Goal: Task Accomplishment & Management: Manage account settings

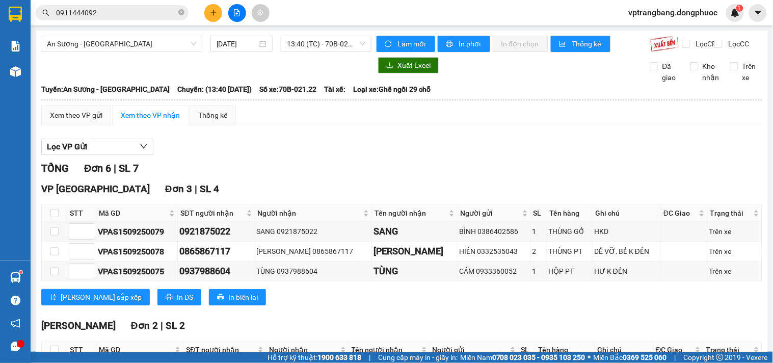
scroll to position [205, 0]
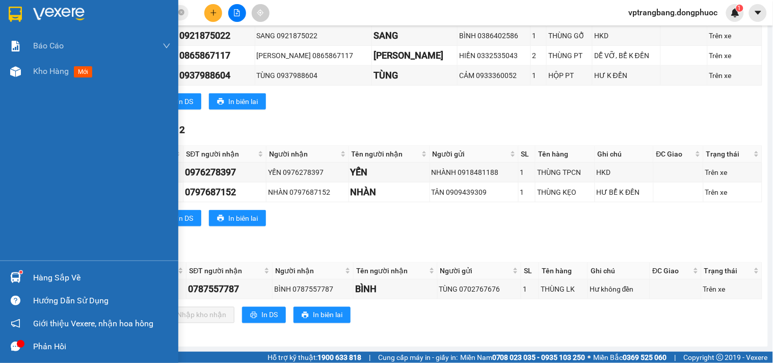
click at [38, 278] on div "Hàng sắp về" at bounding box center [102, 277] width 138 height 15
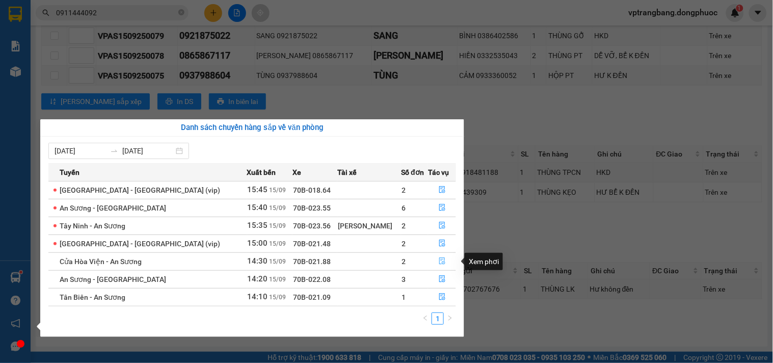
click at [439, 262] on icon "file-done" at bounding box center [442, 260] width 7 height 7
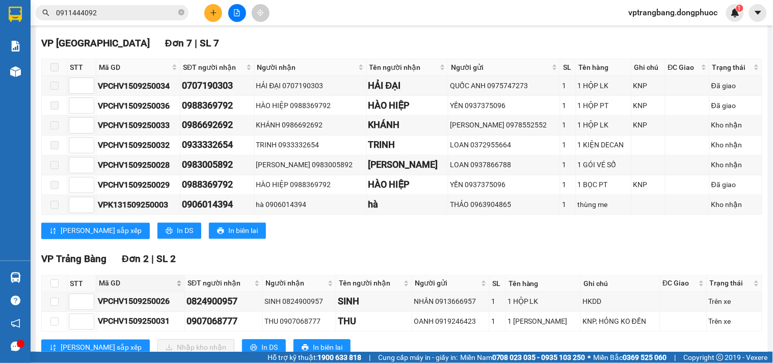
scroll to position [406, 0]
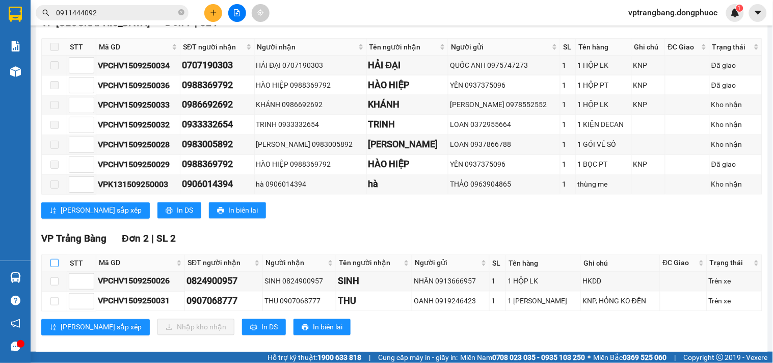
drag, startPoint x: 52, startPoint y: 252, endPoint x: 61, endPoint y: 252, distance: 9.2
click at [53, 259] on input "checkbox" at bounding box center [54, 263] width 8 height 8
checkbox input "true"
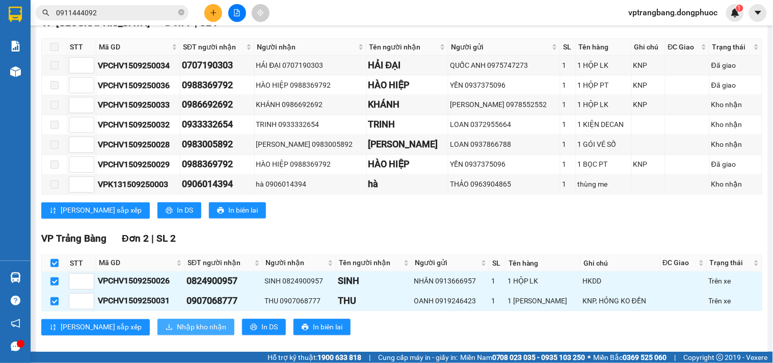
click at [177, 322] on span "Nhập kho nhận" at bounding box center [201, 327] width 49 height 11
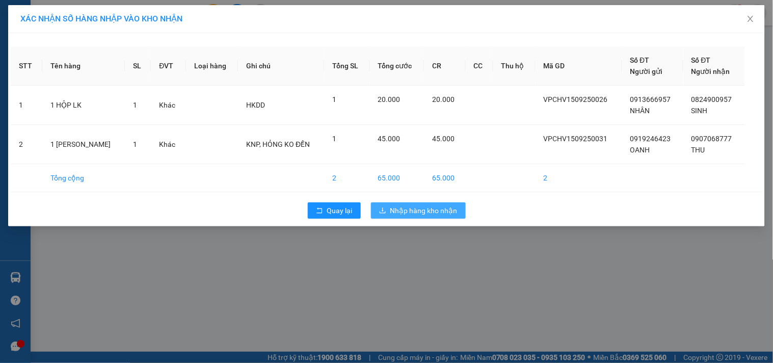
click at [409, 207] on span "Nhập hàng kho nhận" at bounding box center [423, 210] width 67 height 11
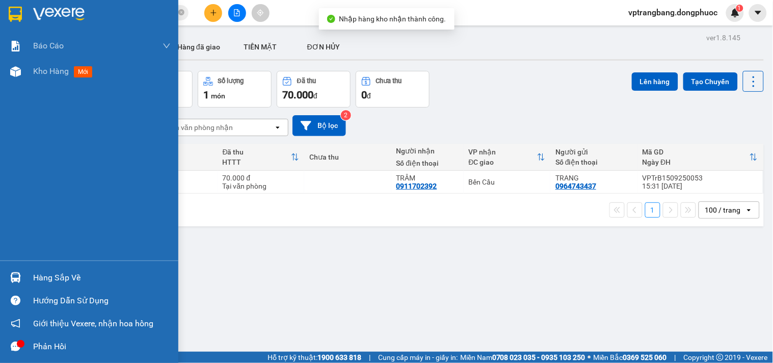
click at [36, 275] on div "Hàng sắp về" at bounding box center [102, 277] width 138 height 15
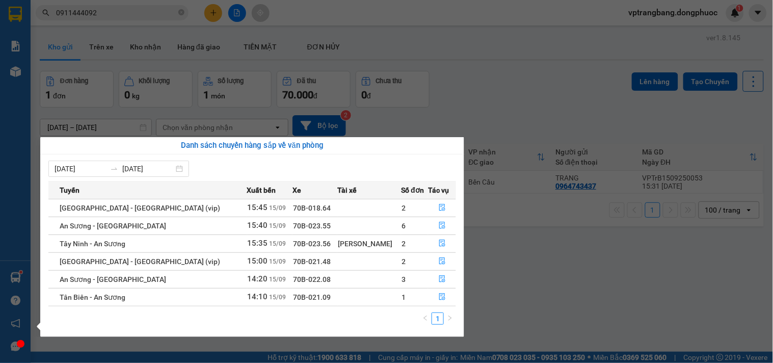
click at [546, 280] on section "Kết quả tìm kiếm ( 50 ) Bộ lọc Mã ĐH Trạng thái Món hàng Tổng cước Chưa cước Nh…" at bounding box center [386, 181] width 773 height 363
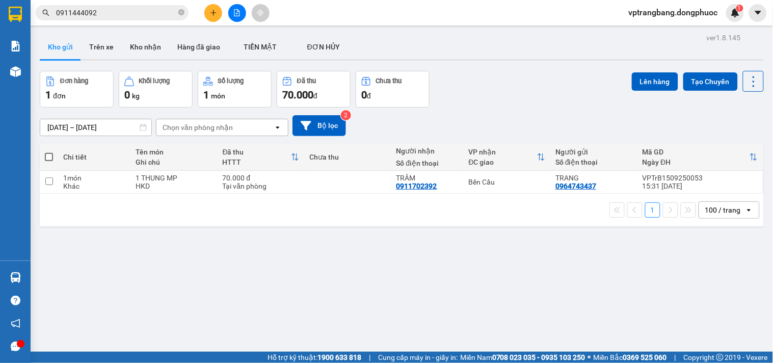
click at [119, 14] on input "0911444092" at bounding box center [116, 12] width 120 height 11
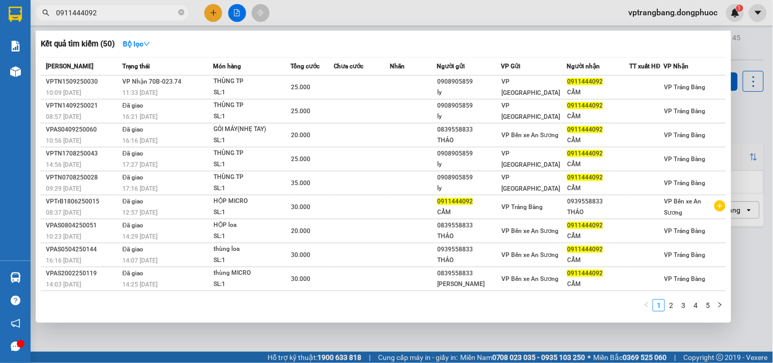
click at [119, 14] on input "0911444092" at bounding box center [116, 12] width 120 height 11
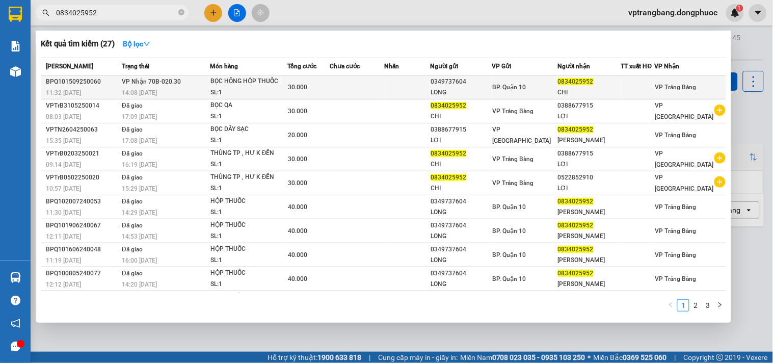
type input "0834025952"
click at [378, 82] on td at bounding box center [357, 87] width 55 height 24
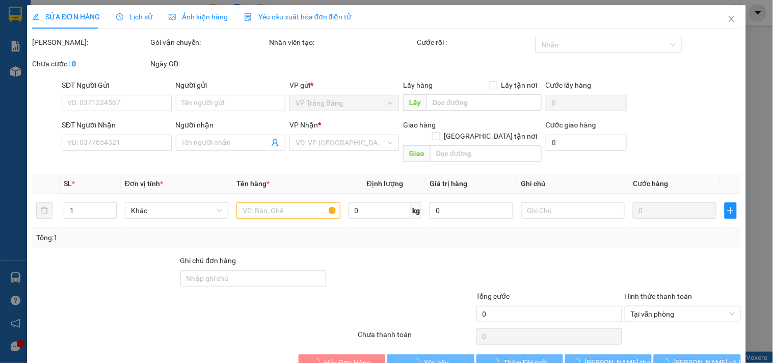
type input "0349737604"
type input "LONG"
type input "0834025952"
type input "CHI"
type input "30.000"
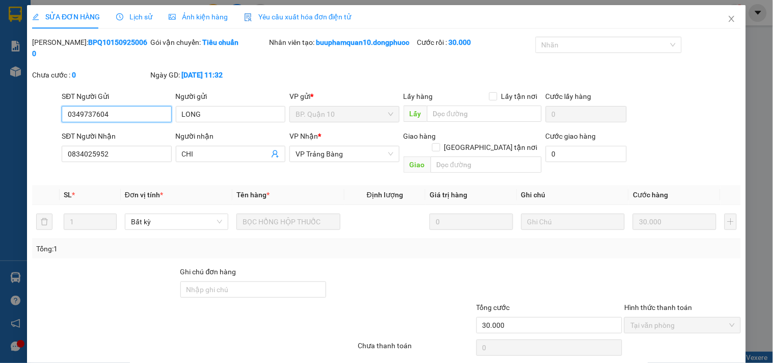
scroll to position [27, 0]
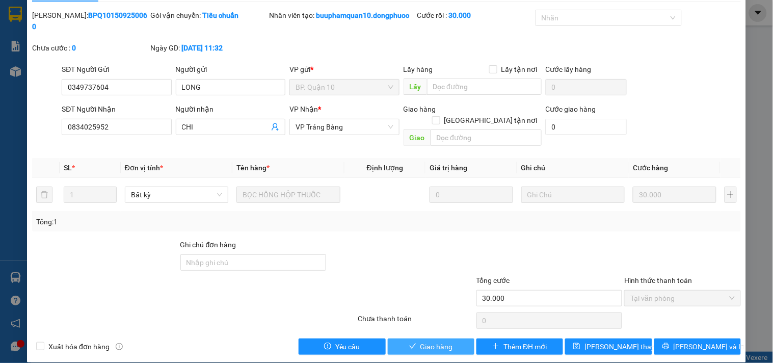
click at [437, 341] on span "Giao hàng" at bounding box center [436, 346] width 33 height 11
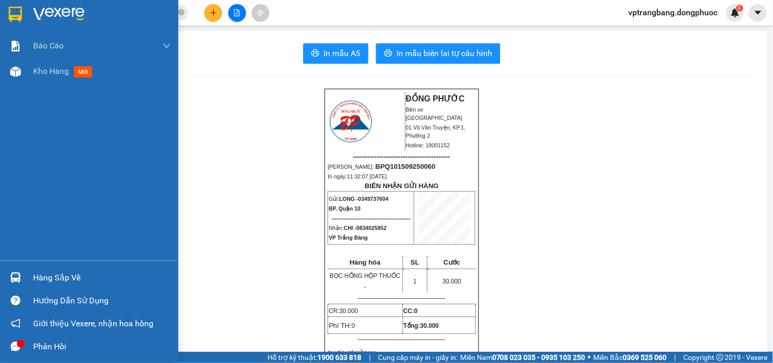
click at [33, 281] on div "Hàng sắp về" at bounding box center [102, 277] width 138 height 15
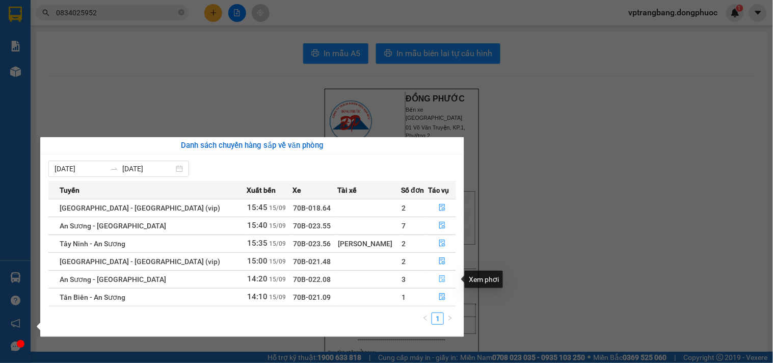
click at [439, 280] on icon "file-done" at bounding box center [442, 278] width 6 height 7
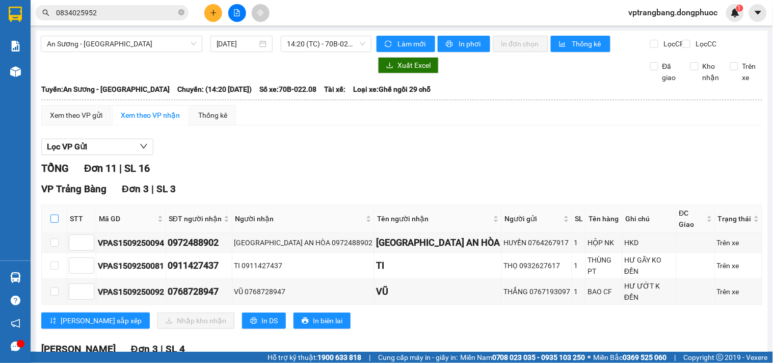
click at [58, 221] on input "checkbox" at bounding box center [54, 219] width 8 height 8
checkbox input "true"
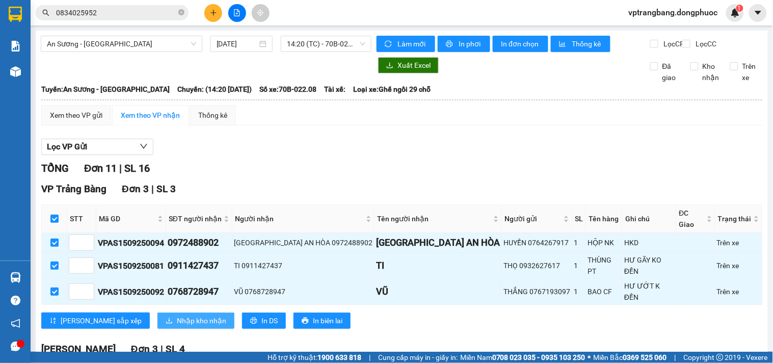
click at [159, 313] on button "Nhập kho nhận" at bounding box center [195, 320] width 77 height 16
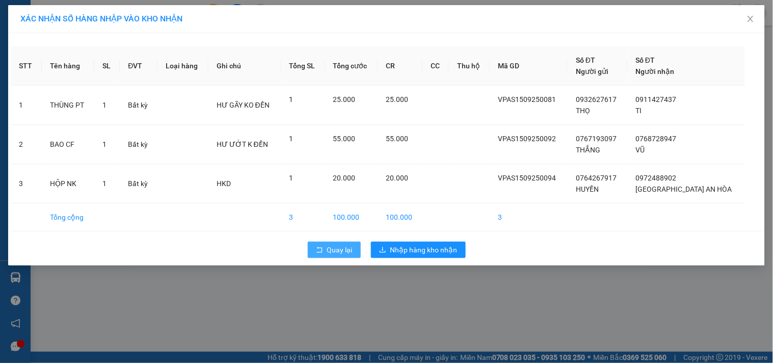
click at [325, 247] on button "Quay lại" at bounding box center [334, 250] width 53 height 16
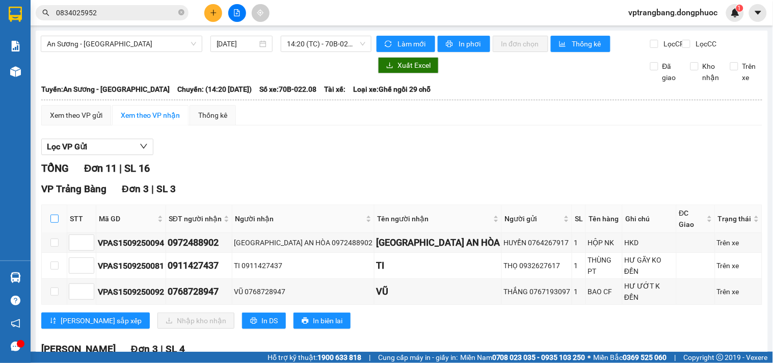
click at [54, 220] on input "checkbox" at bounding box center [54, 219] width 8 height 8
checkbox input "true"
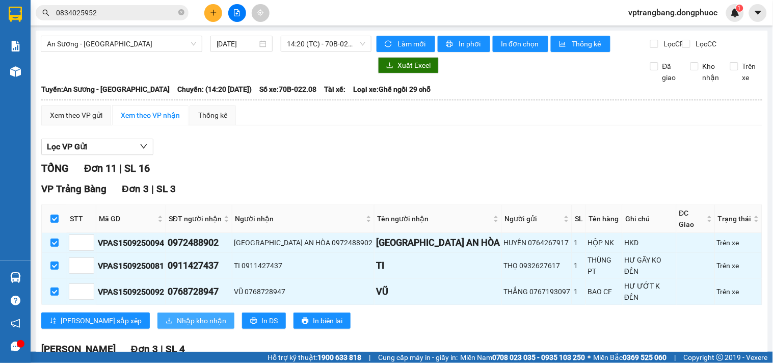
click at [177, 315] on span "Nhập kho nhận" at bounding box center [201, 320] width 49 height 11
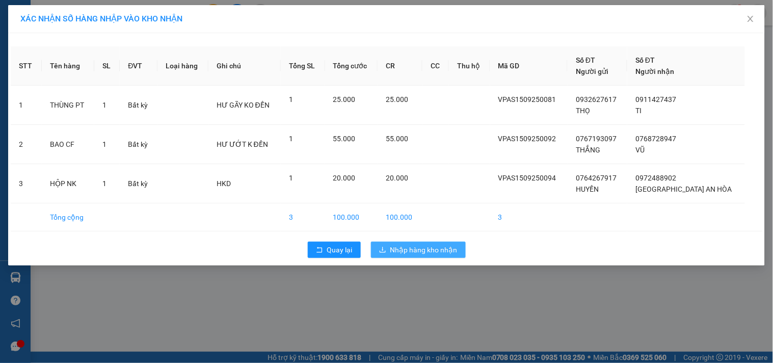
click at [424, 248] on span "Nhập hàng kho nhận" at bounding box center [423, 249] width 67 height 11
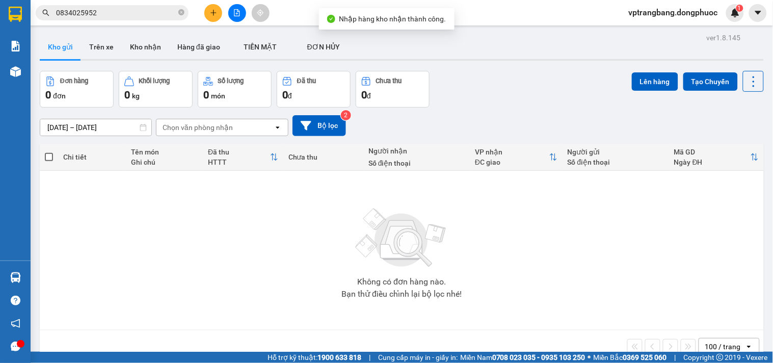
click at [36, 77] on div "ver 1.8.145 Kho gửi Trên xe Kho nhận Hàng đã giao TIỀN MẶT ĐƠN HỦY Đơn hàng 0…" at bounding box center [402, 212] width 732 height 363
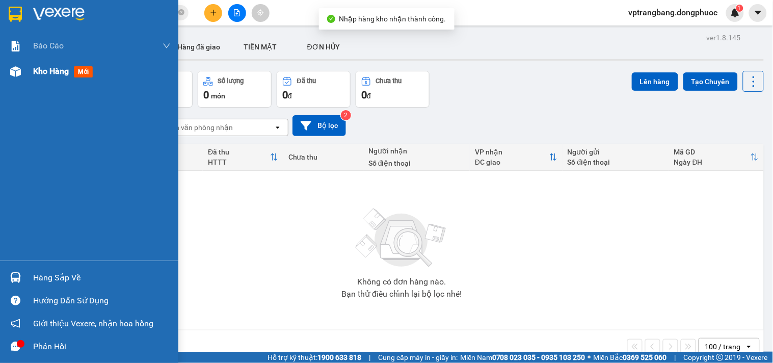
click at [57, 69] on span "Kho hàng" at bounding box center [51, 71] width 36 height 10
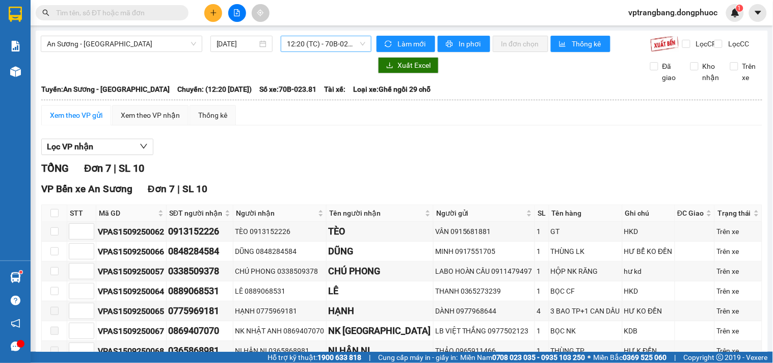
click at [311, 48] on span "12:20 (TC) - 70B-023.81" at bounding box center [326, 43] width 78 height 15
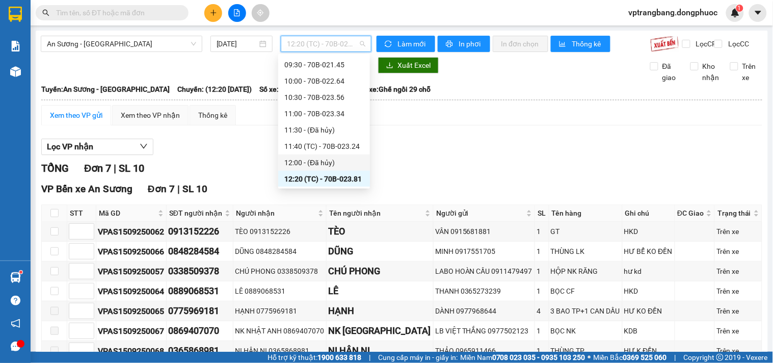
scroll to position [187, 0]
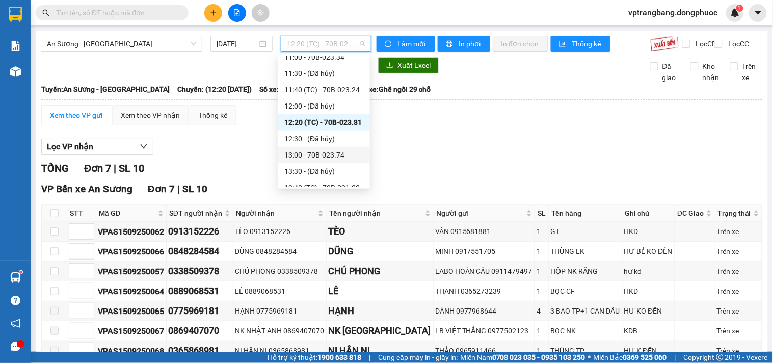
click at [331, 155] on div "13:00 - 70B-023.74" at bounding box center [323, 154] width 79 height 11
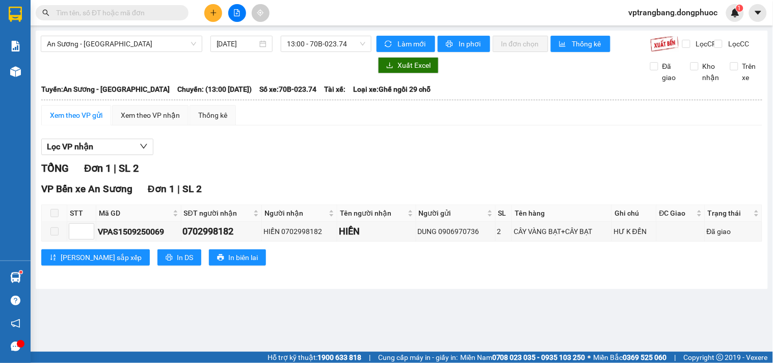
drag, startPoint x: 261, startPoint y: 169, endPoint x: 268, endPoint y: 167, distance: 7.1
click at [261, 169] on div "TỔNG Đơn 1 | SL 2" at bounding box center [401, 169] width 721 height 16
click at [351, 41] on span "13:00 - 70B-023.74" at bounding box center [326, 43] width 78 height 15
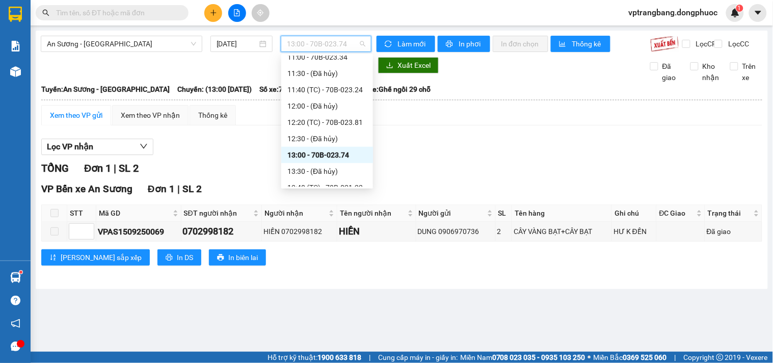
scroll to position [243, 0]
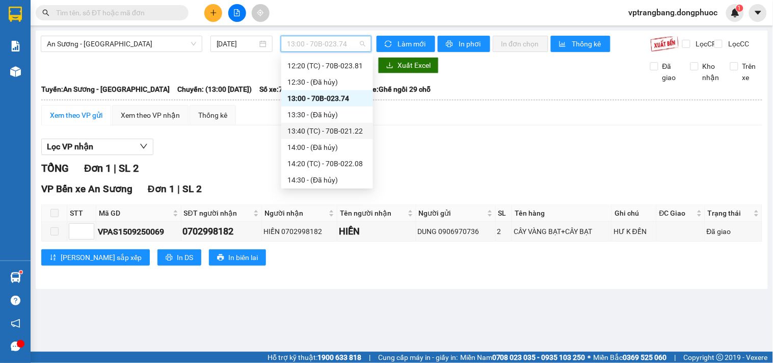
click at [344, 129] on div "13:40 (TC) - 70B-021.22" at bounding box center [326, 130] width 79 height 11
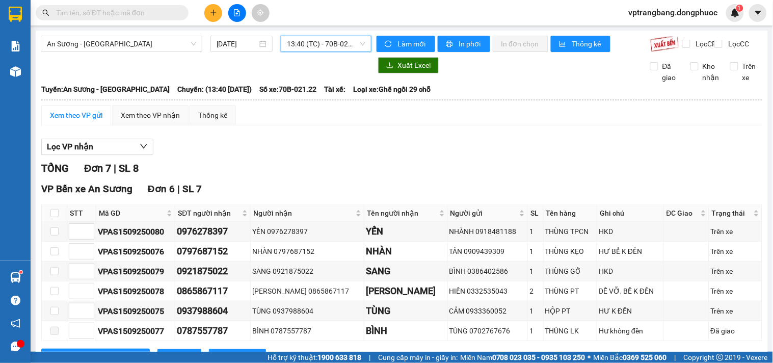
click at [302, 38] on span "13:40 (TC) - 70B-021.22" at bounding box center [326, 43] width 78 height 15
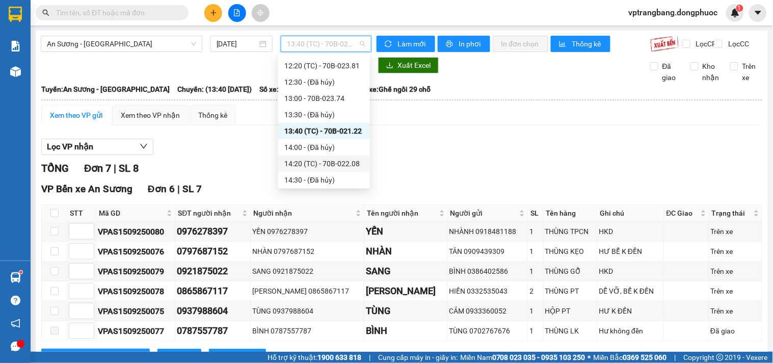
click at [333, 161] on div "14:20 (TC) - 70B-022.08" at bounding box center [323, 163] width 79 height 11
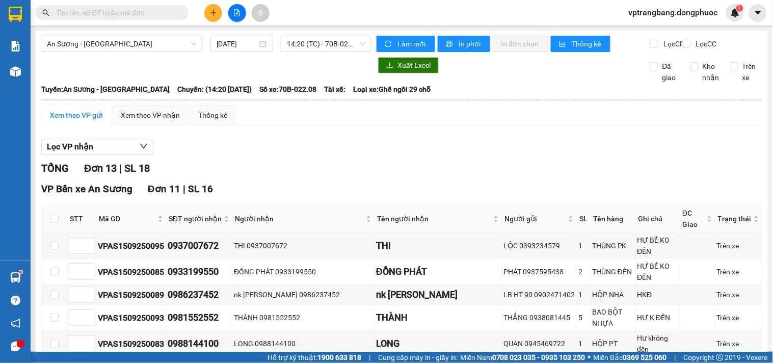
drag, startPoint x: 251, startPoint y: 154, endPoint x: 265, endPoint y: 141, distance: 19.8
click at [251, 154] on div "Lọc VP nhận" at bounding box center [401, 147] width 721 height 17
click at [313, 47] on span "14:20 (TC) - 70B-022.08" at bounding box center [326, 43] width 78 height 15
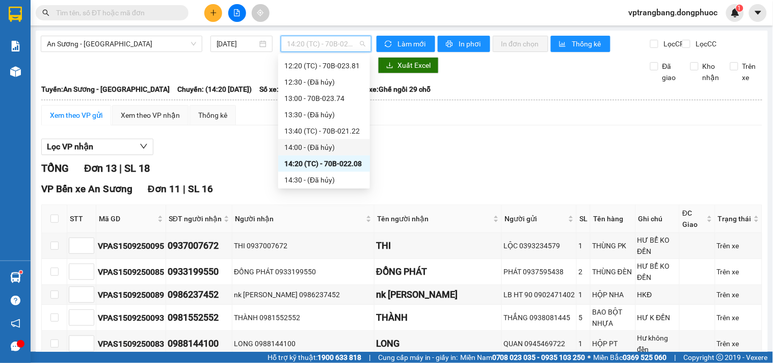
scroll to position [300, 0]
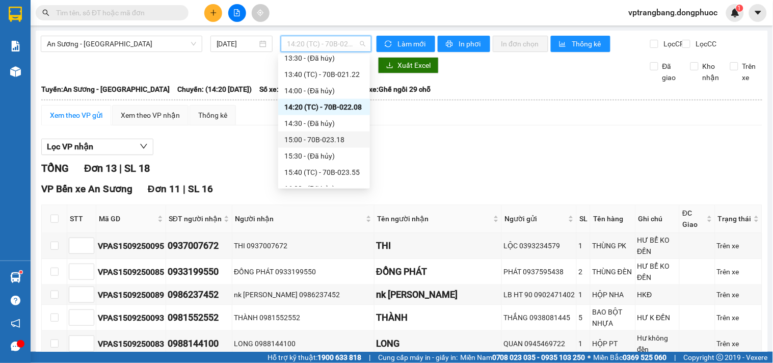
click at [331, 137] on div "15:00 - 70B-023.18" at bounding box center [323, 139] width 79 height 11
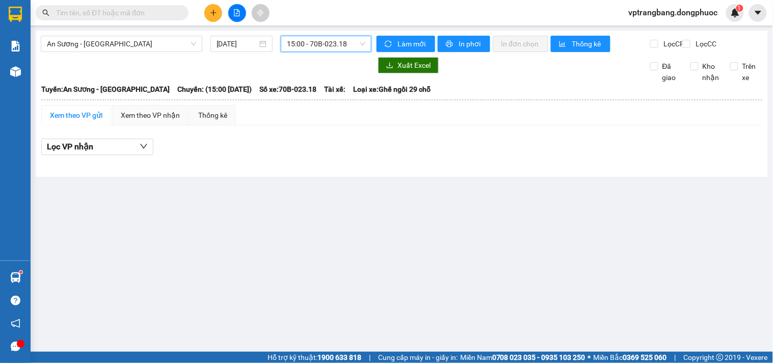
click at [311, 49] on span "15:00 - 70B-023.18" at bounding box center [326, 43] width 78 height 15
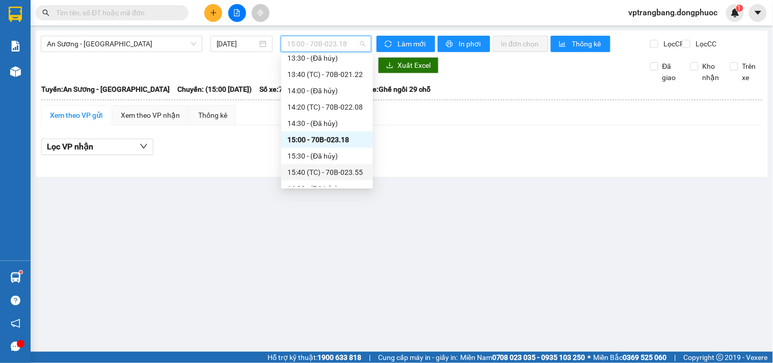
click at [335, 168] on div "15:40 (TC) - 70B-023.55" at bounding box center [326, 172] width 79 height 11
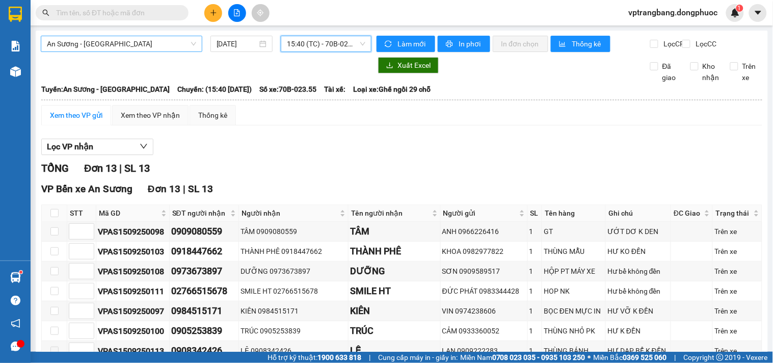
click at [133, 47] on span "An Sương - [GEOGRAPHIC_DATA]" at bounding box center [121, 43] width 149 height 15
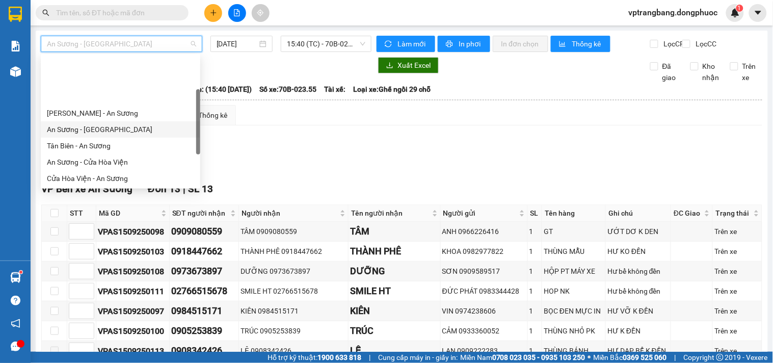
click at [99, 124] on div "An Sương - Tân Biên" at bounding box center [120, 129] width 147 height 11
type input "15/09/2025"
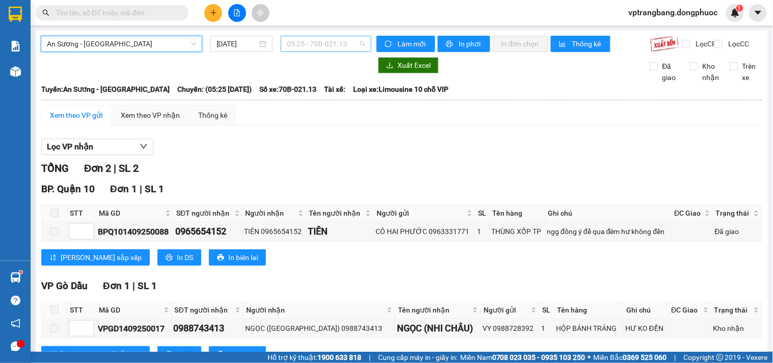
click at [316, 38] on span "05:25 - 70B-021.13" at bounding box center [326, 43] width 78 height 15
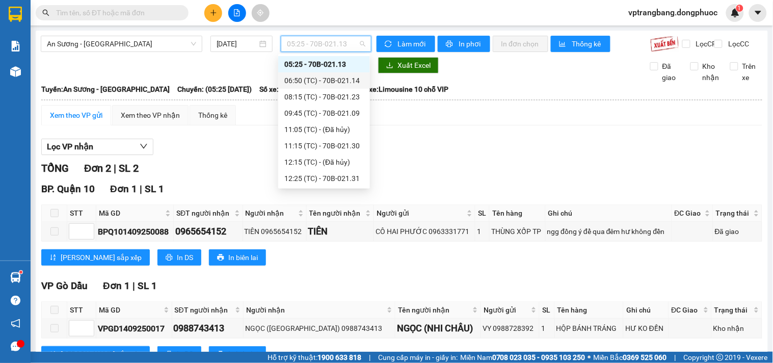
click at [323, 78] on div "06:50 (TC) - 70B-021.14" at bounding box center [323, 80] width 79 height 11
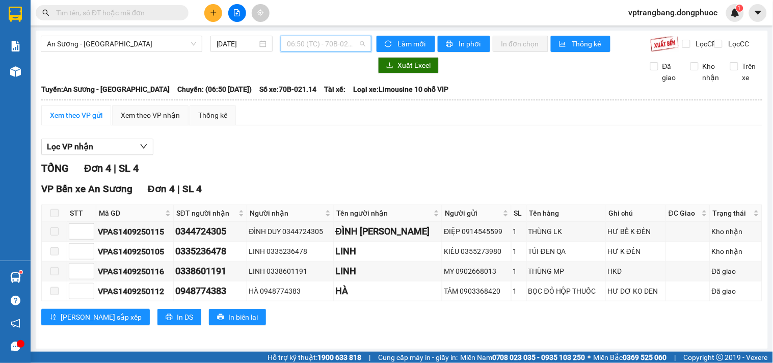
click at [302, 47] on span "06:50 (TC) - 70B-021.14" at bounding box center [326, 43] width 78 height 15
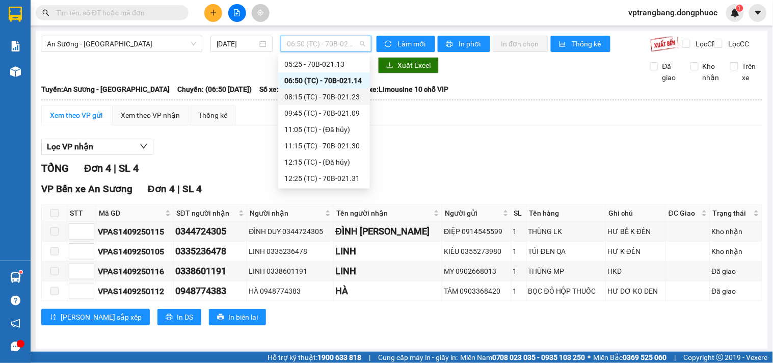
click at [332, 98] on div "08:15 (TC) - 70B-021.23" at bounding box center [323, 96] width 79 height 11
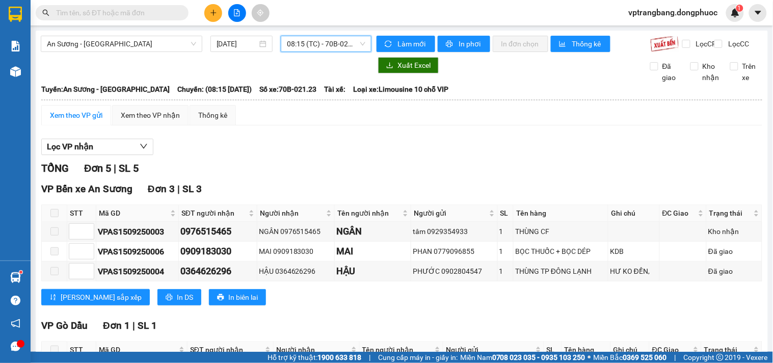
click at [320, 43] on span "08:15 (TC) - 70B-021.23" at bounding box center [326, 43] width 78 height 15
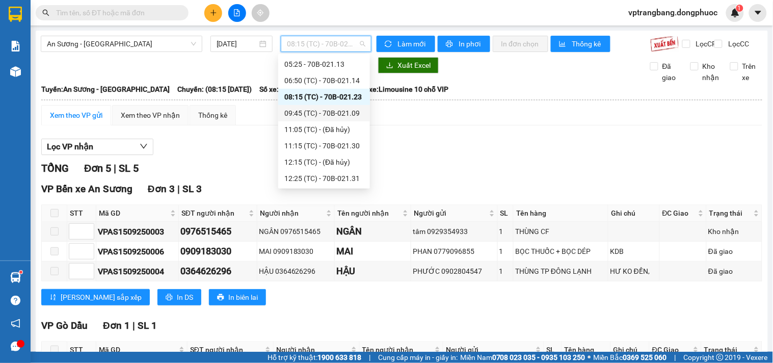
click at [335, 114] on div "09:45 (TC) - 70B-021.09" at bounding box center [323, 113] width 79 height 11
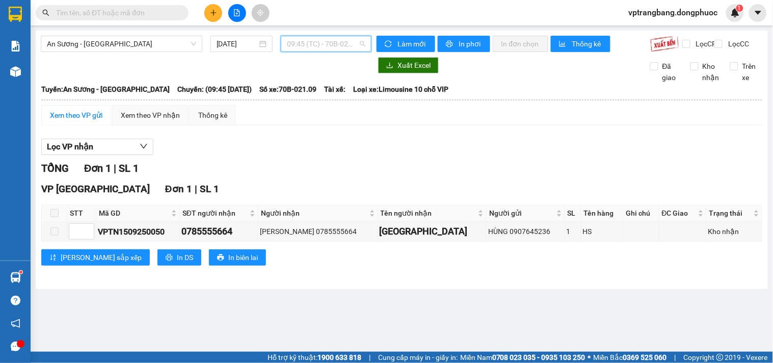
click at [308, 47] on span "09:45 (TC) - 70B-021.09" at bounding box center [326, 43] width 78 height 15
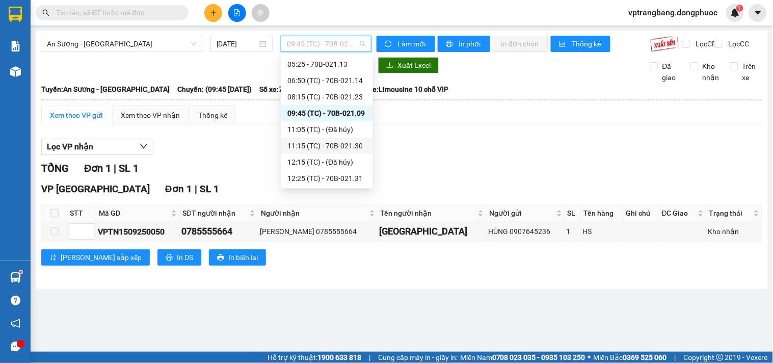
click at [329, 143] on div "11:15 (TC) - 70B-021.30" at bounding box center [326, 145] width 79 height 11
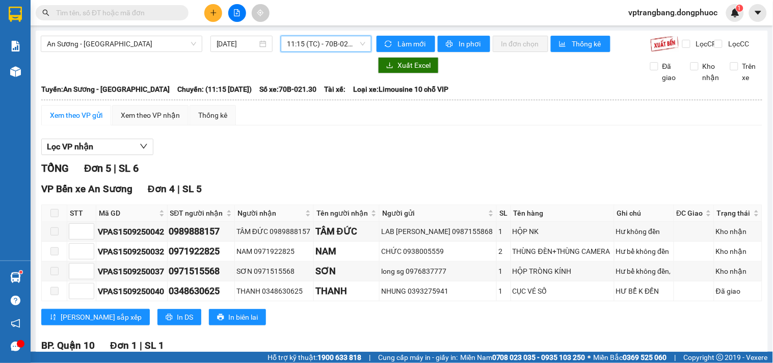
click at [306, 39] on span "11:15 (TC) - 70B-021.30" at bounding box center [326, 43] width 78 height 15
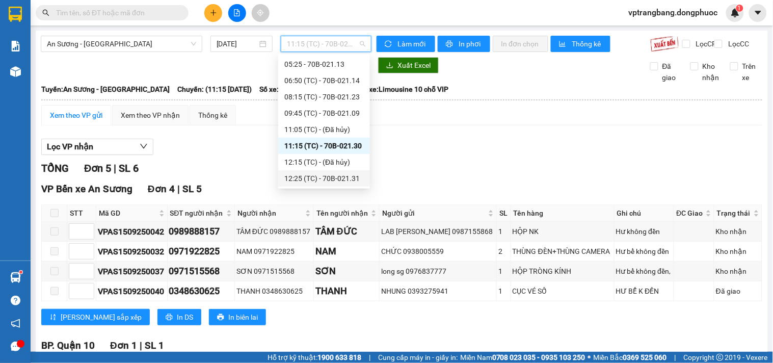
click at [330, 175] on div "12:25 (TC) - 70B-021.31" at bounding box center [323, 178] width 79 height 11
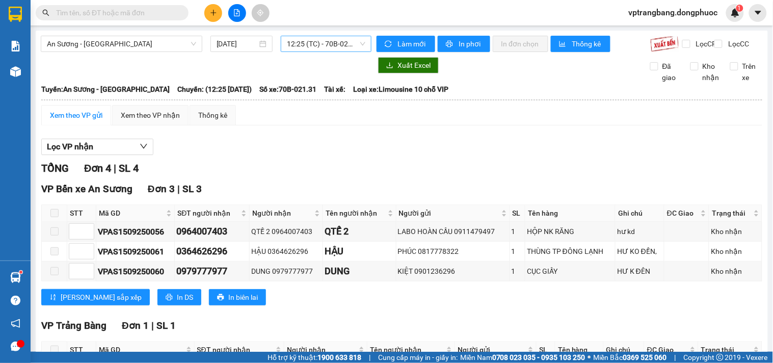
click at [304, 49] on span "12:25 (TC) - 70B-021.31" at bounding box center [326, 43] width 78 height 15
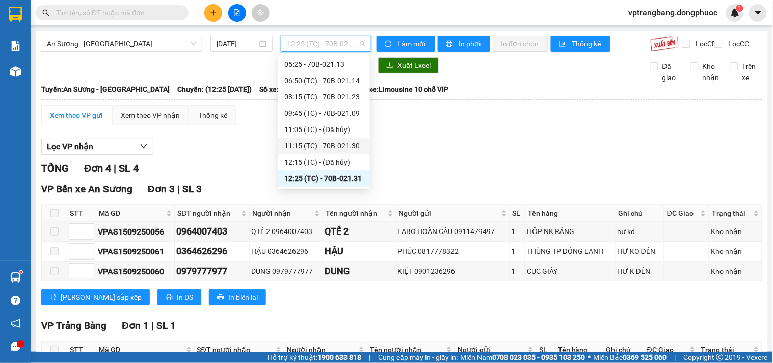
scroll to position [73, 0]
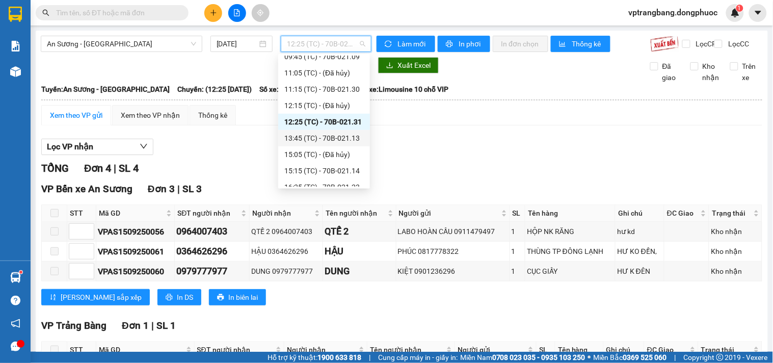
click at [330, 140] on div "13:45 (TC) - 70B-021.13" at bounding box center [323, 137] width 79 height 11
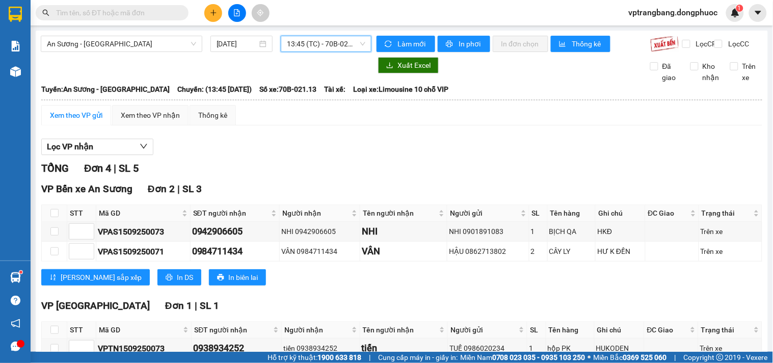
click at [323, 44] on span "13:45 (TC) - 70B-021.13" at bounding box center [326, 43] width 78 height 15
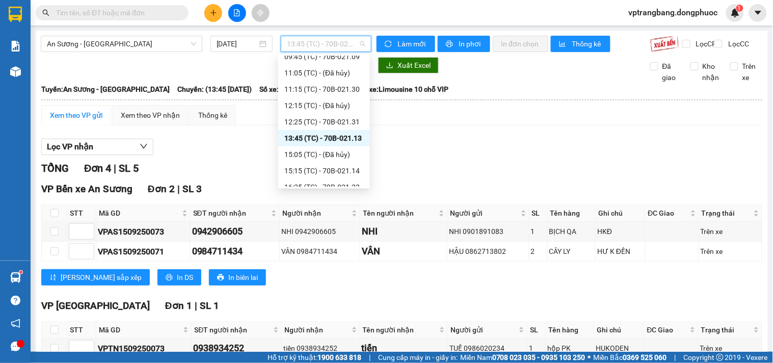
scroll to position [129, 0]
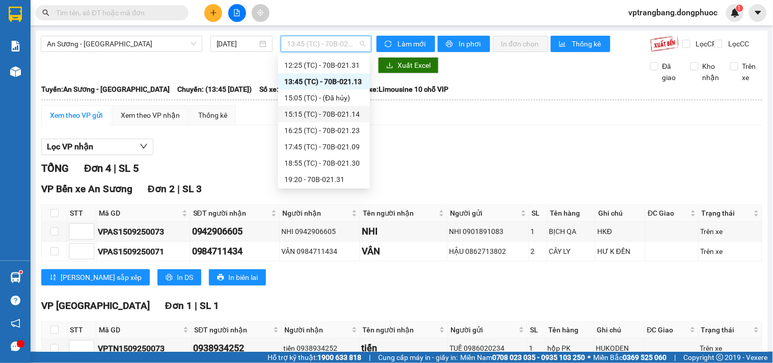
click at [339, 115] on div "15:15 (TC) - 70B-021.14" at bounding box center [323, 114] width 79 height 11
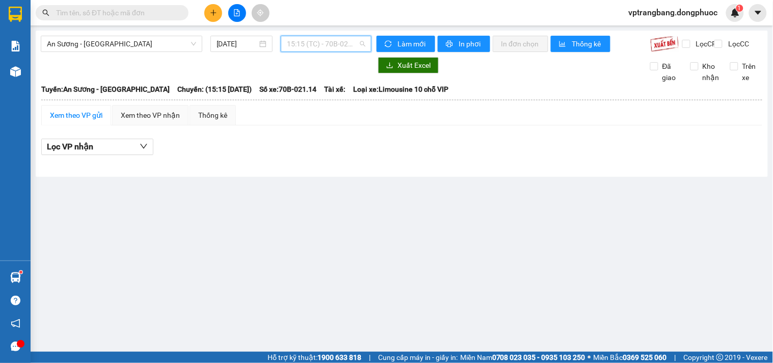
click at [333, 42] on span "15:15 (TC) - 70B-021.14" at bounding box center [326, 43] width 78 height 15
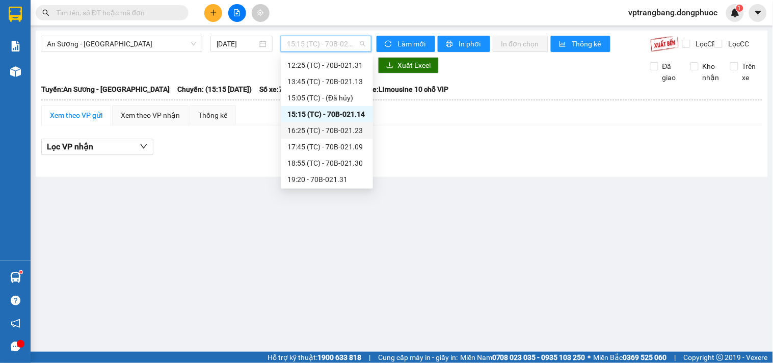
click at [338, 126] on div "16:25 (TC) - 70B-021.23" at bounding box center [326, 130] width 79 height 11
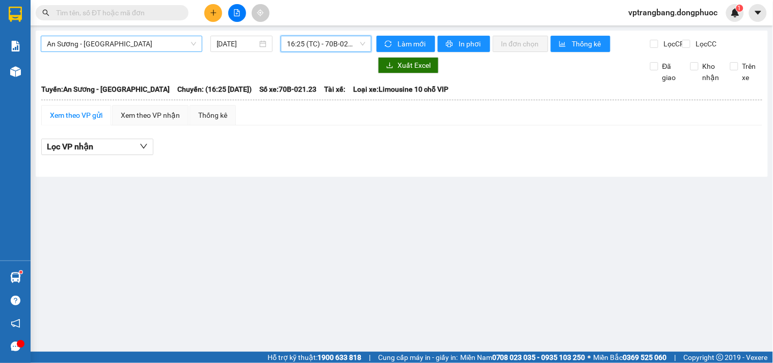
click at [114, 38] on span "An Sương - Tân Biên" at bounding box center [121, 43] width 149 height 15
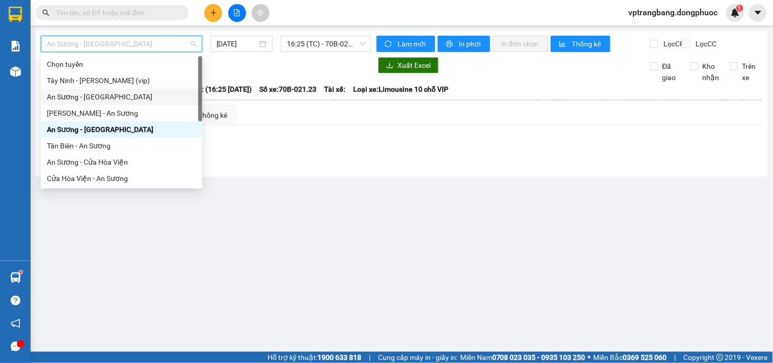
click at [104, 99] on div "An Sương - Châu Thành" at bounding box center [121, 96] width 149 height 11
type input "[DATE]"
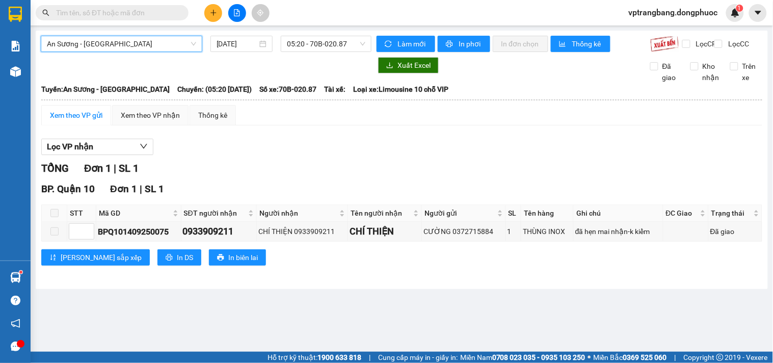
click at [300, 35] on div "An Sương - Châu Thành An Sương - Châu Thành 15/09/2025 05:20 - 70B-020.87 Làm m…" at bounding box center [402, 160] width 732 height 258
click at [309, 39] on span "05:20 - 70B-020.87" at bounding box center [326, 43] width 78 height 15
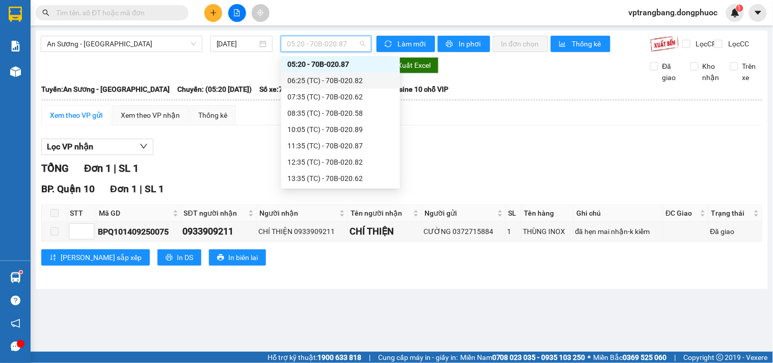
click at [333, 82] on div "06:25 (TC) - 70B-020.82" at bounding box center [340, 80] width 107 height 11
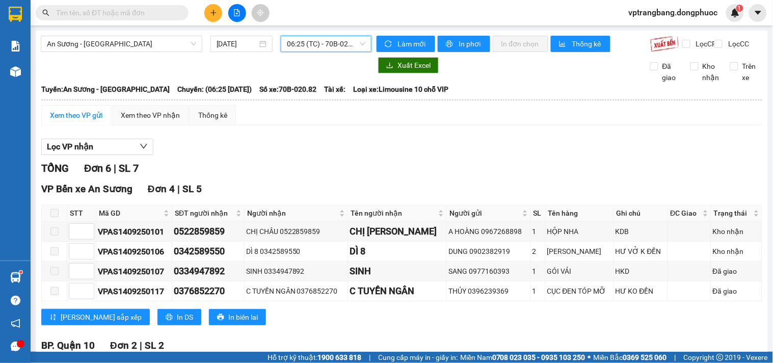
click at [305, 44] on span "06:25 (TC) - 70B-020.82" at bounding box center [326, 43] width 78 height 15
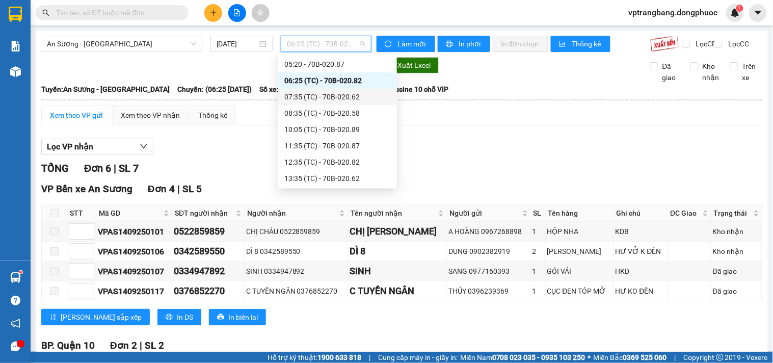
click at [320, 92] on div "07:35 (TC) - 70B-020.62" at bounding box center [337, 96] width 107 height 11
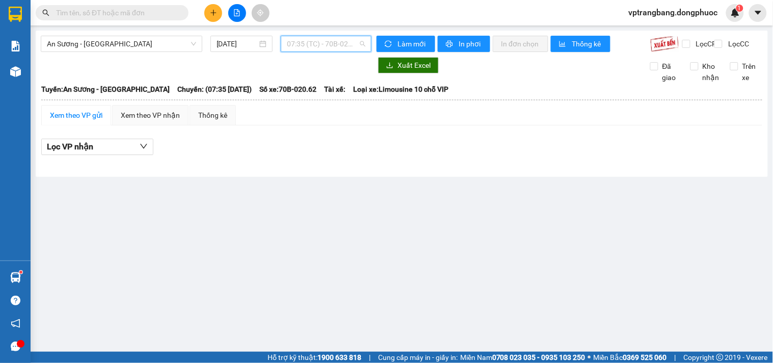
click at [310, 42] on span "07:35 (TC) - 70B-020.62" at bounding box center [326, 43] width 78 height 15
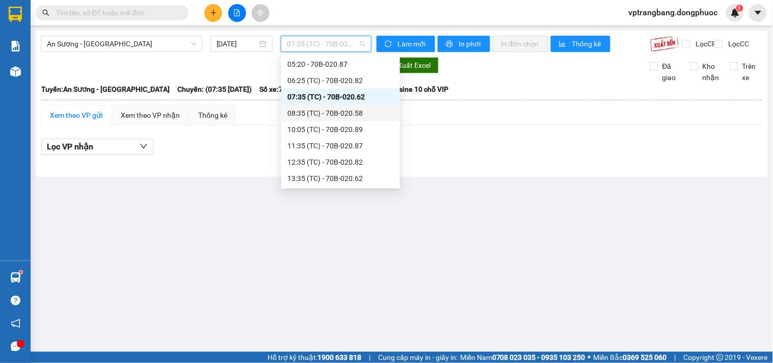
click at [330, 115] on div "08:35 (TC) - 70B-020.58" at bounding box center [340, 113] width 107 height 11
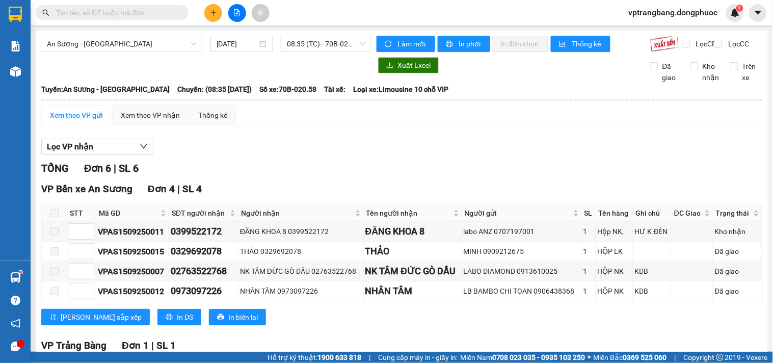
click at [266, 176] on div "TỔNG Đơn 6 | SL 6" at bounding box center [401, 169] width 721 height 16
drag, startPoint x: 289, startPoint y: 176, endPoint x: 311, endPoint y: 75, distance: 103.2
click at [289, 174] on div "TỔNG Đơn 6 | SL 6" at bounding box center [401, 169] width 721 height 16
click at [312, 39] on span "08:35 (TC) - 70B-020.58" at bounding box center [326, 43] width 78 height 15
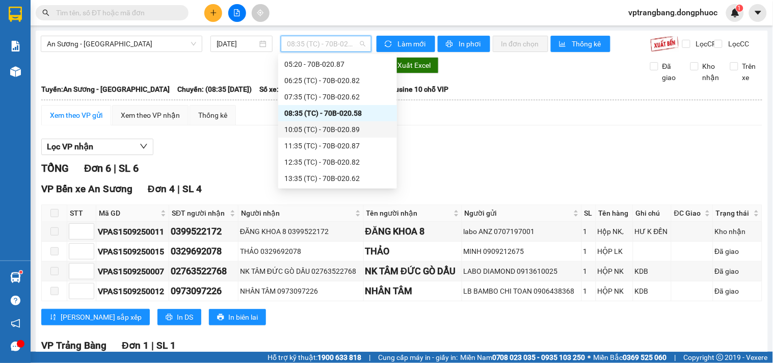
click at [332, 134] on div "10:05 (TC) - 70B-020.89" at bounding box center [337, 129] width 107 height 11
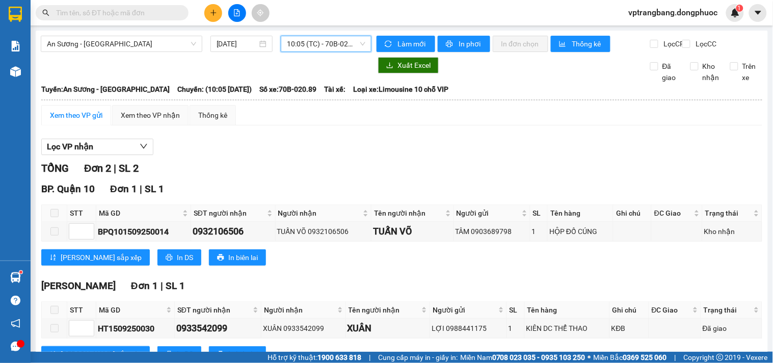
click at [300, 45] on span "10:05 (TC) - 70B-020.89" at bounding box center [326, 43] width 78 height 15
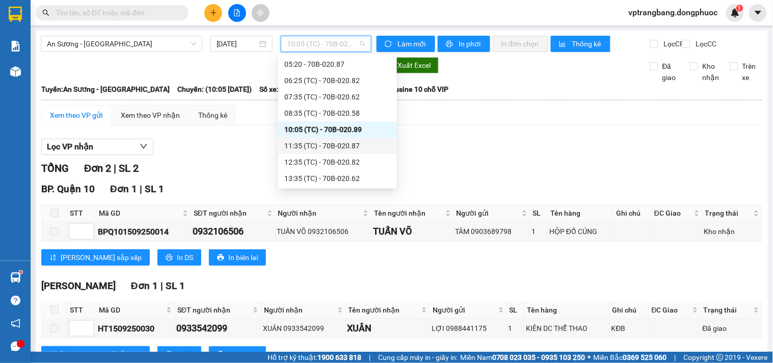
click at [334, 144] on div "11:35 (TC) - 70B-020.87" at bounding box center [337, 145] width 107 height 11
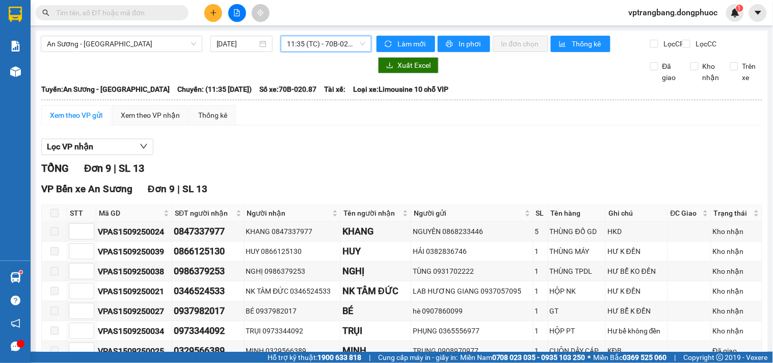
click at [325, 50] on span "11:35 (TC) - 70B-020.87" at bounding box center [326, 43] width 78 height 15
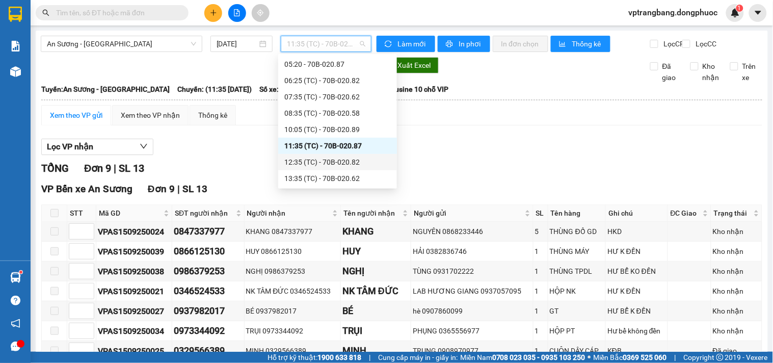
click at [335, 162] on div "12:35 (TC) - 70B-020.82" at bounding box center [337, 161] width 107 height 11
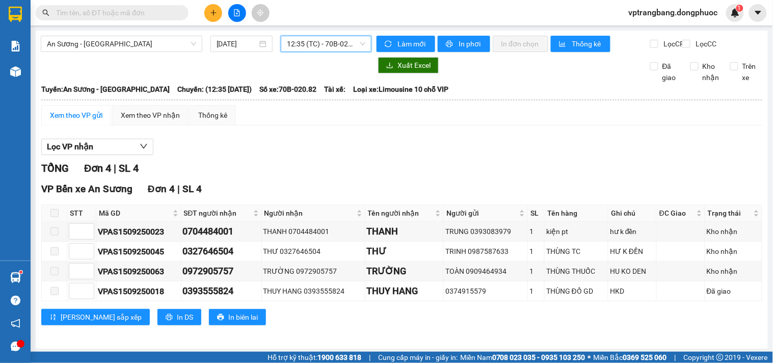
click at [295, 37] on span "12:35 (TC) - 70B-020.82" at bounding box center [326, 43] width 78 height 15
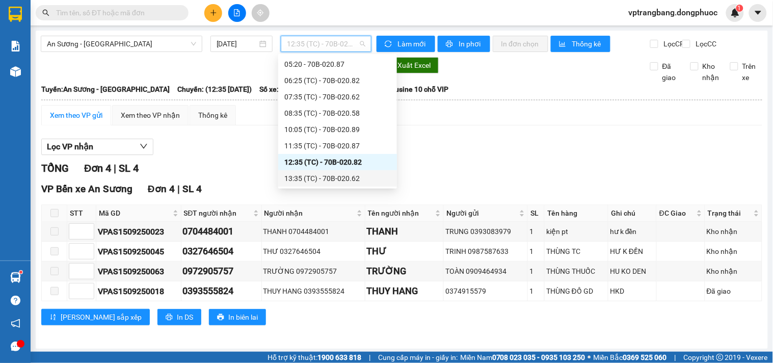
click at [332, 180] on div "13:35 (TC) - 70B-020.62" at bounding box center [337, 178] width 107 height 11
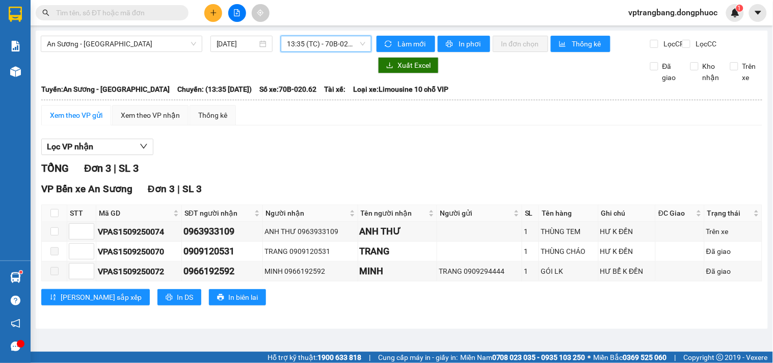
click at [286, 40] on div "13:35 (TC) - 70B-020.62" at bounding box center [326, 44] width 91 height 16
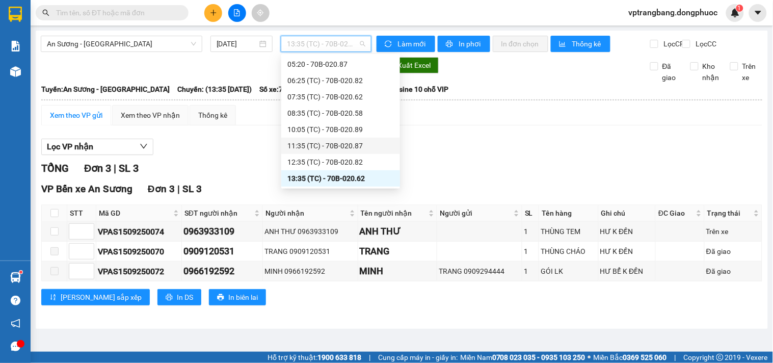
scroll to position [73, 0]
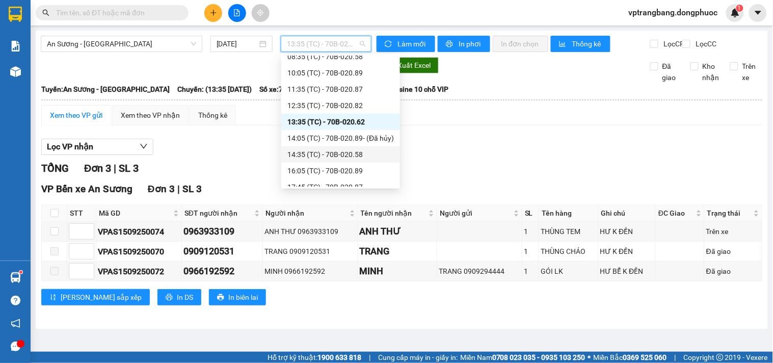
click at [330, 155] on div "14:35 (TC) - 70B-020.58" at bounding box center [340, 154] width 107 height 11
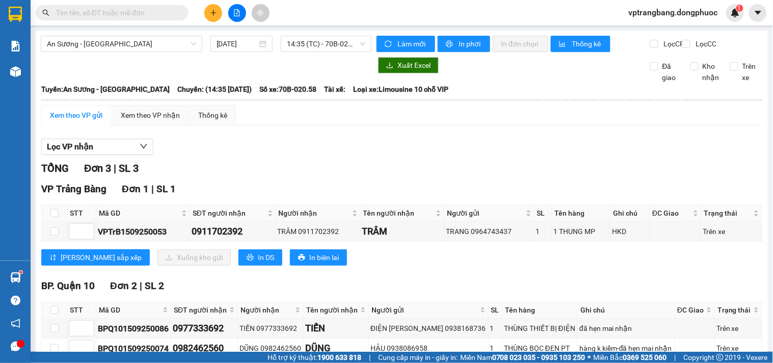
click at [267, 166] on div "Lọc VP nhận TỔNG Đơn 3 | SL 3 VP Trảng Bàng Đơn 1 | SL 1 STT Mã GD SĐT người nh…" at bounding box center [401, 264] width 721 height 261
click at [302, 47] on span "14:35 (TC) - 70B-020.58" at bounding box center [326, 43] width 78 height 15
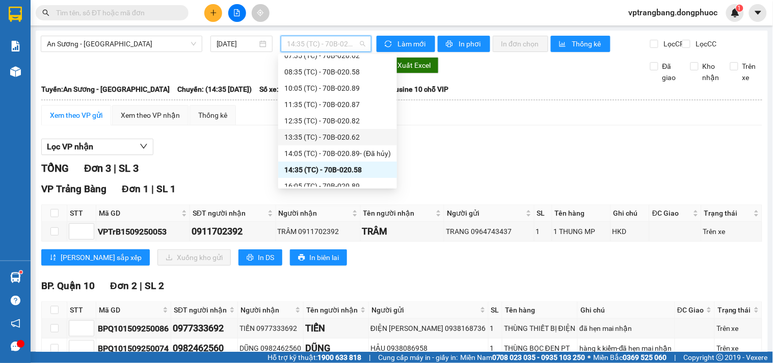
scroll to position [114, 0]
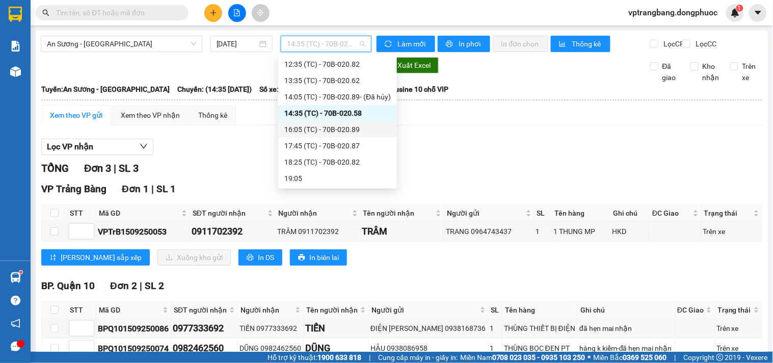
click at [335, 129] on div "16:05 (TC) - 70B-020.89" at bounding box center [337, 129] width 107 height 11
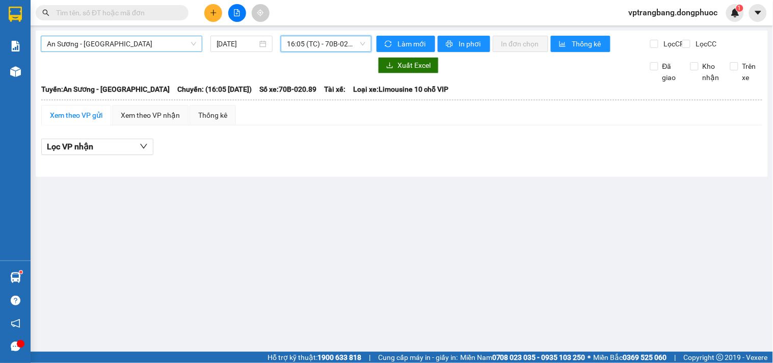
click at [139, 41] on span "An Sương - Châu Thành" at bounding box center [121, 43] width 149 height 15
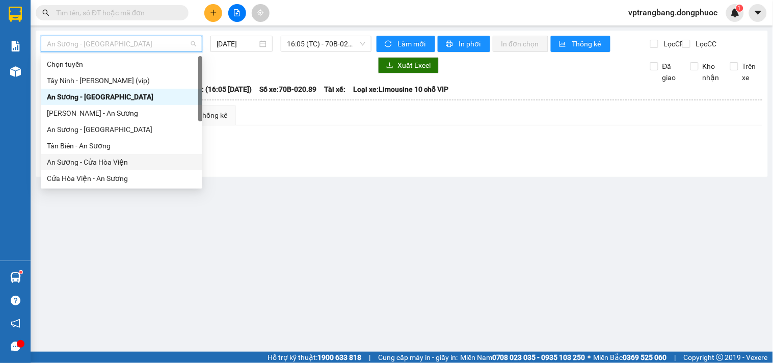
click at [119, 160] on div "An Sương - Cửa Hòa Viện" at bounding box center [121, 161] width 149 height 11
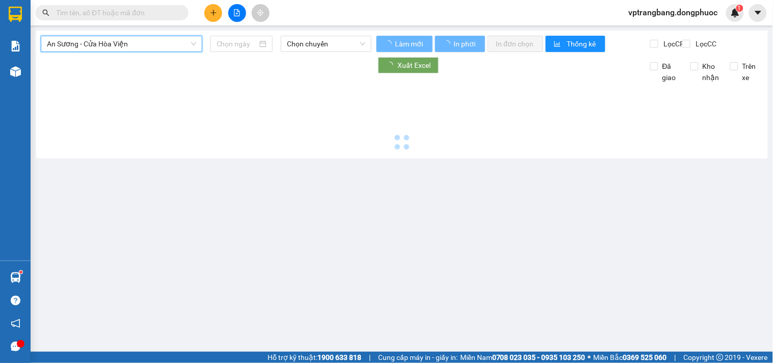
type input "[DATE]"
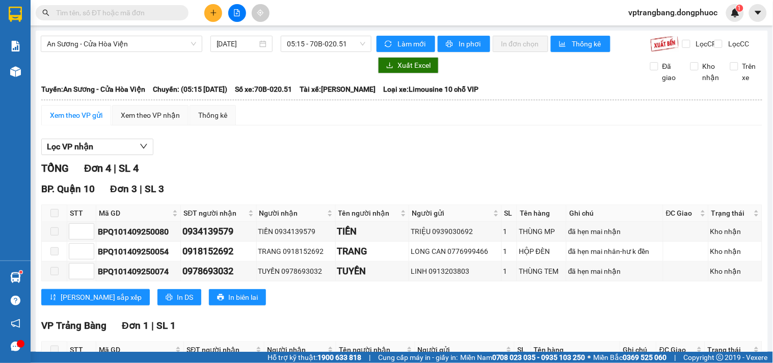
click at [282, 149] on div "Lọc VP nhận" at bounding box center [401, 147] width 721 height 17
drag, startPoint x: 281, startPoint y: 145, endPoint x: 331, endPoint y: 63, distance: 96.3
click at [282, 138] on div "Xem theo VP gửi Xem theo VP nhận Thống kê Lọc VP nhận TỔNG Đơn 4 | SL 4 BP. Quậ…" at bounding box center [401, 260] width 721 height 310
click at [334, 44] on span "05:15 - 70B-020.51" at bounding box center [326, 43] width 78 height 15
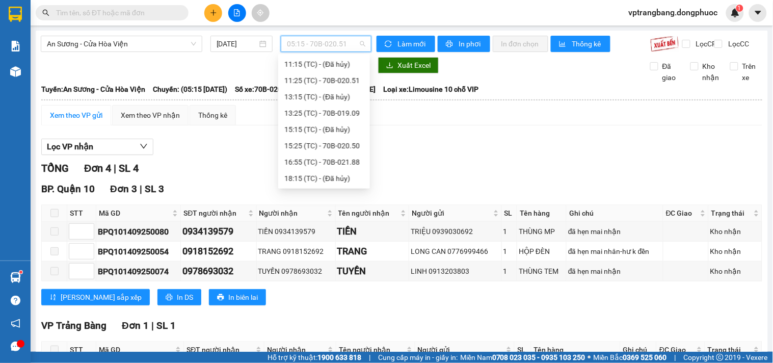
scroll to position [16, 0]
click at [332, 97] on div "07:05 (TC) - 70B-019.09" at bounding box center [323, 96] width 79 height 11
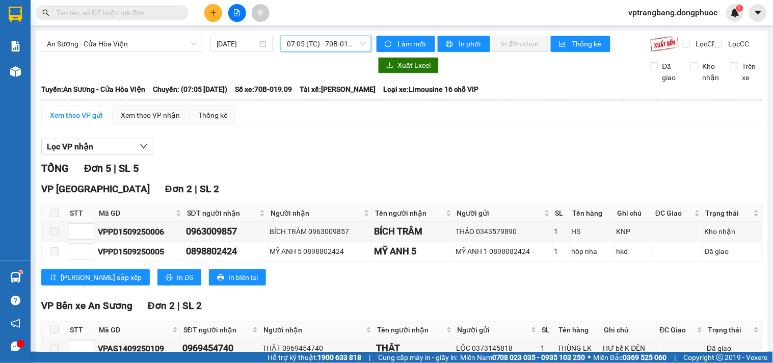
click at [308, 44] on span "07:05 (TC) - 70B-019.09" at bounding box center [326, 43] width 78 height 15
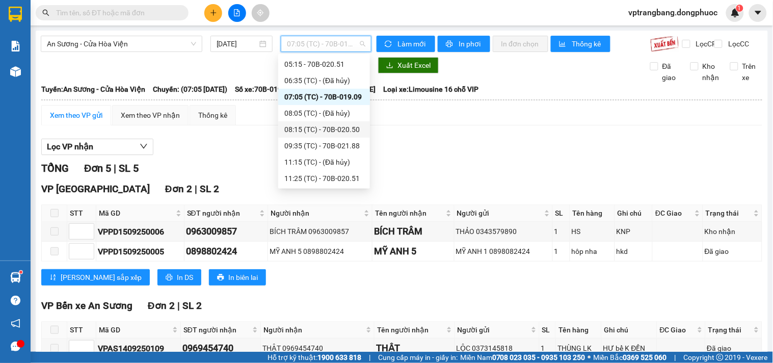
click at [322, 130] on div "08:15 (TC) - 70B-020.50" at bounding box center [323, 129] width 79 height 11
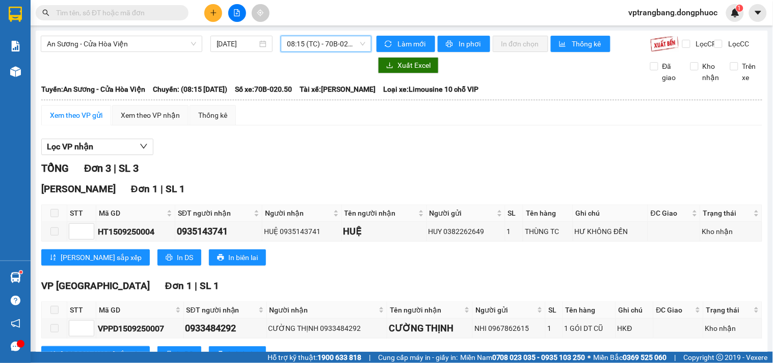
click at [322, 44] on span "08:15 (TC) - 70B-020.50" at bounding box center [326, 43] width 78 height 15
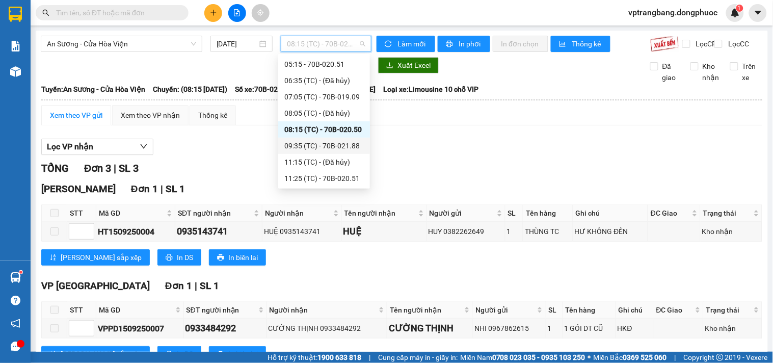
click at [334, 144] on div "09:35 (TC) - 70B-021.88" at bounding box center [323, 145] width 79 height 11
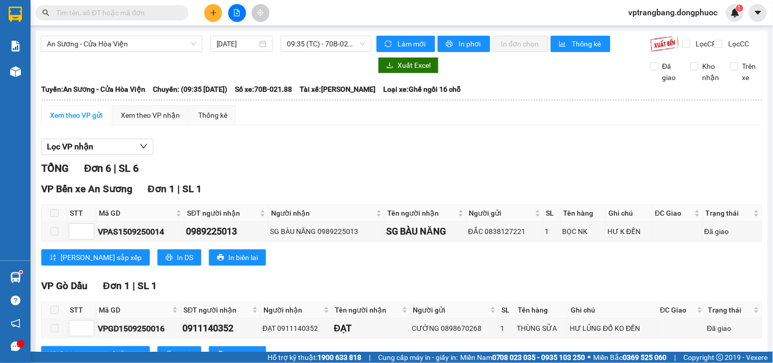
click at [317, 176] on div "TỔNG Đơn 6 | SL 6" at bounding box center [401, 169] width 721 height 16
drag, startPoint x: 256, startPoint y: 170, endPoint x: 285, endPoint y: 99, distance: 77.2
click at [306, 50] on span "09:35 (TC) - 70B-021.88" at bounding box center [326, 43] width 78 height 15
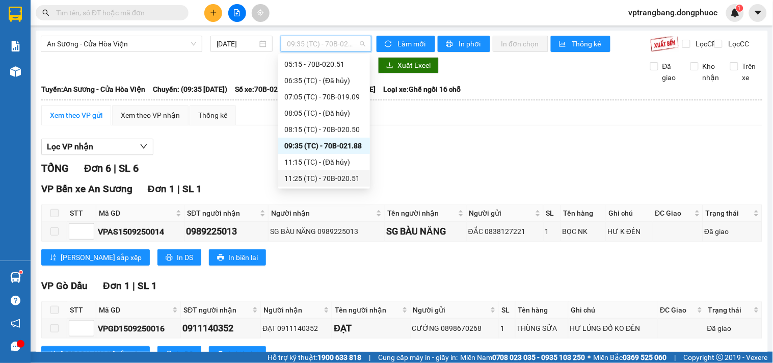
click at [338, 181] on div "11:25 (TC) - 70B-020.51" at bounding box center [323, 178] width 79 height 11
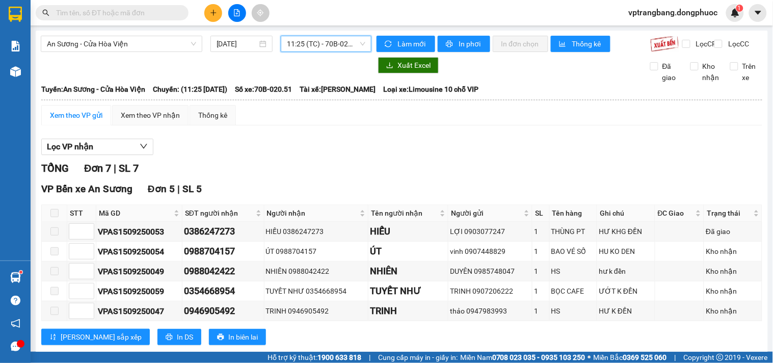
click at [297, 42] on span "11:25 (TC) - 70B-020.51" at bounding box center [326, 43] width 78 height 15
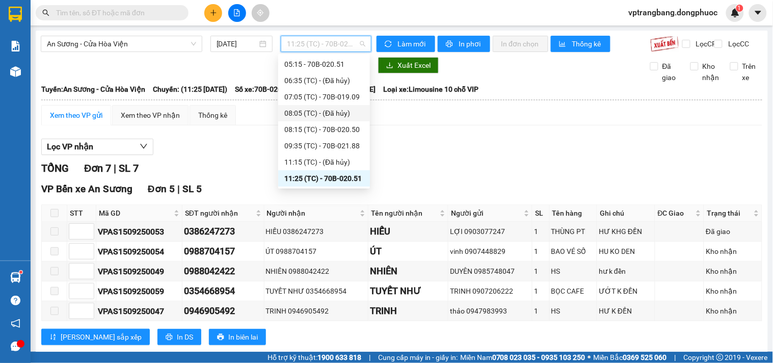
scroll to position [73, 0]
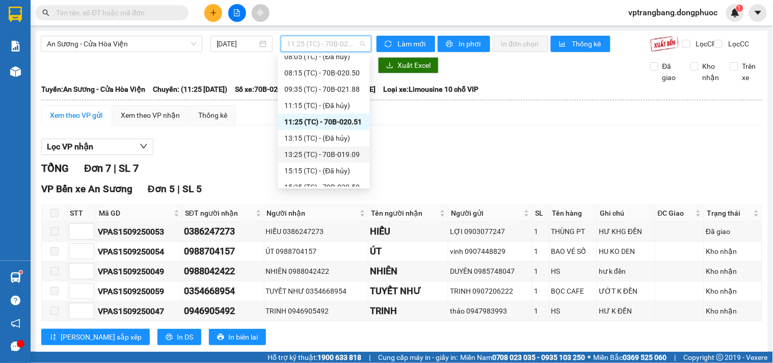
click at [333, 152] on div "13:25 (TC) - 70B-019.09" at bounding box center [323, 154] width 79 height 11
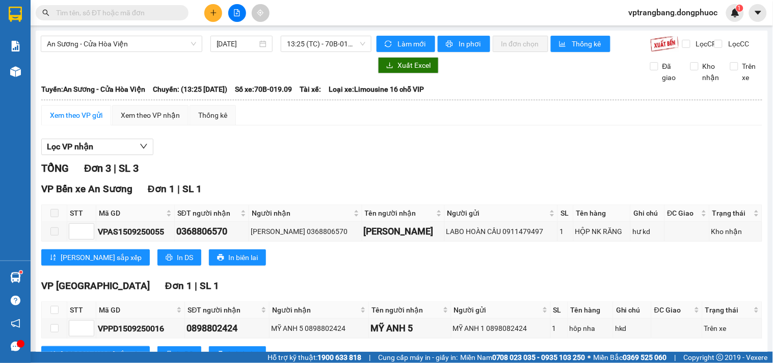
click at [271, 164] on div "Lọc VP nhận TỔNG Đơn 3 | SL 3 VP Bến xe An Sương Đơn 1 | SL 1 STT Mã GD SĐT ngư…" at bounding box center [401, 303] width 721 height 338
click at [309, 42] on span "13:25 (TC) - 70B-019.09" at bounding box center [326, 43] width 78 height 15
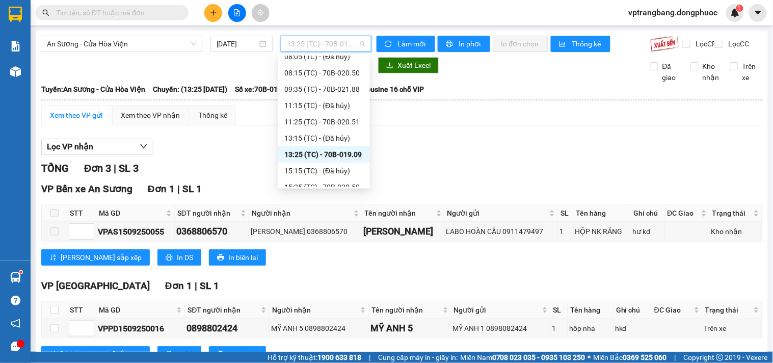
scroll to position [129, 0]
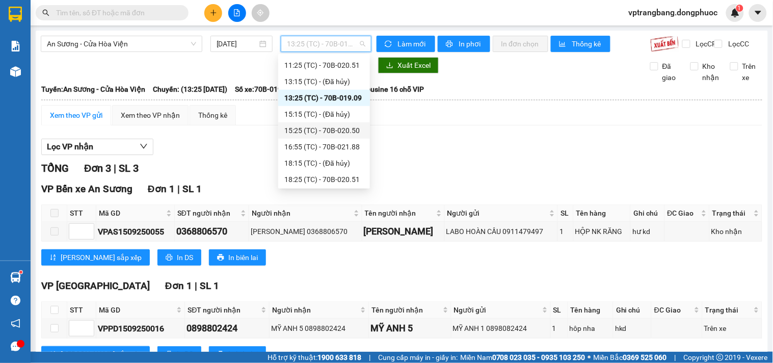
click at [348, 128] on div "15:25 (TC) - 70B-020.50" at bounding box center [323, 130] width 79 height 11
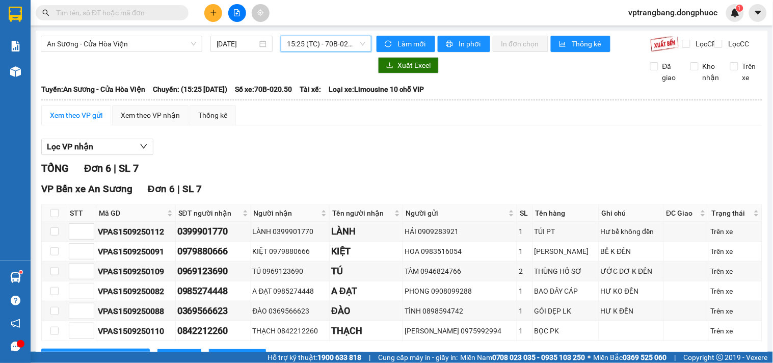
click at [294, 46] on span "15:25 (TC) - 70B-020.50" at bounding box center [326, 43] width 78 height 15
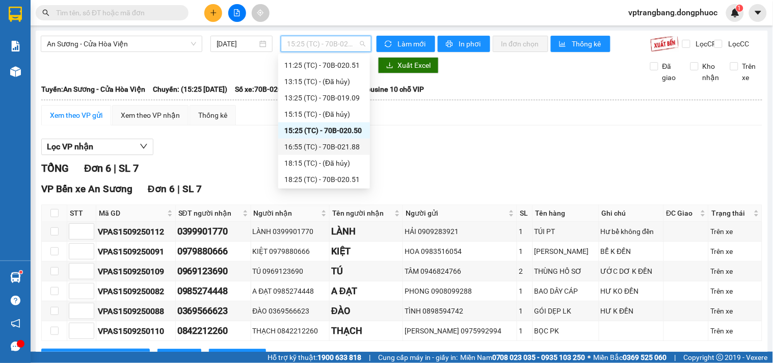
click at [325, 149] on div "16:55 (TC) - 70B-021.88" at bounding box center [323, 146] width 79 height 11
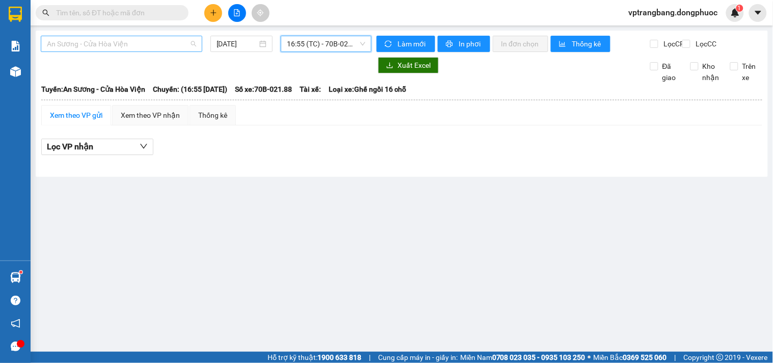
click at [153, 39] on span "An Sương - Cửa Hòa Viện" at bounding box center [121, 43] width 149 height 15
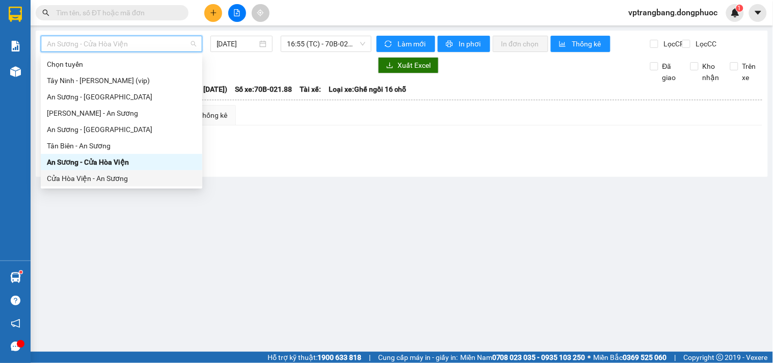
click at [115, 174] on div "Cửa Hòa Viện - An Sương" at bounding box center [121, 178] width 149 height 11
type input "[DATE]"
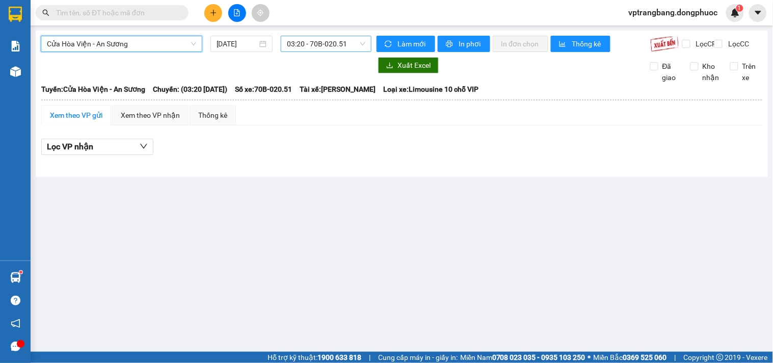
click at [319, 46] on span "03:20 - 70B-020.51" at bounding box center [326, 43] width 78 height 15
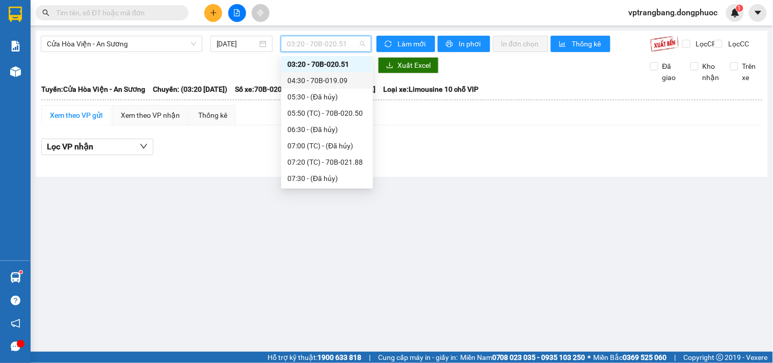
click at [193, 68] on div at bounding box center [206, 65] width 331 height 16
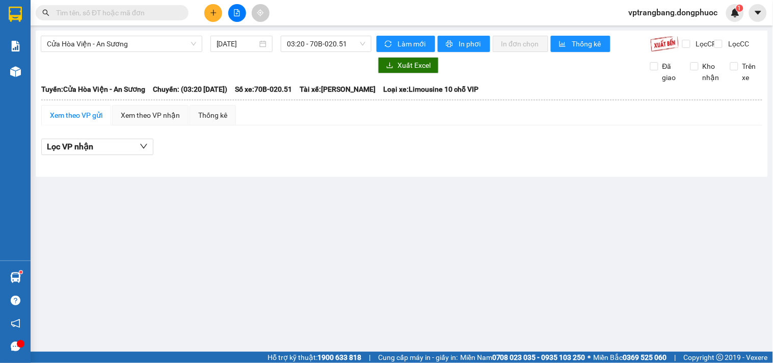
drag, startPoint x: 288, startPoint y: 206, endPoint x: 288, endPoint y: 196, distance: 10.2
click at [288, 206] on main "Cửa Hòa Viện - An Sương 15/09/2025 03:20 - 70B-020.51 Làm mới In phơi In đơn ch…" at bounding box center [386, 176] width 773 height 352
click at [314, 46] on span "03:20 - 70B-020.51" at bounding box center [326, 43] width 78 height 15
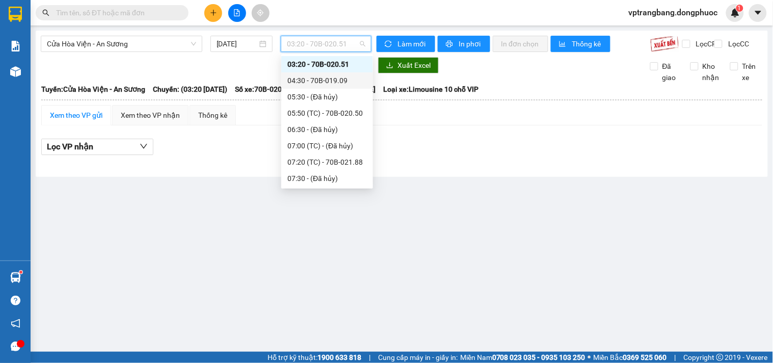
click at [327, 81] on div "04:30 - 70B-019.09" at bounding box center [326, 80] width 79 height 11
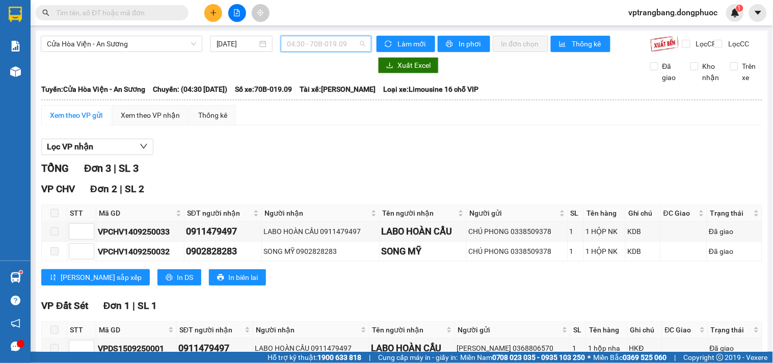
click at [306, 46] on span "04:30 - 70B-019.09" at bounding box center [326, 43] width 78 height 15
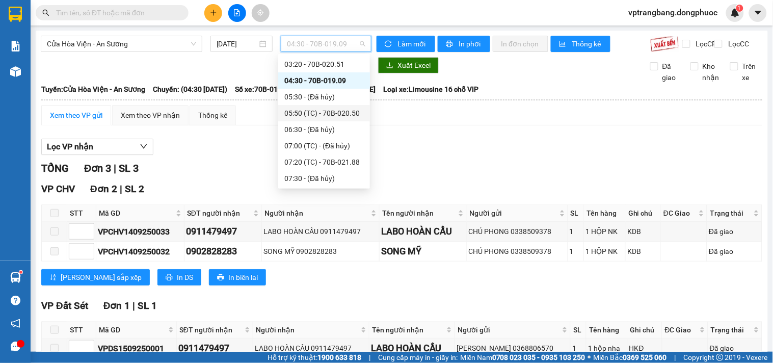
click at [314, 113] on div "05:50 (TC) - 70B-020.50" at bounding box center [323, 113] width 79 height 11
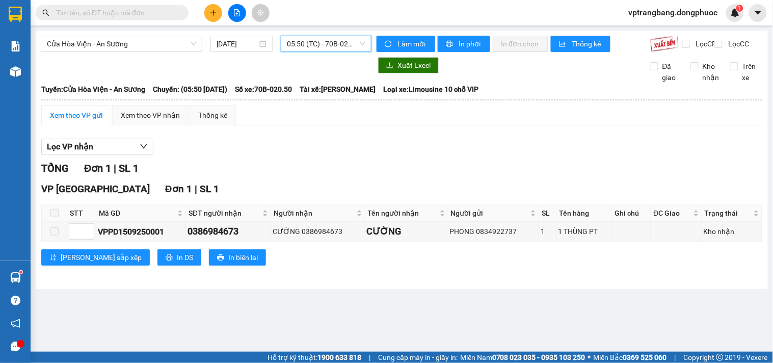
click at [307, 48] on span "05:50 (TC) - 70B-020.50" at bounding box center [326, 43] width 78 height 15
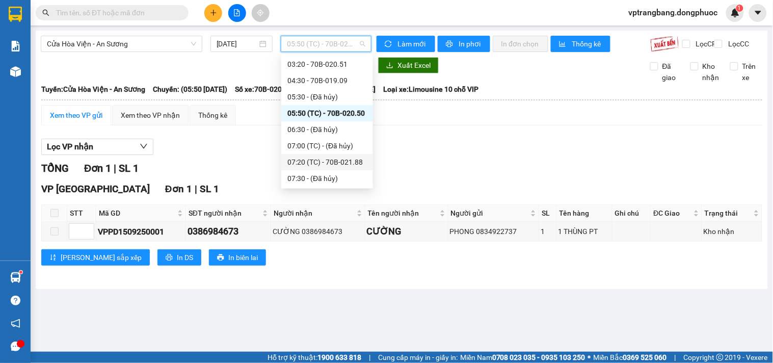
click at [320, 165] on div "07:20 (TC) - 70B-021.88" at bounding box center [326, 161] width 79 height 11
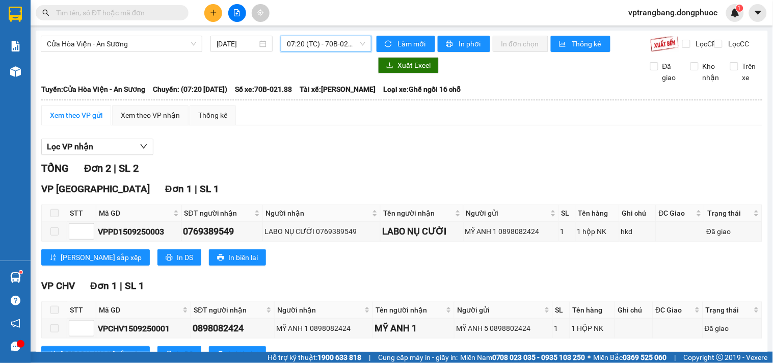
drag, startPoint x: 337, startPoint y: 31, endPoint x: 340, endPoint y: 38, distance: 7.3
click at [337, 31] on div "Cửa Hòa Viện - An Sương 15/09/2025 07:20 07:20 (TC) - 70B-021.88 Làm mới In phơ…" at bounding box center [402, 208] width 732 height 355
click at [340, 39] on span "07:20 (TC) - 70B-021.88" at bounding box center [326, 43] width 78 height 15
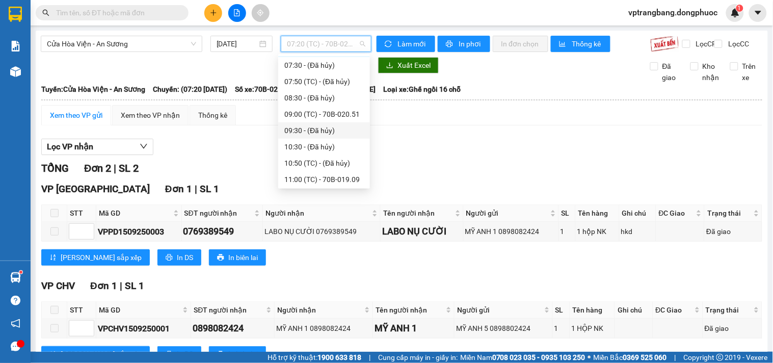
scroll to position [73, 0]
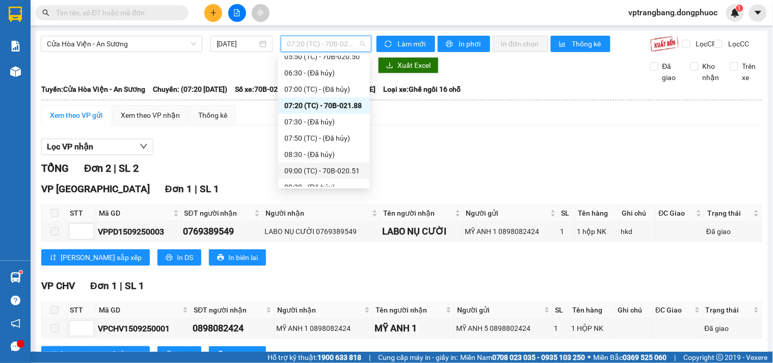
click at [324, 166] on div "09:00 (TC) - 70B-020.51" at bounding box center [323, 170] width 79 height 11
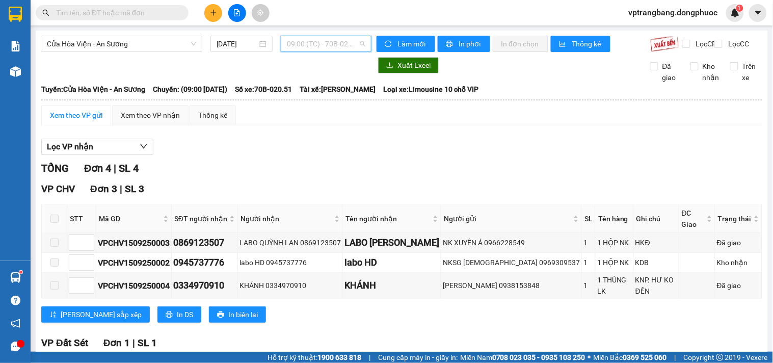
click at [291, 44] on span "09:00 (TC) - 70B-020.51" at bounding box center [326, 43] width 78 height 15
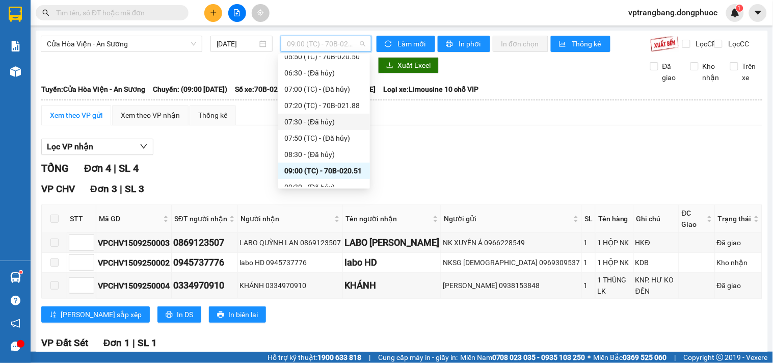
scroll to position [129, 0]
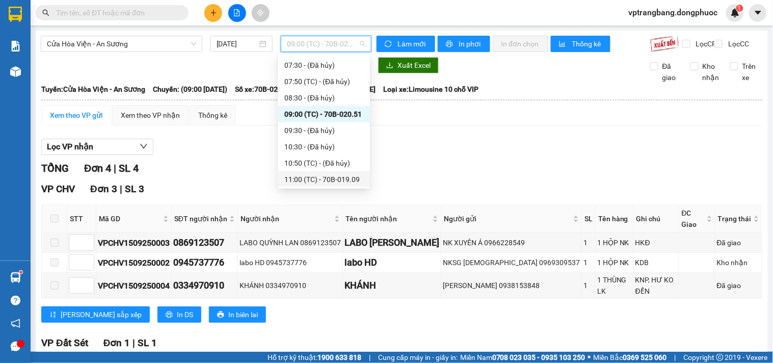
click at [323, 174] on div "11:00 (TC) - 70B-019.09" at bounding box center [323, 179] width 79 height 11
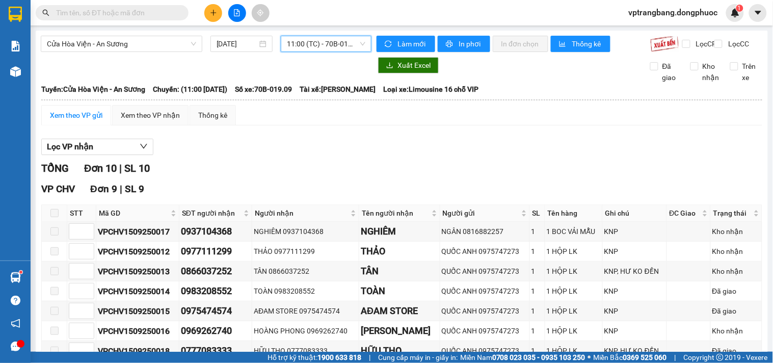
click at [290, 37] on span "11:00 (TC) - 70B-019.09" at bounding box center [326, 43] width 78 height 15
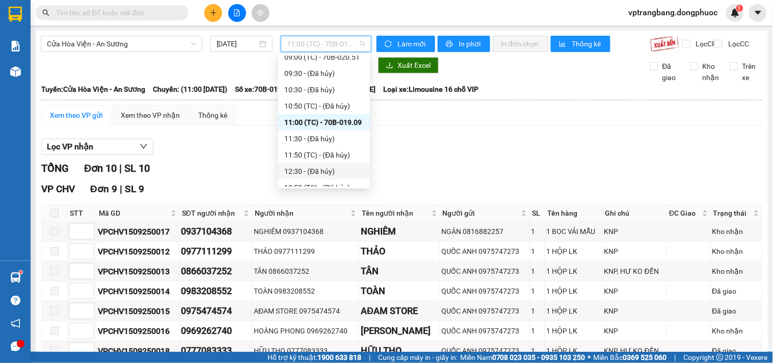
scroll to position [243, 0]
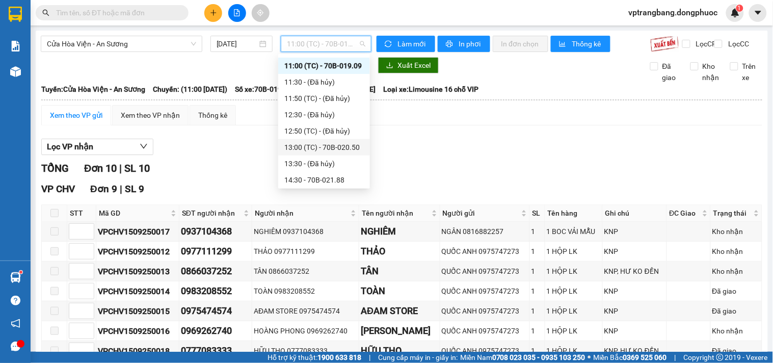
click at [332, 146] on div "13:00 (TC) - 70B-020.50" at bounding box center [323, 147] width 79 height 11
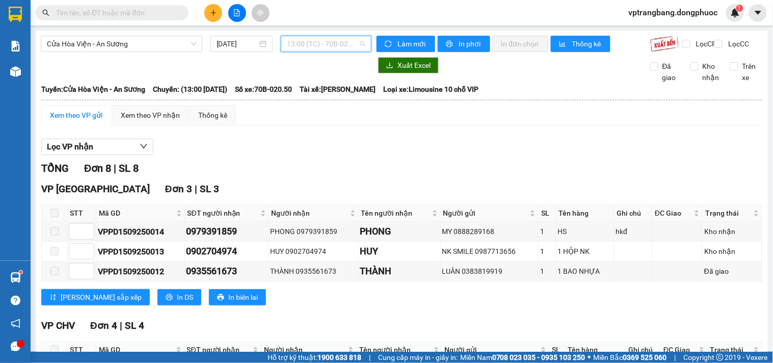
click at [303, 48] on span "13:00 (TC) - 70B-020.50" at bounding box center [326, 43] width 78 height 15
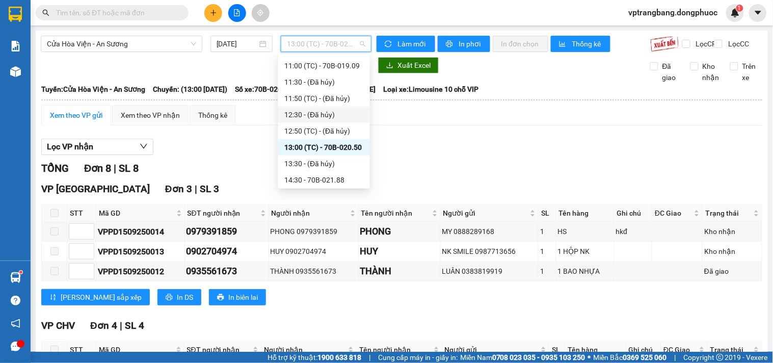
scroll to position [300, 0]
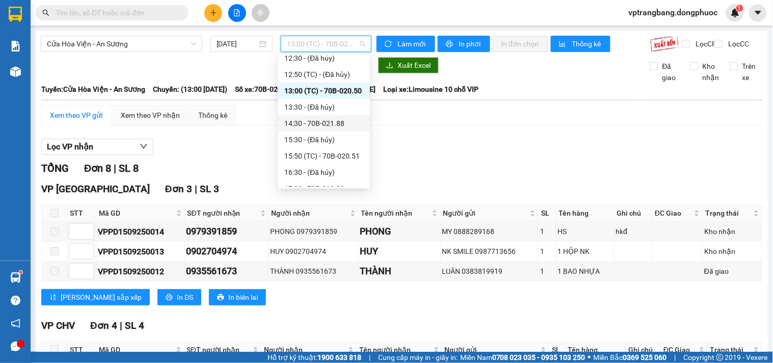
click at [325, 119] on div "14:30 - 70B-021.88" at bounding box center [323, 123] width 79 height 11
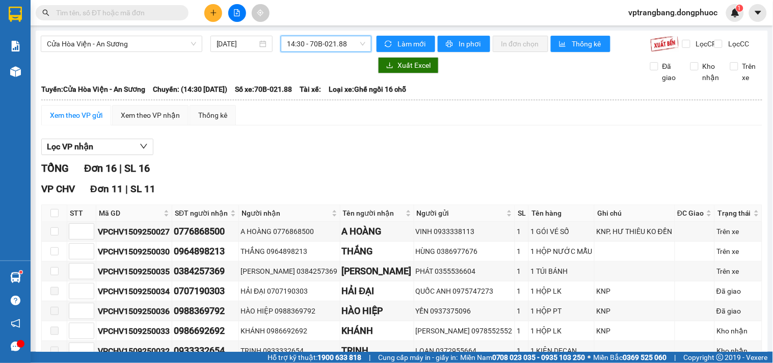
drag, startPoint x: 306, startPoint y: 41, endPoint x: 309, endPoint y: 54, distance: 12.6
click at [305, 41] on span "14:30 - 70B-021.88" at bounding box center [326, 43] width 78 height 15
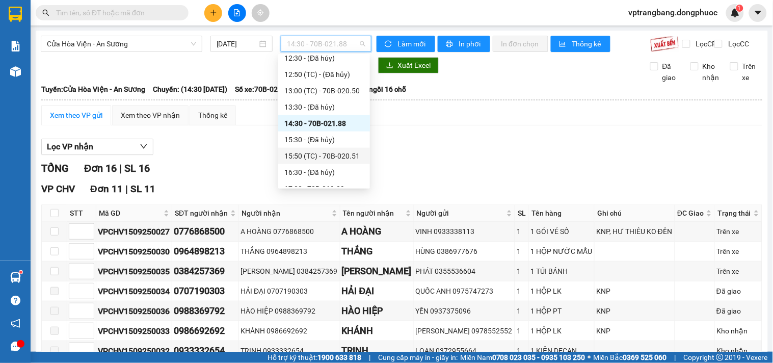
click at [347, 152] on div "15:50 (TC) - 70B-020.51" at bounding box center [323, 155] width 79 height 11
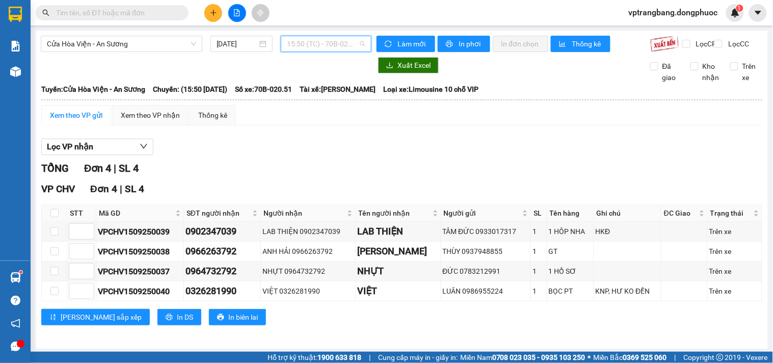
click at [307, 42] on span "15:50 (TC) - 70B-020.51" at bounding box center [326, 43] width 78 height 15
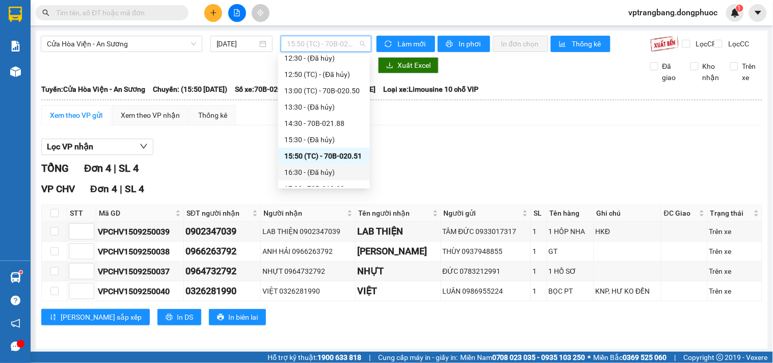
scroll to position [310, 0]
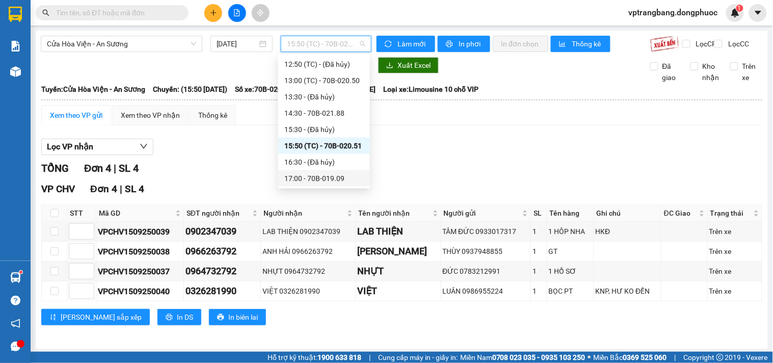
click at [306, 180] on div "17:00 - 70B-019.09" at bounding box center [323, 178] width 79 height 11
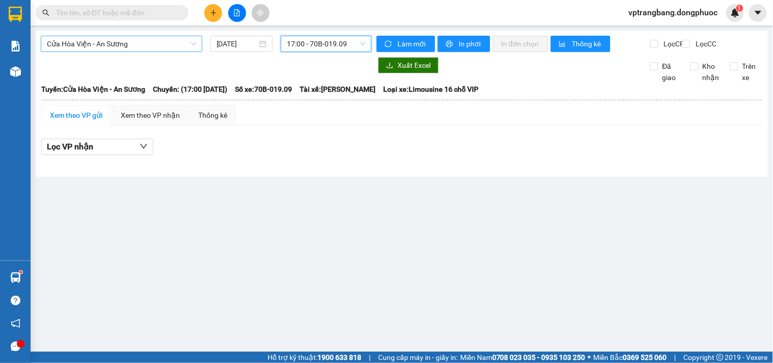
click at [143, 44] on span "Cửa Hòa Viện - An Sương" at bounding box center [121, 43] width 149 height 15
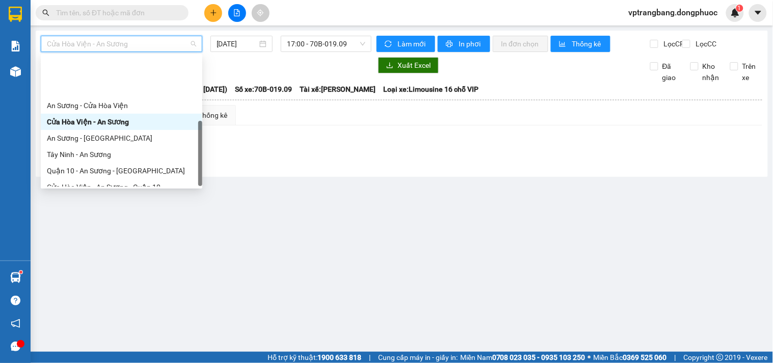
scroll to position [113, 0]
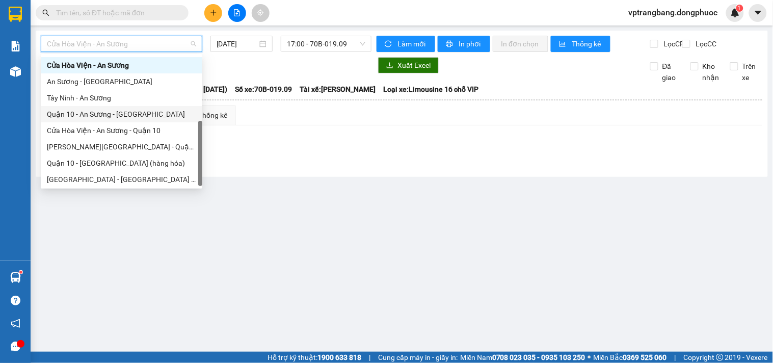
click at [125, 113] on div "Quận 10 - An Sương - Cửa Hòa Viện" at bounding box center [121, 114] width 149 height 11
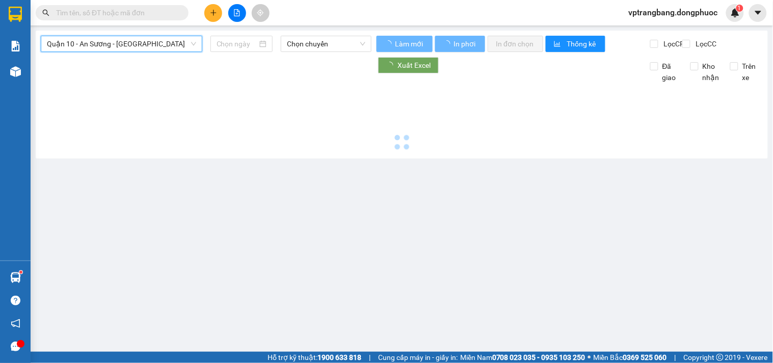
type input "[DATE]"
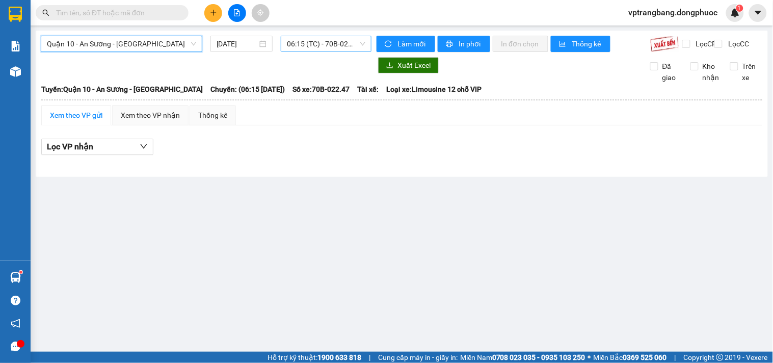
click at [311, 47] on span "06:15 (TC) - 70B-022.47" at bounding box center [326, 43] width 78 height 15
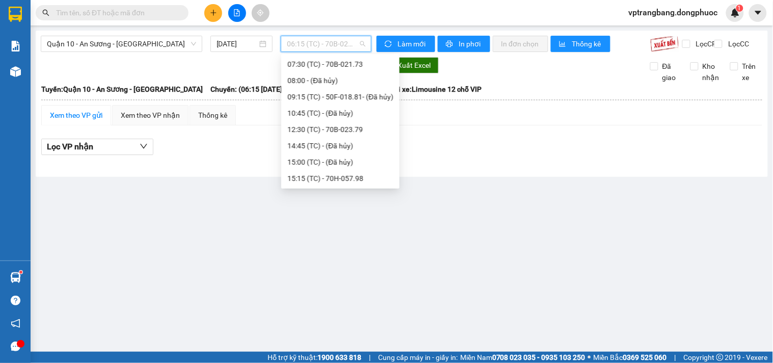
scroll to position [16, 0]
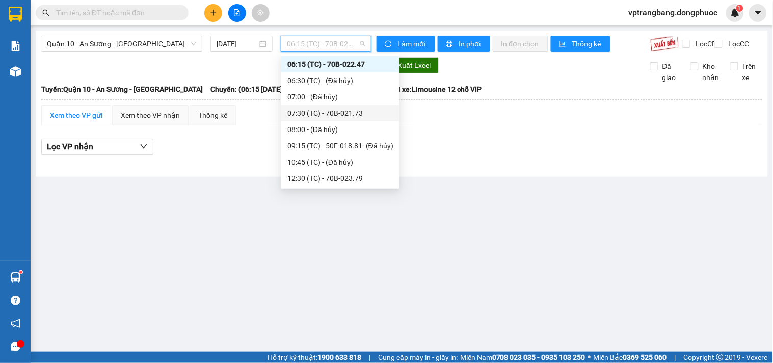
click at [336, 116] on div "07:30 (TC) - 70B-021.73" at bounding box center [340, 113] width 106 height 11
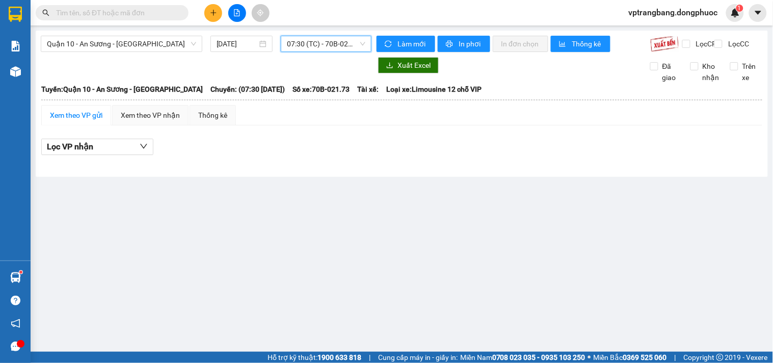
click at [318, 47] on span "07:30 (TC) - 70B-021.73" at bounding box center [326, 43] width 78 height 15
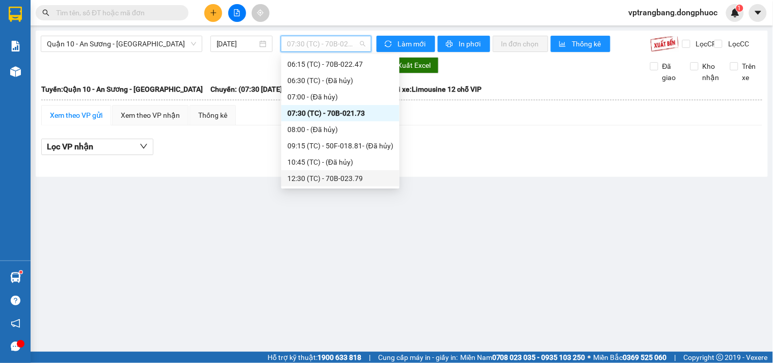
click at [343, 180] on div "12:30 (TC) - 70B-023.79" at bounding box center [340, 178] width 106 height 11
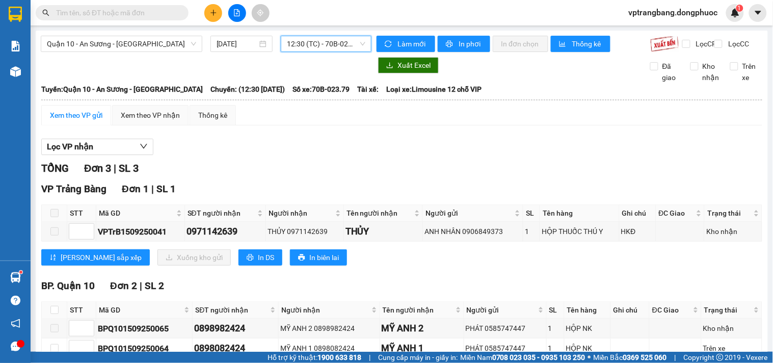
click at [328, 43] on span "12:30 (TC) - 70B-023.79" at bounding box center [326, 43] width 78 height 15
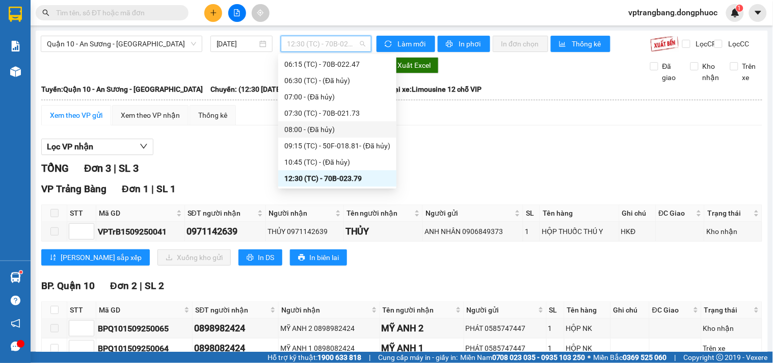
scroll to position [65, 0]
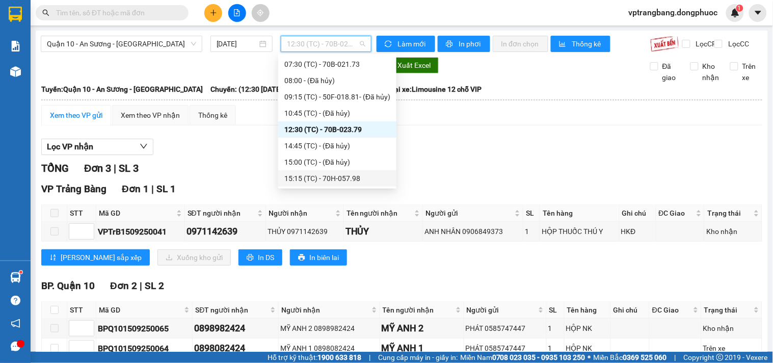
click at [334, 175] on div "15:15 (TC) - 70H-057.98" at bounding box center [337, 178] width 106 height 11
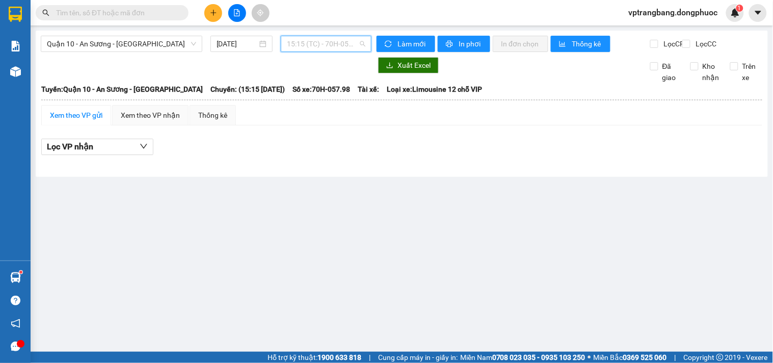
click at [311, 48] on span "15:15 (TC) - 70H-057.98" at bounding box center [326, 43] width 78 height 15
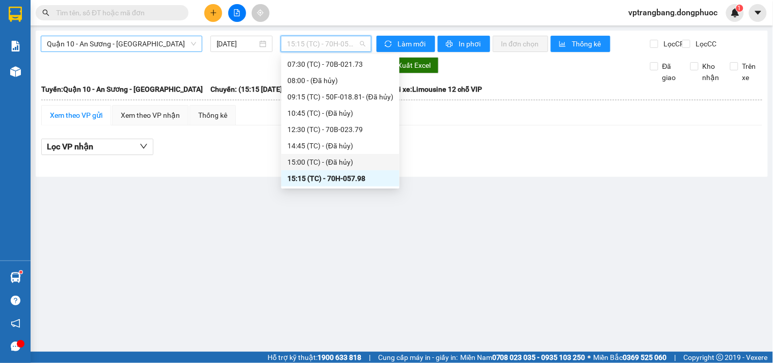
click at [159, 47] on span "Quận 10 - An Sương - Cửa Hòa Viện" at bounding box center [121, 43] width 149 height 15
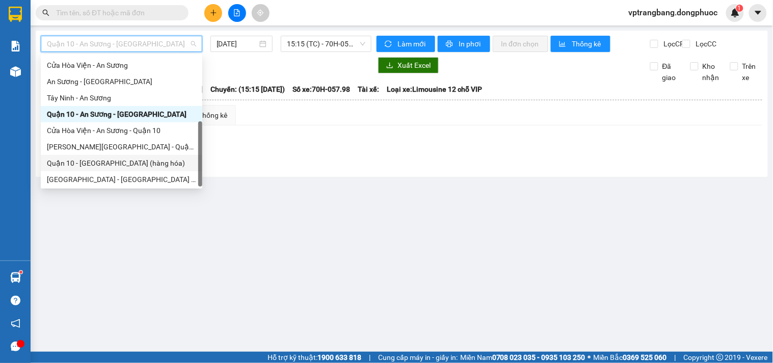
scroll to position [114, 0]
click at [131, 173] on div "[GEOGRAPHIC_DATA] - [GEOGRAPHIC_DATA] (vip)" at bounding box center [121, 178] width 149 height 11
type input "[DATE]"
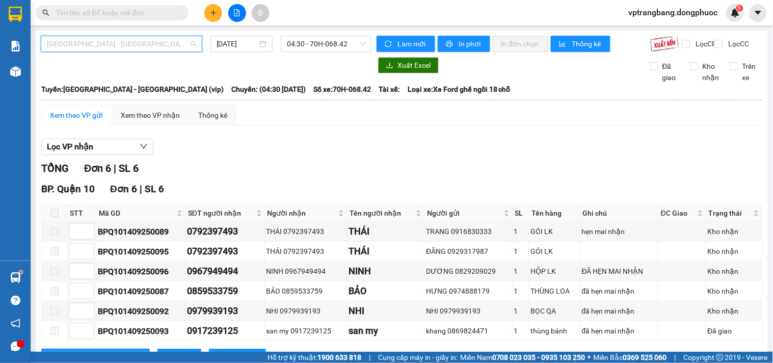
click at [124, 44] on span "[GEOGRAPHIC_DATA] - [GEOGRAPHIC_DATA] (vip)" at bounding box center [121, 43] width 149 height 15
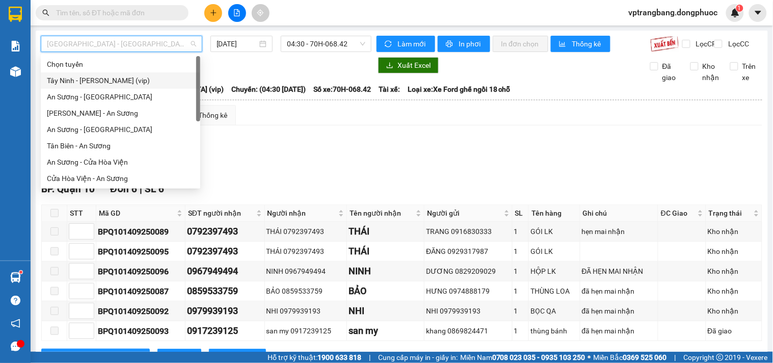
click at [110, 79] on div "Tây Ninh - Hồ Chí Minh (vip)" at bounding box center [120, 80] width 147 height 11
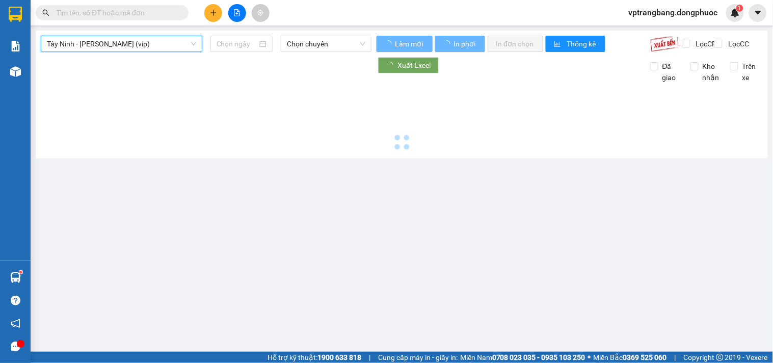
type input "[DATE]"
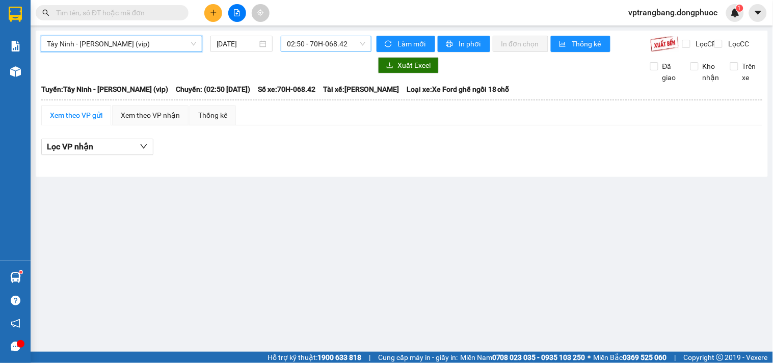
click at [332, 51] on span "02:50 - 70H-068.42" at bounding box center [326, 43] width 78 height 15
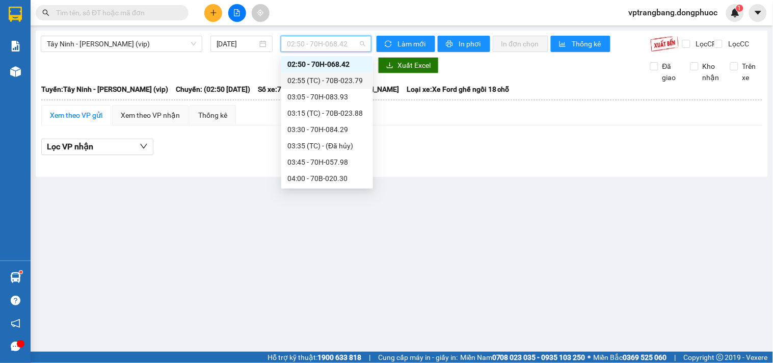
click at [332, 77] on div "02:55 (TC) - 70B-023.79" at bounding box center [326, 80] width 79 height 11
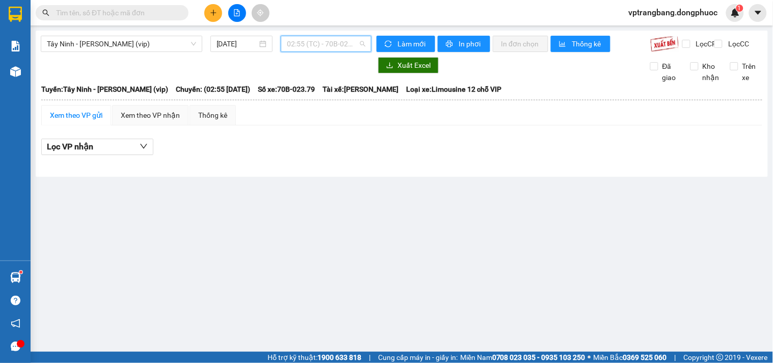
click at [334, 51] on div "02:55 (TC) - 70B-023.79" at bounding box center [326, 44] width 91 height 16
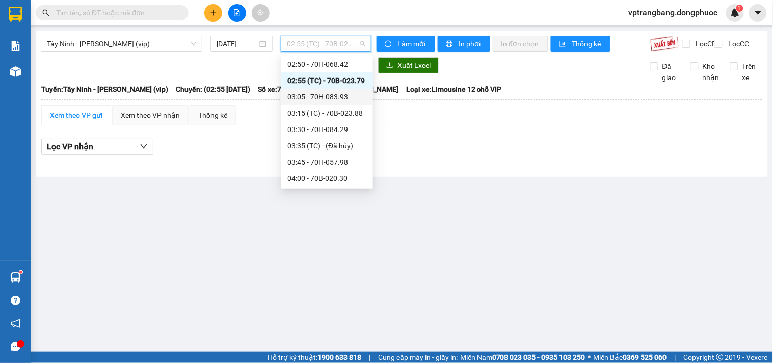
click at [330, 91] on div "03:05 - 70H-083.93" at bounding box center [326, 96] width 79 height 11
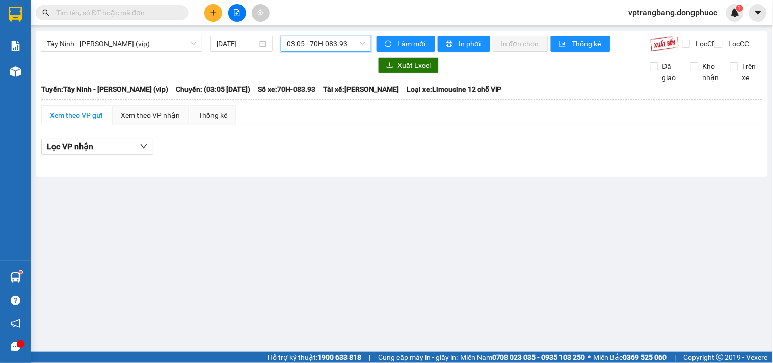
click at [312, 43] on span "03:05 - 70H-083.93" at bounding box center [326, 43] width 78 height 15
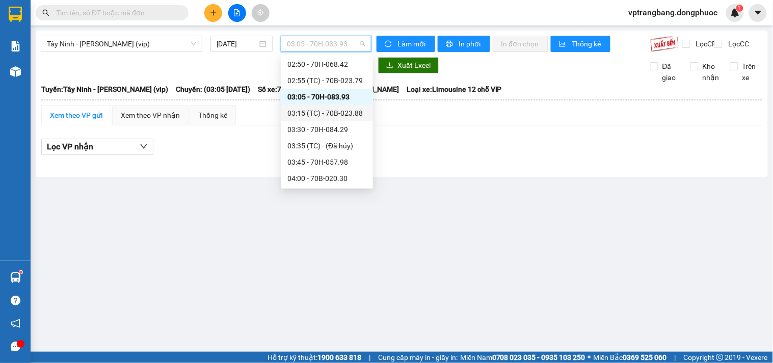
click at [313, 111] on div "03:15 (TC) - 70B-023.88" at bounding box center [326, 113] width 79 height 11
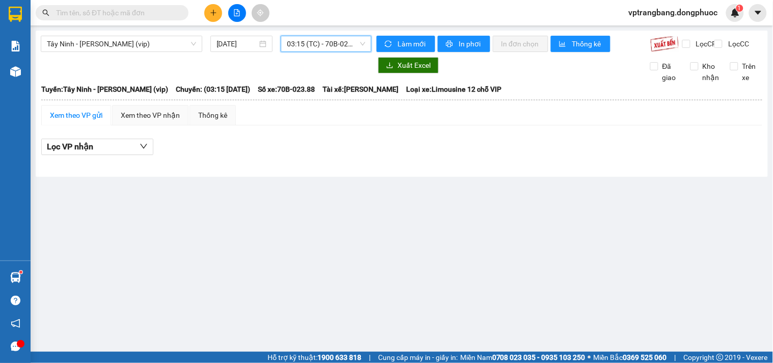
click at [316, 42] on span "03:15 (TC) - 70B-023.88" at bounding box center [326, 43] width 78 height 15
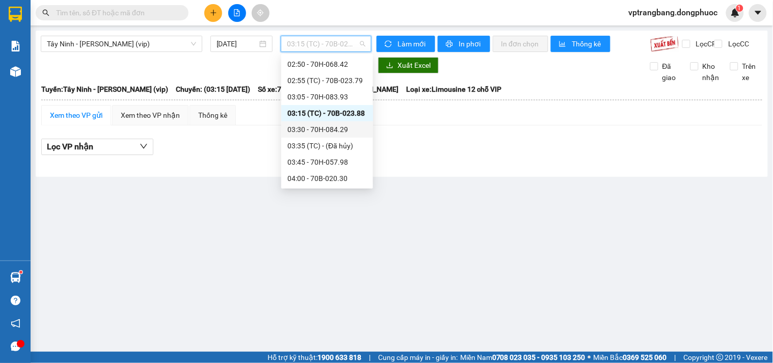
click at [322, 126] on div "03:30 - 70H-084.29" at bounding box center [326, 129] width 79 height 11
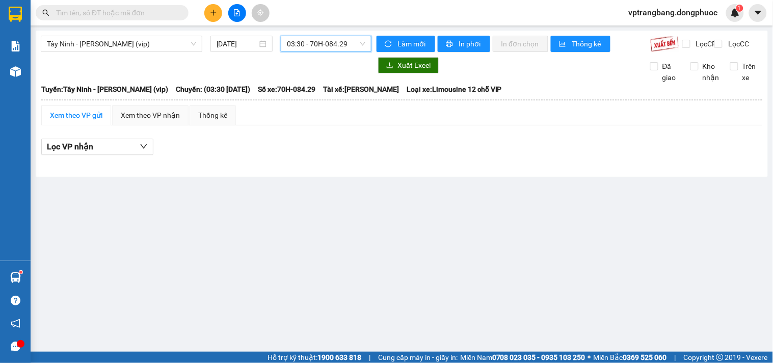
click at [325, 44] on span "03:30 - 70H-084.29" at bounding box center [326, 43] width 78 height 15
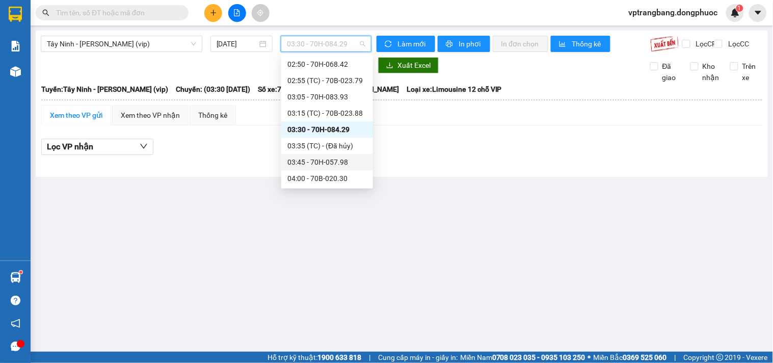
click at [324, 161] on div "03:45 - 70H-057.98" at bounding box center [326, 161] width 79 height 11
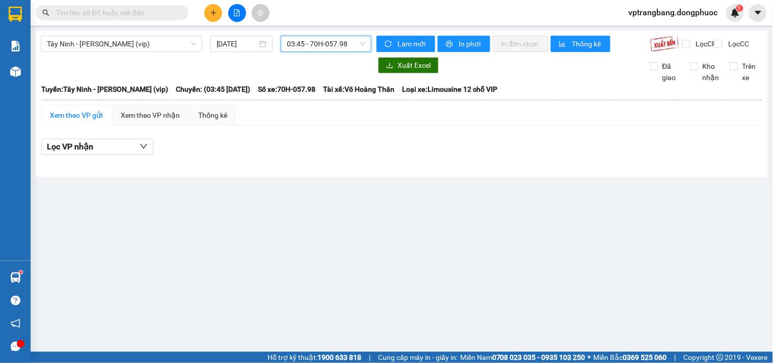
click at [304, 51] on span "03:45 - 70H-057.98" at bounding box center [326, 43] width 78 height 15
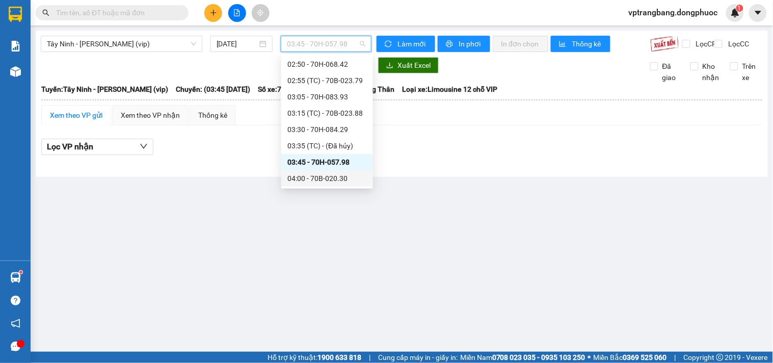
click at [320, 177] on div "04:00 - 70B-020.30" at bounding box center [326, 178] width 79 height 11
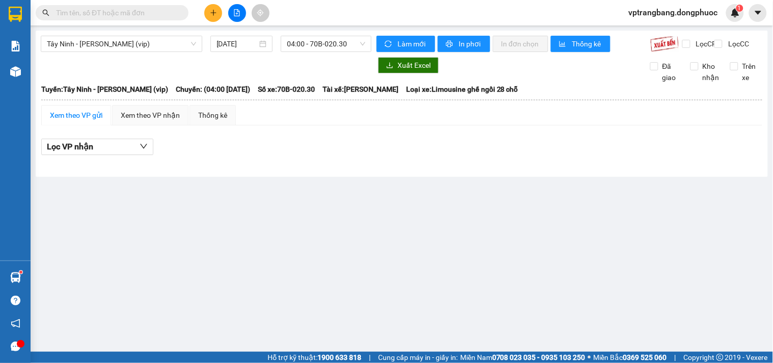
click at [324, 34] on div "Tây Ninh - Hồ Chí Minh (vip) 15/09/2025 04:00 - 70B-020.30 Làm mới In phơi In đ…" at bounding box center [402, 104] width 732 height 146
click at [322, 40] on span "04:00 - 70B-020.30" at bounding box center [326, 43] width 78 height 15
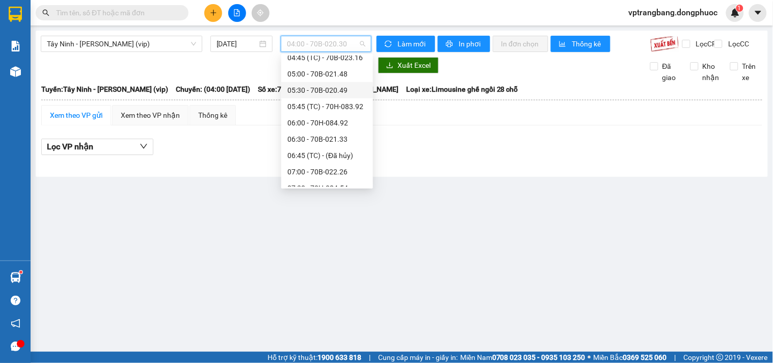
scroll to position [129, 0]
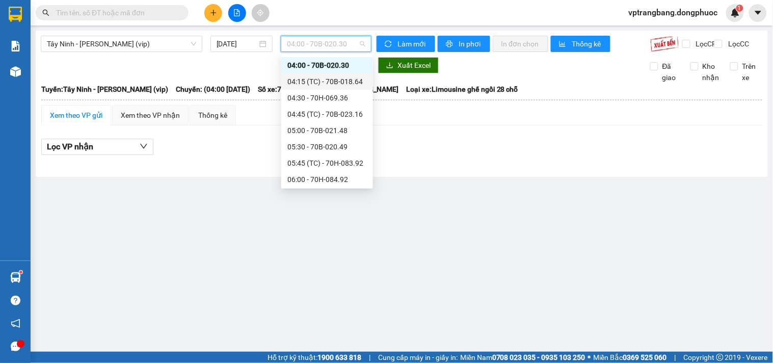
click at [330, 82] on div "04:15 (TC) - 70B-018.64" at bounding box center [326, 81] width 79 height 11
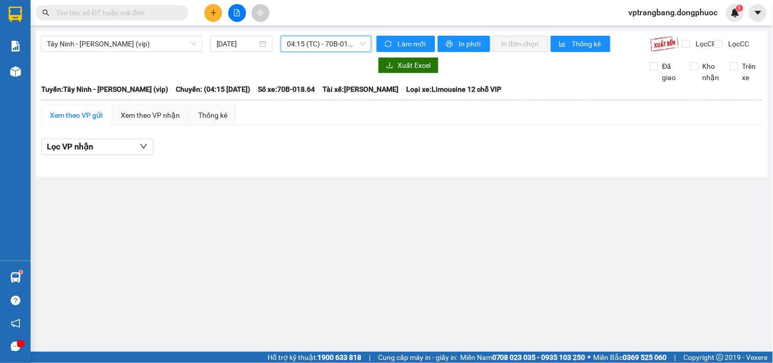
click at [314, 41] on span "04:15 (TC) - 70B-018.64" at bounding box center [326, 43] width 78 height 15
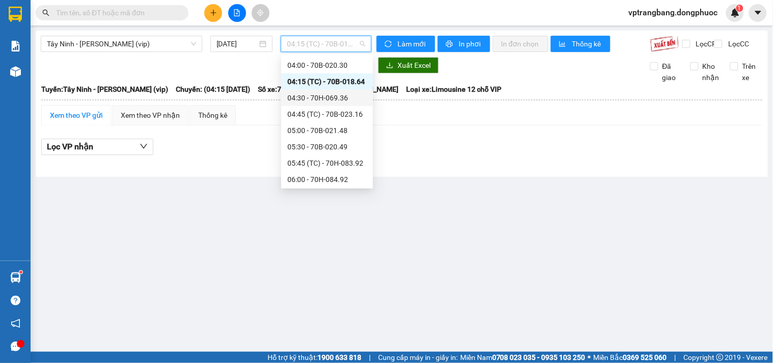
click at [324, 100] on div "04:30 - 70H-069.36" at bounding box center [326, 97] width 79 height 11
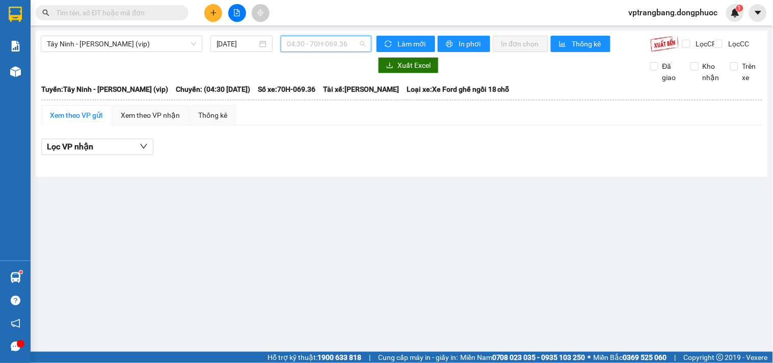
click at [323, 47] on span "04:30 - 70H-069.36" at bounding box center [326, 43] width 78 height 15
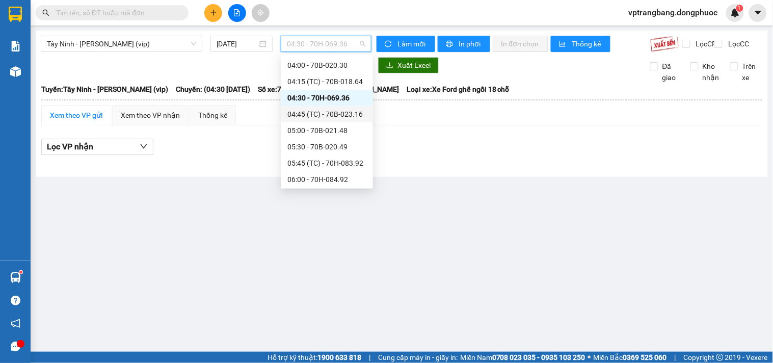
click at [337, 111] on div "04:45 (TC) - 70B-023.16" at bounding box center [326, 114] width 79 height 11
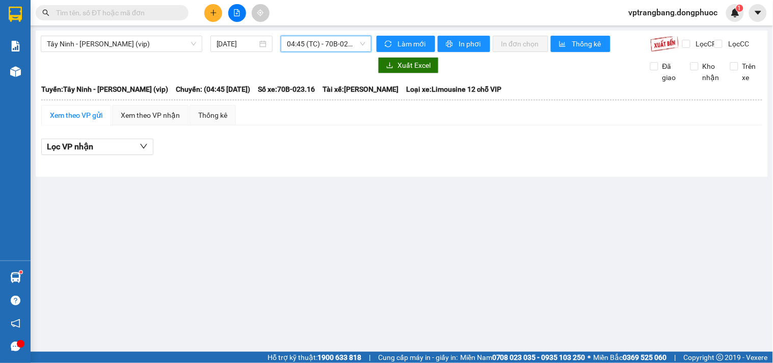
click at [348, 47] on span "04:45 (TC) - 70B-023.16" at bounding box center [326, 43] width 78 height 15
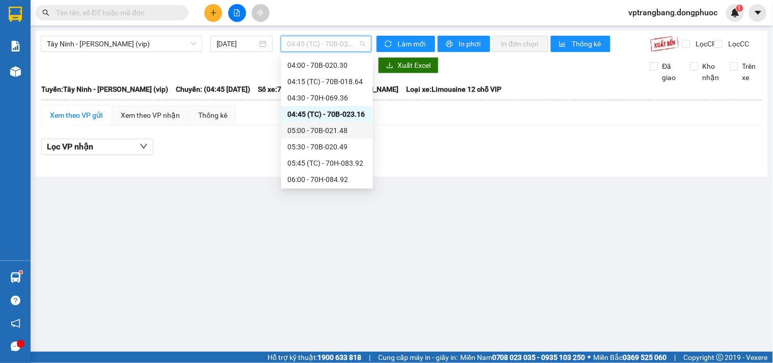
click at [328, 131] on div "05:00 - 70B-021.48" at bounding box center [326, 130] width 79 height 11
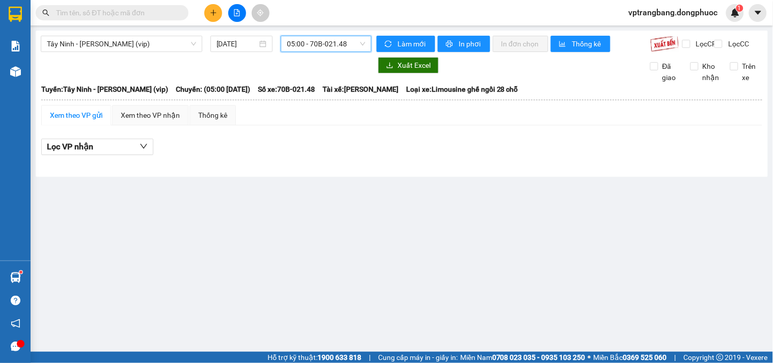
click at [307, 48] on span "05:00 - 70B-021.48" at bounding box center [326, 43] width 78 height 15
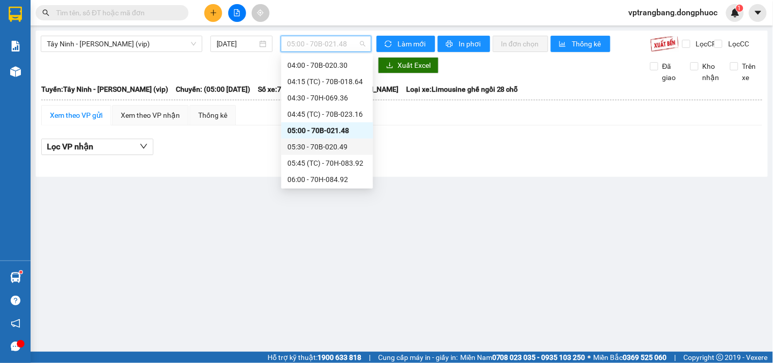
click at [322, 148] on div "05:30 - 70B-020.49" at bounding box center [326, 146] width 79 height 11
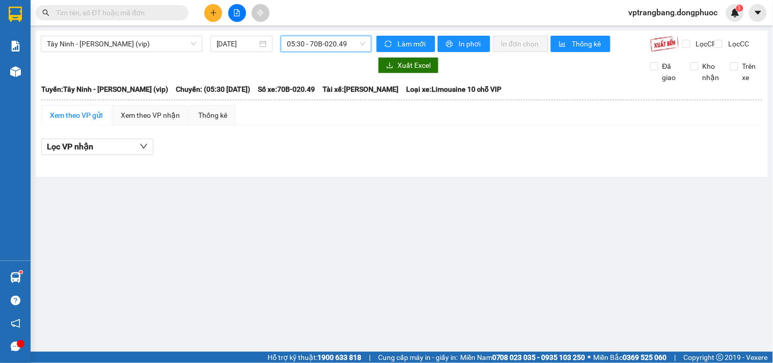
click at [320, 47] on span "05:30 - 70B-020.49" at bounding box center [326, 43] width 78 height 15
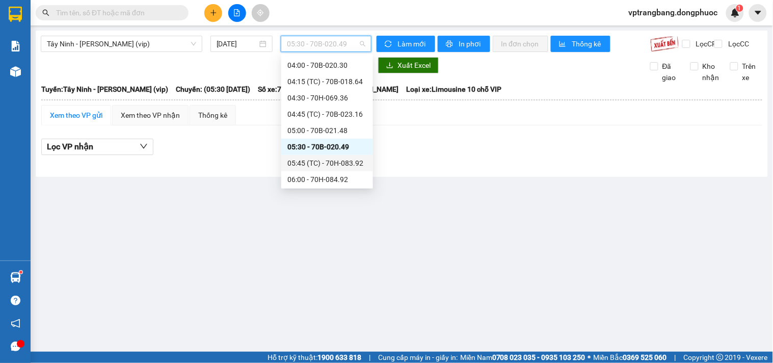
click at [325, 162] on div "05:45 (TC) - 70H-083.92" at bounding box center [326, 162] width 79 height 11
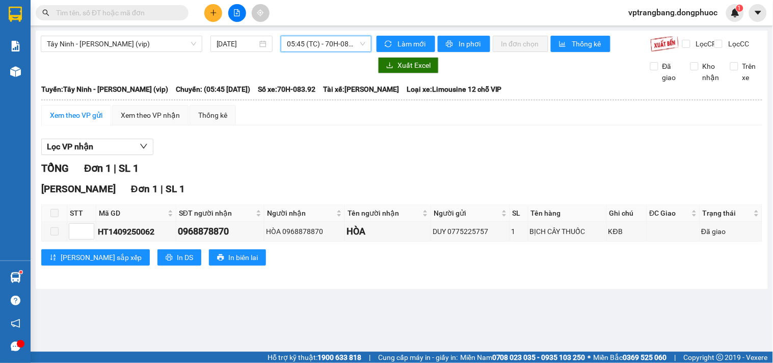
click at [307, 44] on span "05:45 (TC) - 70H-083.92" at bounding box center [326, 43] width 78 height 15
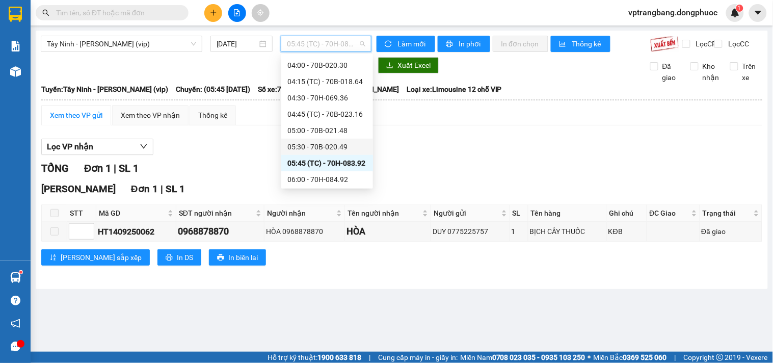
scroll to position [186, 0]
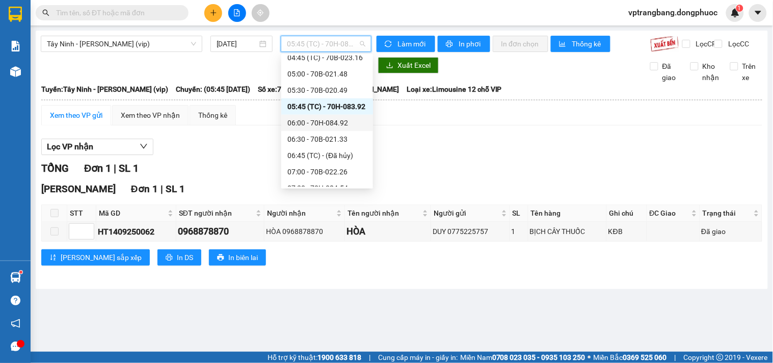
click at [330, 122] on div "06:00 - 70H-084.92" at bounding box center [326, 122] width 79 height 11
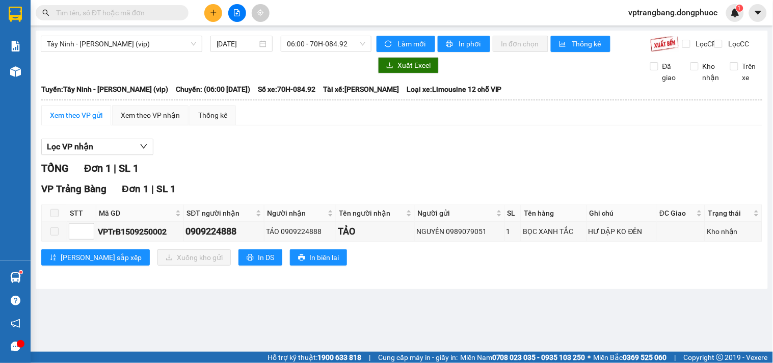
drag, startPoint x: 274, startPoint y: 171, endPoint x: 282, endPoint y: 169, distance: 8.3
click at [274, 171] on div "TỔNG Đơn 1 | SL 1" at bounding box center [401, 169] width 721 height 16
click at [288, 145] on div "Lọc VP nhận TỔNG Đơn 1 | SL 1 VP Trảng Bàng Đơn 1 | SL 1 STT Mã GD SĐT người nh…" at bounding box center [401, 206] width 721 height 145
click at [297, 45] on span "06:00 - 70H-084.92" at bounding box center [326, 43] width 78 height 15
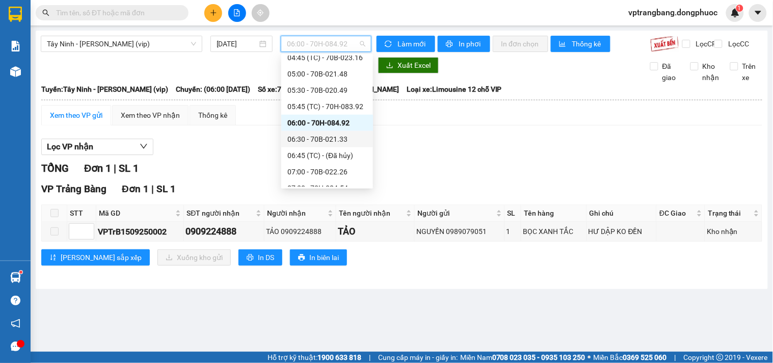
click at [326, 136] on div "06:30 - 70B-021.33" at bounding box center [326, 139] width 79 height 11
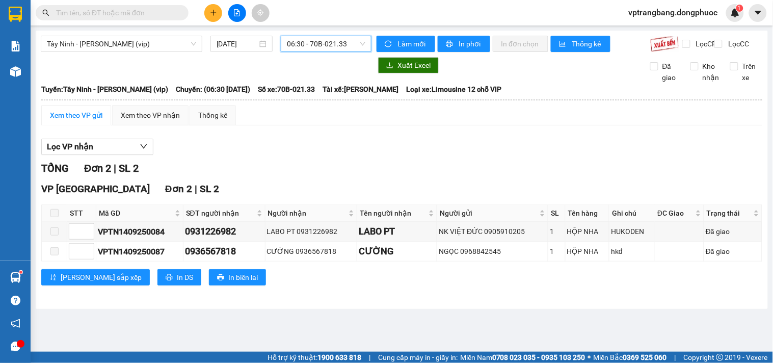
click at [327, 47] on span "06:30 - 70B-021.33" at bounding box center [326, 43] width 78 height 15
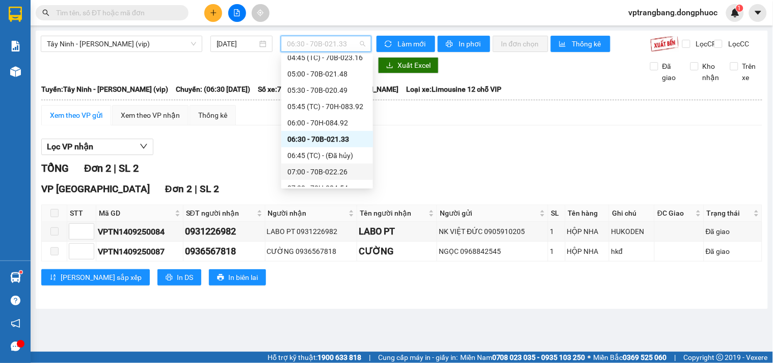
click at [322, 171] on div "07:00 - 70B-022.26" at bounding box center [326, 171] width 79 height 11
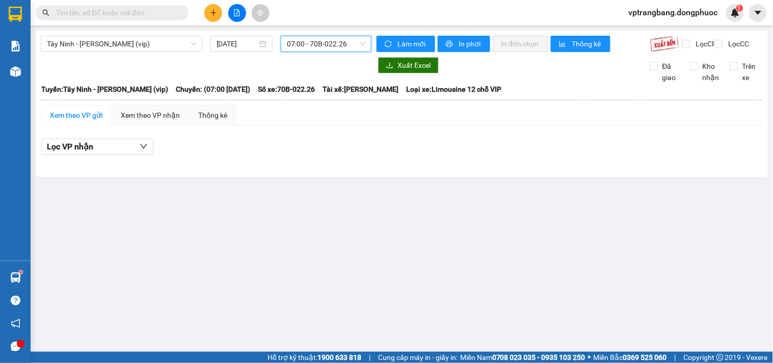
click at [312, 46] on span "07:00 - 70B-022.26" at bounding box center [326, 43] width 78 height 15
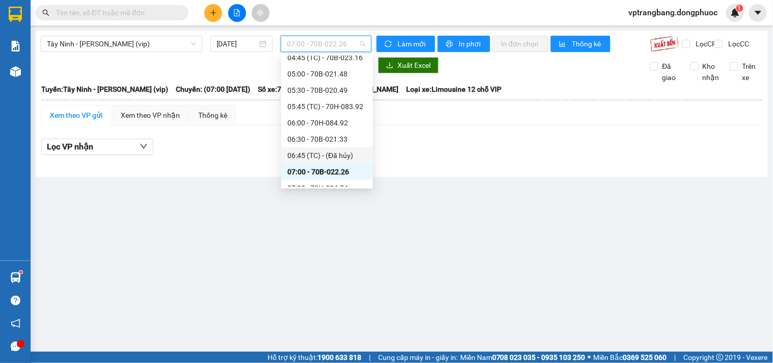
scroll to position [243, 0]
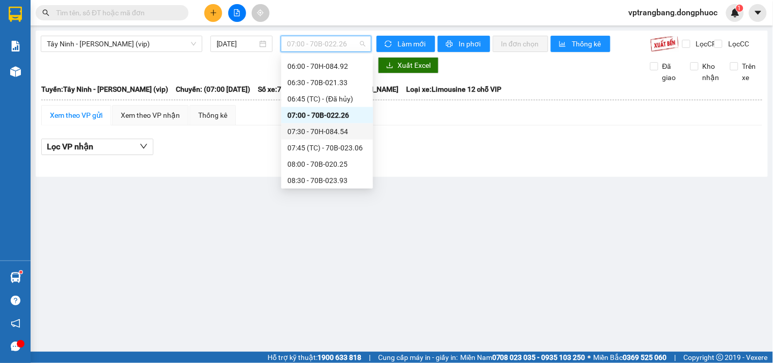
click at [332, 130] on div "07:30 - 70H-084.54" at bounding box center [326, 131] width 79 height 11
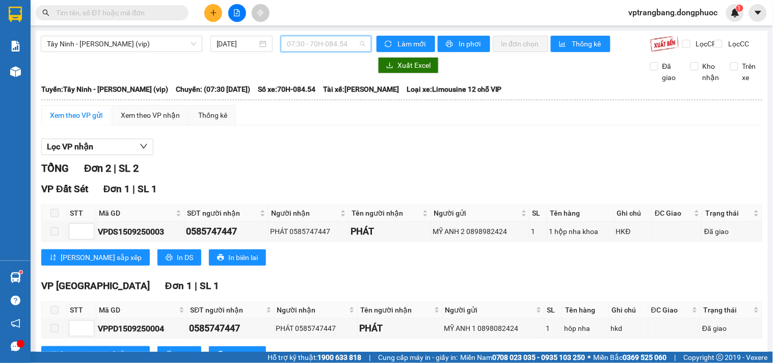
click at [337, 48] on span "07:30 - 70H-084.54" at bounding box center [326, 43] width 78 height 15
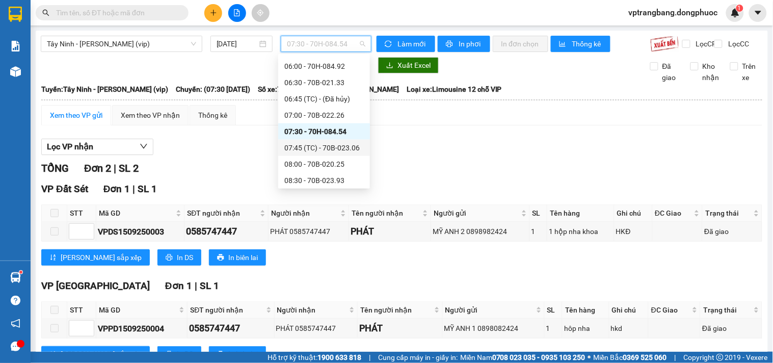
click at [347, 144] on div "07:45 (TC) - 70B-023.06" at bounding box center [323, 147] width 79 height 11
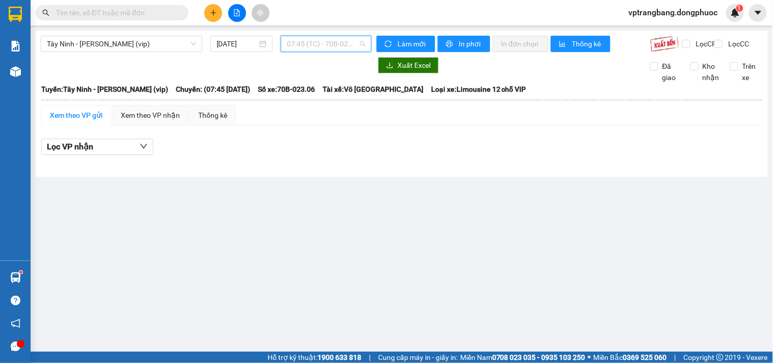
click at [314, 46] on span "07:45 (TC) - 70B-023.06" at bounding box center [326, 43] width 78 height 15
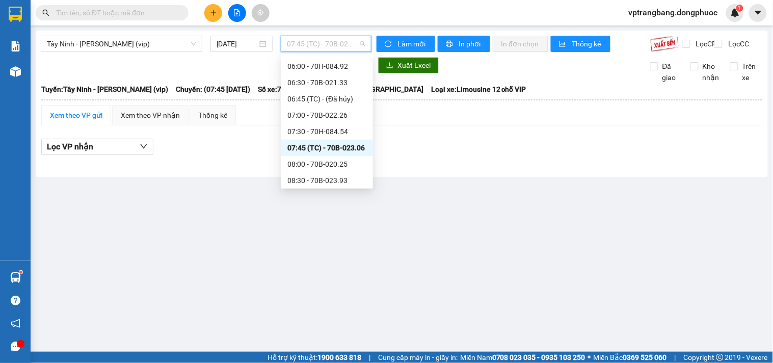
scroll to position [299, 0]
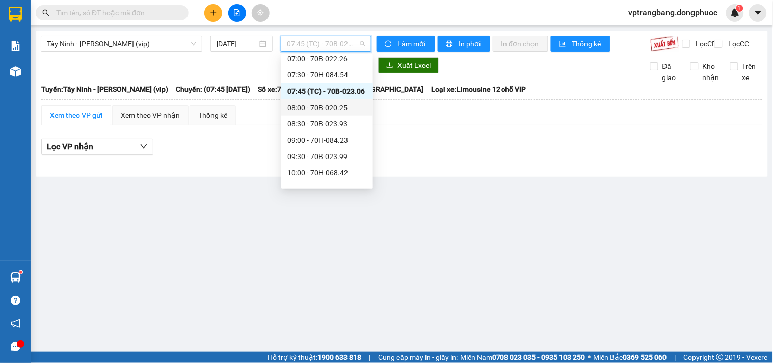
click at [332, 110] on div "08:00 - 70B-020.25" at bounding box center [326, 107] width 79 height 11
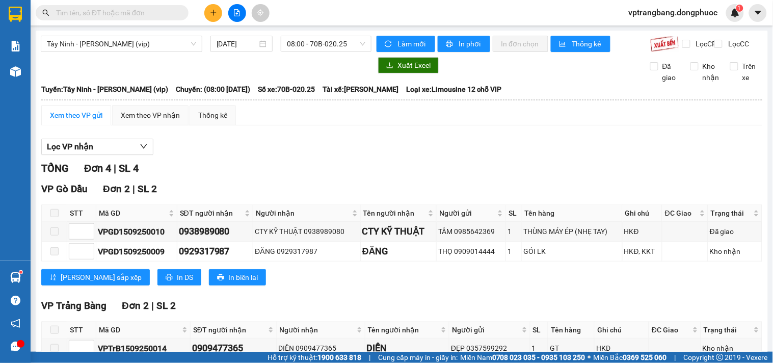
click at [304, 149] on div "Lọc VP nhận" at bounding box center [401, 147] width 721 height 17
click at [339, 48] on span "08:00 - 70B-020.25" at bounding box center [326, 43] width 78 height 15
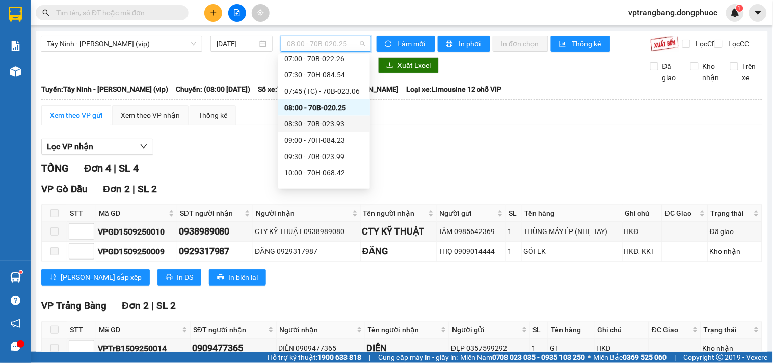
click at [328, 126] on div "08:30 - 70B-023.93" at bounding box center [323, 123] width 79 height 11
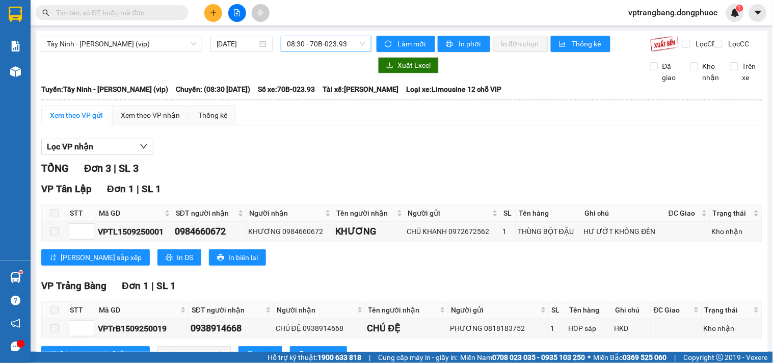
click at [309, 48] on span "08:30 - 70B-023.93" at bounding box center [326, 43] width 78 height 15
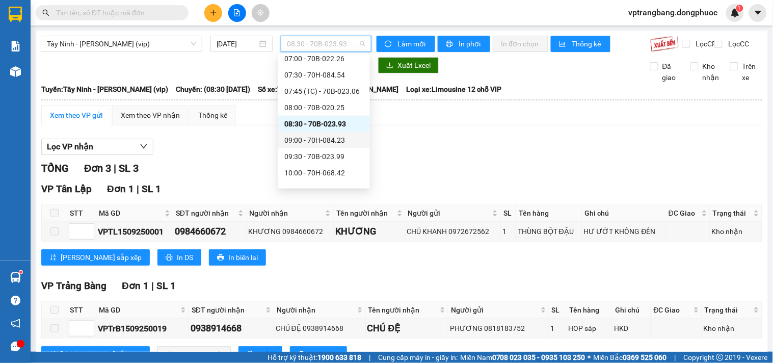
click at [323, 141] on div "09:00 - 70H-084.23" at bounding box center [323, 140] width 79 height 11
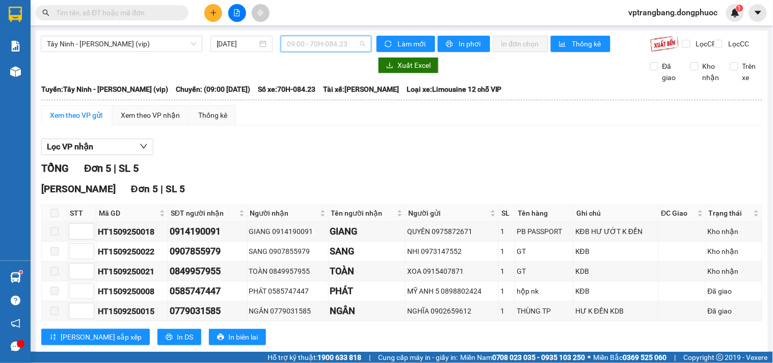
click at [311, 51] on span "09:00 - 70H-084.23" at bounding box center [326, 43] width 78 height 15
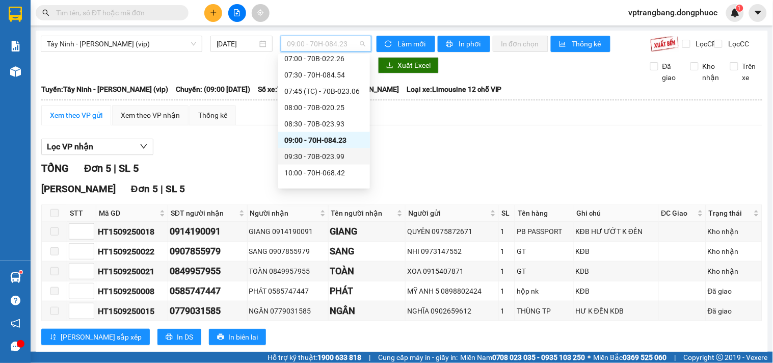
click at [329, 155] on div "09:30 - 70B-023.99" at bounding box center [323, 156] width 79 height 11
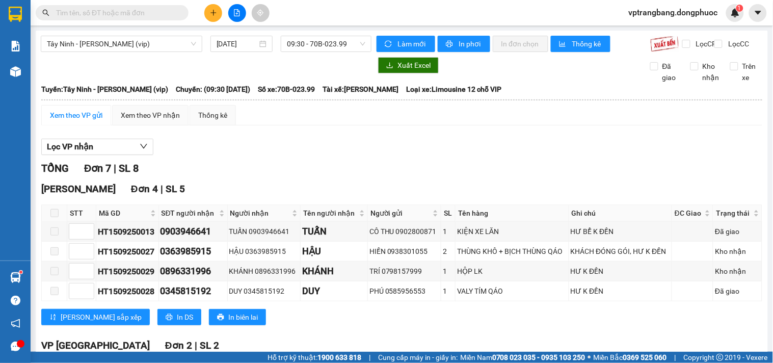
click at [273, 170] on div "TỔNG Đơn 7 | SL 8" at bounding box center [401, 169] width 721 height 16
click at [297, 44] on span "09:30 - 70B-023.99" at bounding box center [326, 43] width 78 height 15
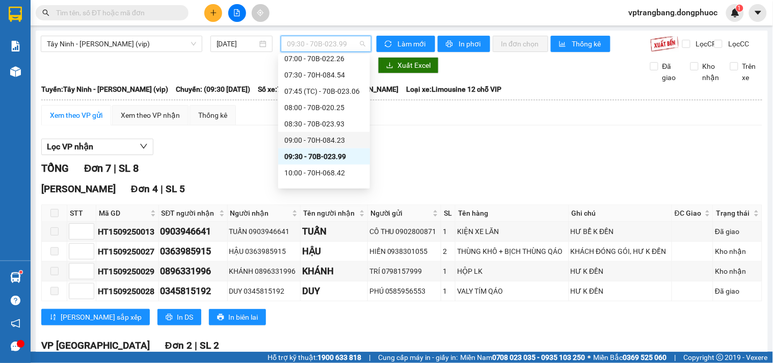
scroll to position [356, 0]
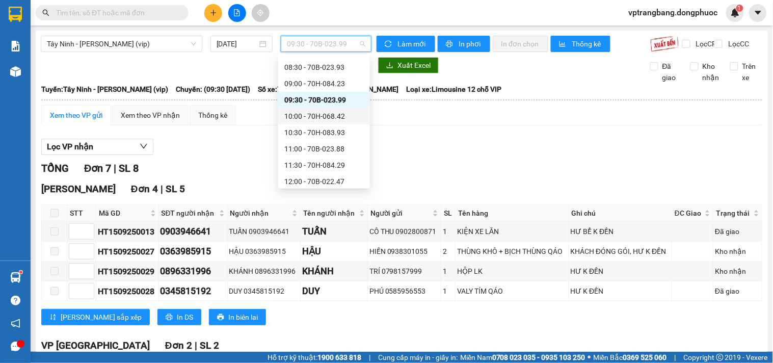
click at [332, 116] on div "10:00 - 70H-068.42" at bounding box center [323, 116] width 79 height 11
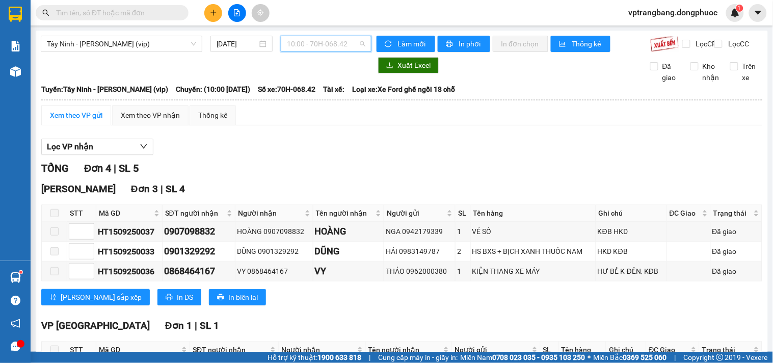
click at [313, 39] on span "10:00 - 70H-068.42" at bounding box center [326, 43] width 78 height 15
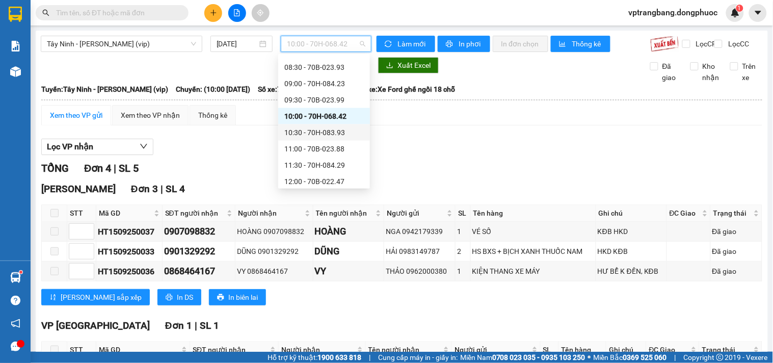
click at [335, 129] on div "10:30 - 70H-083.93" at bounding box center [323, 132] width 79 height 11
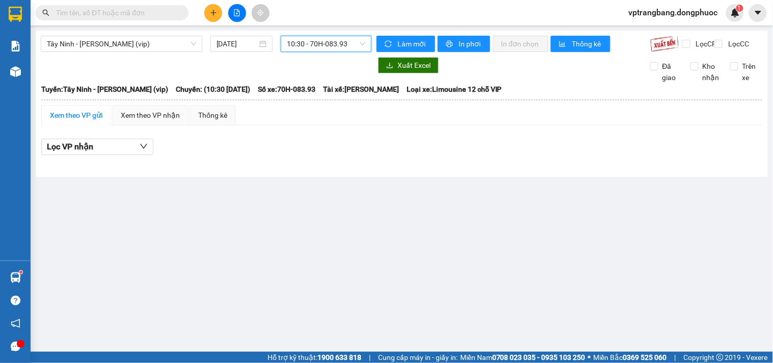
click at [329, 47] on span "10:30 - 70H-083.93" at bounding box center [326, 43] width 78 height 15
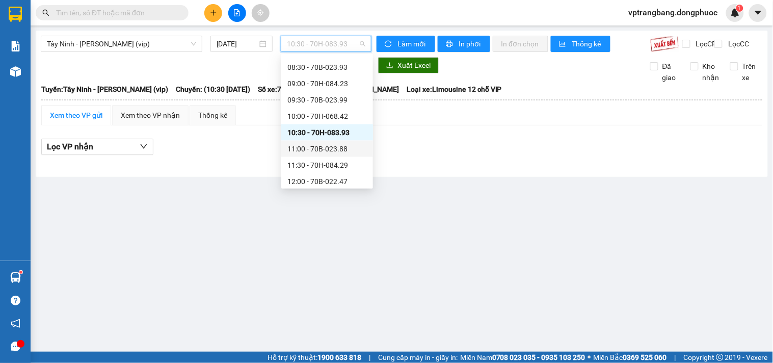
click at [340, 145] on div "11:00 - 70B-023.88" at bounding box center [326, 148] width 79 height 11
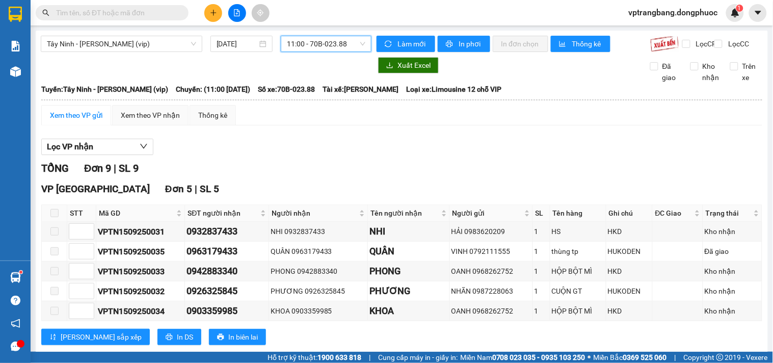
click at [316, 43] on span "11:00 - 70B-023.88" at bounding box center [326, 43] width 78 height 15
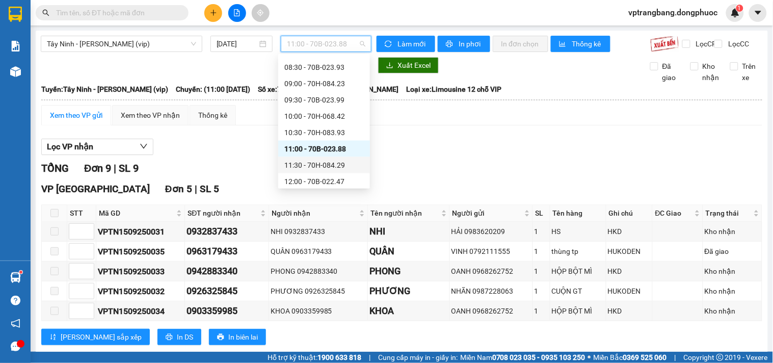
click at [334, 169] on div "11:30 - 70H-084.29" at bounding box center [323, 164] width 79 height 11
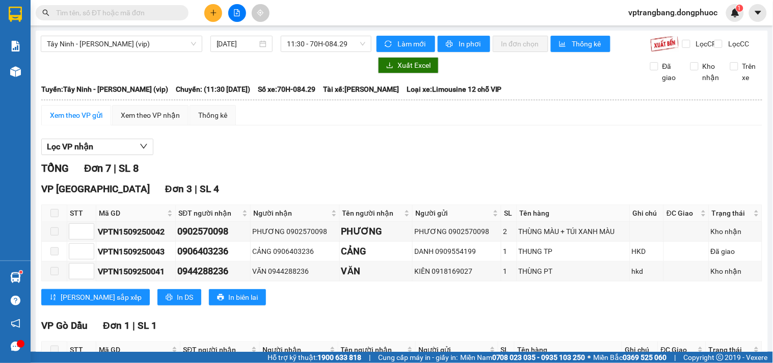
click at [261, 73] on div at bounding box center [206, 65] width 331 height 16
click at [329, 42] on span "11:30 - 70H-084.29" at bounding box center [326, 43] width 78 height 15
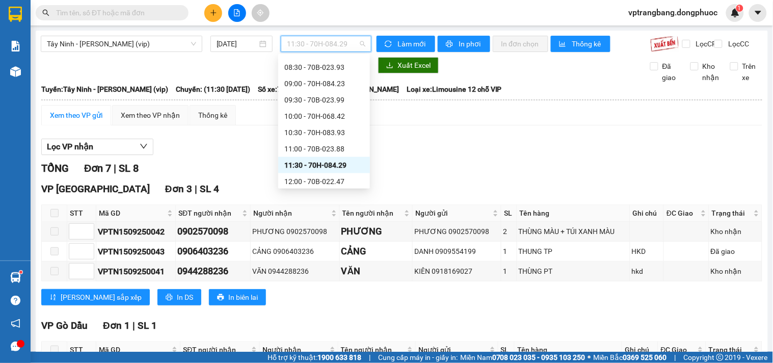
scroll to position [413, 0]
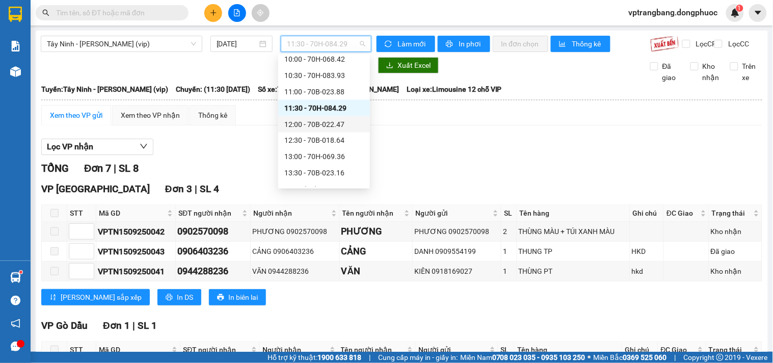
click at [332, 126] on div "12:00 - 70B-022.47" at bounding box center [323, 124] width 79 height 11
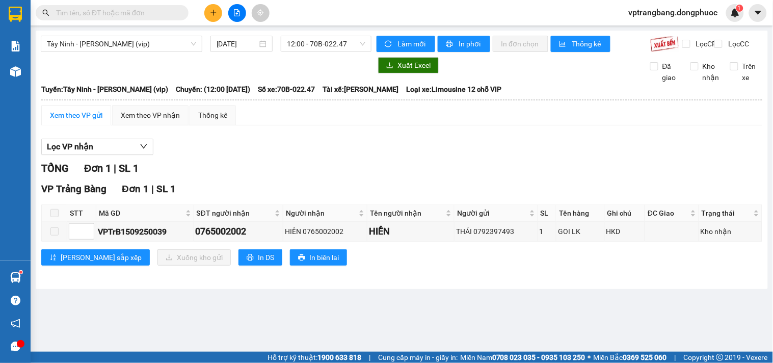
click at [282, 172] on div "TỔNG Đơn 1 | SL 1" at bounding box center [401, 169] width 721 height 16
click at [320, 46] on span "12:00 - 70B-022.47" at bounding box center [326, 43] width 78 height 15
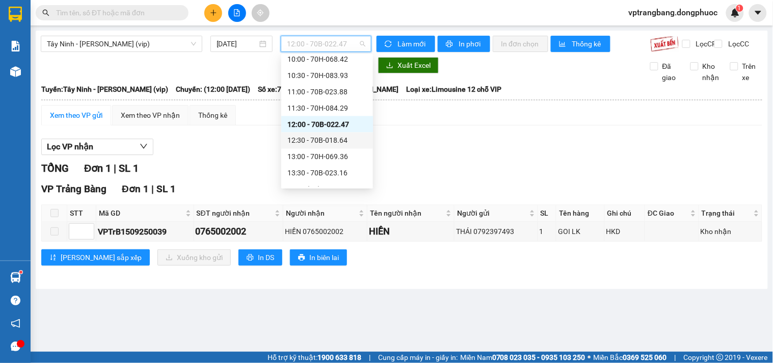
click at [332, 143] on div "12:30 - 70B-018.64" at bounding box center [326, 140] width 79 height 11
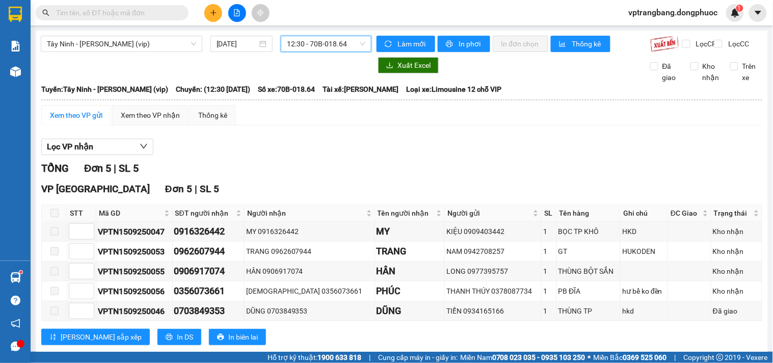
click at [294, 39] on span "12:30 - 70B-018.64" at bounding box center [326, 43] width 78 height 15
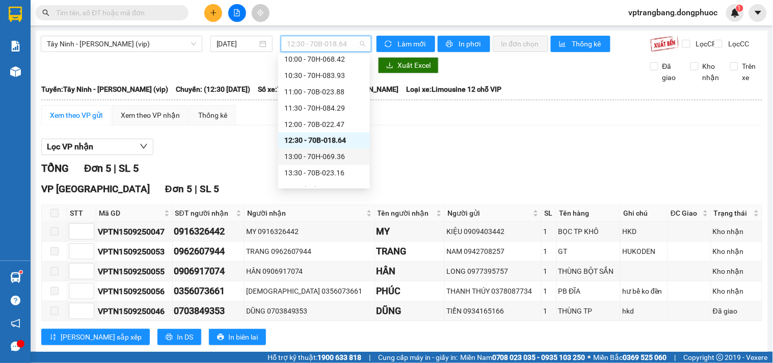
click at [328, 159] on div "13:00 - 70H-069.36" at bounding box center [323, 156] width 79 height 11
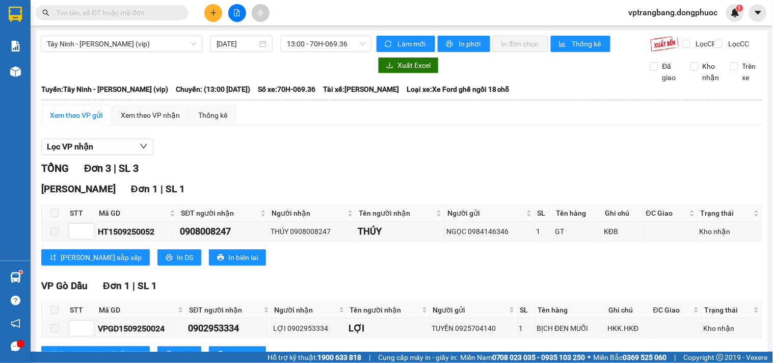
drag, startPoint x: 268, startPoint y: 167, endPoint x: 311, endPoint y: 125, distance: 60.2
click at [268, 167] on div "Lọc VP nhận TỔNG Đơn 3 | SL 3 Hòa Thành Đơn 1 | SL 1 STT Mã GD SĐT người nhận N…" at bounding box center [401, 303] width 721 height 338
click at [320, 46] on span "13:00 - 70H-069.36" at bounding box center [326, 43] width 78 height 15
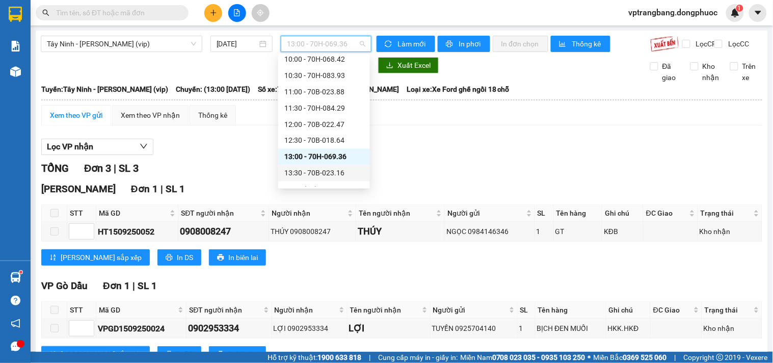
click at [326, 174] on div "13:30 - 70B-023.16" at bounding box center [323, 173] width 79 height 11
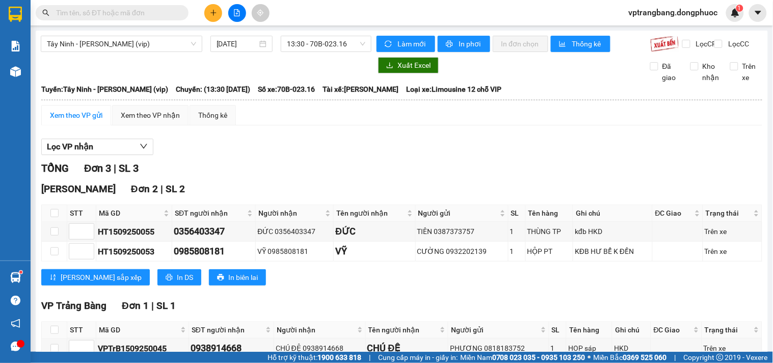
click at [235, 155] on div "Lọc VP nhận" at bounding box center [401, 147] width 721 height 17
click at [289, 43] on span "13:30 - 70B-023.16" at bounding box center [326, 43] width 78 height 15
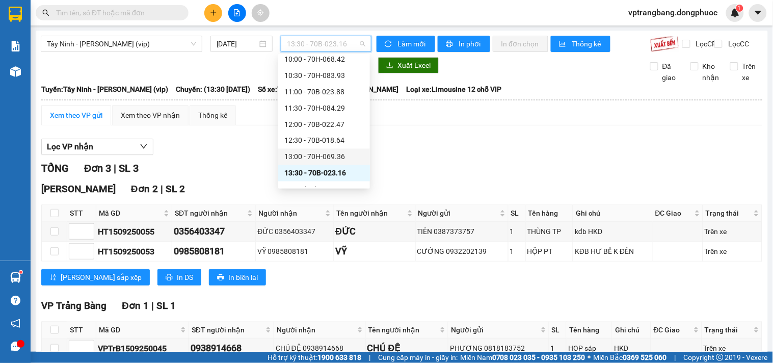
scroll to position [469, 0]
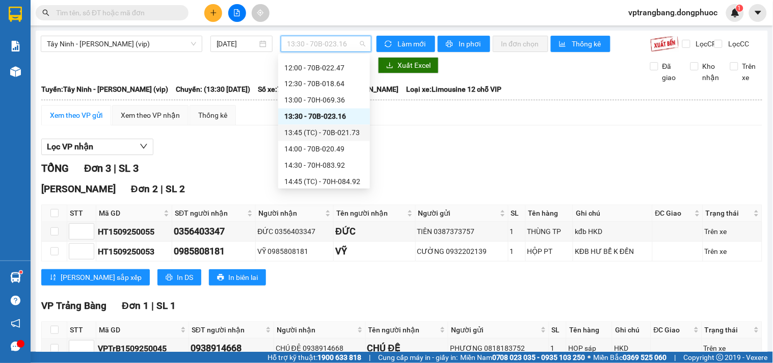
click at [336, 134] on div "13:45 (TC) - 70B-021.73" at bounding box center [323, 132] width 79 height 11
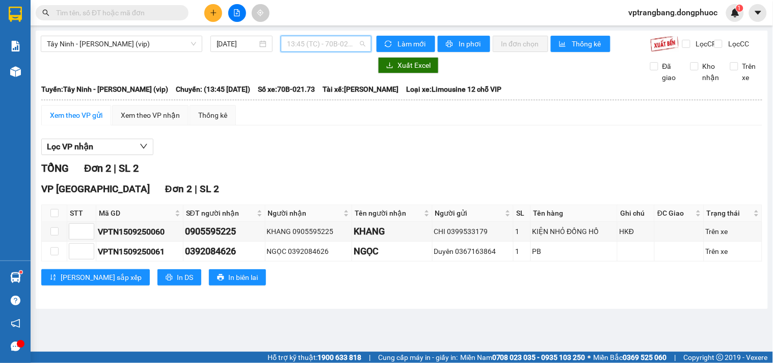
click at [318, 44] on span "13:45 (TC) - 70B-021.73" at bounding box center [326, 43] width 78 height 15
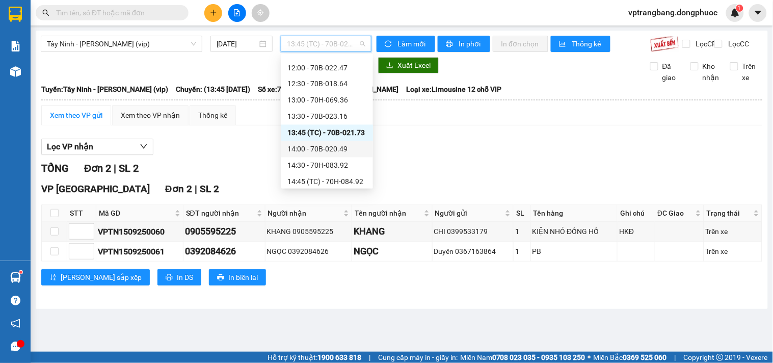
click at [337, 151] on div "14:00 - 70B-020.49" at bounding box center [326, 149] width 79 height 11
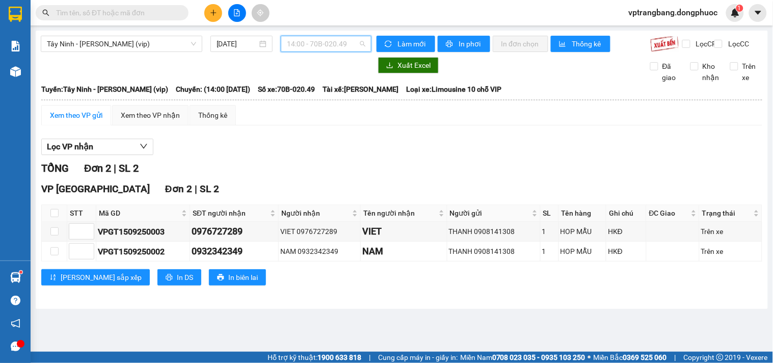
click at [328, 42] on span "14:00 - 70B-020.49" at bounding box center [326, 43] width 78 height 15
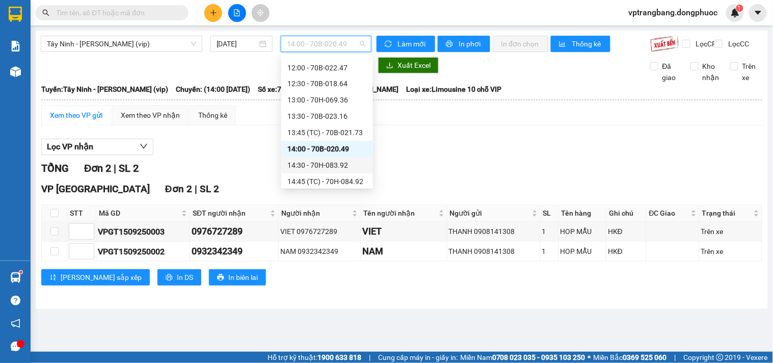
click at [335, 165] on div "14:30 - 70H-083.92" at bounding box center [326, 165] width 79 height 11
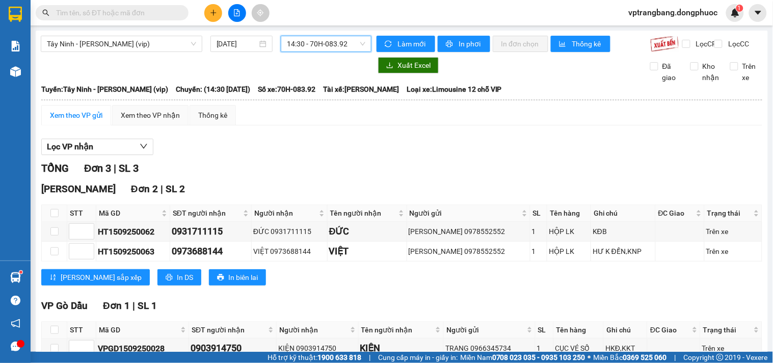
click at [314, 44] on span "14:30 - 70H-083.92" at bounding box center [326, 43] width 78 height 15
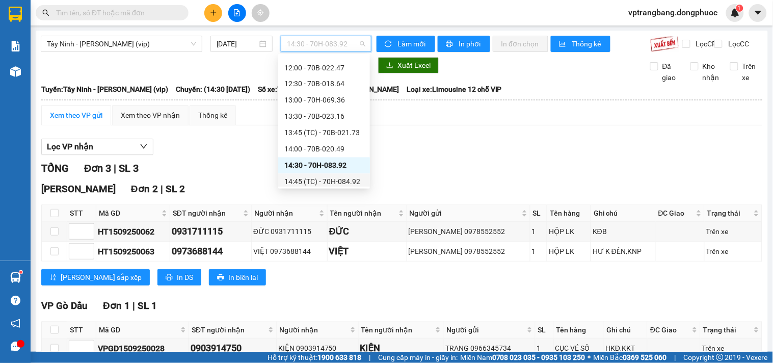
click at [338, 181] on div "14:45 (TC) - 70H-084.92" at bounding box center [323, 181] width 79 height 11
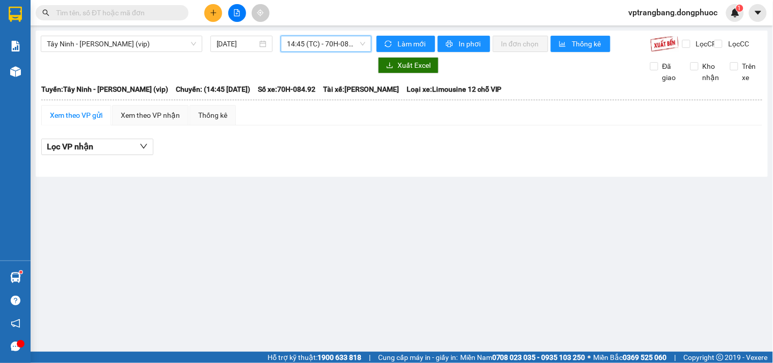
click at [311, 47] on span "14:45 (TC) - 70H-084.92" at bounding box center [326, 43] width 78 height 15
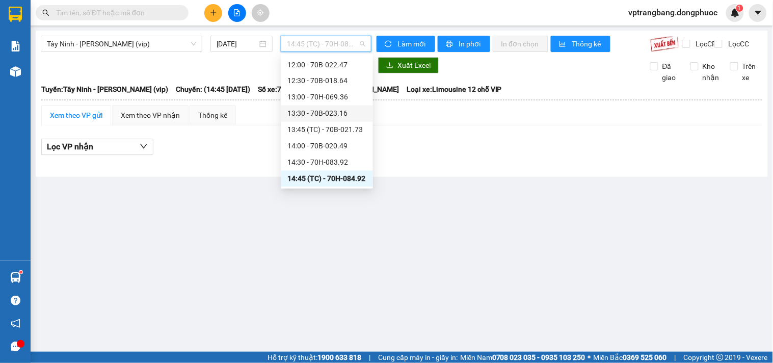
scroll to position [529, 0]
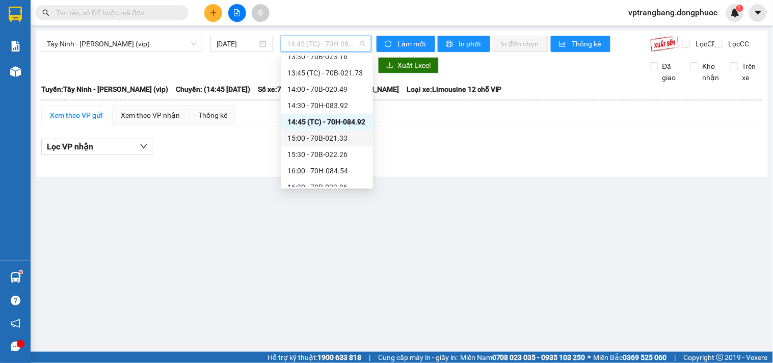
click at [344, 137] on div "15:00 - 70B-021.33" at bounding box center [326, 138] width 79 height 11
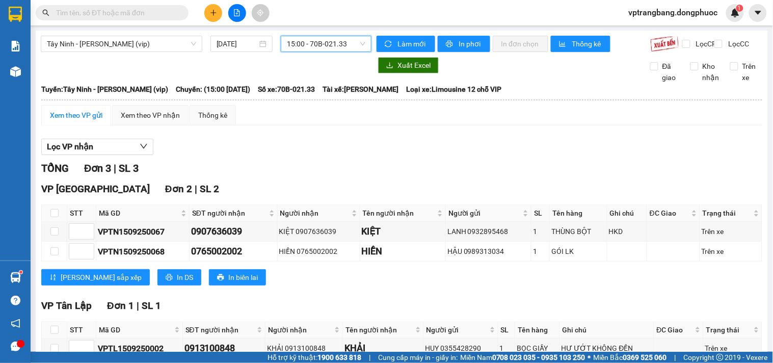
drag, startPoint x: 325, startPoint y: 44, endPoint x: 335, endPoint y: 70, distance: 28.1
click at [325, 46] on span "15:00 - 70B-021.33" at bounding box center [326, 43] width 78 height 15
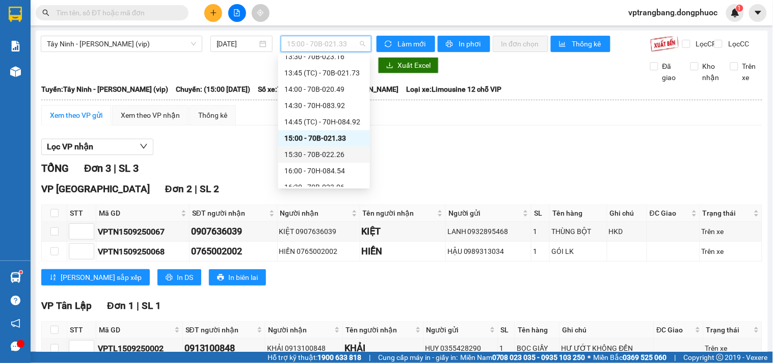
click at [325, 156] on div "15:30 - 70B-022.26" at bounding box center [323, 154] width 79 height 11
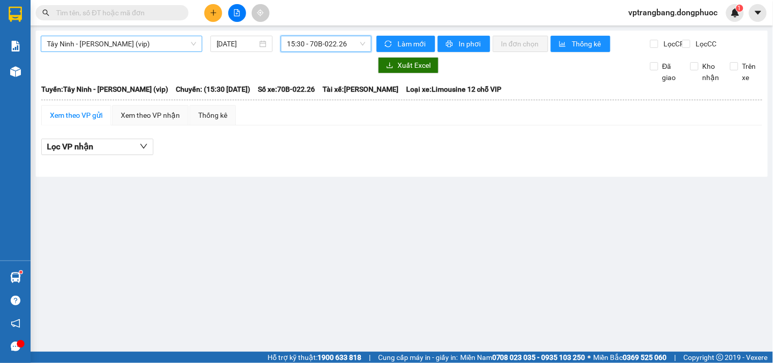
click at [129, 43] on span "Tây Ninh - Hồ Chí Minh (vip)" at bounding box center [121, 43] width 149 height 15
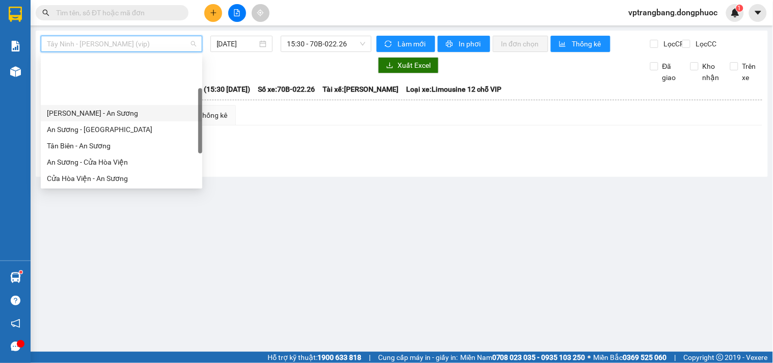
scroll to position [114, 0]
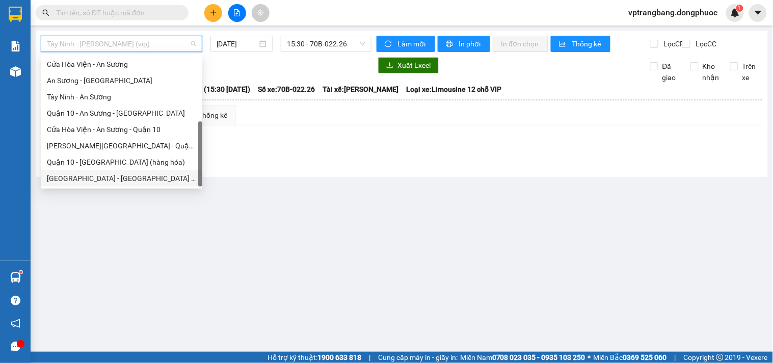
click at [108, 177] on div "[GEOGRAPHIC_DATA] - [GEOGRAPHIC_DATA] (vip)" at bounding box center [121, 178] width 149 height 11
type input "[DATE]"
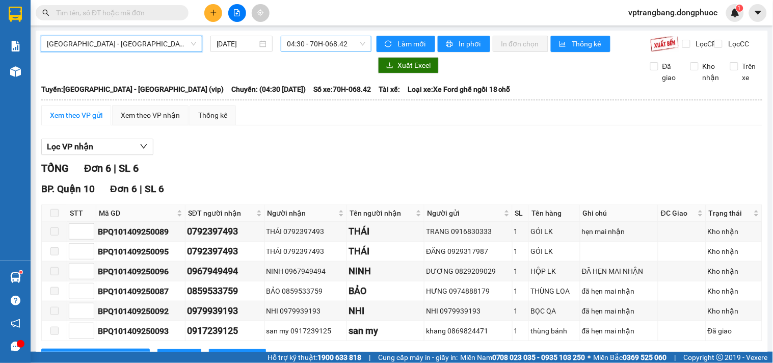
click at [322, 51] on div "04:30 - 70H-068.42" at bounding box center [326, 44] width 91 height 16
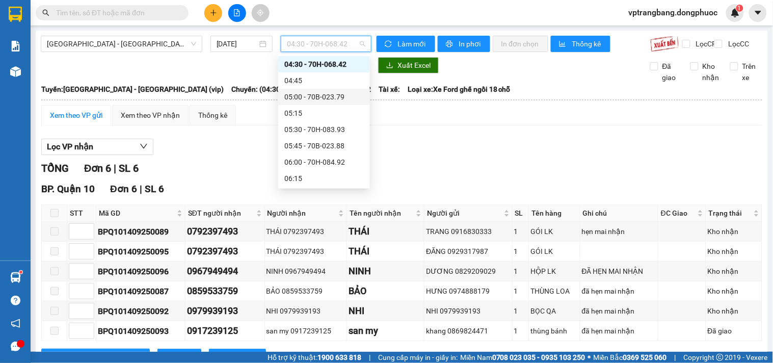
click at [325, 95] on div "05:00 - 70B-023.79" at bounding box center [323, 96] width 79 height 11
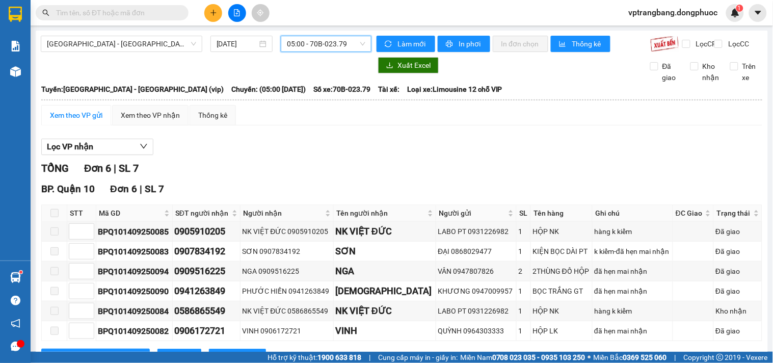
drag, startPoint x: 302, startPoint y: 54, endPoint x: 302, endPoint y: 42, distance: 11.7
click at [302, 52] on div "Hồ Chí Minh - Tây Ninh (vip) 15/09/2025 05:00 05:00 - 70B-023.79" at bounding box center [206, 44] width 331 height 16
click at [302, 42] on span "05:00 - 70B-023.79" at bounding box center [326, 43] width 78 height 15
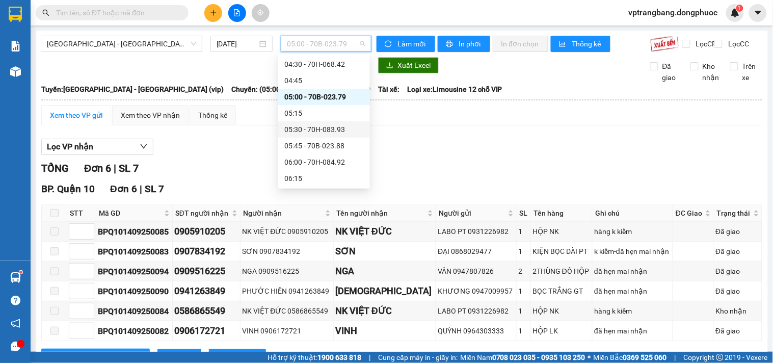
click at [324, 128] on div "05:30 - 70H-083.93" at bounding box center [323, 129] width 79 height 11
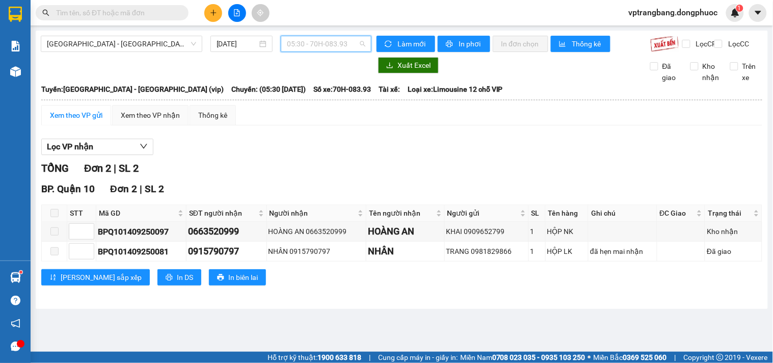
click at [309, 45] on span "05:30 - 70H-083.93" at bounding box center [326, 43] width 78 height 15
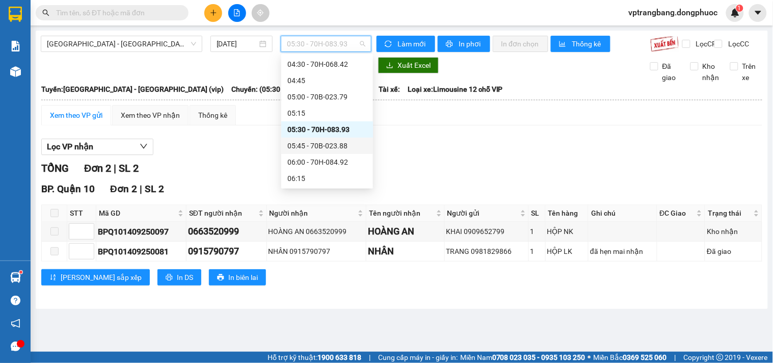
click at [330, 146] on div "05:45 - 70B-023.88" at bounding box center [326, 145] width 79 height 11
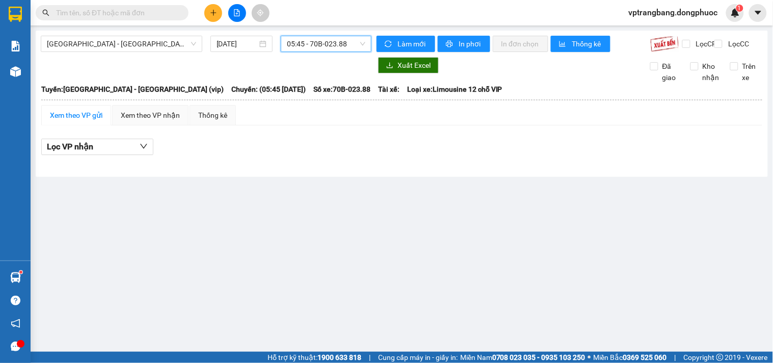
click at [307, 41] on span "05:45 - 70B-023.88" at bounding box center [326, 43] width 78 height 15
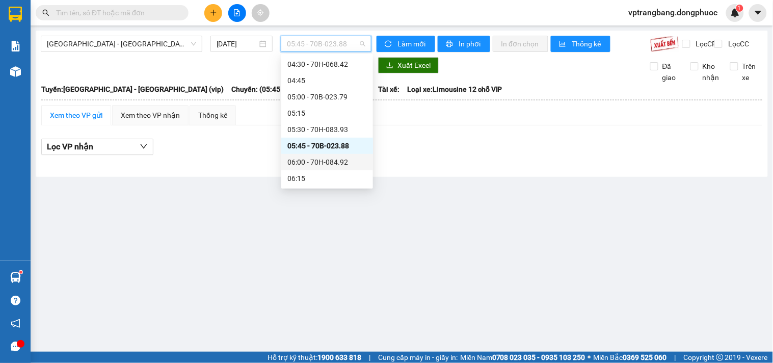
click at [312, 165] on div "06:00 - 70H-084.92" at bounding box center [326, 161] width 79 height 11
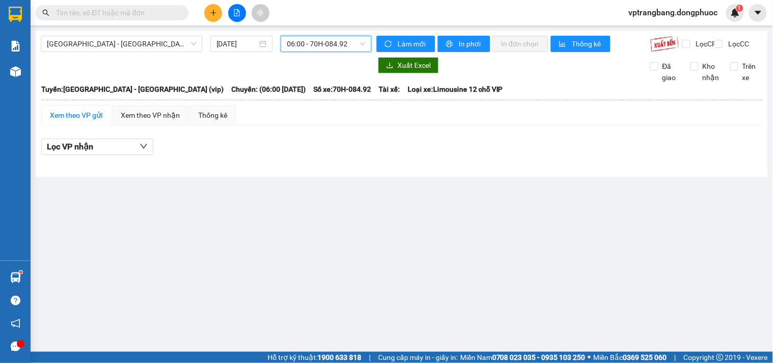
drag, startPoint x: 341, startPoint y: 46, endPoint x: 341, endPoint y: 53, distance: 7.1
click at [341, 47] on span "06:00 - 70H-084.92" at bounding box center [326, 43] width 78 height 15
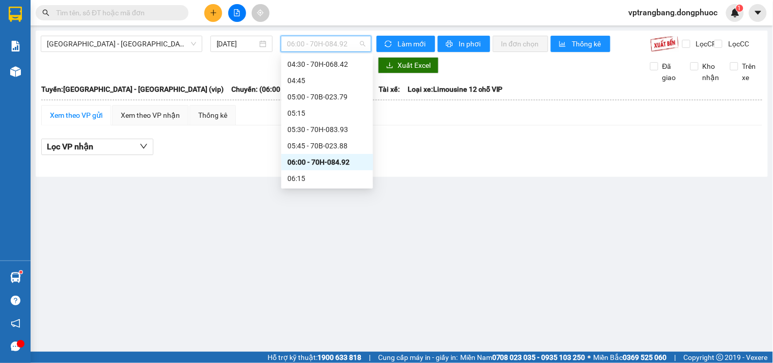
scroll to position [73, 0]
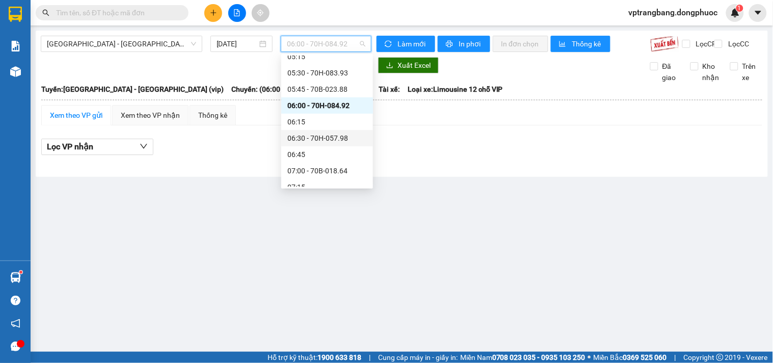
click at [328, 138] on div "06:30 - 70H-057.98" at bounding box center [326, 137] width 79 height 11
click at [322, 49] on span "06:30 - 70H-057.98" at bounding box center [326, 43] width 78 height 15
drag, startPoint x: 327, startPoint y: 166, endPoint x: 327, endPoint y: 177, distance: 11.2
click at [327, 167] on div "07:00 - 70B-018.64" at bounding box center [326, 170] width 79 height 11
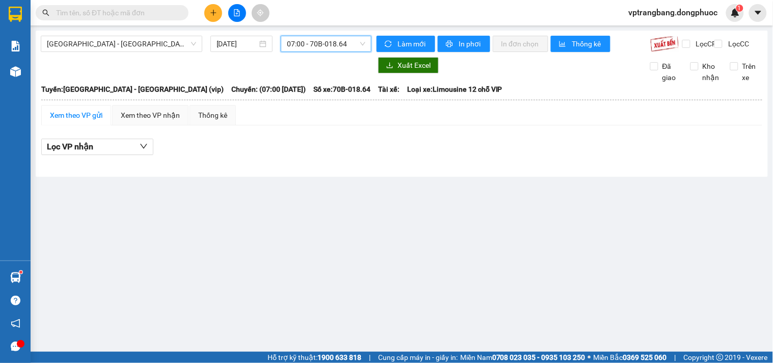
click at [322, 38] on span "07:00 - 70B-018.64" at bounding box center [326, 43] width 78 height 15
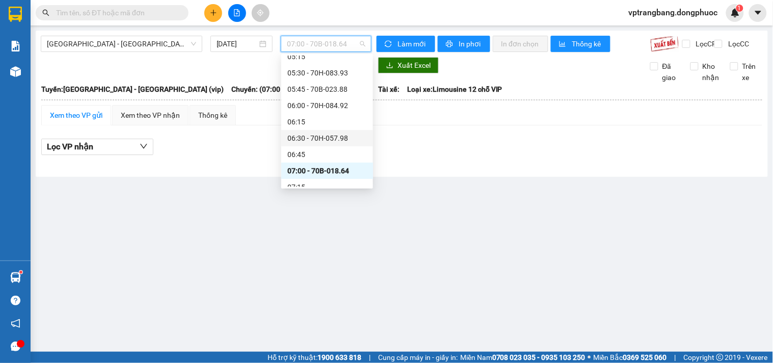
scroll to position [129, 0]
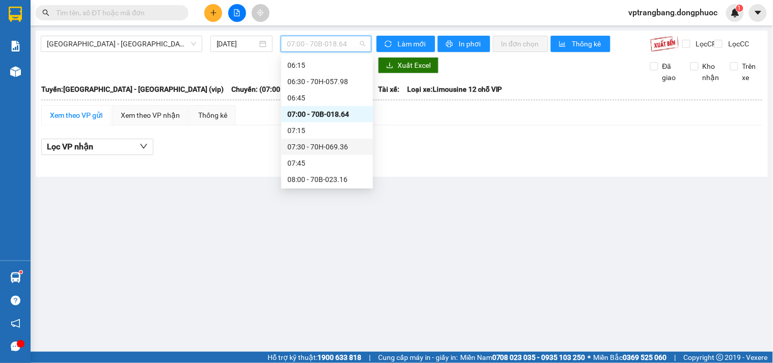
click at [322, 139] on div "07:30 - 70H-069.36" at bounding box center [327, 147] width 92 height 16
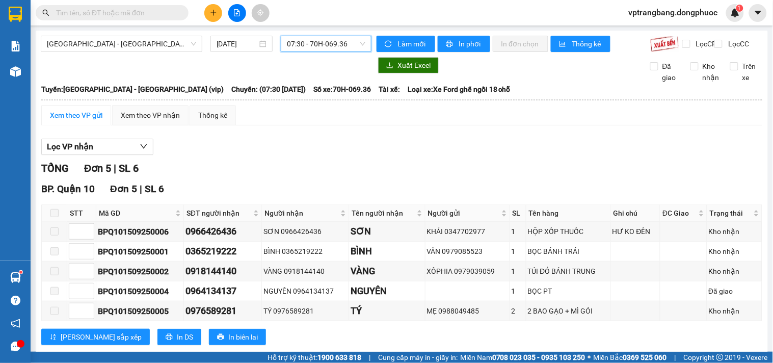
click at [311, 39] on span "07:30 - 70H-069.36" at bounding box center [326, 43] width 78 height 15
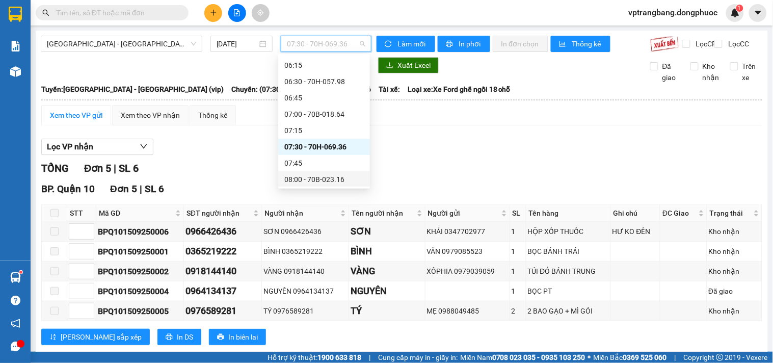
click at [315, 177] on div "08:00 - 70B-023.16" at bounding box center [323, 179] width 79 height 11
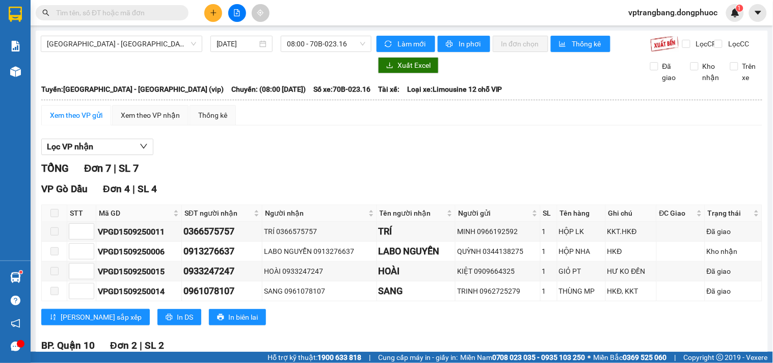
click at [255, 176] on div "TỔNG Đơn 7 | SL 7" at bounding box center [401, 169] width 721 height 16
click at [306, 40] on span "08:00 - 70B-023.16" at bounding box center [326, 43] width 78 height 15
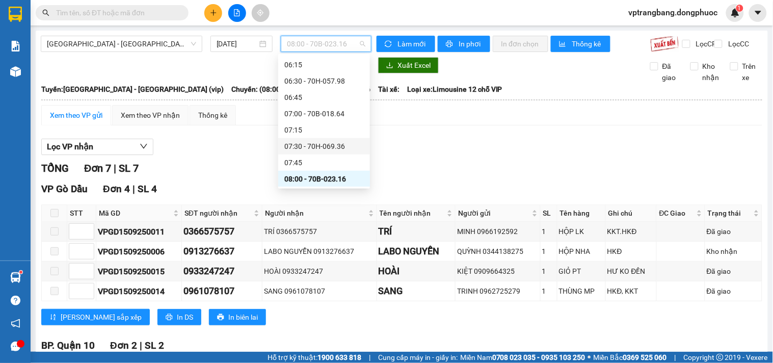
scroll to position [187, 0]
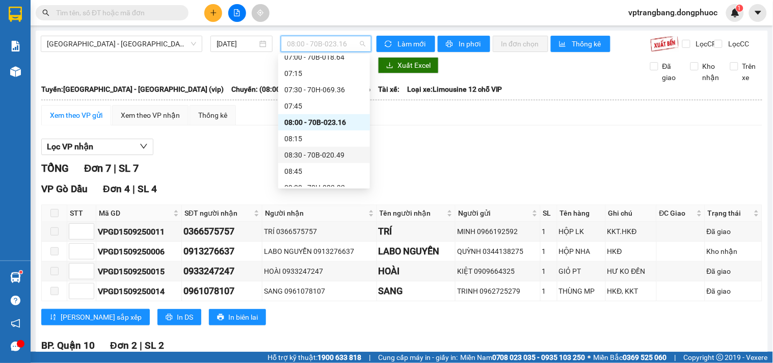
click at [324, 155] on div "08:30 - 70B-020.49" at bounding box center [323, 154] width 79 height 11
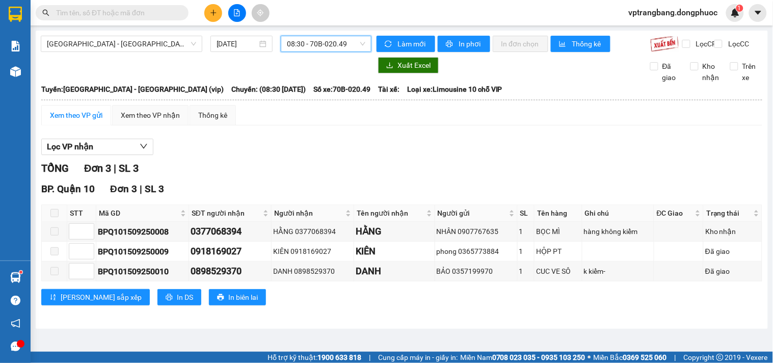
click at [330, 40] on span "08:30 - 70B-020.49" at bounding box center [326, 43] width 78 height 15
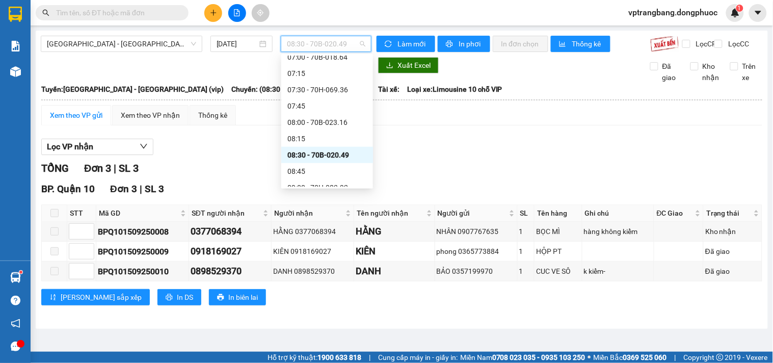
scroll to position [243, 0]
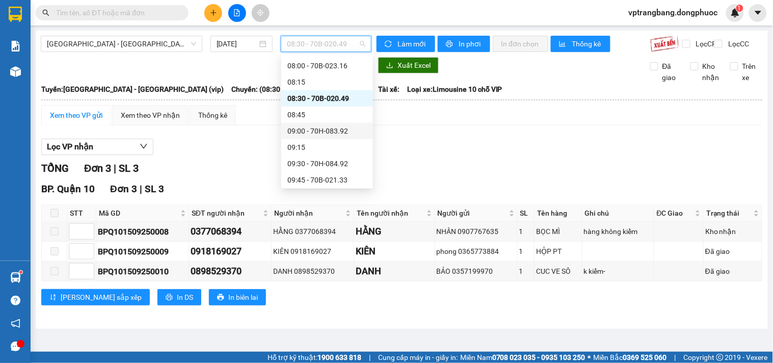
click at [325, 133] on div "09:00 - 70H-083.92" at bounding box center [326, 130] width 79 height 11
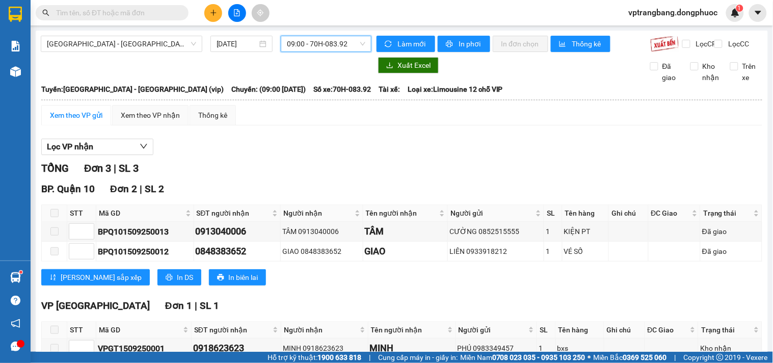
click at [303, 38] on span "09:00 - 70H-083.92" at bounding box center [326, 43] width 78 height 15
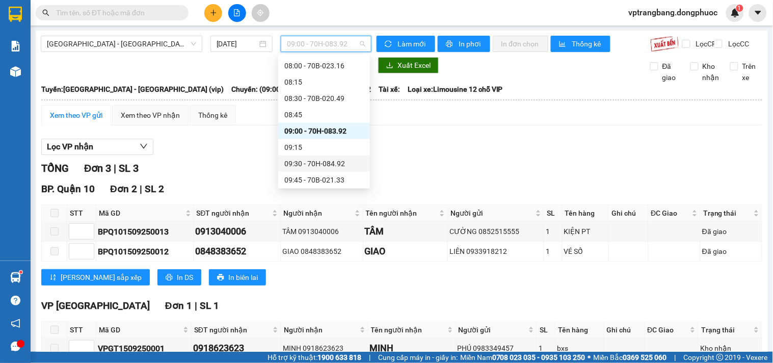
click at [326, 165] on div "09:30 - 70H-084.92" at bounding box center [323, 163] width 79 height 11
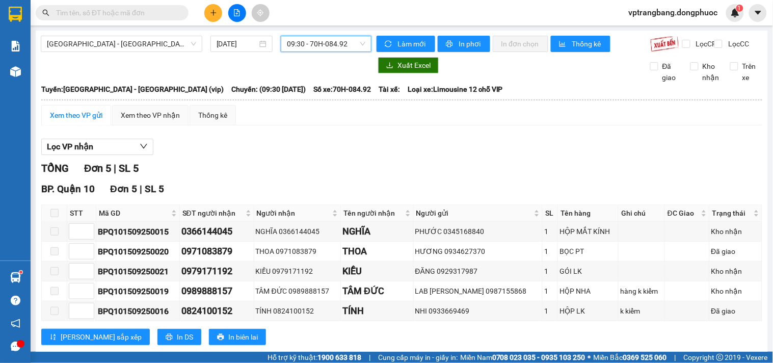
click at [303, 46] on span "09:30 - 70H-084.92" at bounding box center [326, 43] width 78 height 15
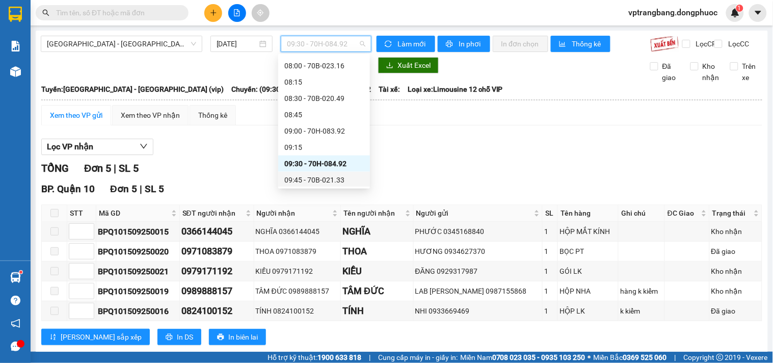
click at [324, 181] on div "09:45 - 70B-021.33" at bounding box center [323, 179] width 79 height 11
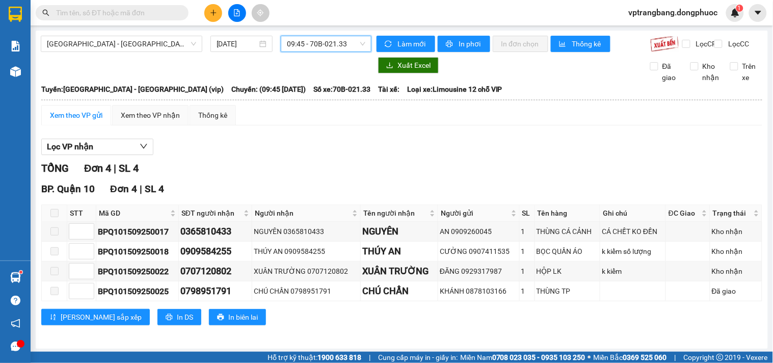
click at [311, 47] on span "09:45 - 70B-021.33" at bounding box center [326, 43] width 78 height 15
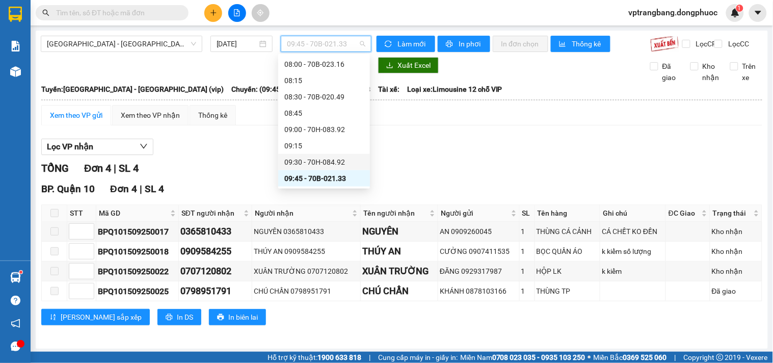
scroll to position [301, 0]
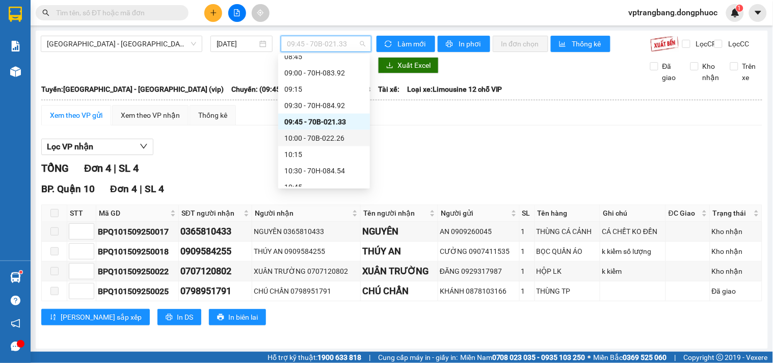
click at [329, 139] on div "10:00 - 70B-022.26" at bounding box center [323, 137] width 79 height 11
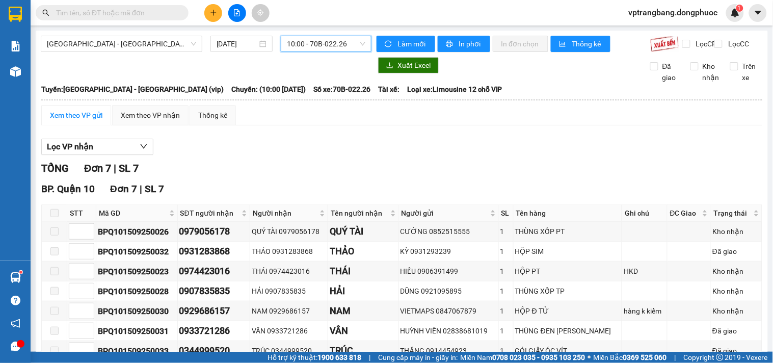
click at [325, 42] on span "10:00 - 70B-022.26" at bounding box center [326, 43] width 78 height 15
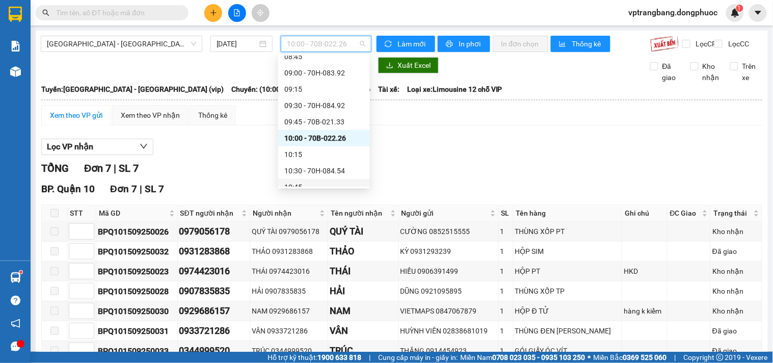
scroll to position [358, 0]
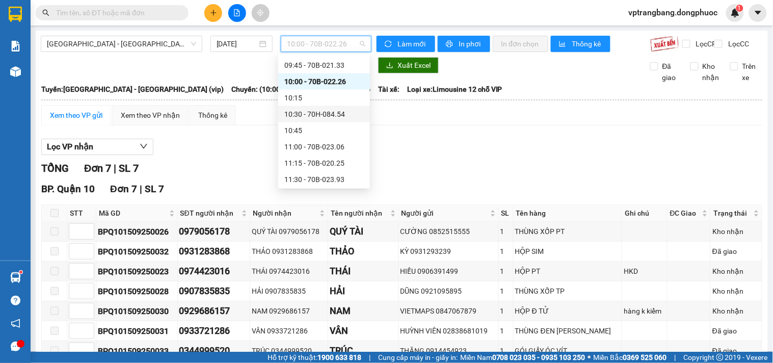
click at [321, 112] on div "10:30 - 70H-084.54" at bounding box center [323, 114] width 79 height 11
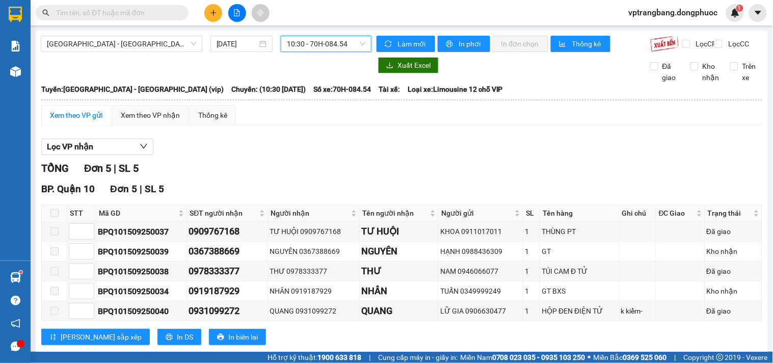
click at [304, 43] on span "10:30 - 70H-084.54" at bounding box center [326, 43] width 78 height 15
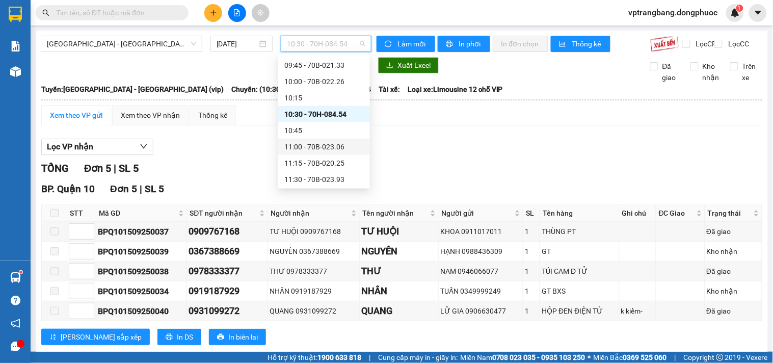
click at [327, 144] on div "11:00 - 70B-023.06" at bounding box center [323, 146] width 79 height 11
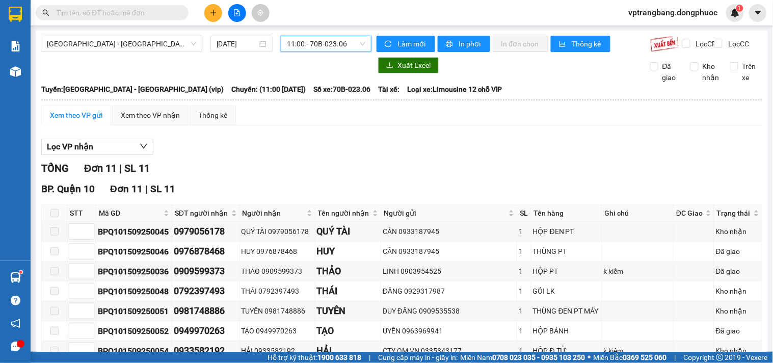
click at [291, 39] on span "11:00 - 70B-023.06" at bounding box center [326, 43] width 78 height 15
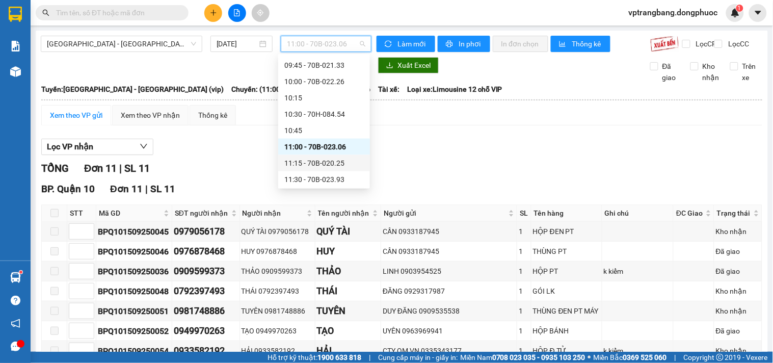
click at [308, 158] on div "11:15 - 70B-020.25" at bounding box center [323, 162] width 79 height 11
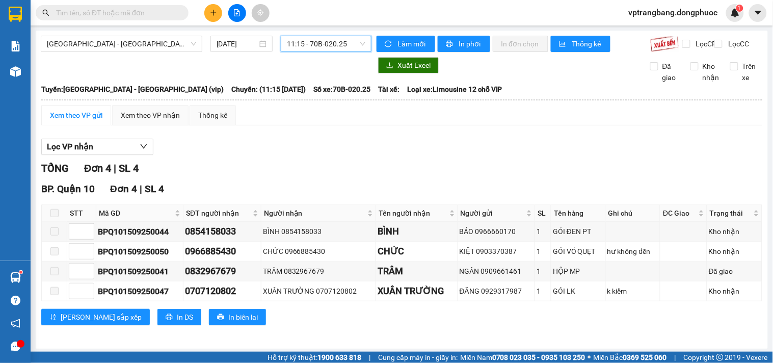
click at [307, 46] on span "11:15 - 70B-020.25" at bounding box center [326, 43] width 78 height 15
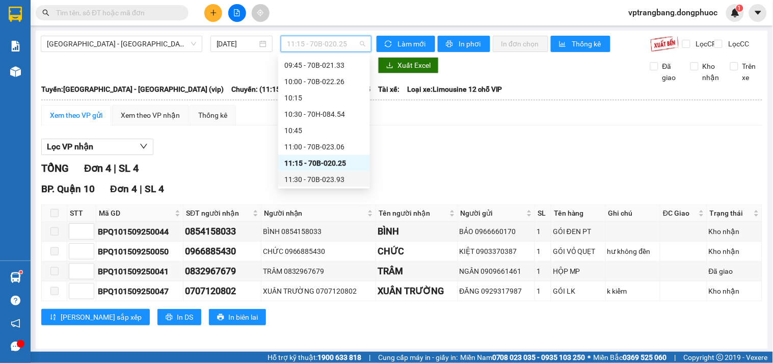
click at [334, 182] on div "11:30 - 70B-023.93" at bounding box center [323, 179] width 79 height 11
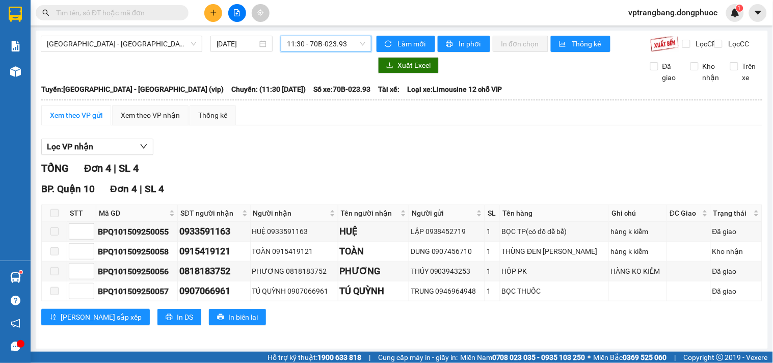
click at [307, 43] on span "11:30 - 70B-023.93" at bounding box center [326, 43] width 78 height 15
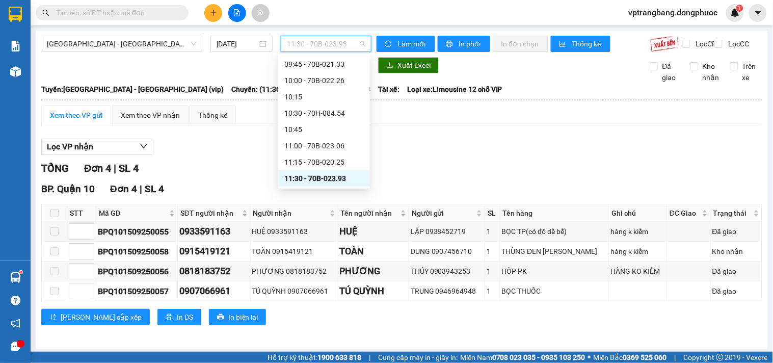
scroll to position [415, 0]
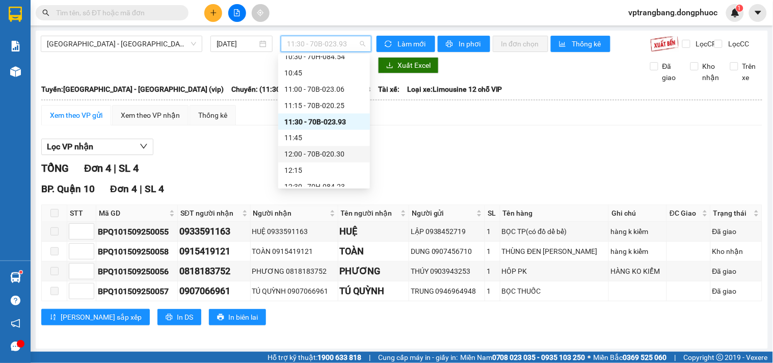
click at [330, 156] on div "12:00 - 70B-020.30" at bounding box center [323, 154] width 79 height 11
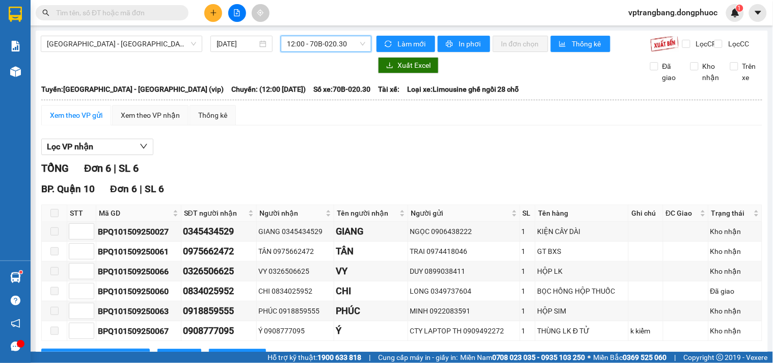
click at [302, 44] on span "12:00 - 70B-020.30" at bounding box center [326, 43] width 78 height 15
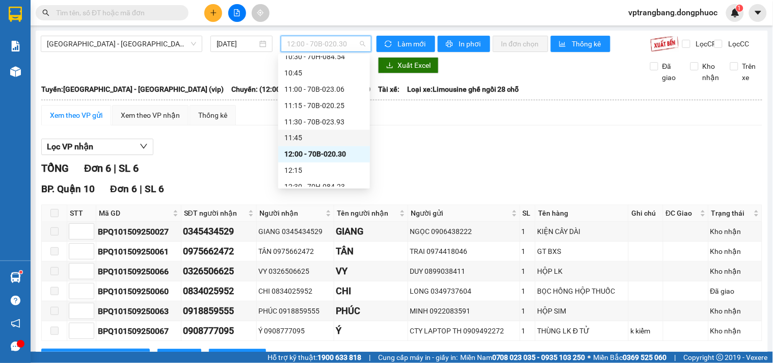
scroll to position [472, 0]
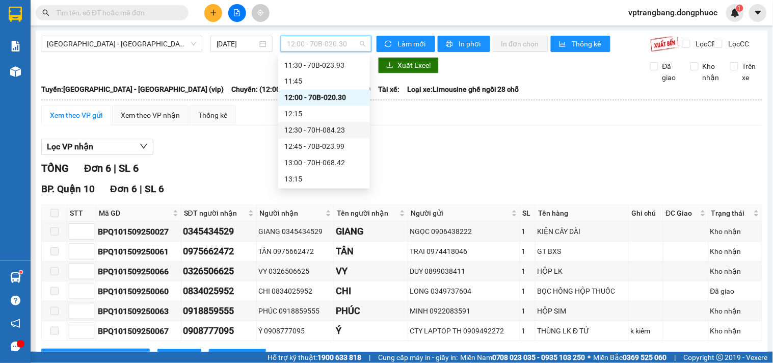
click at [320, 135] on div "12:30 - 70H-084.23" at bounding box center [323, 130] width 79 height 11
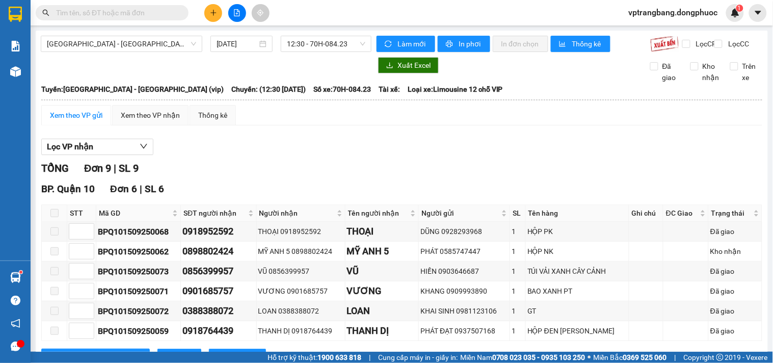
drag, startPoint x: 289, startPoint y: 154, endPoint x: 297, endPoint y: 172, distance: 19.1
click at [288, 154] on div "Lọc VP nhận" at bounding box center [401, 147] width 721 height 17
click at [309, 41] on span "12:30 - 70H-084.23" at bounding box center [326, 43] width 78 height 15
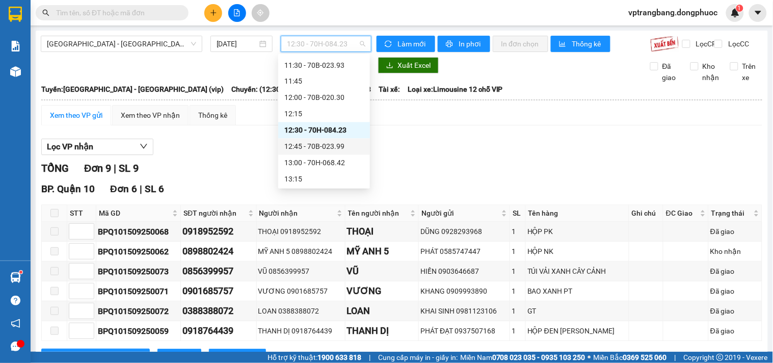
click at [342, 150] on div "12:45 - 70B-023.99" at bounding box center [323, 146] width 79 height 11
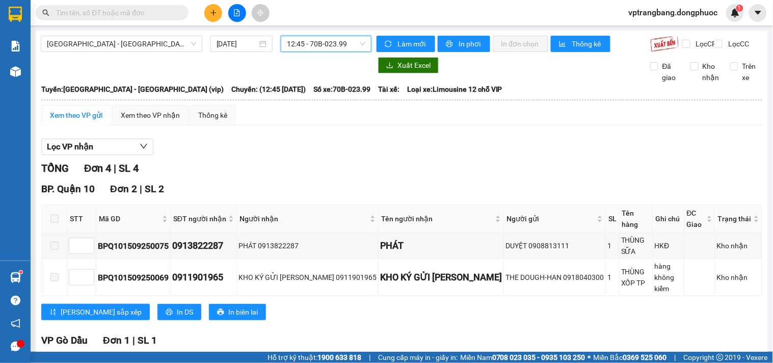
click at [319, 52] on div "Hồ Chí Minh - Tây Ninh (vip) 15/09/2025 12:45 12:45 - 70B-023.99" at bounding box center [206, 44] width 331 height 16
click at [316, 48] on span "12:45 - 70B-023.99" at bounding box center [326, 43] width 78 height 15
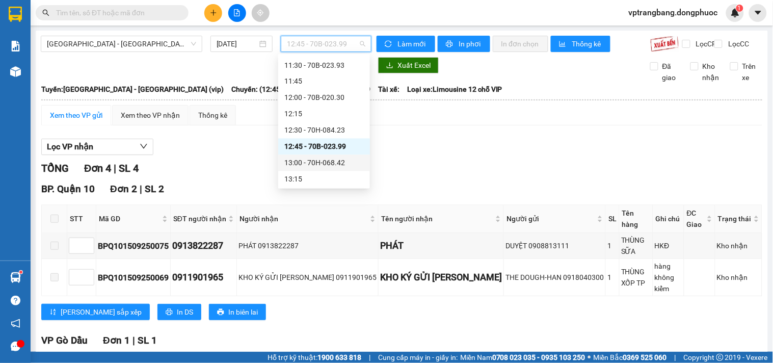
click at [306, 159] on div "13:00 - 70H-068.42" at bounding box center [323, 162] width 79 height 11
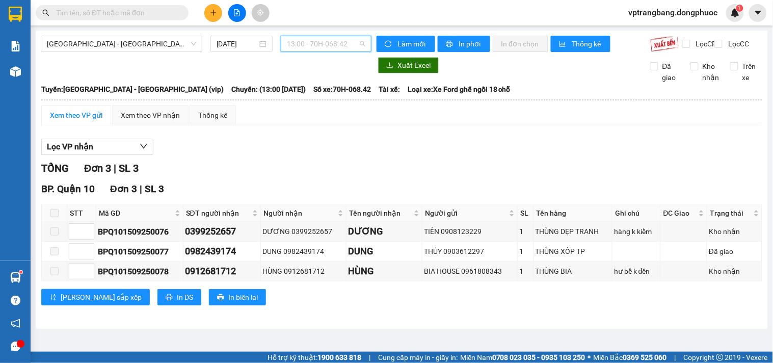
click at [315, 36] on span "13:00 - 70H-068.42" at bounding box center [326, 43] width 78 height 15
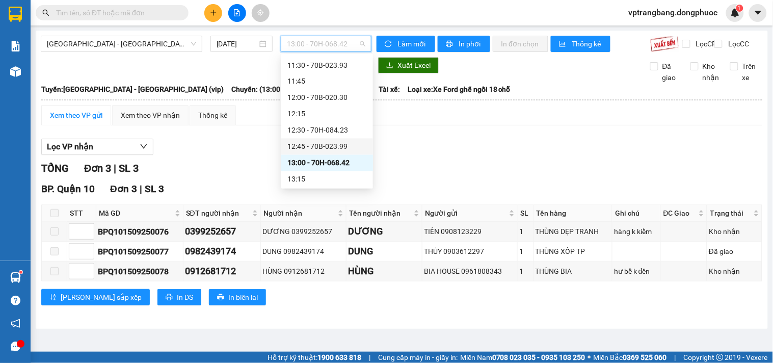
scroll to position [528, 0]
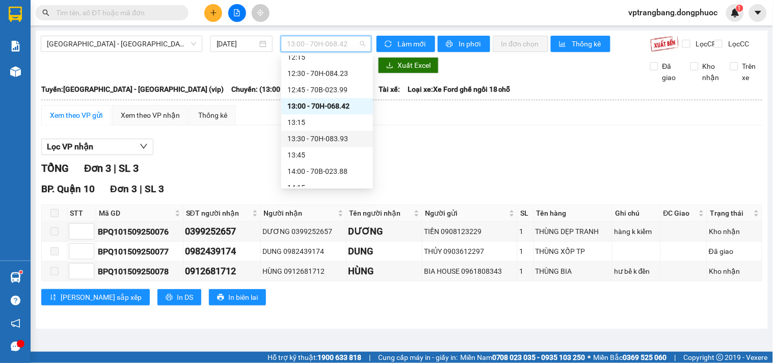
click at [319, 134] on div "13:30 - 70H-083.93" at bounding box center [326, 139] width 79 height 11
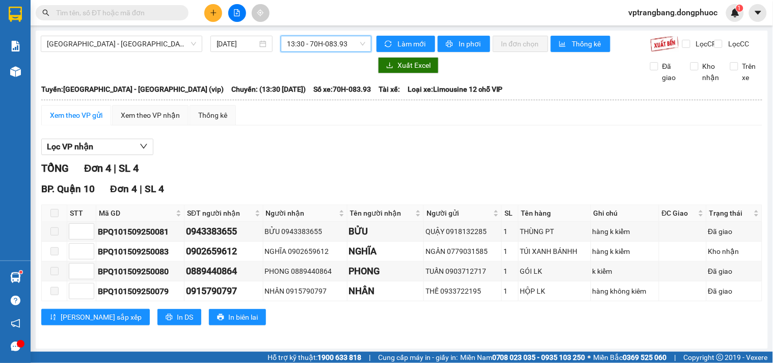
scroll to position [12, 0]
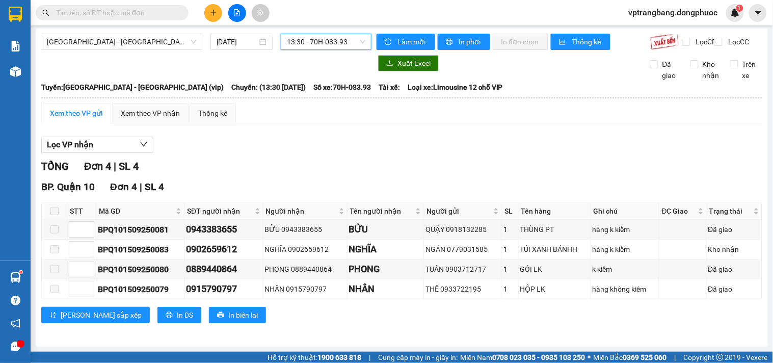
click at [327, 41] on div "Hồ Chí Minh - Tây Ninh (vip) 15/09/2025 13:30 13:30 - 70H-083.93" at bounding box center [206, 42] width 331 height 16
click at [324, 36] on span "13:30 - 70H-083.93" at bounding box center [326, 41] width 78 height 15
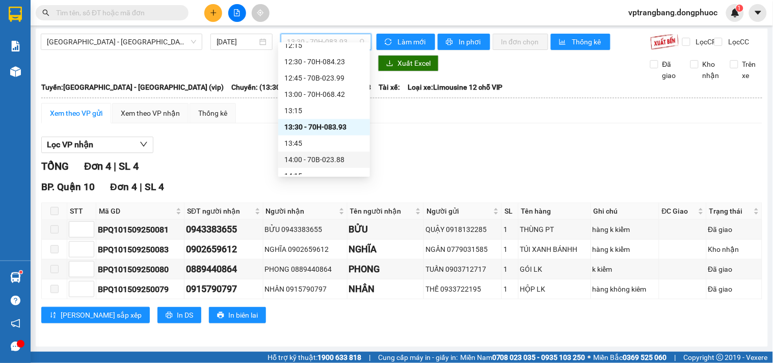
click at [321, 156] on div "14:00 - 70B-023.88" at bounding box center [323, 159] width 79 height 11
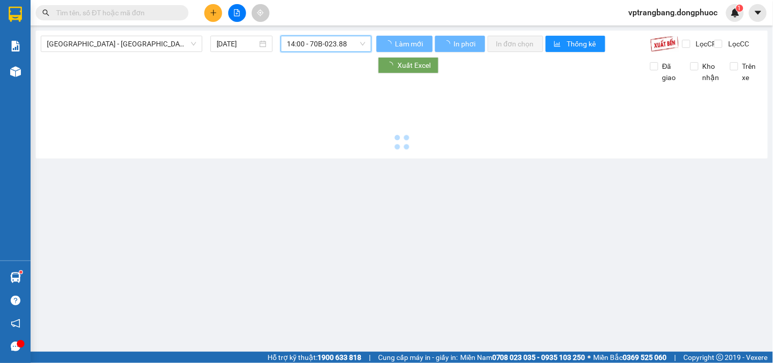
scroll to position [0, 0]
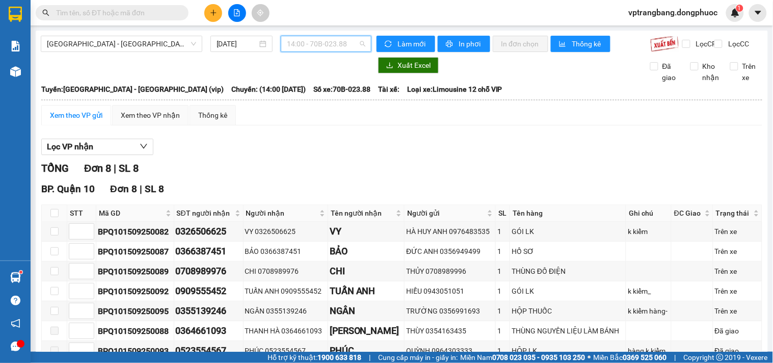
click at [302, 40] on span "14:00 - 70B-023.88" at bounding box center [326, 43] width 78 height 15
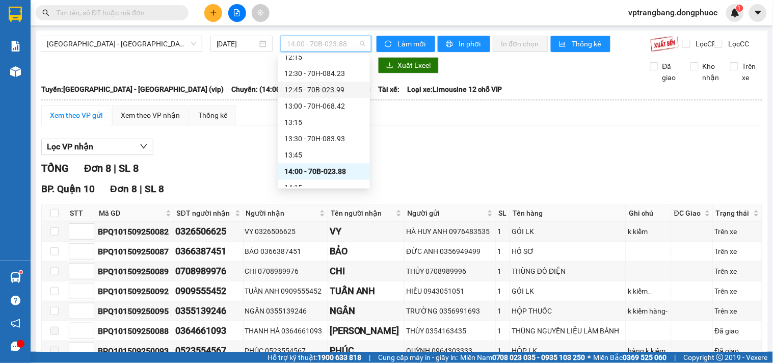
scroll to position [585, 0]
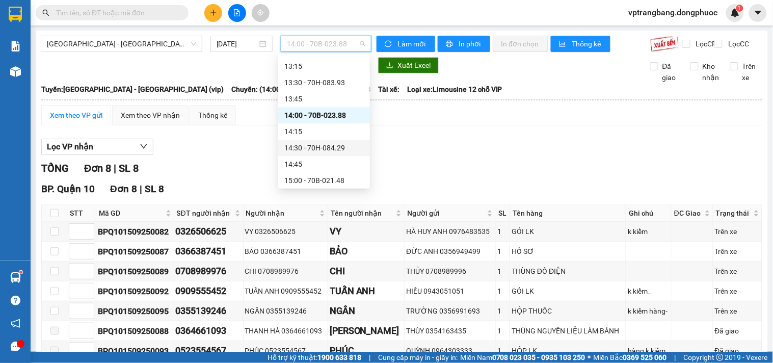
click at [314, 147] on div "14:30 - 70H-084.29" at bounding box center [323, 147] width 79 height 11
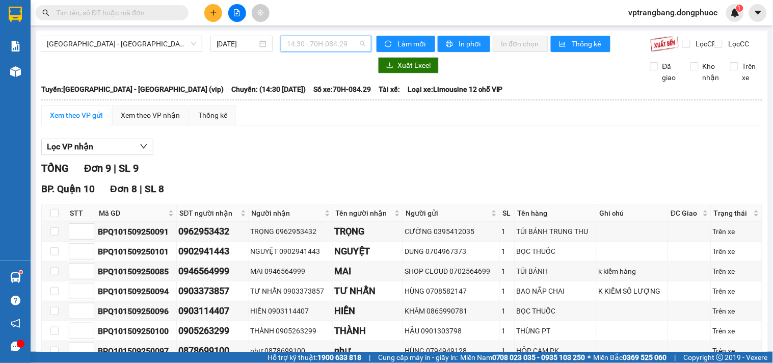
click at [313, 38] on span "14:30 - 70H-084.29" at bounding box center [326, 43] width 78 height 15
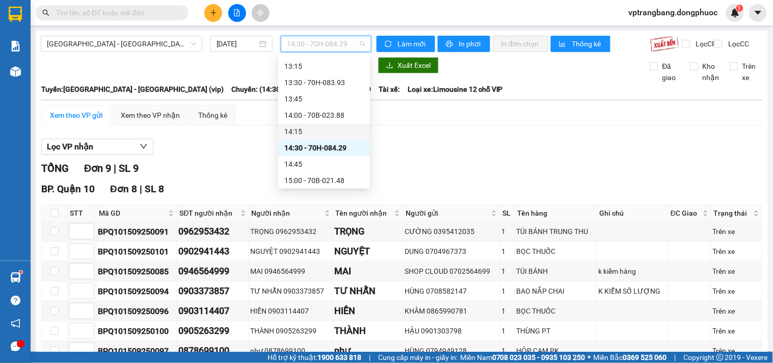
scroll to position [642, 0]
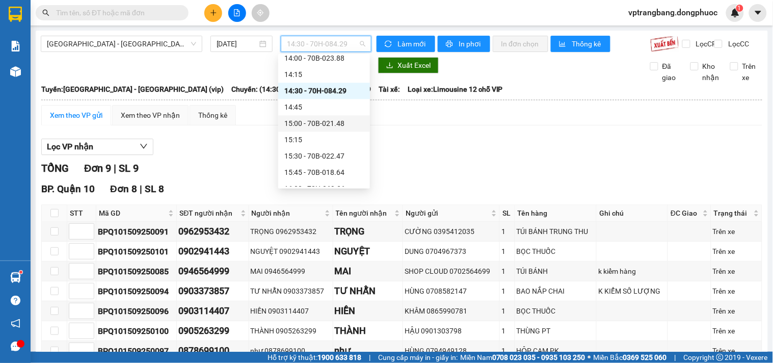
click at [327, 125] on div "15:00 - 70B-021.48" at bounding box center [323, 123] width 79 height 11
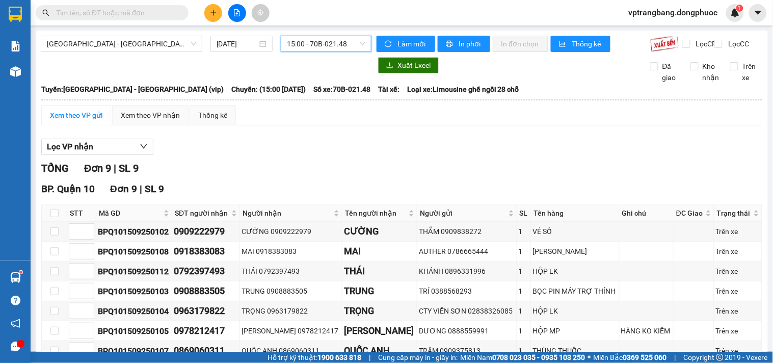
click at [321, 45] on span "15:00 - 70B-021.48" at bounding box center [326, 43] width 78 height 15
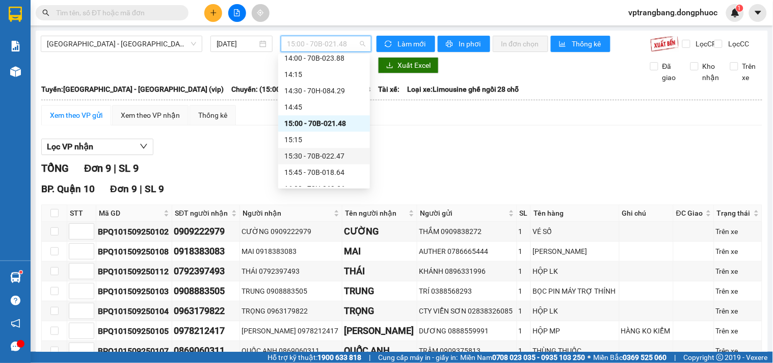
click at [335, 154] on div "15:30 - 70B-022.47" at bounding box center [323, 155] width 79 height 11
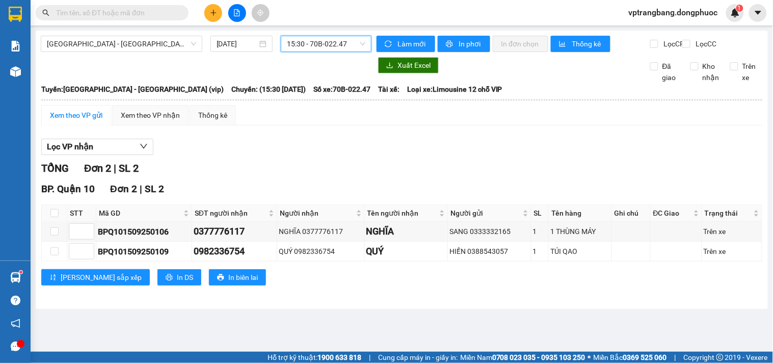
click at [325, 44] on span "15:30 - 70B-022.47" at bounding box center [326, 43] width 78 height 15
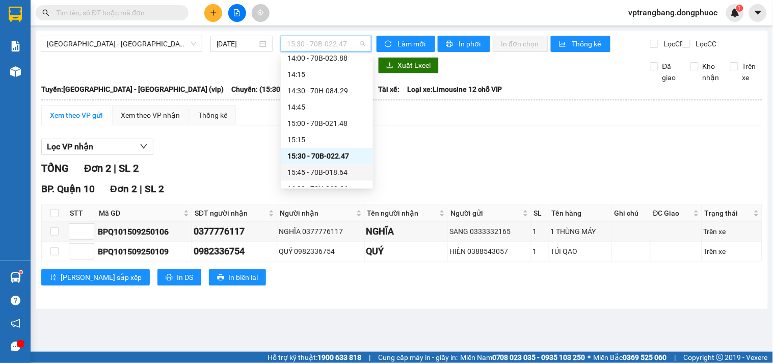
click at [320, 170] on div "15:45 - 70B-018.64" at bounding box center [326, 172] width 79 height 11
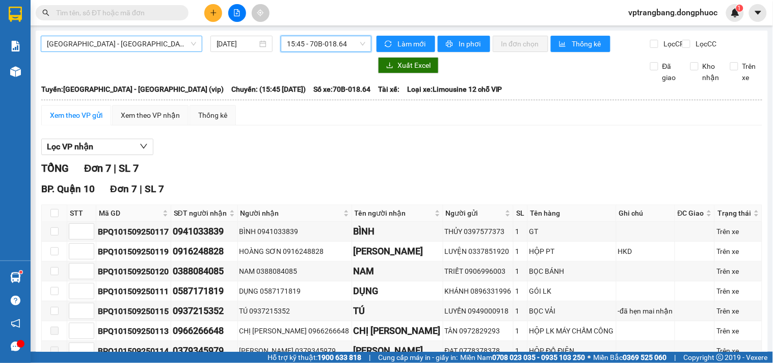
click at [98, 42] on span "[GEOGRAPHIC_DATA] - [GEOGRAPHIC_DATA] (vip)" at bounding box center [121, 43] width 149 height 15
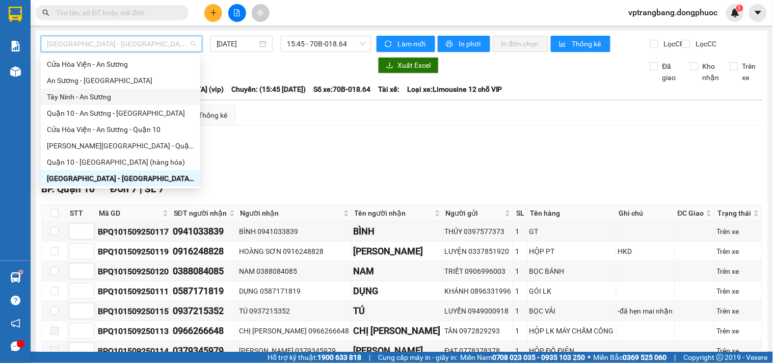
click at [98, 98] on div "Tây Ninh - An Sương" at bounding box center [120, 96] width 147 height 11
type input "[DATE]"
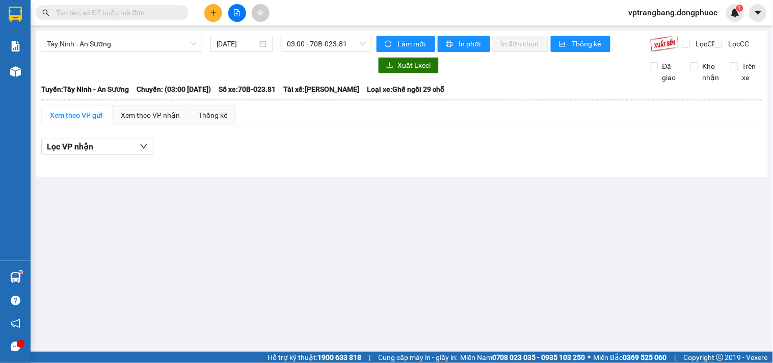
drag, startPoint x: 241, startPoint y: 258, endPoint x: 243, endPoint y: 248, distance: 10.4
click at [241, 258] on main "Tây Ninh - An Sương 15/09/2025 03:00 - 70B-023.81 Làm mới In phơi In đơn chọn T…" at bounding box center [386, 176] width 773 height 352
click at [296, 44] on span "03:00 - 70B-023.81" at bounding box center [326, 43] width 78 height 15
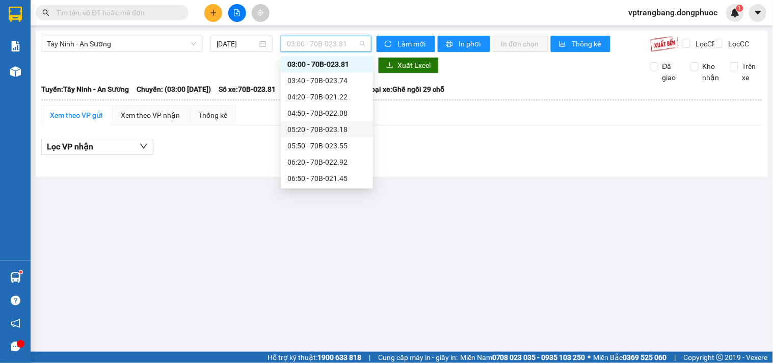
scroll to position [299, 0]
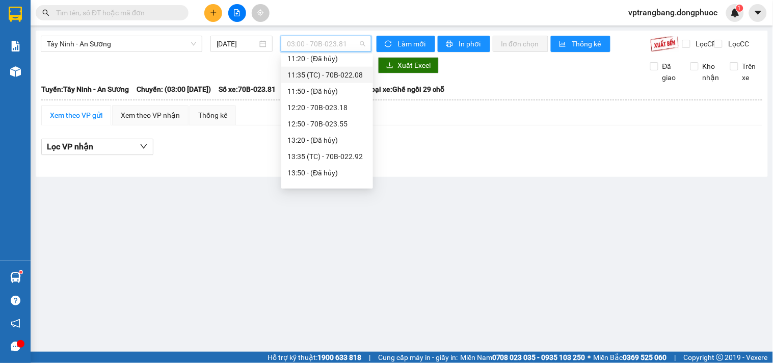
click at [322, 74] on div "11:35 (TC) - 70B-022.08" at bounding box center [326, 74] width 79 height 11
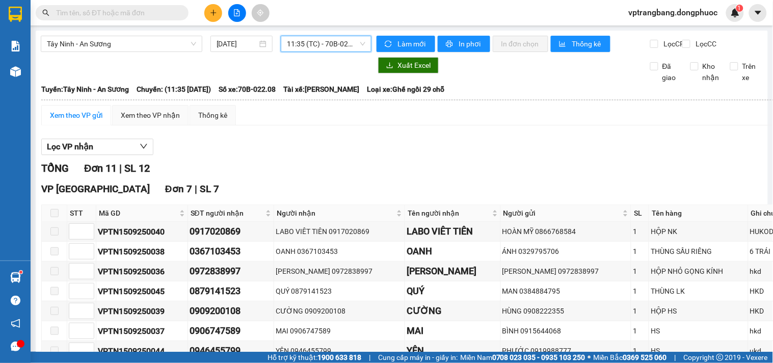
click at [316, 42] on span "11:35 (TC) - 70B-022.08" at bounding box center [326, 43] width 78 height 15
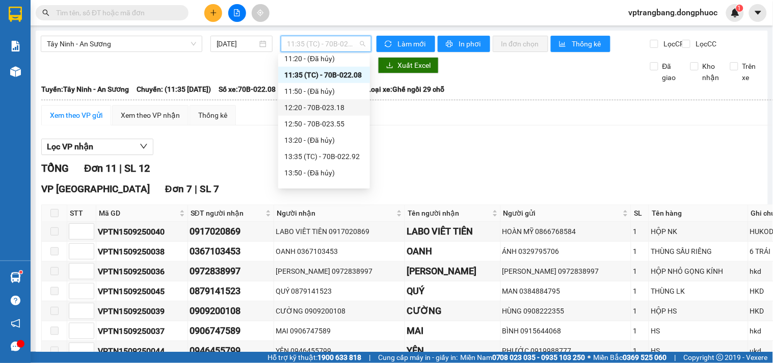
click at [320, 107] on div "12:20 - 70B-023.18" at bounding box center [323, 107] width 79 height 11
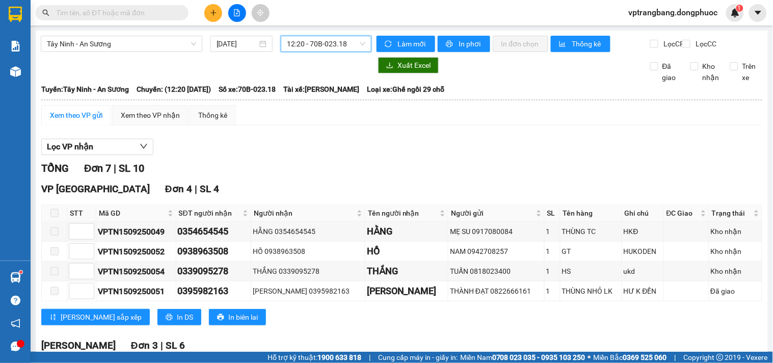
click at [321, 46] on span "12:20 - 70B-023.18" at bounding box center [326, 43] width 78 height 15
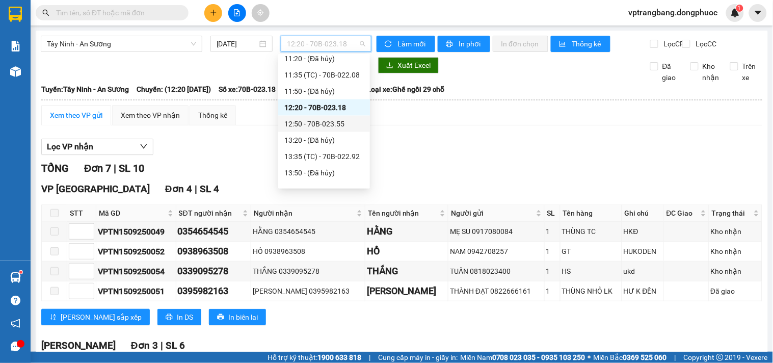
click at [322, 125] on div "12:50 - 70B-023.55" at bounding box center [323, 123] width 79 height 11
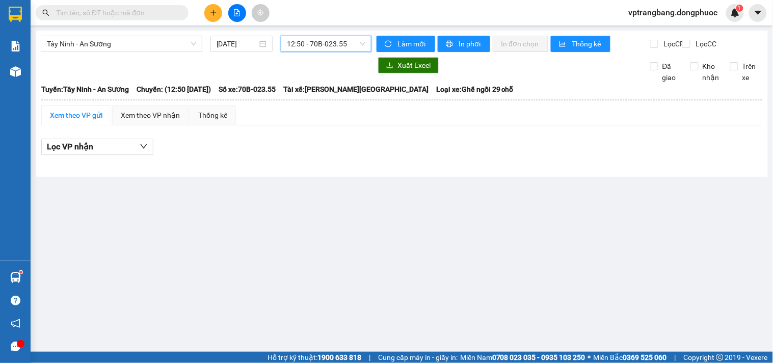
click at [305, 39] on span "12:50 - 70B-023.55" at bounding box center [326, 43] width 78 height 15
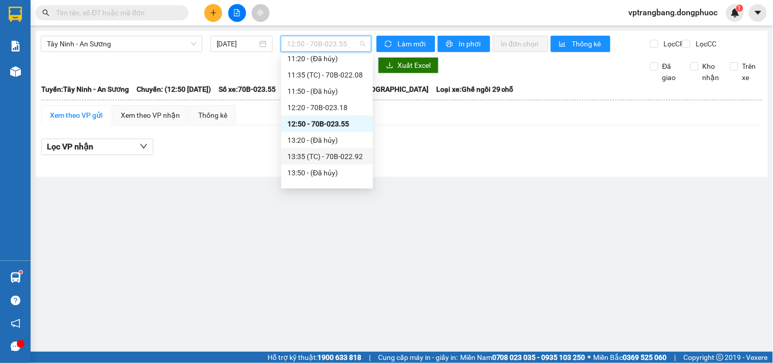
click at [331, 162] on div "13:35 (TC) - 70B-022.92" at bounding box center [327, 156] width 92 height 16
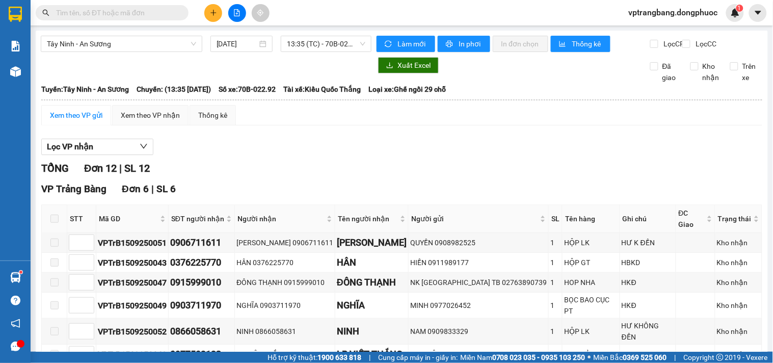
click at [332, 48] on span "13:35 (TC) - 70B-022.92" at bounding box center [326, 43] width 78 height 15
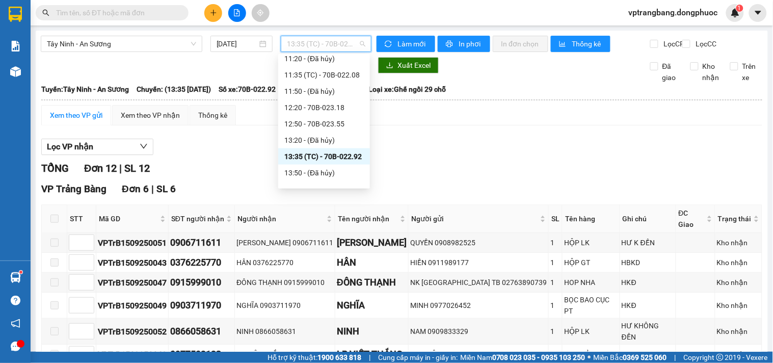
scroll to position [356, 0]
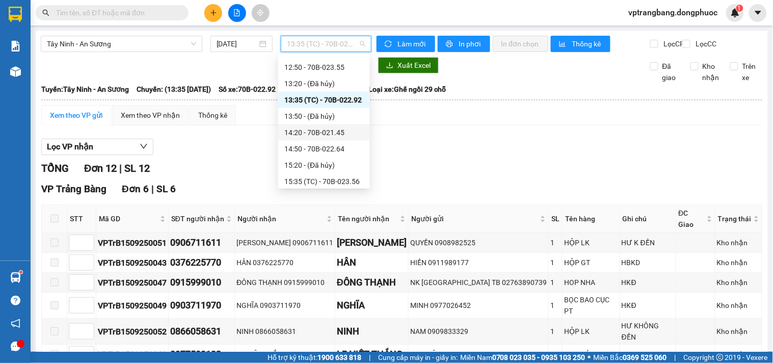
click at [328, 134] on div "14:20 - 70B-021.45" at bounding box center [323, 132] width 79 height 11
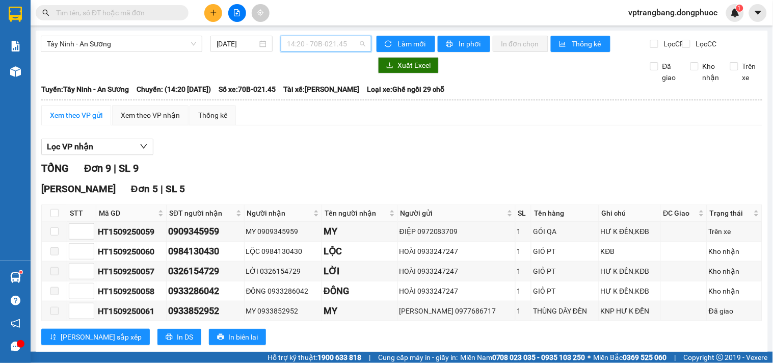
click at [309, 37] on div "14:20 - 70B-021.45" at bounding box center [326, 44] width 91 height 16
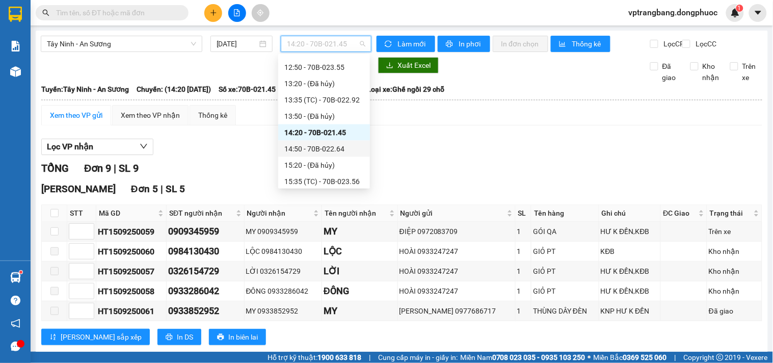
click at [331, 145] on div "14:50 - 70B-022.64" at bounding box center [323, 148] width 79 height 11
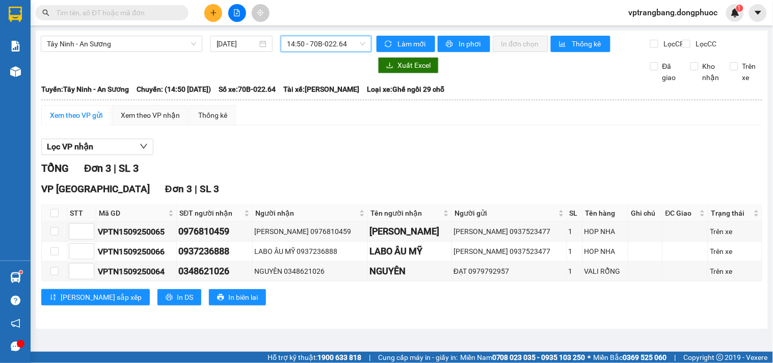
click at [308, 40] on span "14:50 - 70B-022.64" at bounding box center [326, 43] width 78 height 15
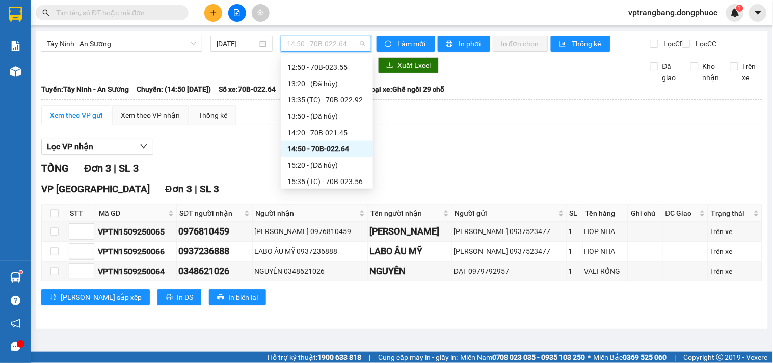
scroll to position [413, 0]
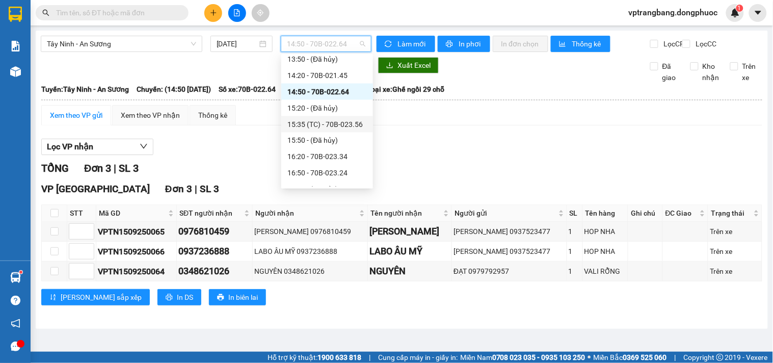
click at [344, 126] on div "15:35 (TC) - 70B-023.56" at bounding box center [326, 124] width 79 height 11
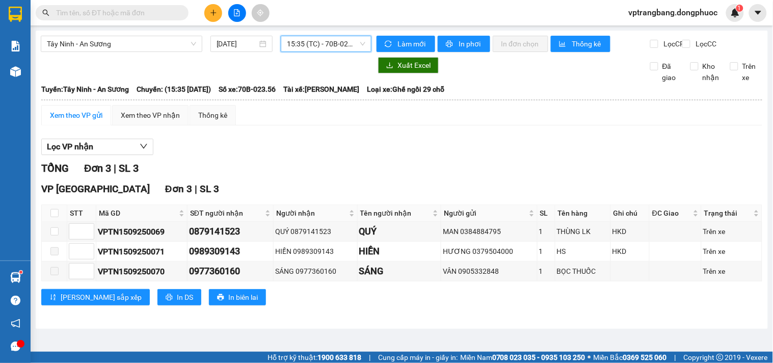
click at [320, 44] on span "15:35 (TC) - 70B-023.56" at bounding box center [326, 43] width 78 height 15
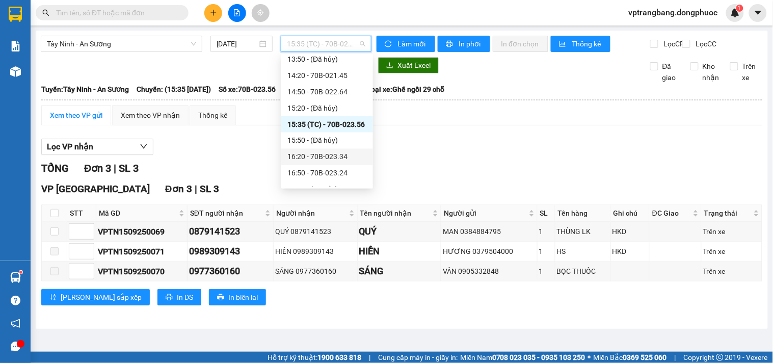
click at [339, 156] on div "16:20 - 70B-023.34" at bounding box center [326, 156] width 79 height 11
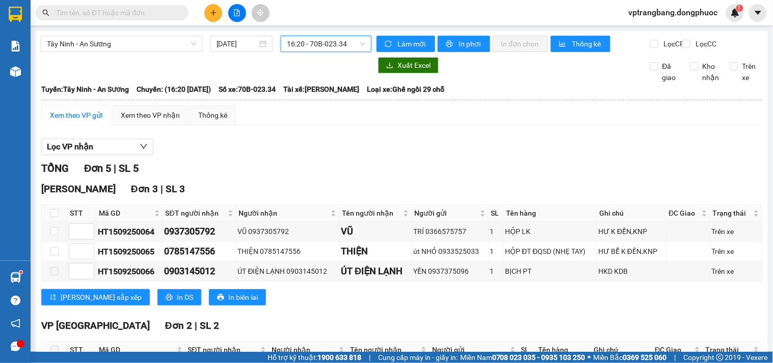
click at [302, 46] on span "16:20 - 70B-023.34" at bounding box center [326, 43] width 78 height 15
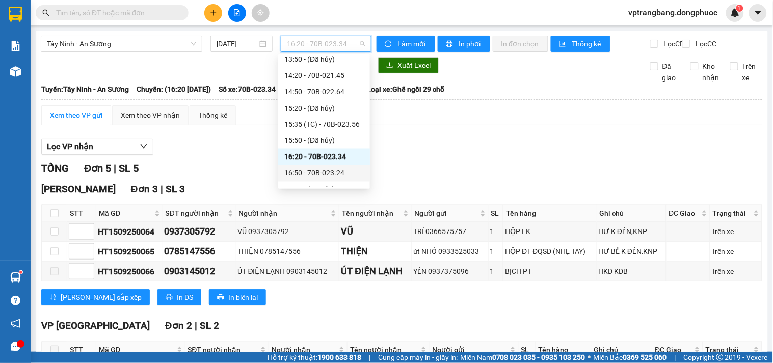
click at [327, 172] on div "16:50 - 70B-023.24" at bounding box center [323, 173] width 79 height 11
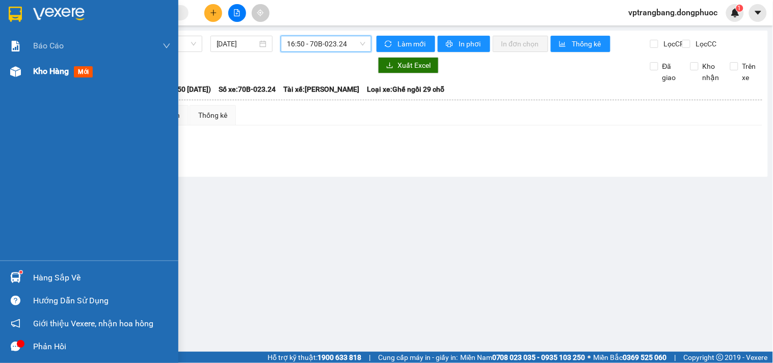
click at [32, 75] on div "Kho hàng mới" at bounding box center [89, 71] width 178 height 25
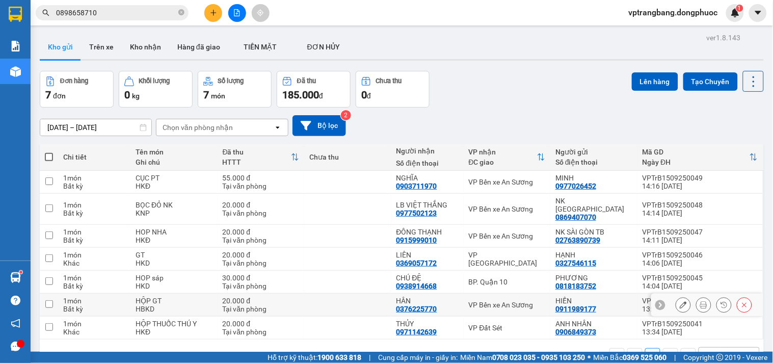
scroll to position [47, 0]
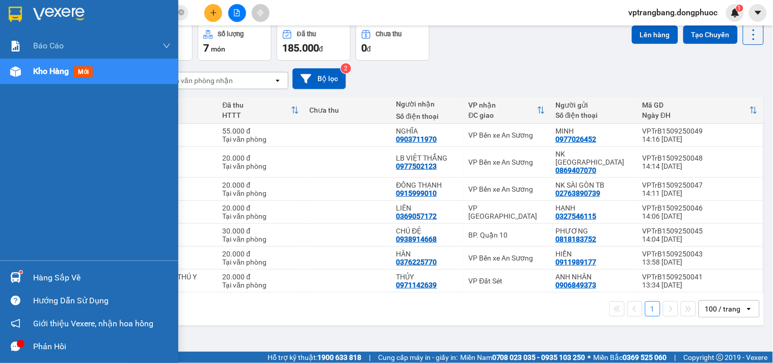
drag, startPoint x: 39, startPoint y: 283, endPoint x: 150, endPoint y: 269, distance: 112.1
click at [39, 283] on div "Hàng sắp về" at bounding box center [102, 277] width 138 height 15
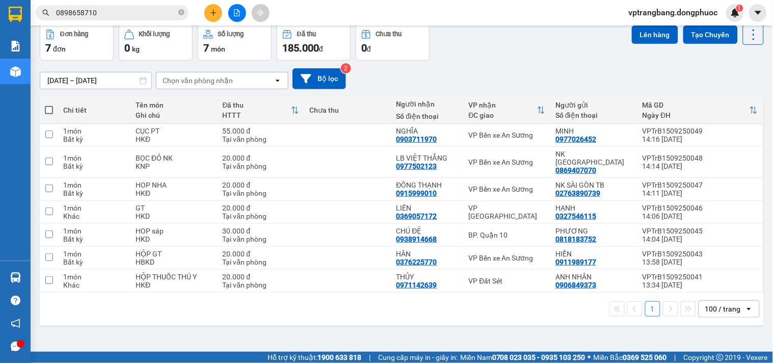
click at [496, 60] on section "Kết quả tìm kiếm ( 10 ) Bộ lọc Mã ĐH Trạng thái Món hàng Tổng cước Chưa cước Nh…" at bounding box center [386, 181] width 773 height 363
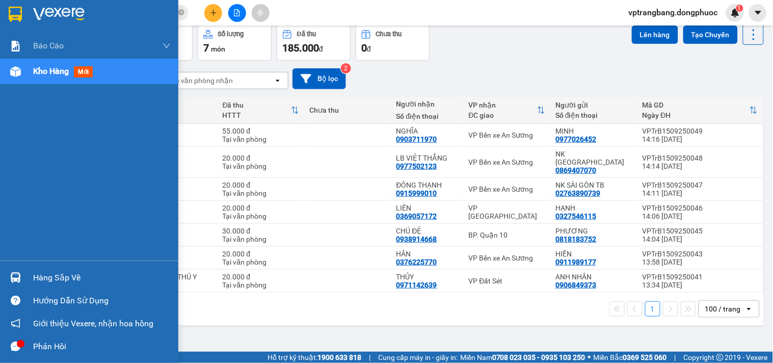
drag, startPoint x: 44, startPoint y: 281, endPoint x: 84, endPoint y: 277, distance: 40.0
click at [44, 281] on div "Hàng sắp về" at bounding box center [102, 277] width 138 height 15
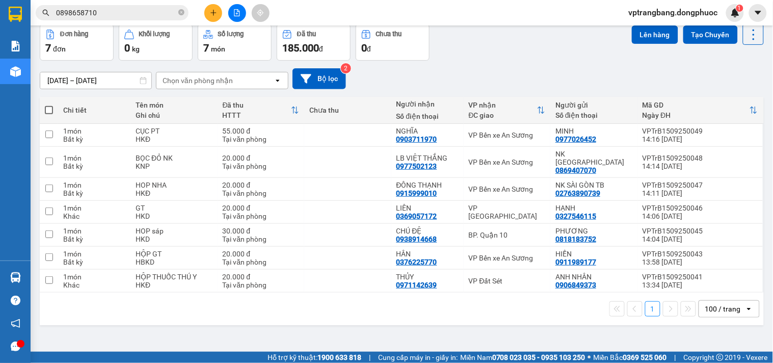
click at [455, 57] on section "Kết quả tìm kiếm ( 10 ) Bộ lọc Mã ĐH Trạng thái Món hàng Tổng cước Chưa cước Nh…" at bounding box center [386, 181] width 773 height 363
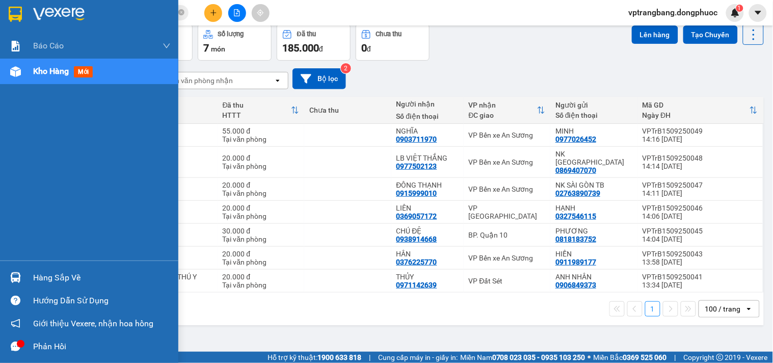
click at [31, 283] on div "Hàng sắp về" at bounding box center [89, 277] width 178 height 23
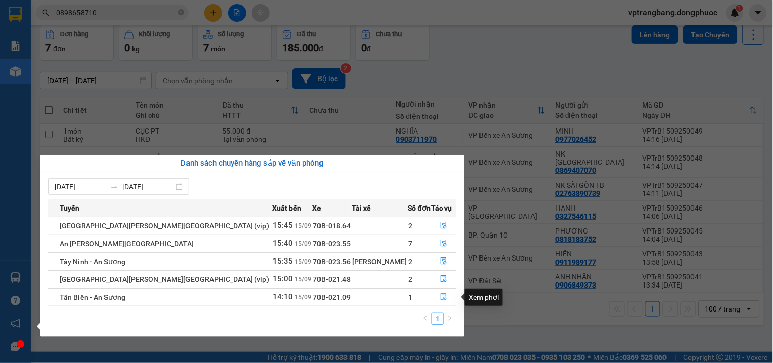
click at [440, 297] on icon "file-done" at bounding box center [443, 296] width 7 height 7
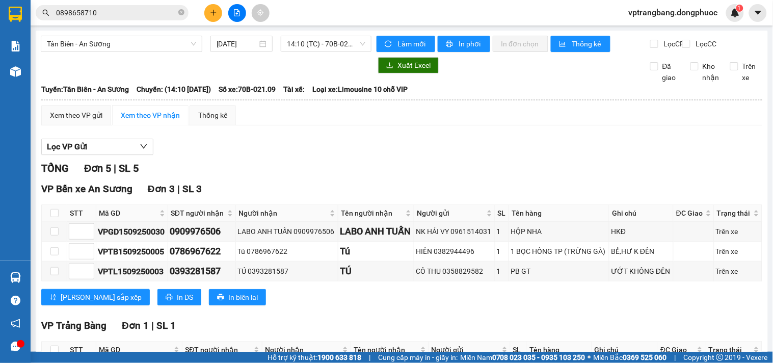
scroll to position [185, 0]
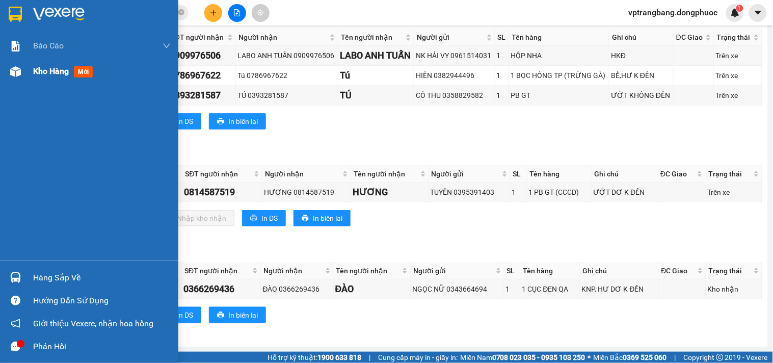
click at [25, 70] on div "Kho hàng mới" at bounding box center [89, 71] width 178 height 25
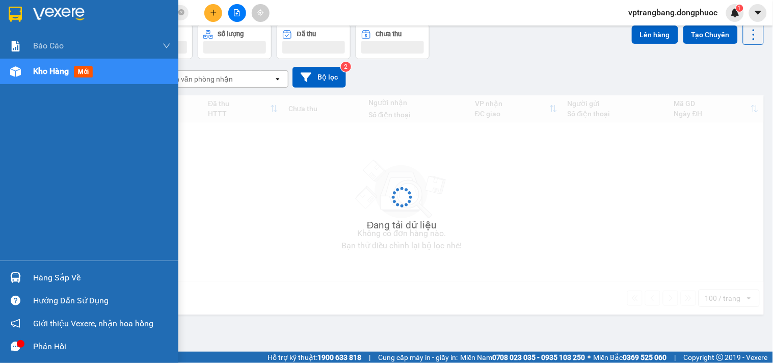
scroll to position [47, 0]
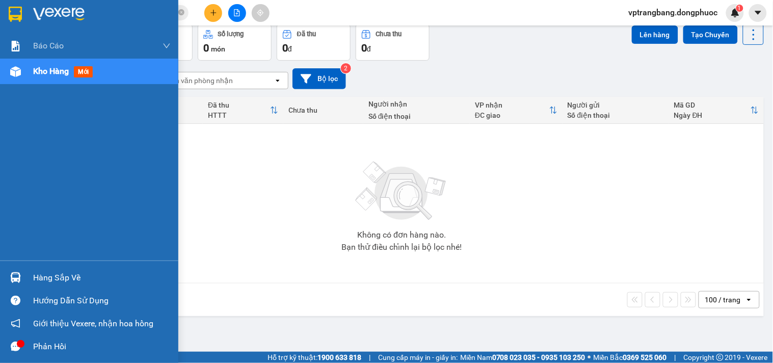
click at [62, 284] on div "Hàng sắp về" at bounding box center [102, 277] width 138 height 15
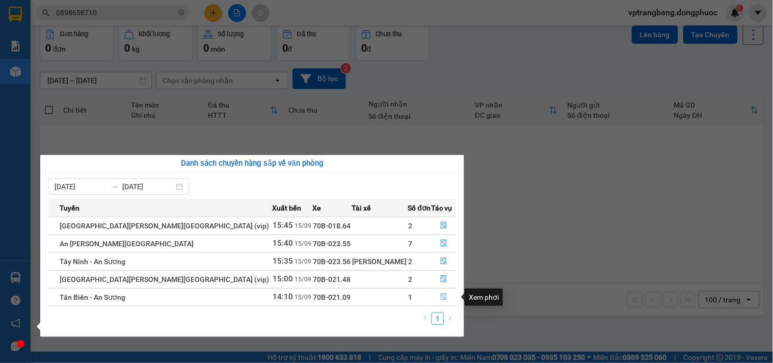
click at [440, 298] on icon "file-done" at bounding box center [443, 296] width 7 height 7
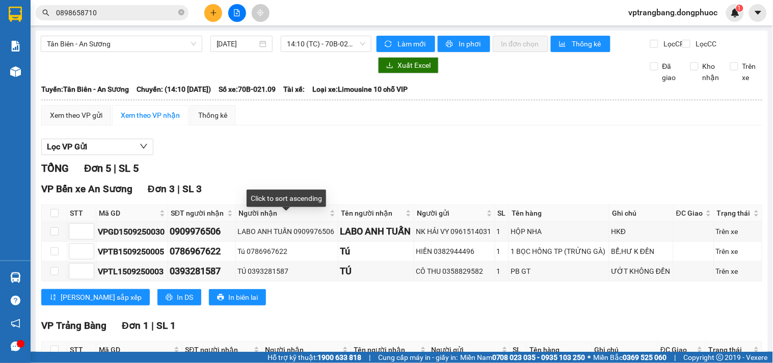
scroll to position [185, 0]
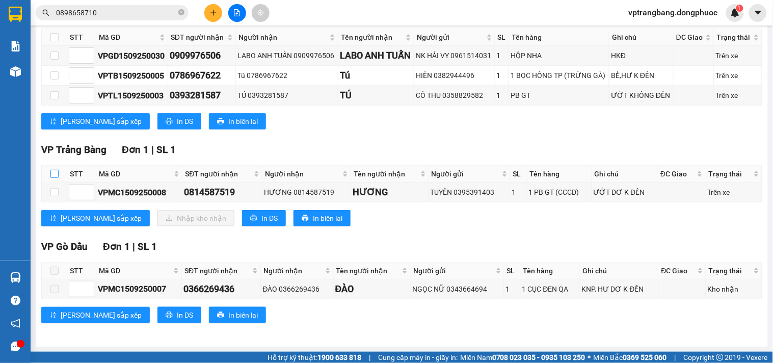
click at [53, 173] on input "checkbox" at bounding box center [54, 174] width 8 height 8
checkbox input "true"
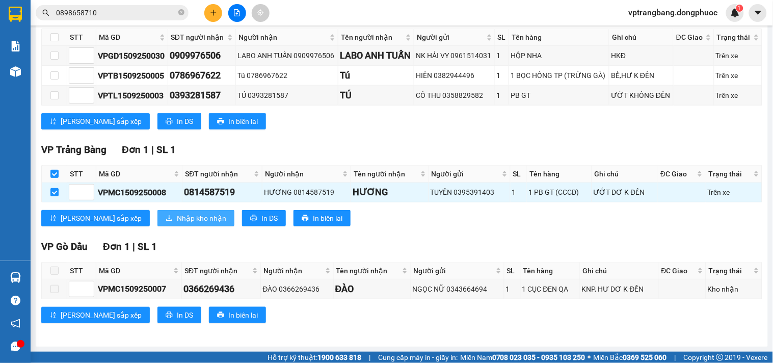
click at [177, 217] on span "Nhập kho nhận" at bounding box center [201, 217] width 49 height 11
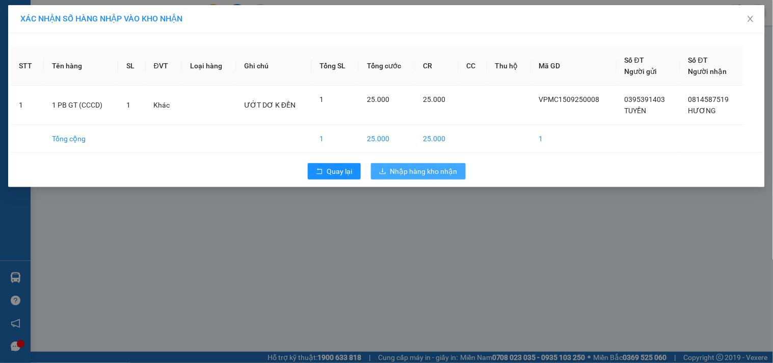
click at [437, 174] on span "Nhập hàng kho nhận" at bounding box center [423, 171] width 67 height 11
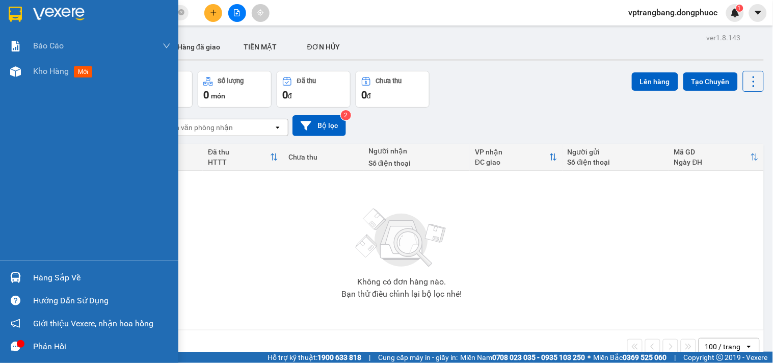
click at [32, 275] on div "Hàng sắp về" at bounding box center [89, 277] width 178 height 23
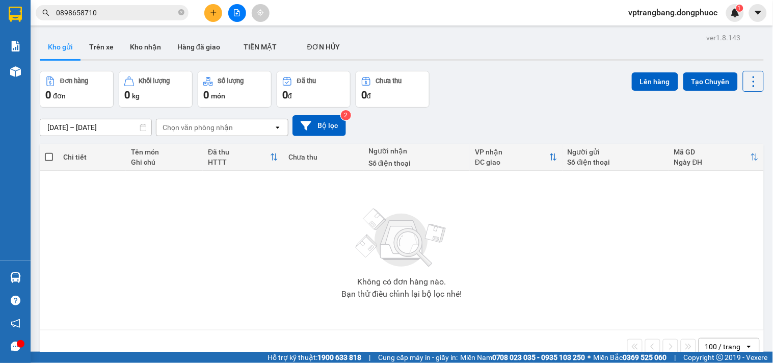
drag, startPoint x: 497, startPoint y: 103, endPoint x: 222, endPoint y: 24, distance: 286.3
click at [497, 102] on section "Kết quả tìm kiếm ( 10 ) Bộ lọc Mã ĐH Trạng thái Món hàng Tổng cước Chưa cước Nh…" at bounding box center [386, 181] width 773 height 363
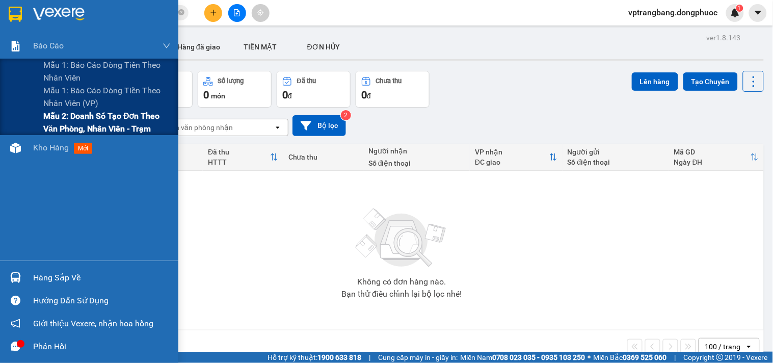
click at [77, 116] on span "Mẫu 2: Doanh số tạo đơn theo Văn phòng, nhân viên - Trạm" at bounding box center [106, 122] width 127 height 25
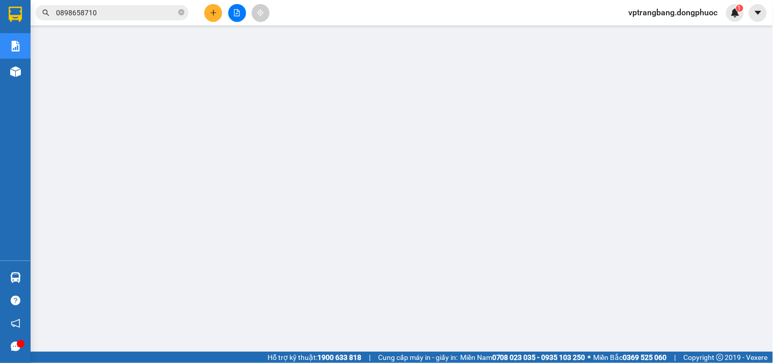
click at [291, 11] on div "Kết quả tìm kiếm ( 10 ) Bộ lọc Mã ĐH Trạng thái Món hàng Tổng cước Chưa cước Nh…" at bounding box center [386, 12] width 773 height 25
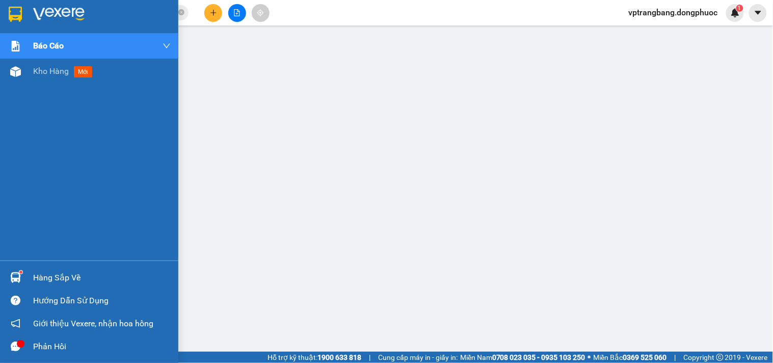
drag, startPoint x: 57, startPoint y: 276, endPoint x: 117, endPoint y: 269, distance: 61.1
click at [57, 276] on div "Hàng sắp về" at bounding box center [102, 277] width 138 height 15
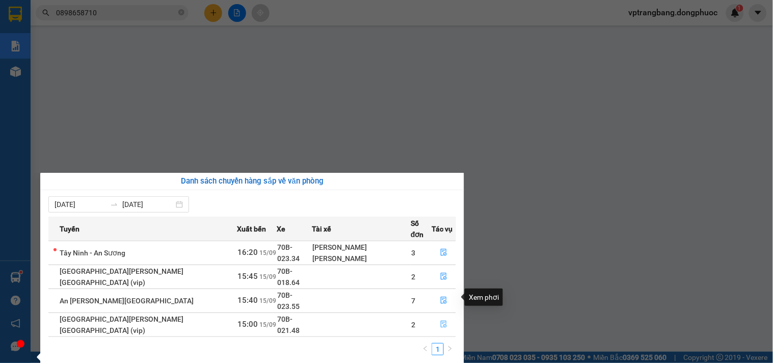
click at [441, 321] on icon "file-done" at bounding box center [444, 324] width 6 height 7
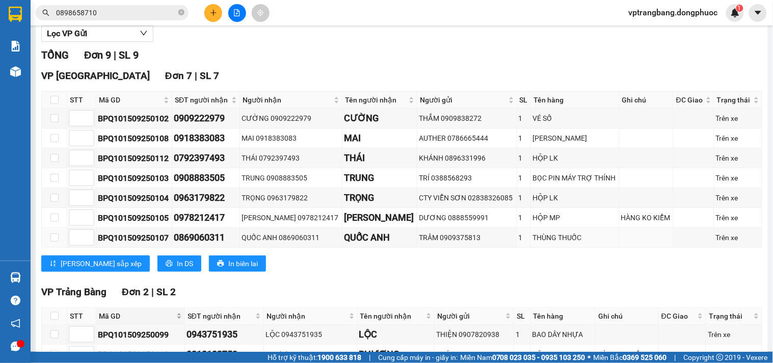
scroll to position [189, 0]
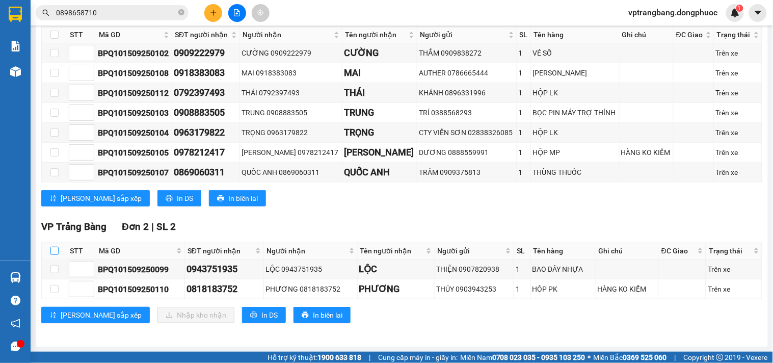
click at [55, 252] on input "checkbox" at bounding box center [54, 251] width 8 height 8
checkbox input "true"
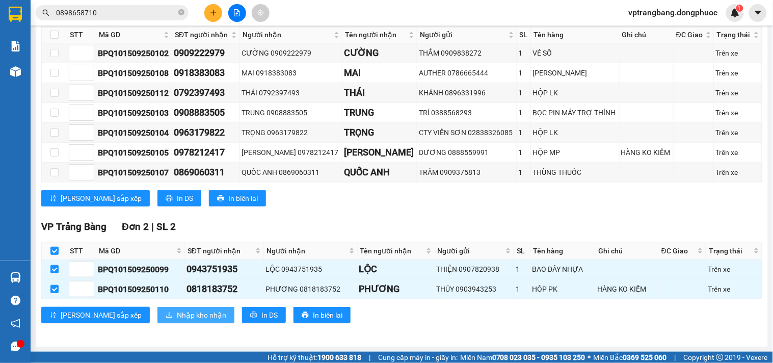
click at [177, 314] on span "Nhập kho nhận" at bounding box center [201, 314] width 49 height 11
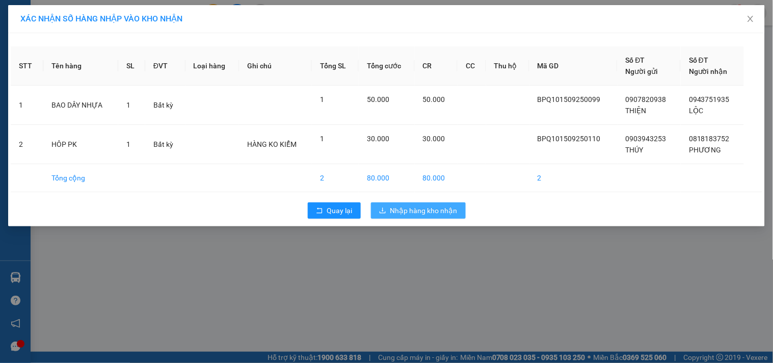
click at [436, 210] on span "Nhập hàng kho nhận" at bounding box center [423, 210] width 67 height 11
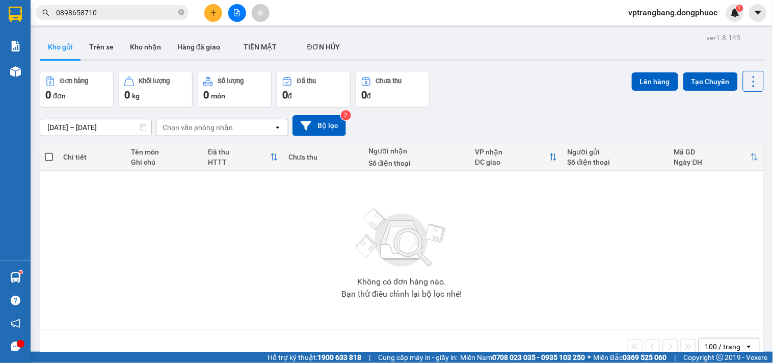
click at [236, 12] on icon "file-add" at bounding box center [236, 12] width 7 height 7
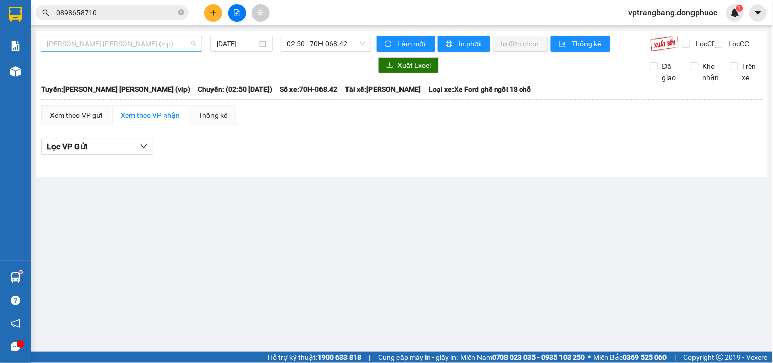
click at [115, 41] on span "Tây Ninh - [PERSON_NAME] (vip)" at bounding box center [121, 43] width 149 height 15
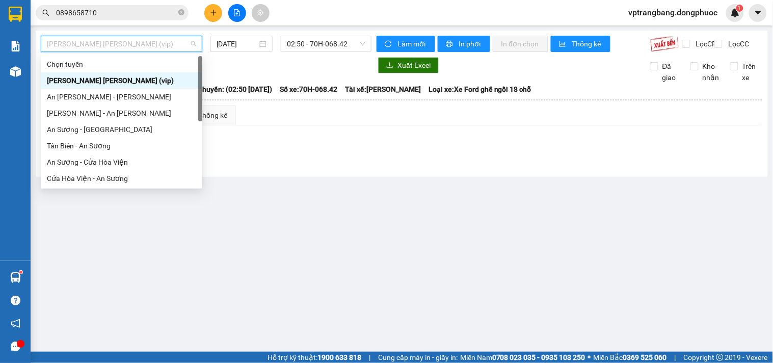
click at [126, 83] on div "Tây Ninh - [PERSON_NAME] (vip)" at bounding box center [121, 80] width 149 height 11
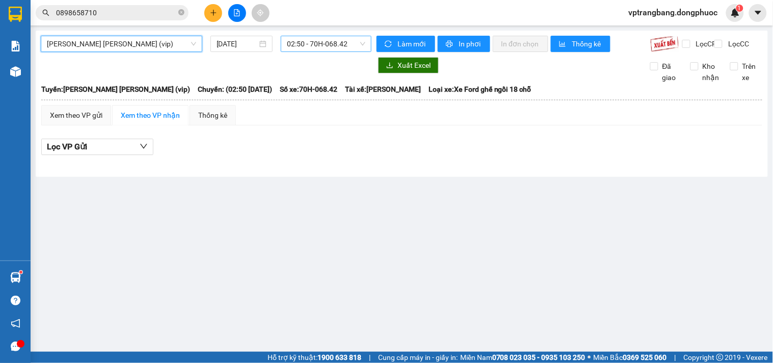
click at [314, 49] on span "02:50 - 70H-068.42" at bounding box center [326, 43] width 78 height 15
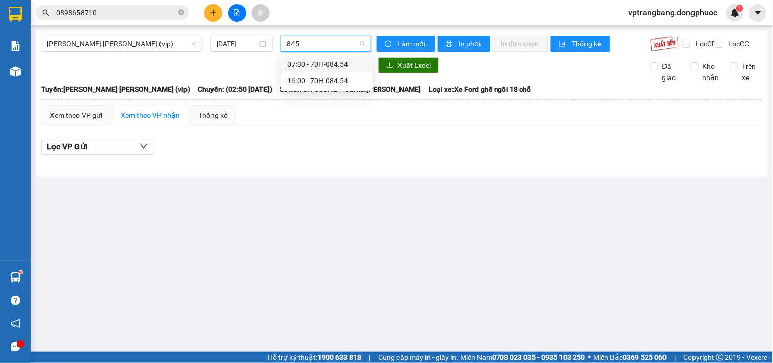
type input "8454"
click at [315, 82] on div "16:00 - 70H-084.54" at bounding box center [326, 80] width 79 height 11
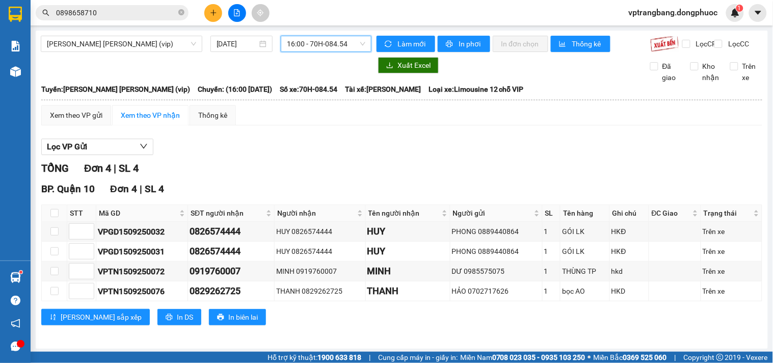
scroll to position [12, 0]
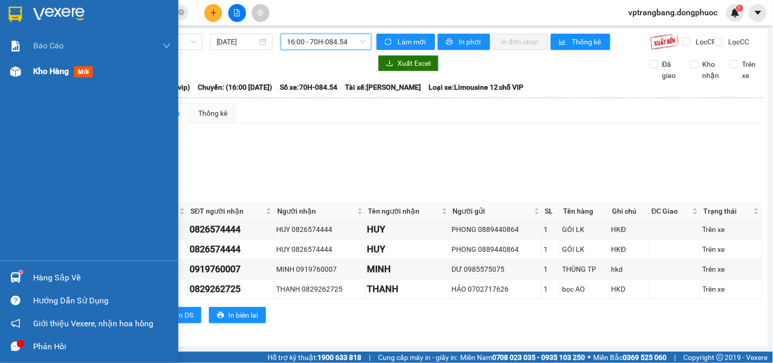
click at [29, 68] on div "Kho hàng mới" at bounding box center [89, 71] width 178 height 25
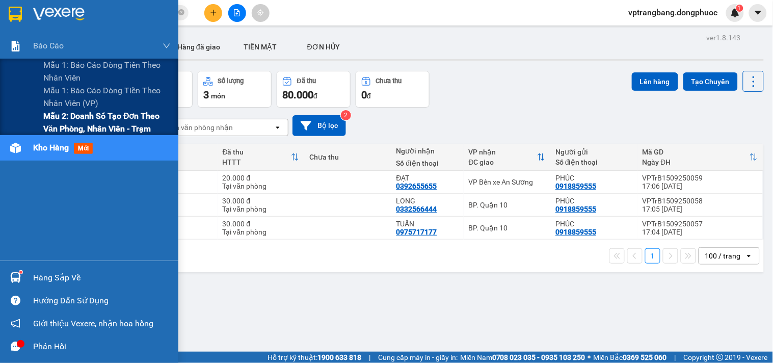
click at [61, 125] on span "Mẫu 2: Doanh số tạo đơn theo Văn phòng, nhân viên - Trạm" at bounding box center [106, 122] width 127 height 25
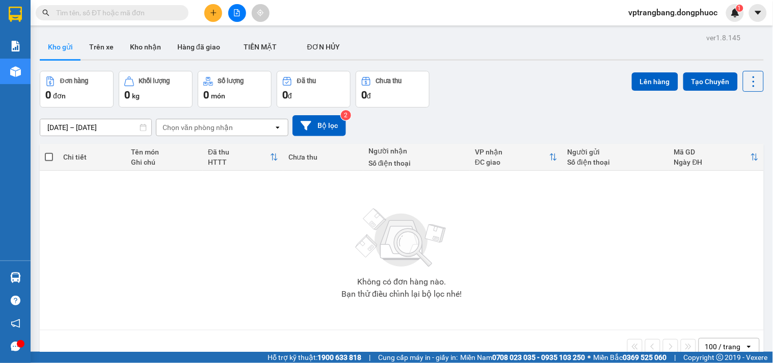
click at [528, 255] on div "Không có đơn hàng nào. Bạn thử điều chỉnh lại bộ lọc nhé!" at bounding box center [402, 250] width 714 height 153
click at [237, 11] on icon "file-add" at bounding box center [237, 12] width 6 height 7
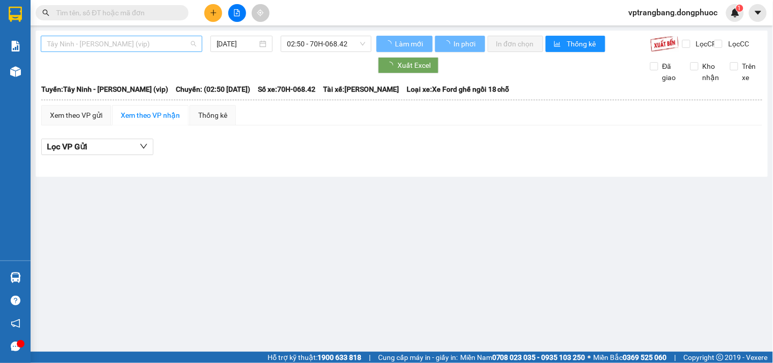
click at [130, 45] on span "Tây Ninh - [PERSON_NAME] (vip)" at bounding box center [121, 43] width 149 height 15
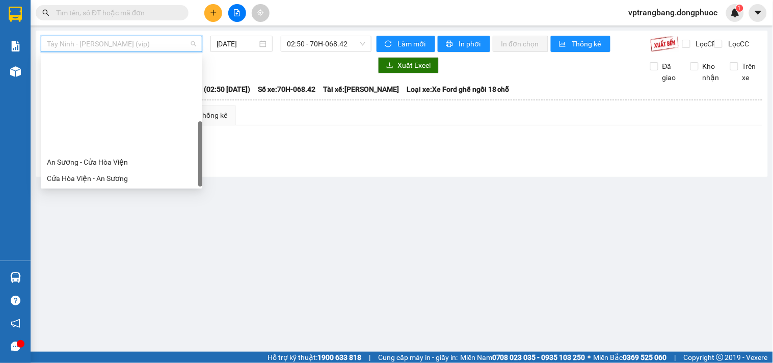
scroll to position [114, 0]
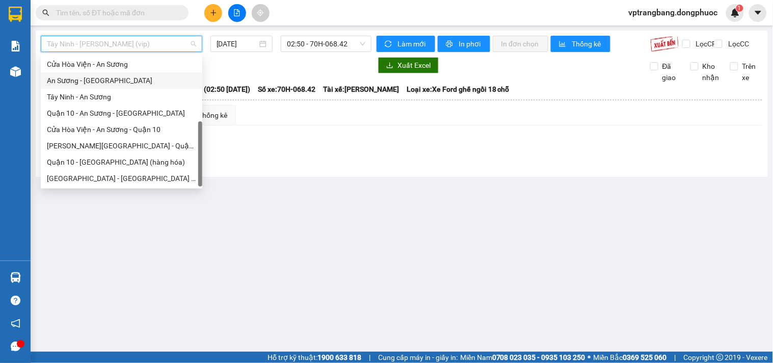
click at [105, 82] on div "An Sương - [GEOGRAPHIC_DATA]" at bounding box center [121, 80] width 149 height 11
type input "[DATE]"
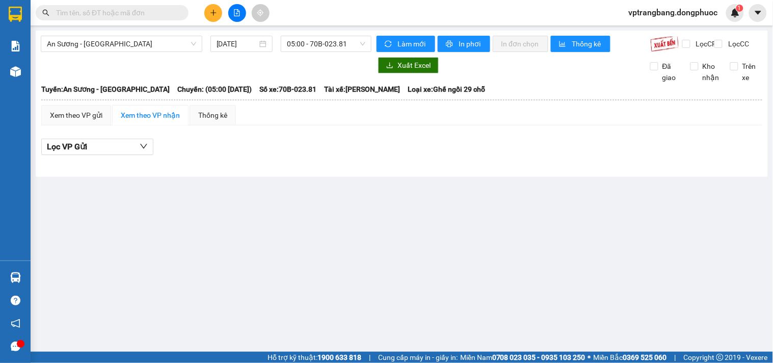
drag, startPoint x: 192, startPoint y: 213, endPoint x: 198, endPoint y: 175, distance: 38.6
click at [192, 209] on main "An Sương - Tây Ninh 15/09/2025 05:00 - 70B-023.81 Làm mới In phơi In đơn chọn T…" at bounding box center [386, 176] width 773 height 352
click at [321, 49] on span "05:00 - 70B-023.81" at bounding box center [326, 43] width 78 height 15
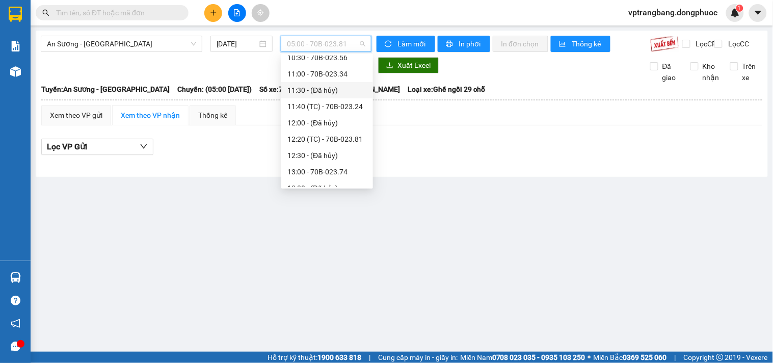
scroll to position [283, 0]
click at [335, 128] on div "14:20 (TC) - 70B-022.08" at bounding box center [326, 123] width 79 height 11
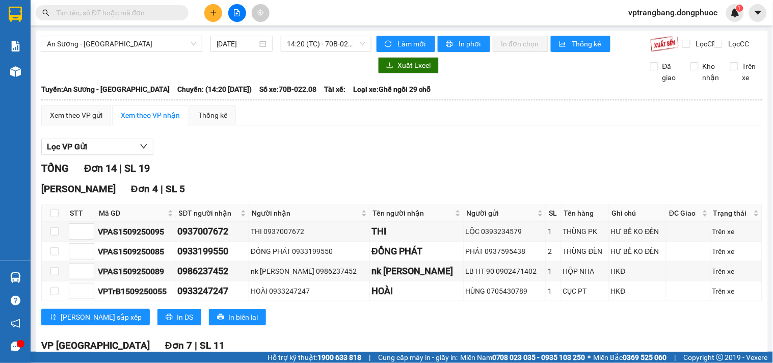
click at [296, 176] on div "TỔNG Đơn 14 | SL 19" at bounding box center [401, 169] width 721 height 16
click at [79, 120] on div "Xem theo VP gửi" at bounding box center [76, 115] width 52 height 11
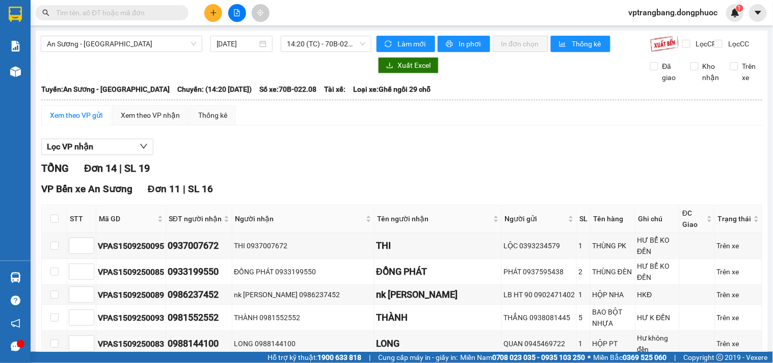
click at [266, 176] on div "TỔNG Đơn 14 | SL 19" at bounding box center [401, 169] width 721 height 16
click at [138, 44] on span "An Sương - [GEOGRAPHIC_DATA]" at bounding box center [121, 43] width 149 height 15
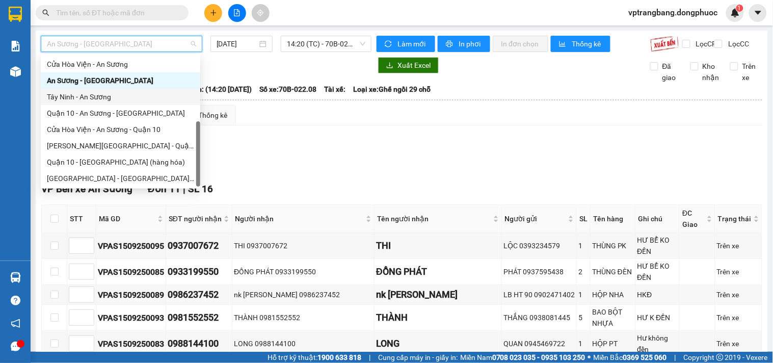
click at [99, 98] on div "Tây Ninh - An Sương" at bounding box center [120, 96] width 147 height 11
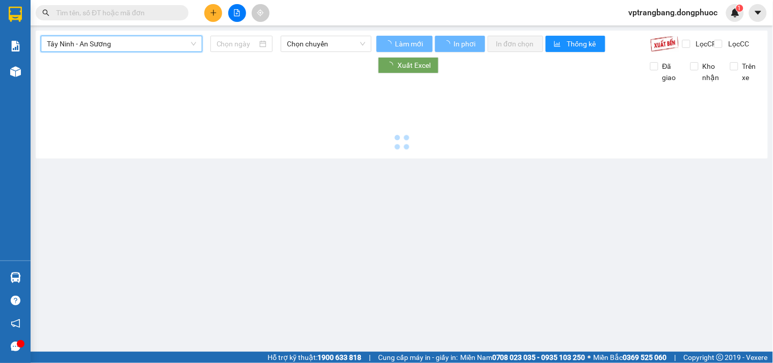
type input "[DATE]"
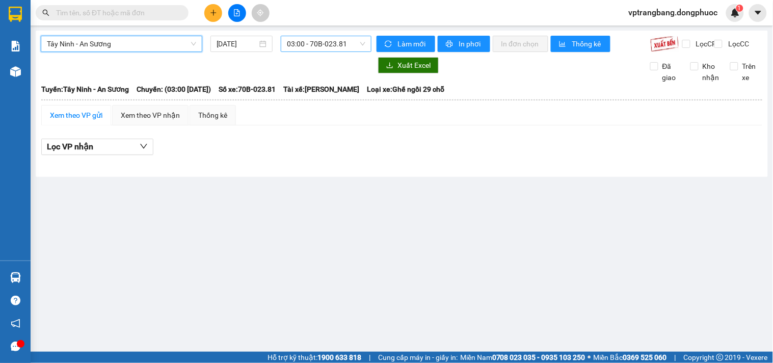
click at [339, 46] on span "03:00 - 70B-023.81" at bounding box center [326, 43] width 78 height 15
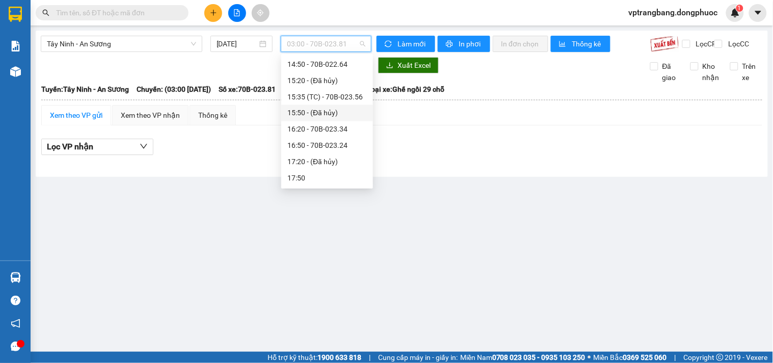
scroll to position [327, 0]
click at [350, 128] on div "13:35 (TC) - 70B-022.92" at bounding box center [326, 128] width 79 height 11
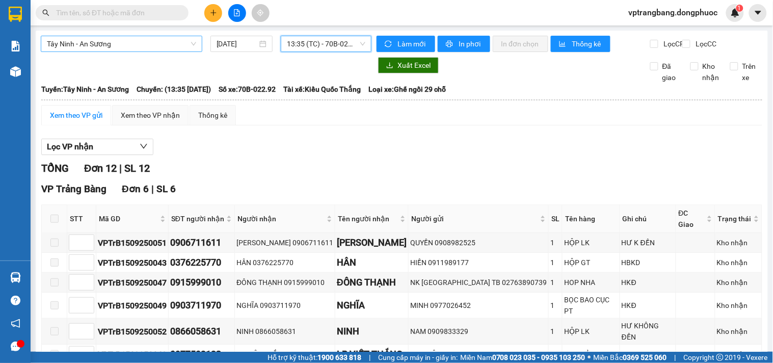
click at [128, 44] on span "Tây Ninh - An Sương" at bounding box center [121, 43] width 149 height 15
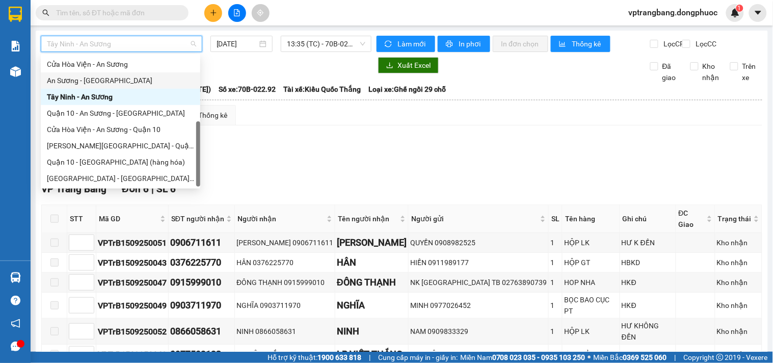
click at [103, 83] on div "An Sương - [GEOGRAPHIC_DATA]" at bounding box center [120, 80] width 147 height 11
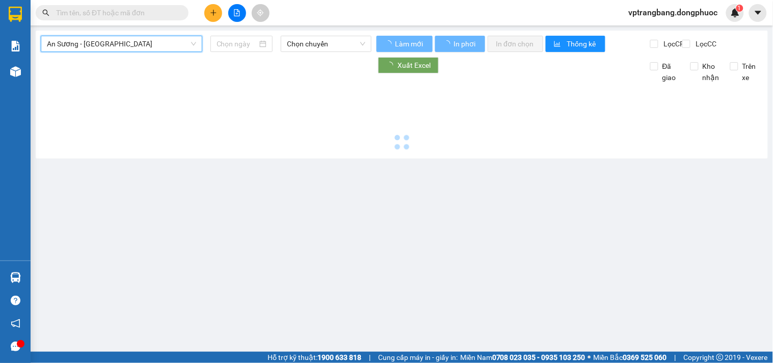
type input "[DATE]"
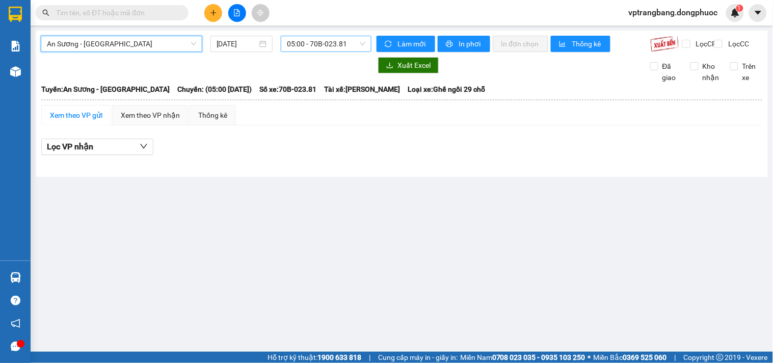
click at [307, 38] on span "05:00 - 70B-023.81" at bounding box center [326, 43] width 78 height 15
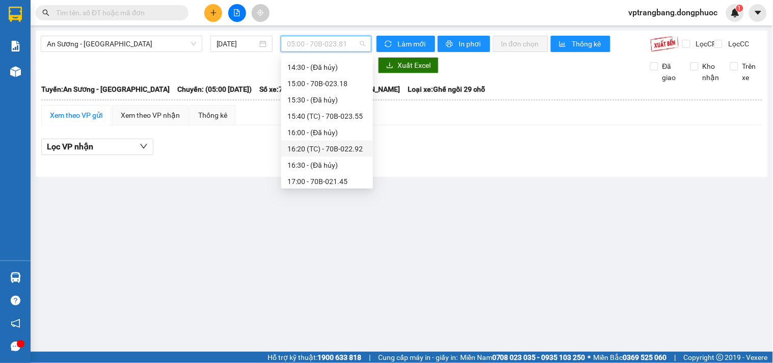
scroll to position [299, 0]
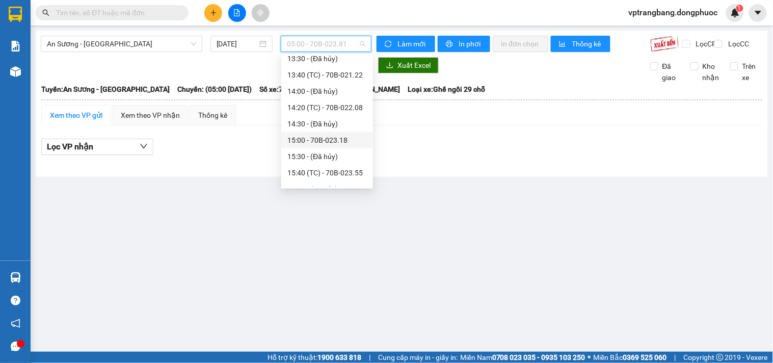
click at [333, 140] on div "15:00 - 70B-023.18" at bounding box center [326, 140] width 79 height 11
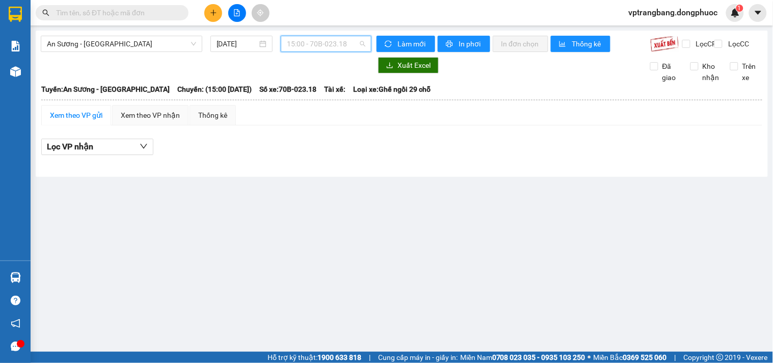
click at [319, 43] on span "15:00 - 70B-023.18" at bounding box center [326, 43] width 78 height 15
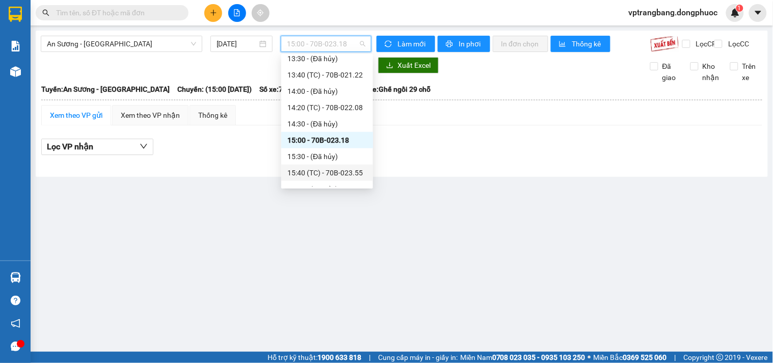
click at [340, 169] on div "15:40 (TC) - 70B-023.55" at bounding box center [326, 172] width 79 height 11
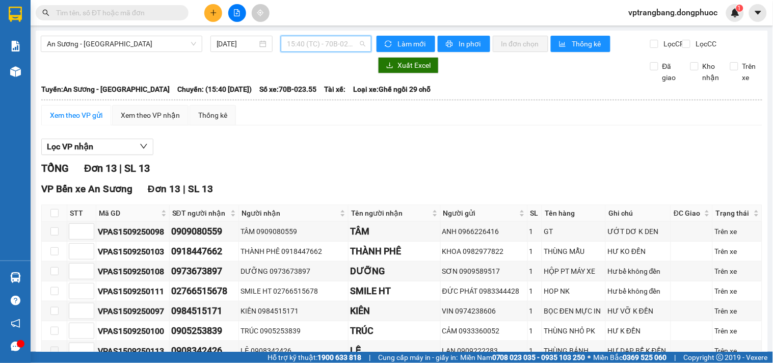
click at [299, 47] on span "15:40 (TC) - 70B-023.55" at bounding box center [326, 43] width 78 height 15
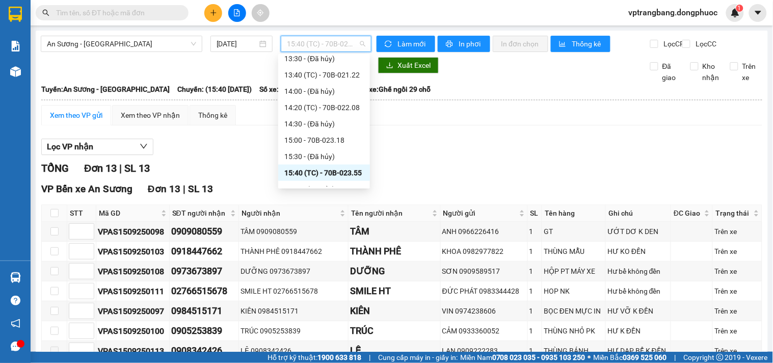
scroll to position [356, 0]
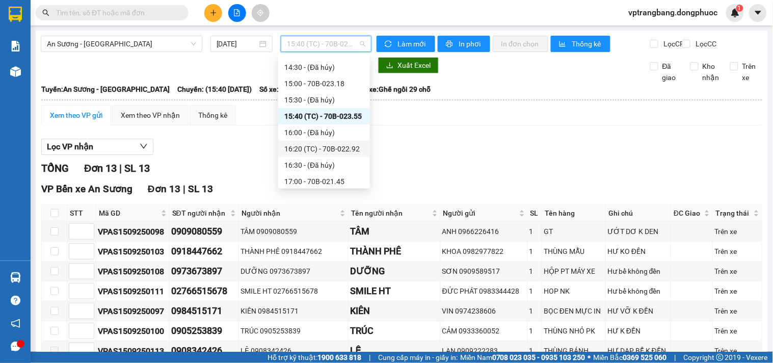
click at [336, 149] on div "16:20 (TC) - 70B-022.92" at bounding box center [323, 148] width 79 height 11
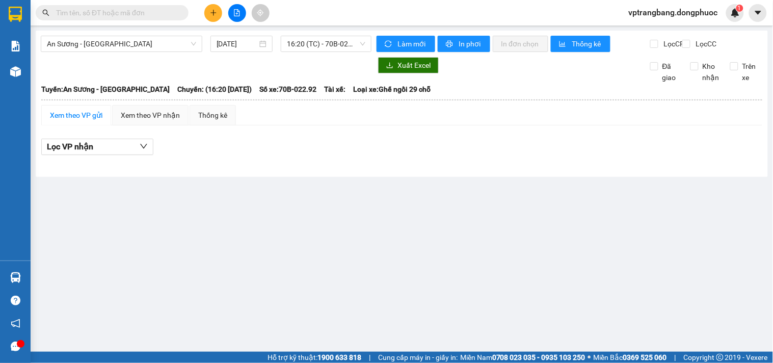
click at [289, 230] on main "An Sương - Tây Ninh 15/09/2025 16:20 (TC) - 70B-022.92 Làm mới In phơi In đơn c…" at bounding box center [386, 176] width 773 height 352
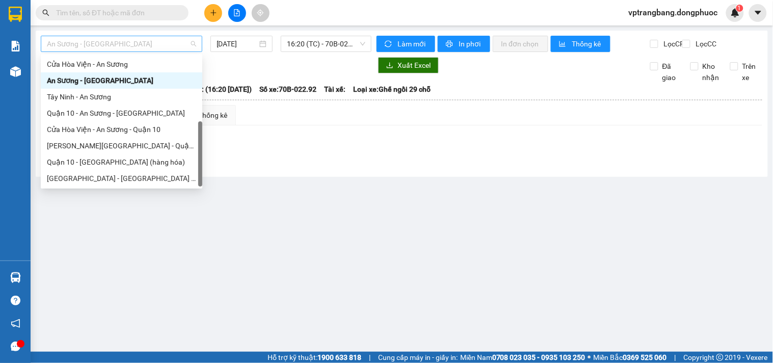
click at [134, 41] on span "An Sương - [GEOGRAPHIC_DATA]" at bounding box center [121, 43] width 149 height 15
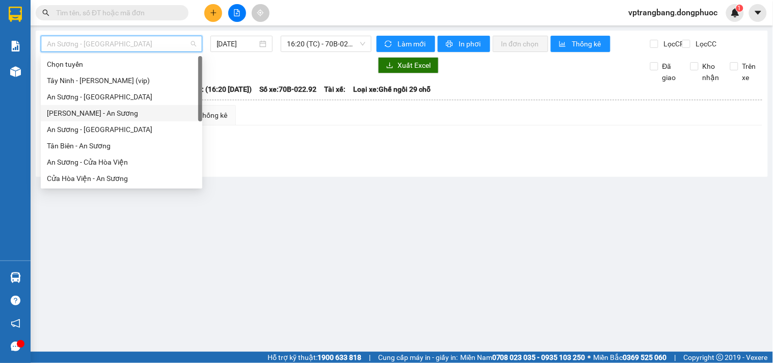
click at [102, 116] on div "[PERSON_NAME] - An Sương" at bounding box center [121, 113] width 149 height 11
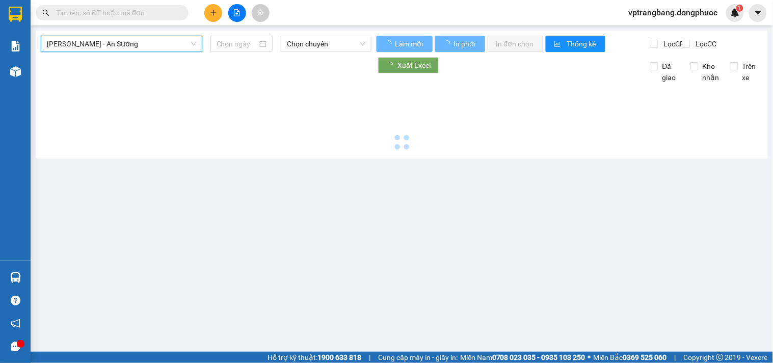
type input "[DATE]"
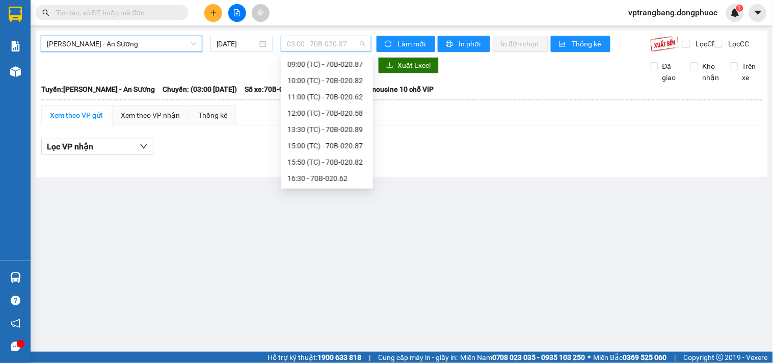
click at [337, 47] on span "03:00 - 70B-020.87" at bounding box center [326, 43] width 78 height 15
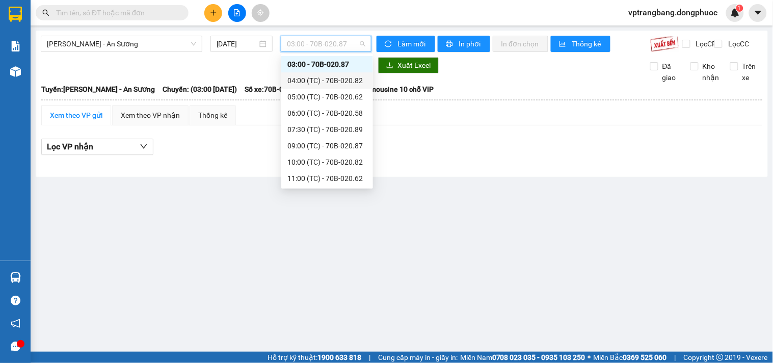
click at [330, 85] on div "04:00 (TC) - 70B-020.82" at bounding box center [326, 80] width 79 height 11
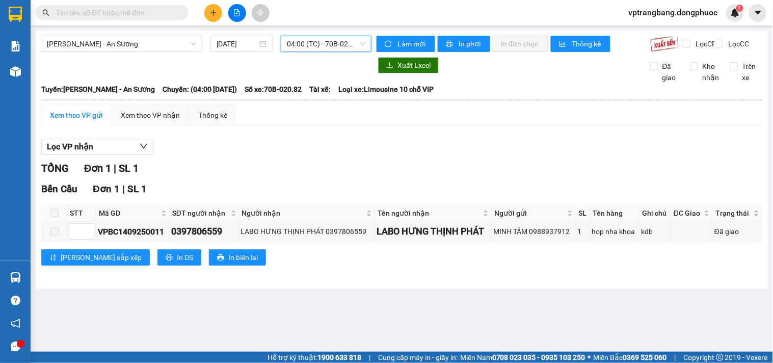
click at [330, 46] on span "04:00 (TC) - 70B-020.82" at bounding box center [326, 43] width 78 height 15
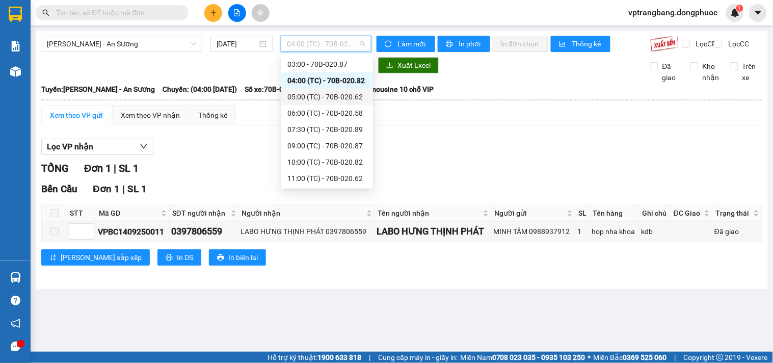
click at [332, 92] on div "05:00 (TC) - 70B-020.62" at bounding box center [326, 96] width 79 height 11
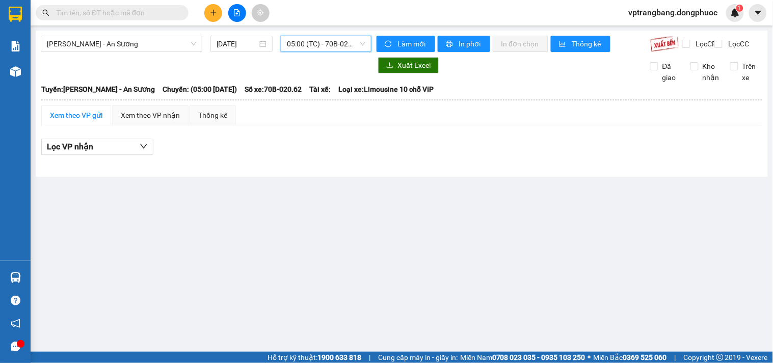
click at [308, 43] on span "05:00 (TC) - 70B-020.62" at bounding box center [326, 43] width 78 height 15
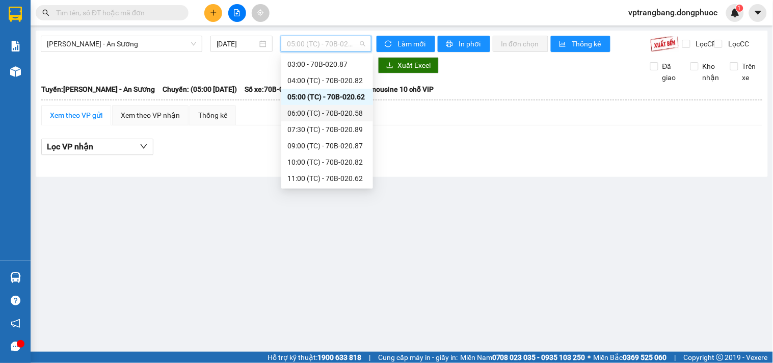
click at [312, 114] on div "06:00 (TC) - 70B-020.58" at bounding box center [326, 113] width 79 height 11
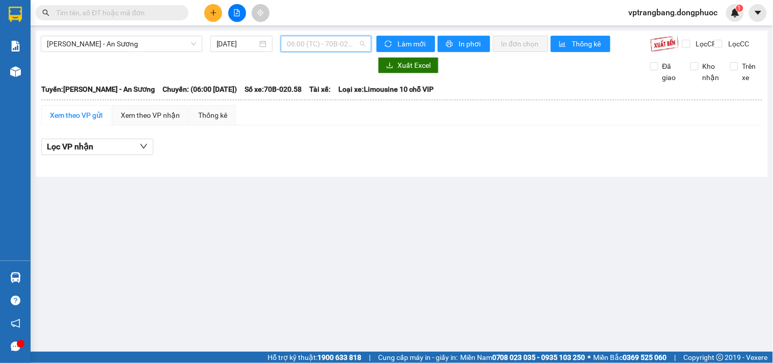
click at [323, 48] on span "06:00 (TC) - 70B-020.58" at bounding box center [326, 43] width 78 height 15
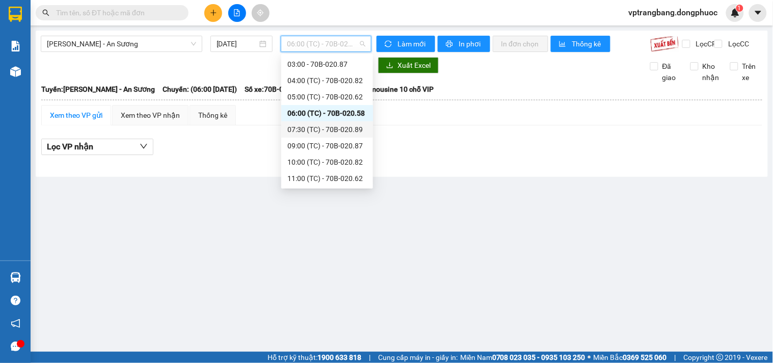
click at [328, 133] on div "07:30 (TC) - 70B-020.89" at bounding box center [326, 129] width 79 height 11
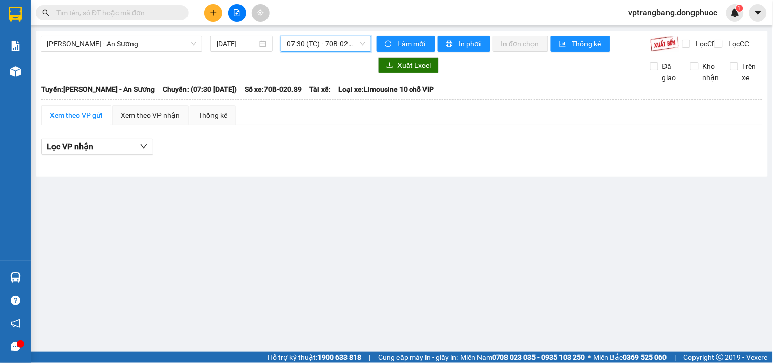
click at [318, 46] on span "07:30 (TC) - 70B-020.89" at bounding box center [326, 43] width 78 height 15
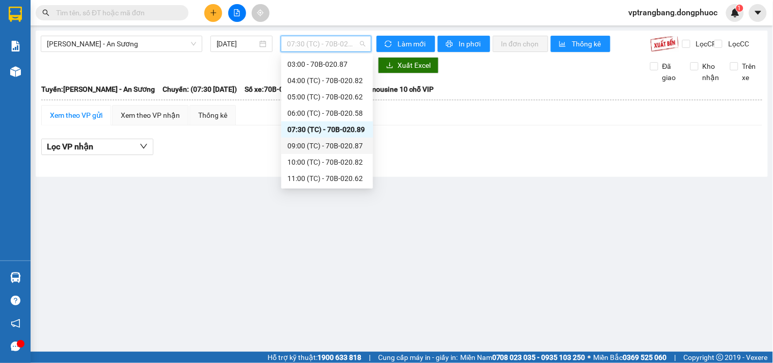
click at [330, 138] on div "09:00 (TC) - 70B-020.87" at bounding box center [327, 146] width 92 height 16
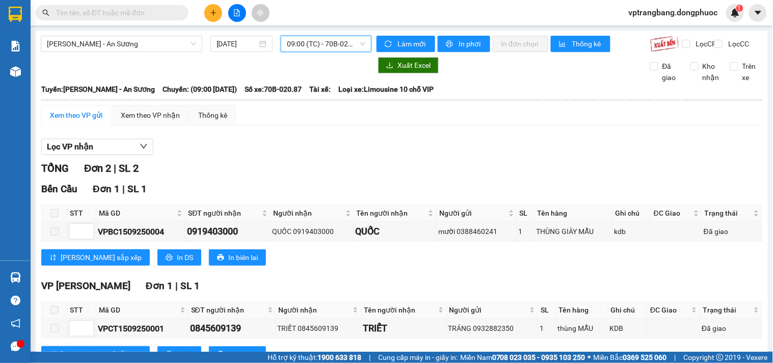
click at [326, 46] on span "09:00 (TC) - 70B-020.87" at bounding box center [326, 43] width 78 height 15
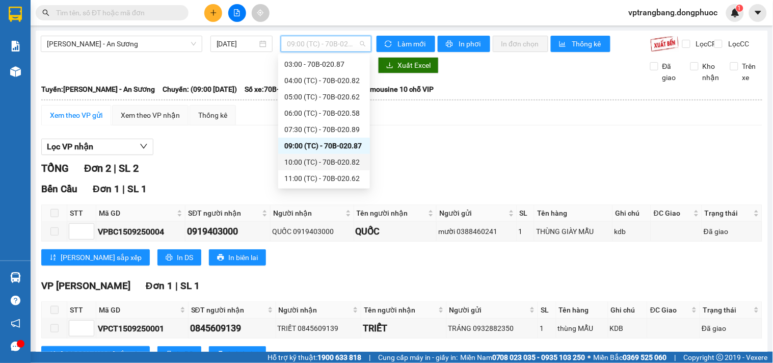
click at [324, 166] on div "10:00 (TC) - 70B-020.82" at bounding box center [323, 161] width 79 height 11
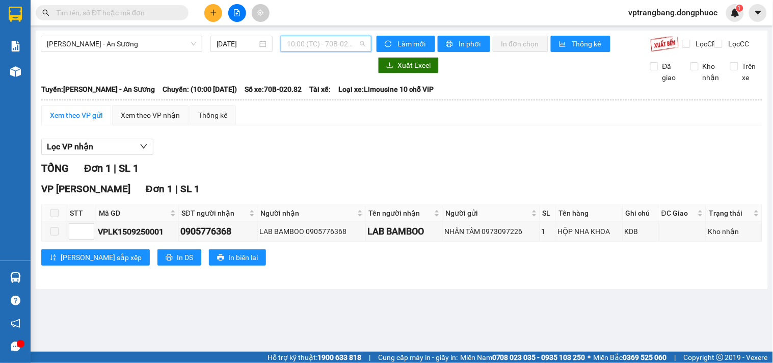
click at [332, 43] on span "10:00 (TC) - 70B-020.82" at bounding box center [326, 43] width 78 height 15
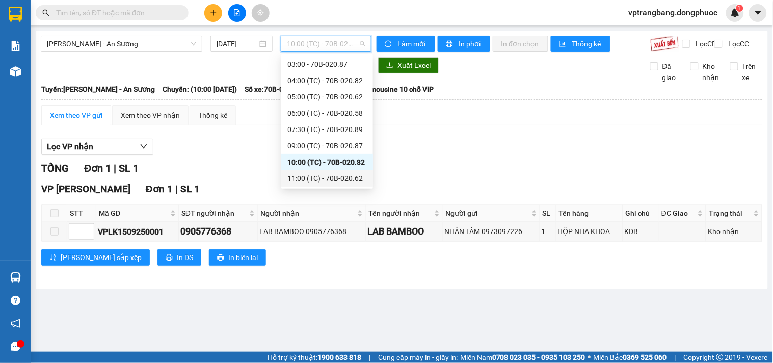
click at [329, 175] on div "11:00 (TC) - 70B-020.62" at bounding box center [326, 178] width 79 height 11
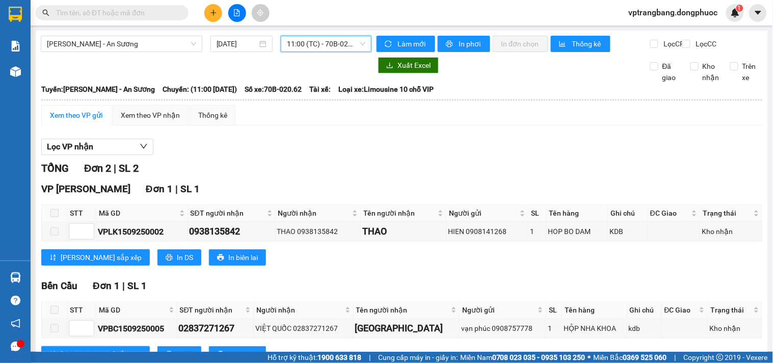
click at [318, 46] on span "11:00 (TC) - 70B-020.62" at bounding box center [326, 43] width 78 height 15
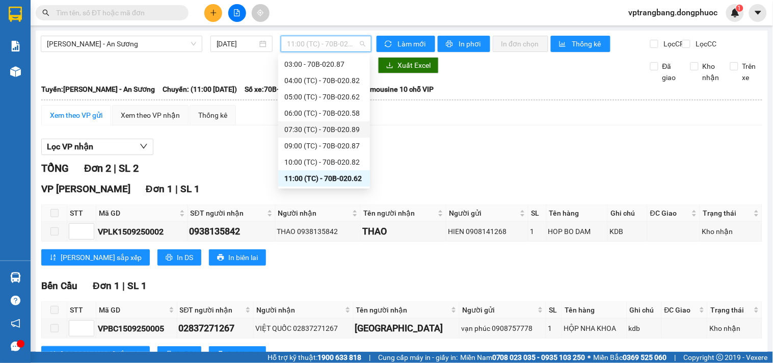
scroll to position [73, 0]
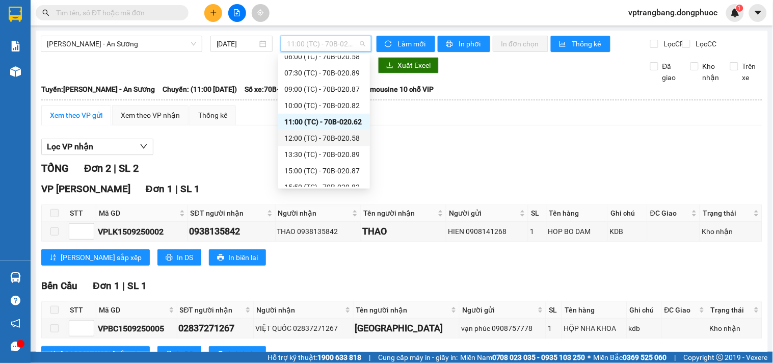
click at [324, 136] on div "12:00 (TC) - 70B-020.58" at bounding box center [323, 137] width 79 height 11
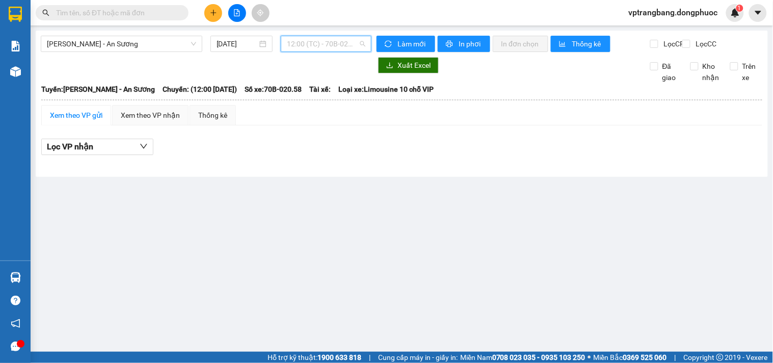
click at [297, 47] on span "12:00 (TC) - 70B-020.58" at bounding box center [326, 43] width 78 height 15
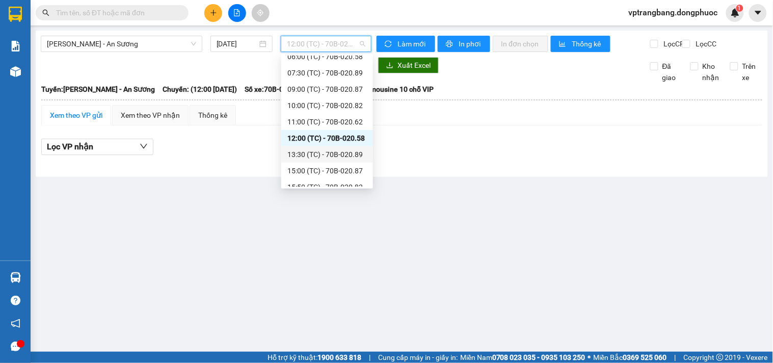
click at [329, 153] on div "13:30 (TC) - 70B-020.89" at bounding box center [326, 154] width 79 height 11
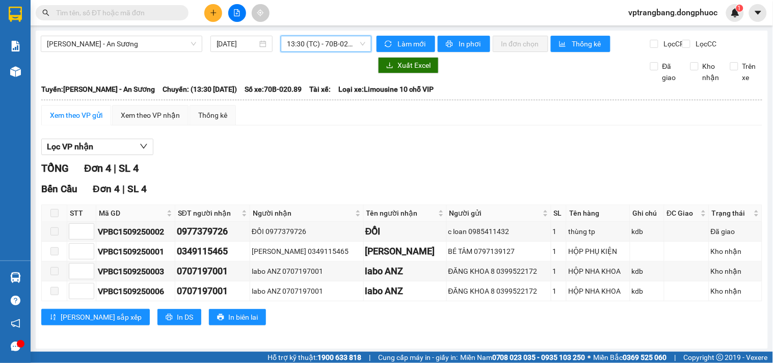
scroll to position [12, 0]
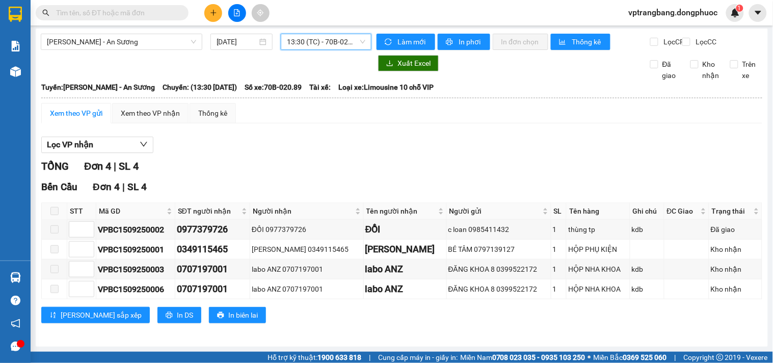
click at [323, 37] on span "13:30 (TC) - 70B-020.89" at bounding box center [326, 41] width 78 height 15
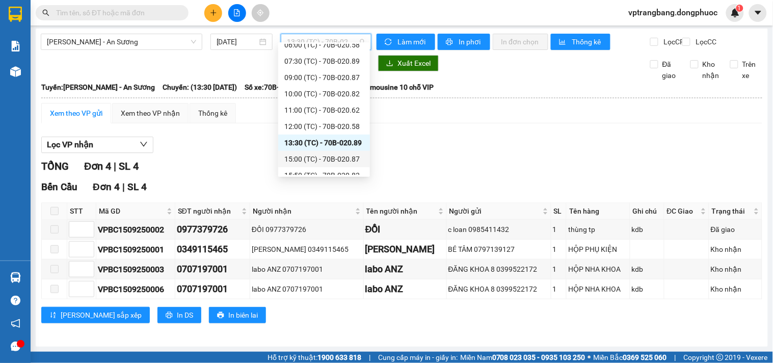
click at [331, 158] on div "15:00 (TC) - 70B-020.87" at bounding box center [323, 158] width 79 height 11
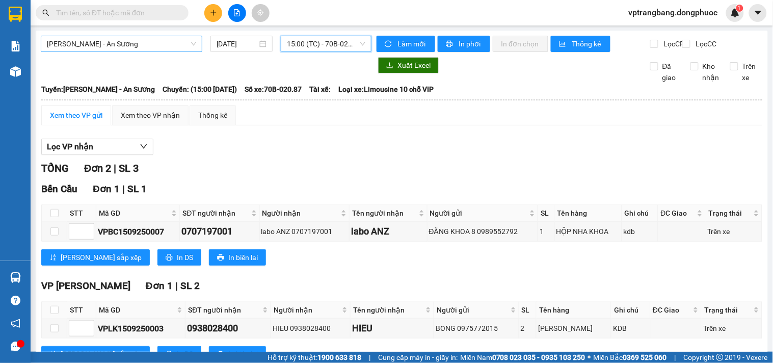
click at [156, 40] on span "[PERSON_NAME] - An Sương" at bounding box center [121, 43] width 149 height 15
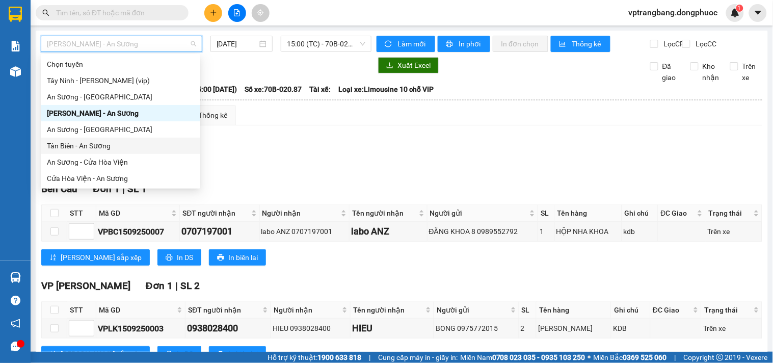
click at [82, 146] on div "Tân Biên - An Sương" at bounding box center [120, 145] width 147 height 11
type input "[DATE]"
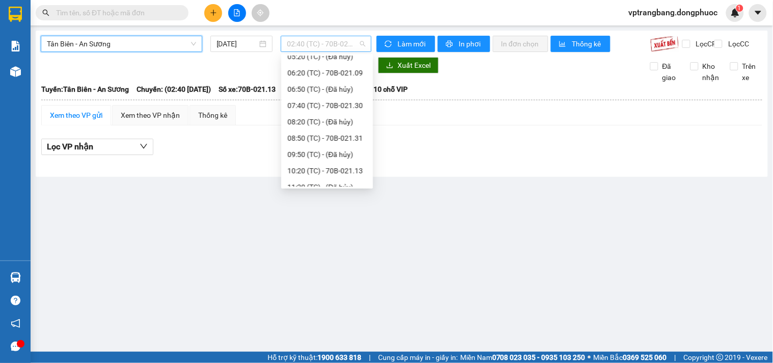
click at [302, 43] on span "02:40 (TC) - 70B-021.13" at bounding box center [326, 43] width 78 height 15
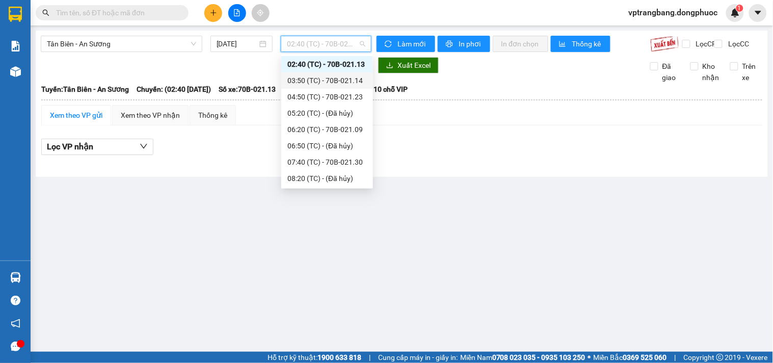
click at [330, 79] on div "03:50 (TC) - 70B-021.14" at bounding box center [326, 80] width 79 height 11
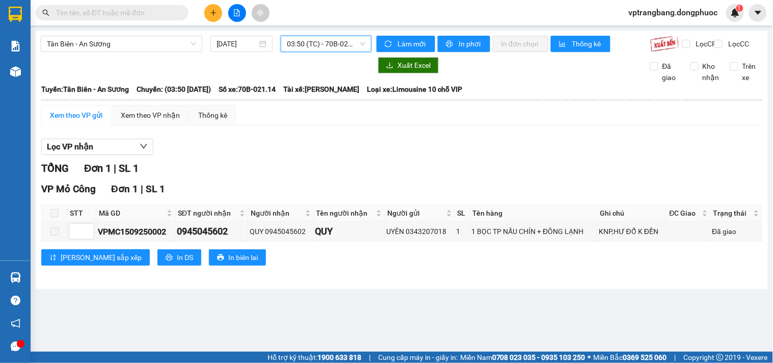
click at [310, 43] on span "03:50 (TC) - 70B-021.14" at bounding box center [326, 43] width 78 height 15
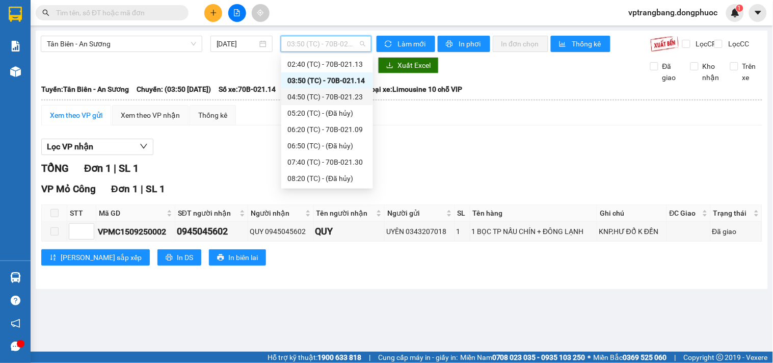
click at [323, 93] on div "04:50 (TC) - 70B-021.23" at bounding box center [326, 96] width 79 height 11
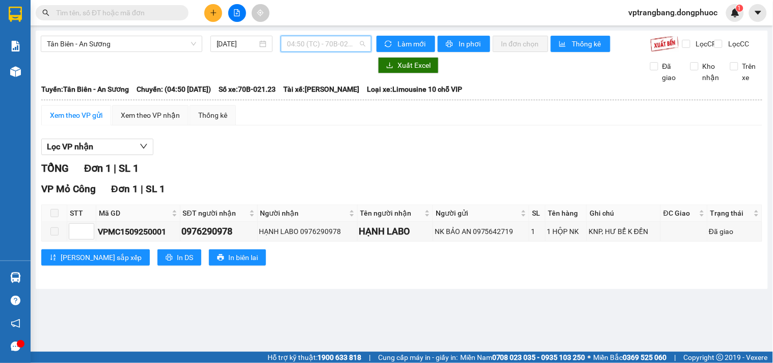
click at [308, 48] on span "04:50 (TC) - 70B-021.23" at bounding box center [326, 43] width 78 height 15
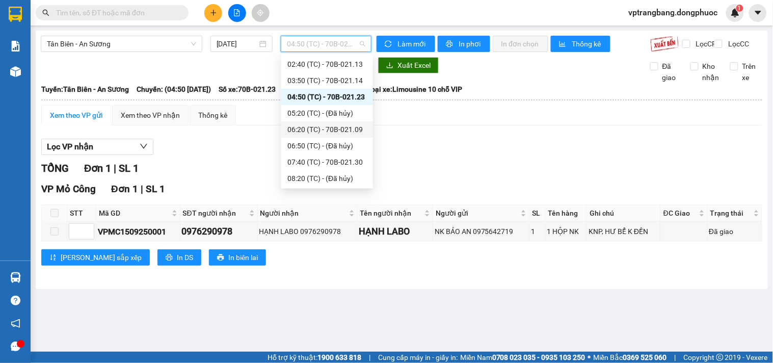
click at [323, 127] on div "06:20 (TC) - 70B-021.09" at bounding box center [326, 129] width 79 height 11
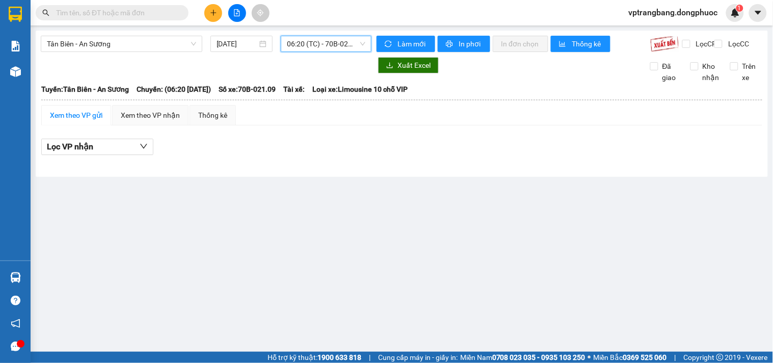
click at [308, 42] on span "06:20 (TC) - 70B-021.09" at bounding box center [326, 43] width 78 height 15
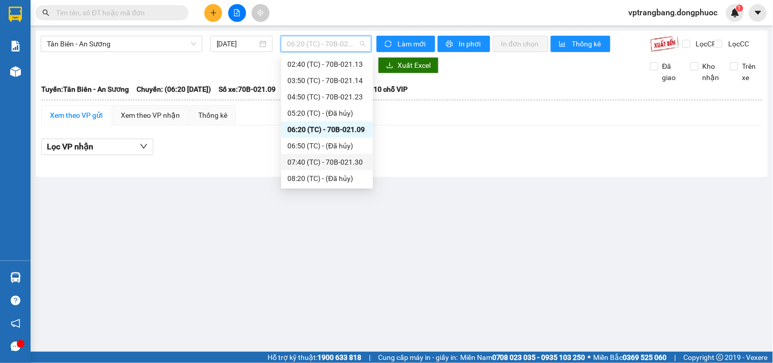
click at [332, 164] on div "07:40 (TC) - 70B-021.30" at bounding box center [326, 161] width 79 height 11
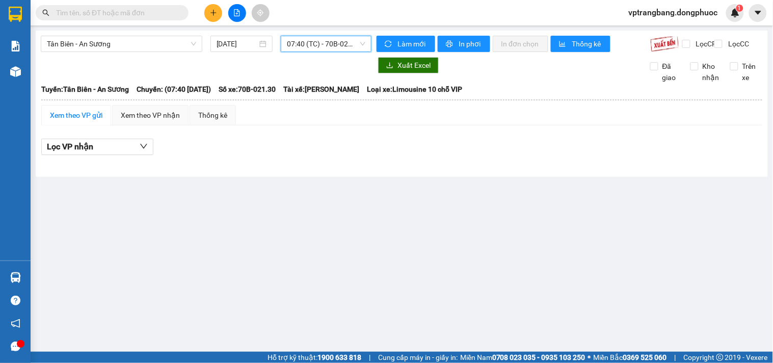
click at [322, 46] on span "07:40 (TC) - 70B-021.30" at bounding box center [326, 43] width 78 height 15
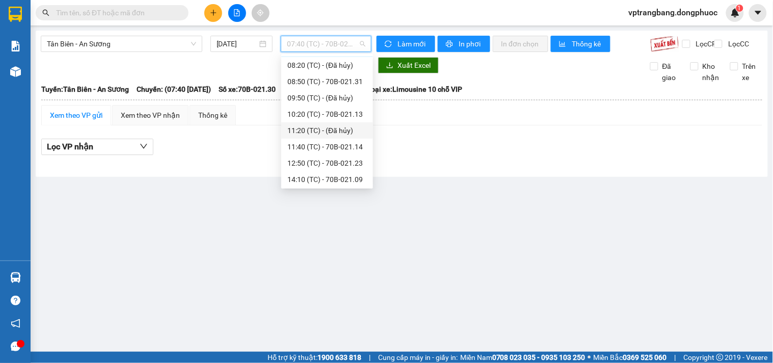
scroll to position [73, 0]
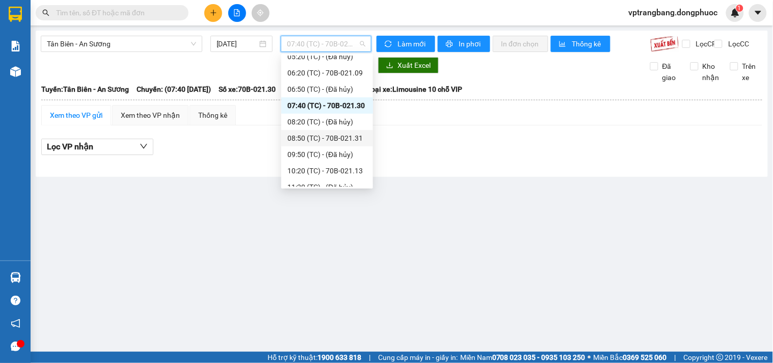
click at [342, 143] on div "08:50 (TC) - 70B-021.31" at bounding box center [326, 137] width 79 height 11
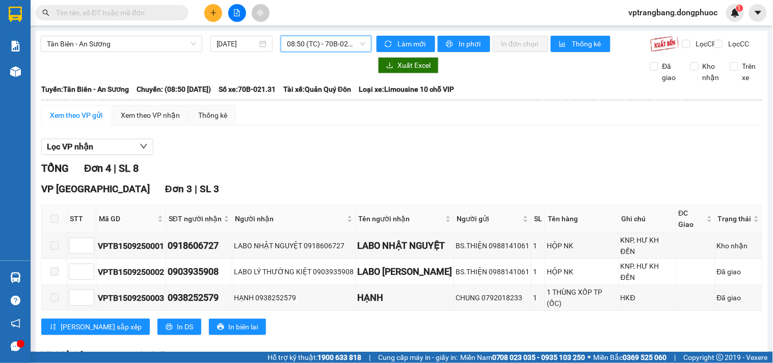
click at [299, 47] on span "08:50 (TC) - 70B-021.31" at bounding box center [326, 43] width 78 height 15
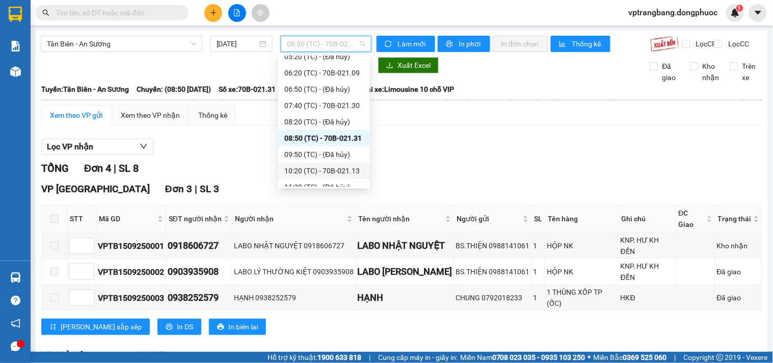
click at [309, 169] on div "10:20 (TC) - 70B-021.13" at bounding box center [323, 170] width 79 height 11
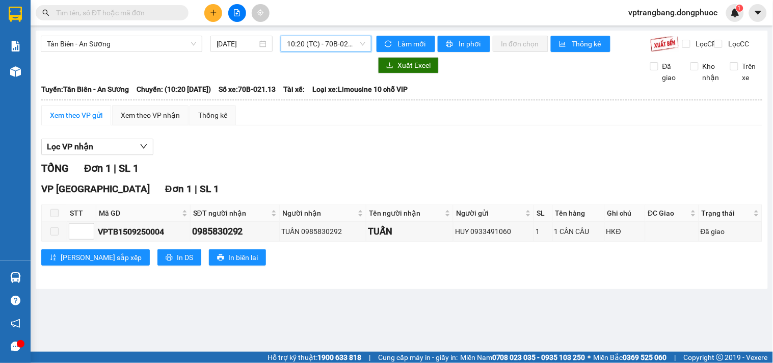
click at [322, 49] on span "10:20 (TC) - 70B-021.13" at bounding box center [326, 43] width 78 height 15
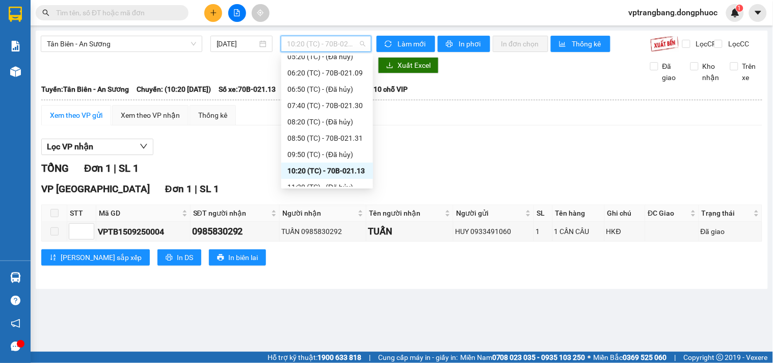
scroll to position [129, 0]
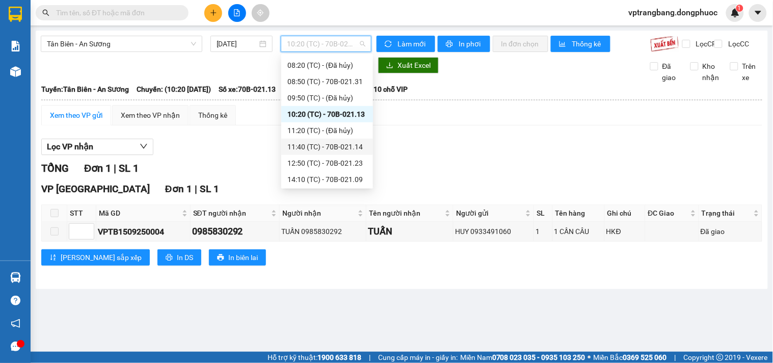
click at [342, 151] on div "11:40 (TC) - 70B-021.14" at bounding box center [326, 146] width 79 height 11
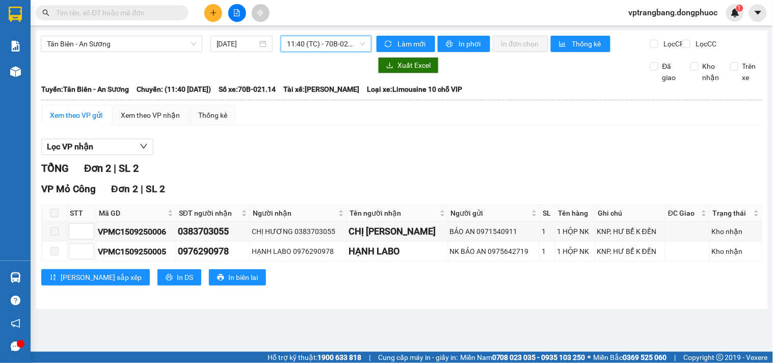
click at [309, 49] on span "11:40 (TC) - 70B-021.14" at bounding box center [326, 43] width 78 height 15
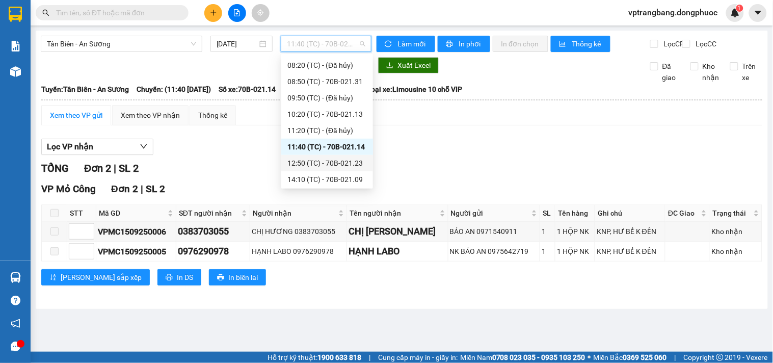
click at [325, 163] on div "12:50 (TC) - 70B-021.23" at bounding box center [326, 162] width 79 height 11
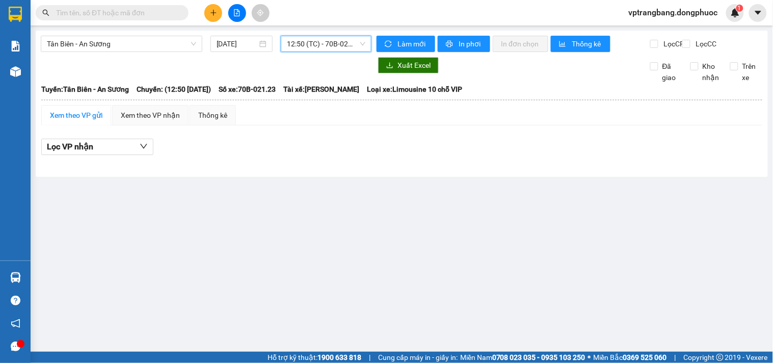
click at [320, 46] on span "12:50 (TC) - 70B-021.23" at bounding box center [326, 43] width 78 height 15
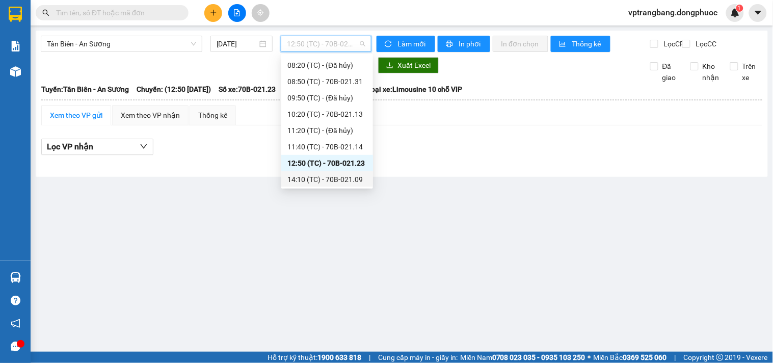
click at [339, 180] on div "14:10 (TC) - 70B-021.09" at bounding box center [326, 179] width 79 height 11
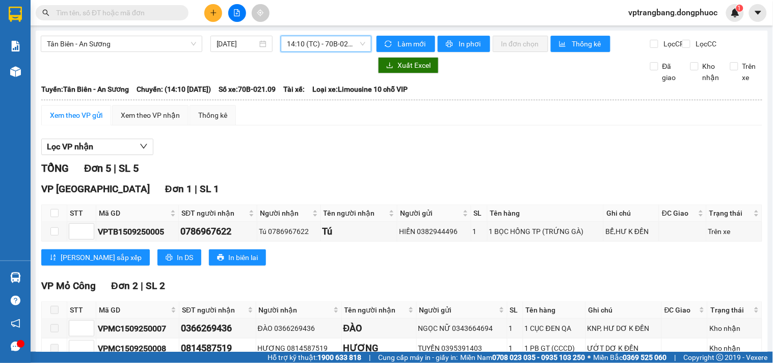
click at [303, 40] on span "14:10 (TC) - 70B-021.09" at bounding box center [326, 43] width 78 height 15
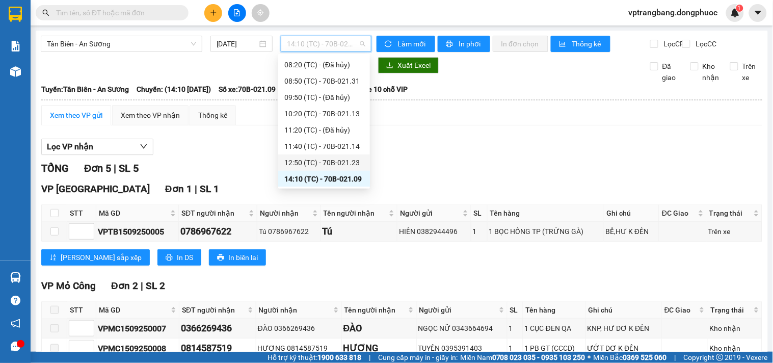
scroll to position [187, 0]
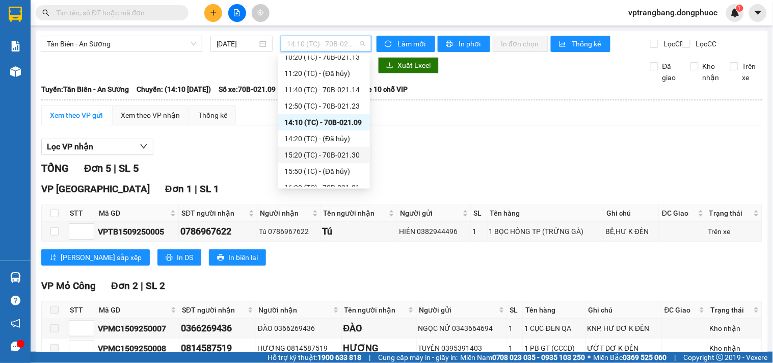
click at [334, 153] on div "15:20 (TC) - 70B-021.30" at bounding box center [323, 154] width 79 height 11
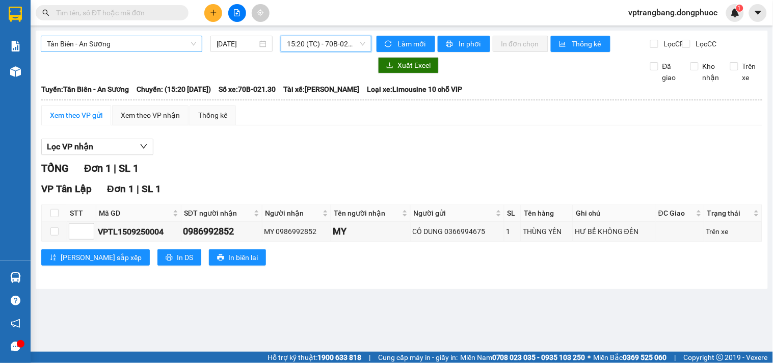
click at [131, 38] on span "Tân Biên - An Sương" at bounding box center [121, 43] width 149 height 15
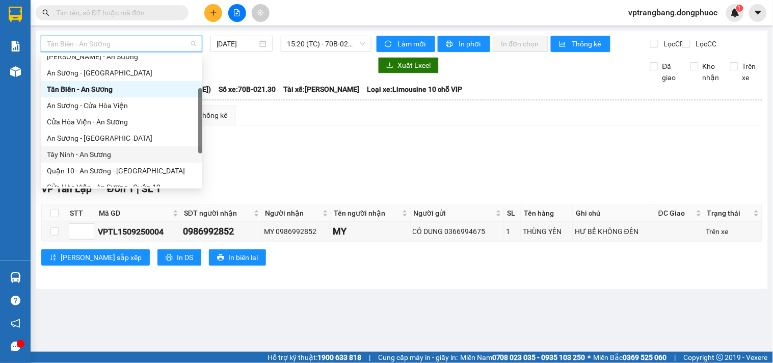
scroll to position [113, 0]
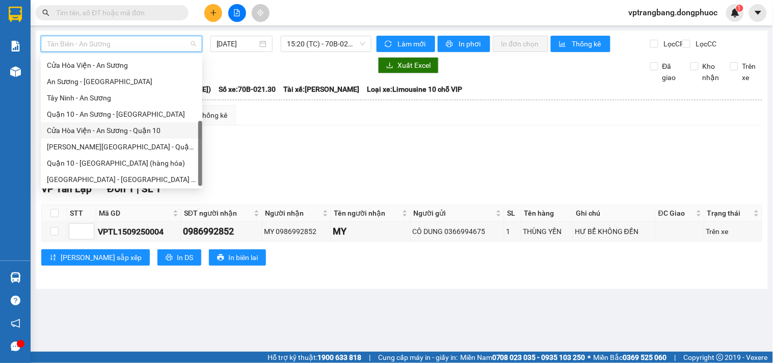
click at [125, 134] on div "Cửa Hòa Viện - An Sương - Quận 10" at bounding box center [121, 130] width 149 height 11
type input "[DATE]"
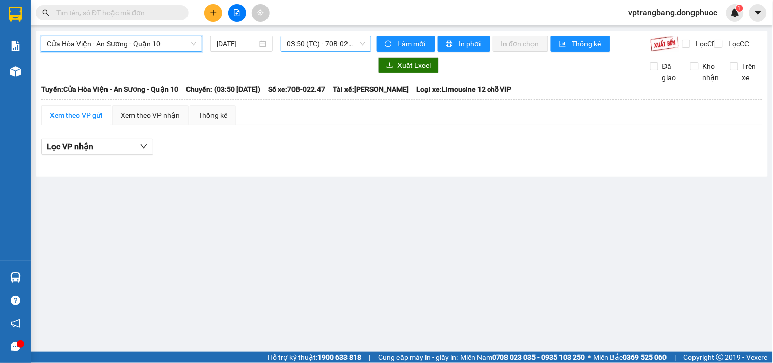
click at [305, 44] on span "03:50 (TC) - 70B-022.47" at bounding box center [326, 43] width 78 height 15
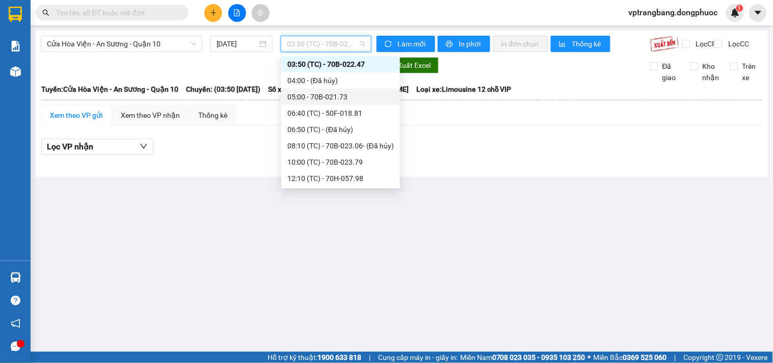
click at [322, 98] on div "05:00 - 70B-021.73" at bounding box center [340, 96] width 107 height 11
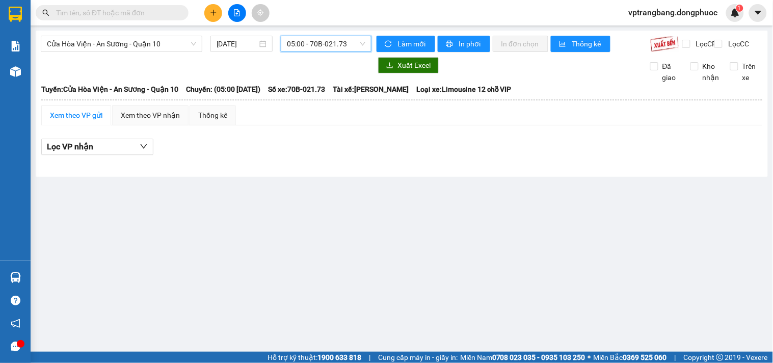
click at [306, 44] on span "05:00 - 70B-021.73" at bounding box center [326, 43] width 78 height 15
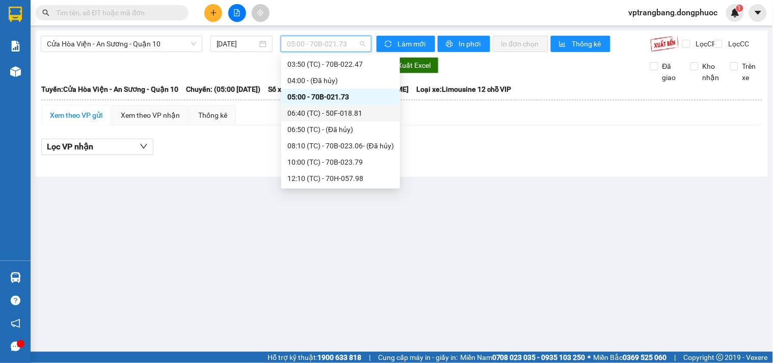
click at [326, 116] on div "06:40 (TC) - 50F-018.81" at bounding box center [340, 113] width 107 height 11
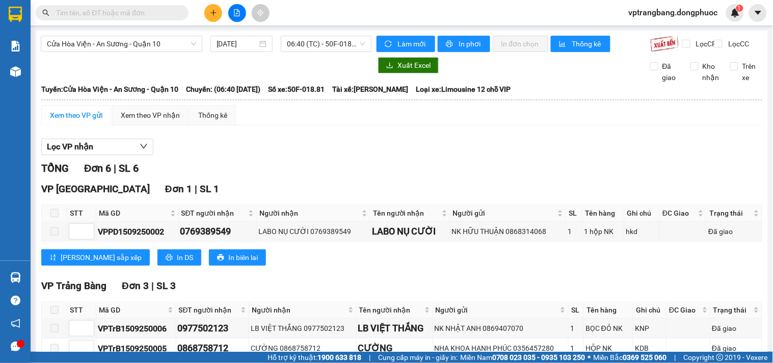
click at [289, 154] on div "Lọc VP nhận" at bounding box center [401, 147] width 721 height 17
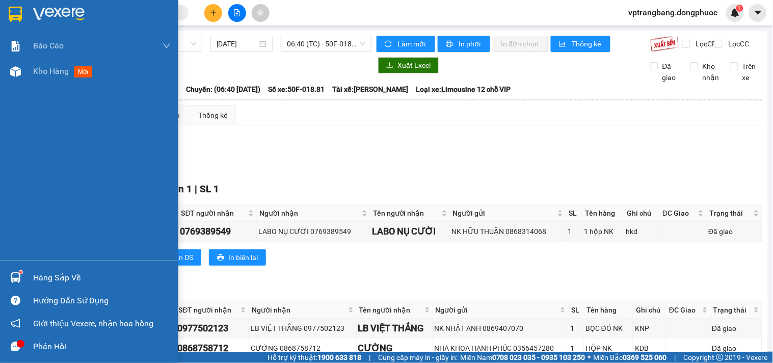
click at [33, 276] on div "Hàng sắp về" at bounding box center [102, 277] width 138 height 15
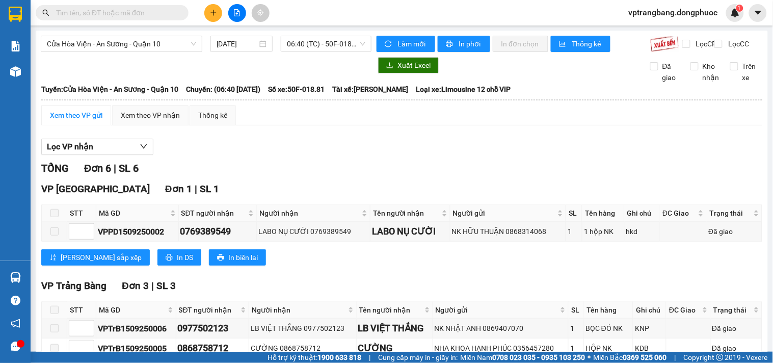
click at [516, 179] on section "Kết quả tìm kiếm ( 0 ) Bộ lọc No Data vptrangbang.dongphuoc 1 Báo cáo Mẫu 1: Bá…" at bounding box center [386, 181] width 773 height 363
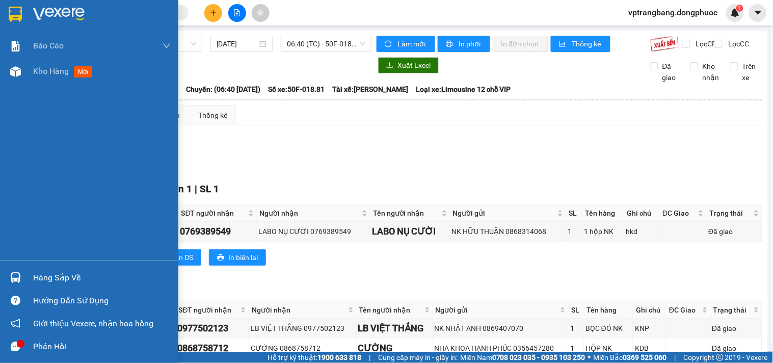
click at [41, 278] on div "Hàng sắp về" at bounding box center [102, 277] width 138 height 15
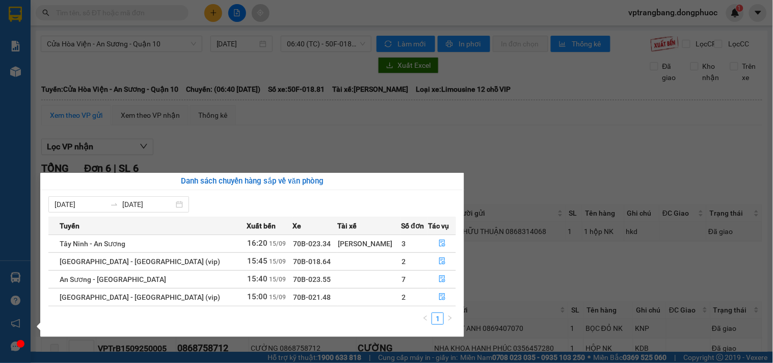
click at [542, 155] on section "Kết quả tìm kiếm ( 0 ) Bộ lọc No Data vptrangbang.dongphuoc 1 Báo cáo Mẫu 1: Bá…" at bounding box center [386, 181] width 773 height 363
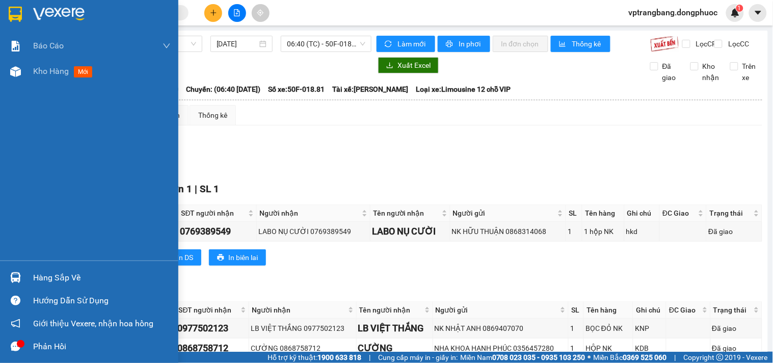
click at [34, 276] on div "Hàng sắp về" at bounding box center [102, 277] width 138 height 15
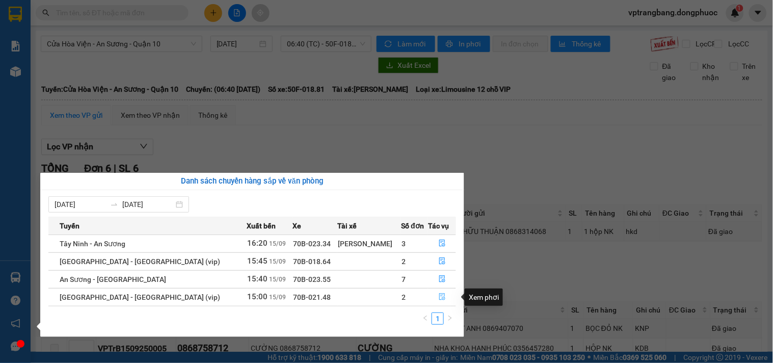
click at [439, 298] on icon "file-done" at bounding box center [442, 296] width 7 height 7
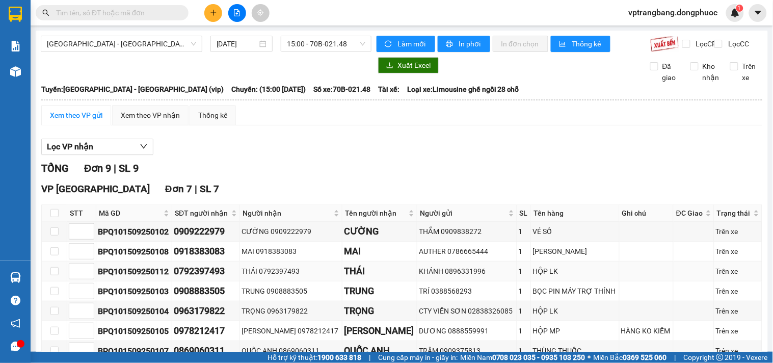
scroll to position [189, 0]
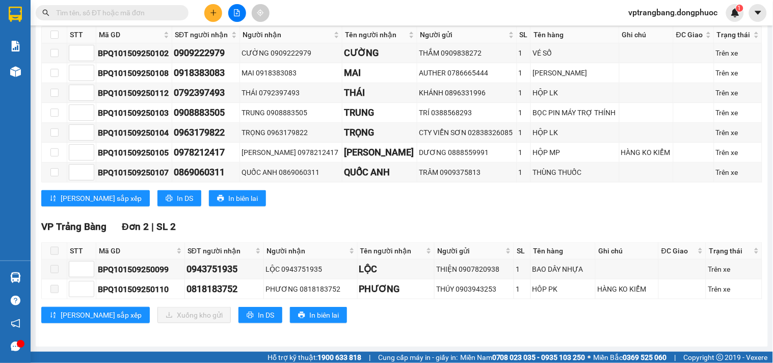
click at [55, 247] on span at bounding box center [54, 251] width 8 height 8
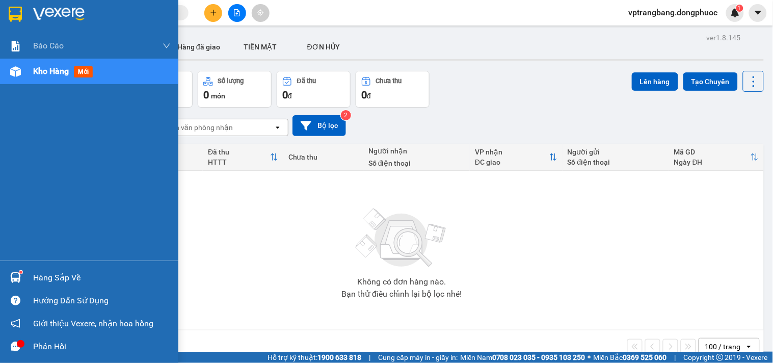
click at [58, 279] on div "Hàng sắp về" at bounding box center [102, 277] width 138 height 15
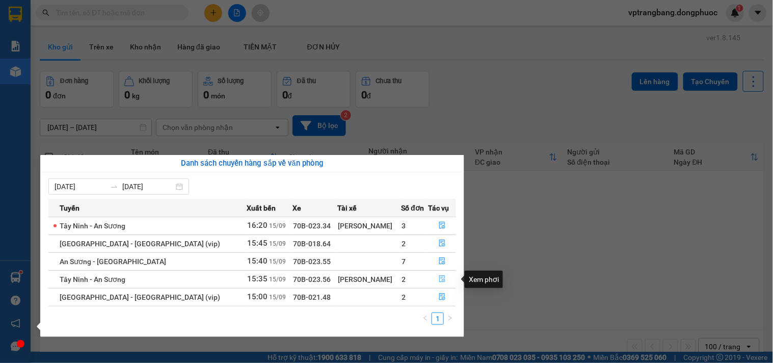
click at [439, 278] on icon "file-done" at bounding box center [442, 278] width 6 height 7
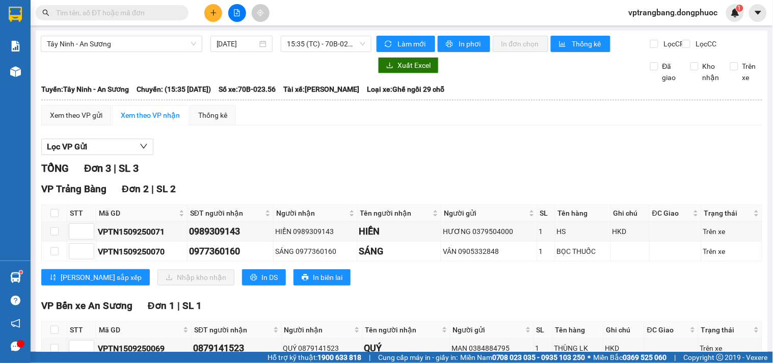
click at [94, 14] on input "text" at bounding box center [116, 12] width 120 height 11
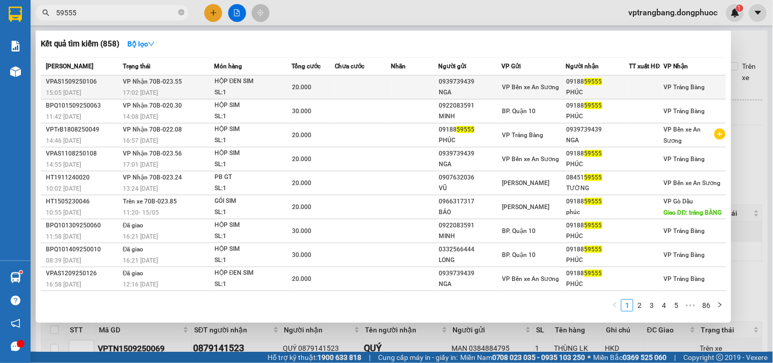
type input "59555"
click at [353, 89] on td at bounding box center [363, 87] width 57 height 24
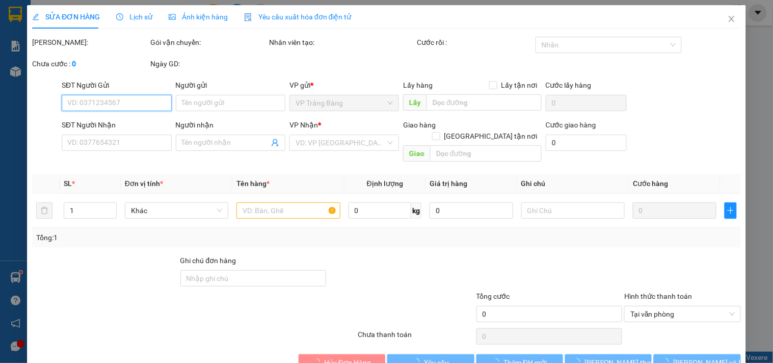
type input "0939739439"
type input "NGA"
type input "0918859555"
type input "PHÚC"
type input "20.000"
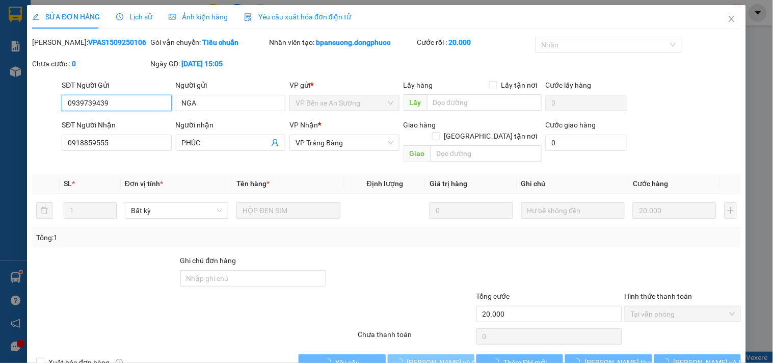
scroll to position [16, 0]
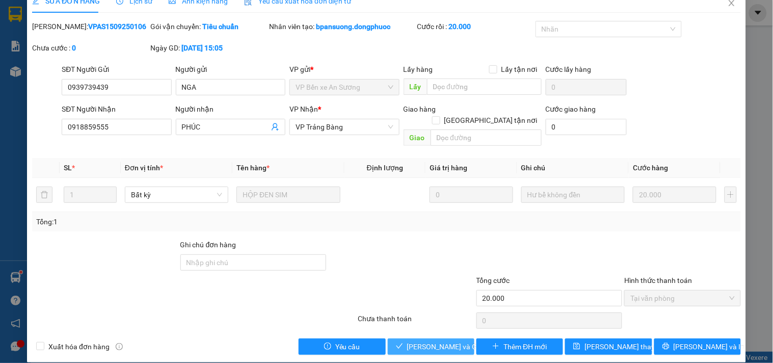
click at [427, 341] on span "[PERSON_NAME] và Giao hàng" at bounding box center [456, 346] width 98 height 11
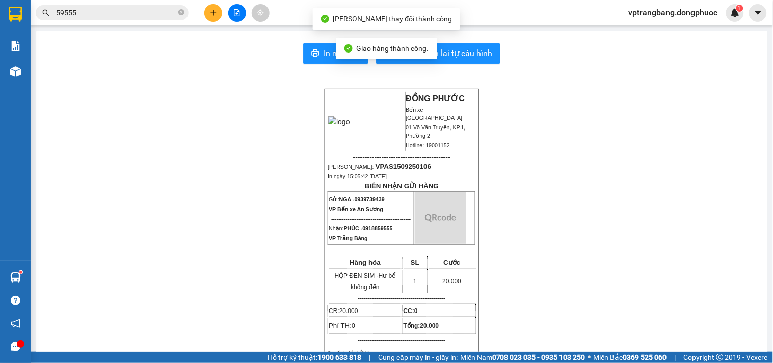
click at [109, 16] on input "59555" at bounding box center [116, 12] width 120 height 11
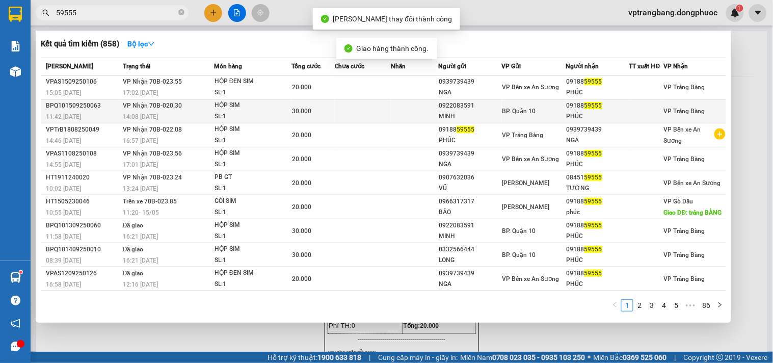
click at [349, 116] on td at bounding box center [363, 111] width 57 height 24
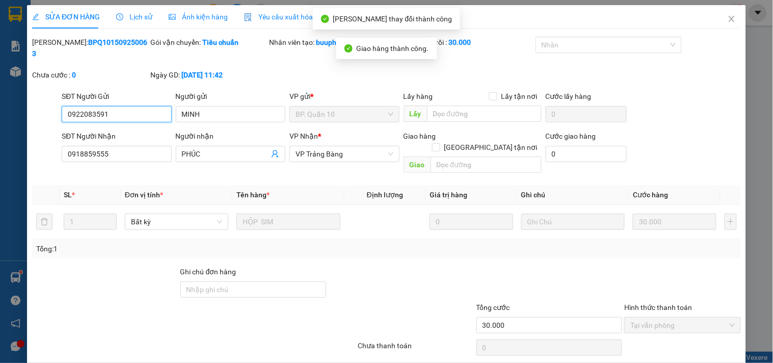
scroll to position [27, 0]
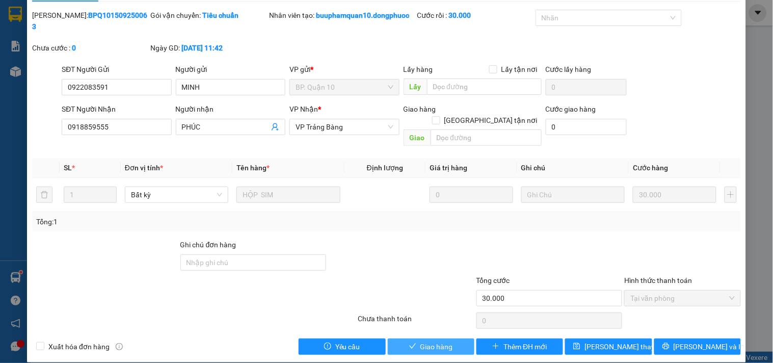
click at [431, 341] on span "Giao hàng" at bounding box center [436, 346] width 33 height 11
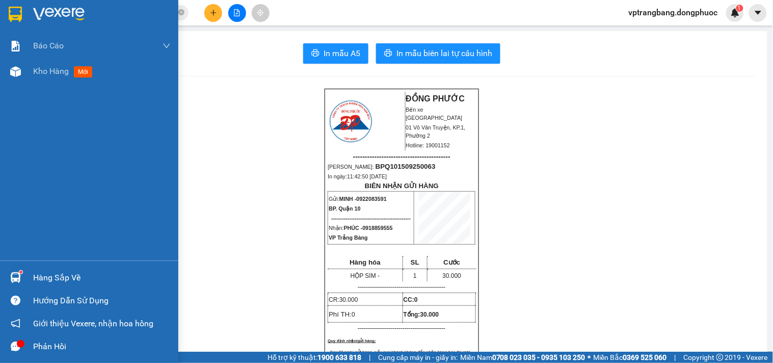
click at [48, 273] on div "Hàng sắp về" at bounding box center [102, 277] width 138 height 15
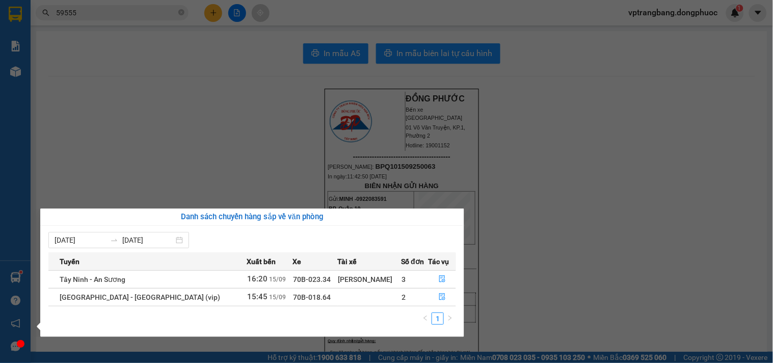
click at [491, 204] on section "Kết quả tìm kiếm ( 858 ) Bộ lọc Mã ĐH Trạng thái Món hàng Tổng cước Chưa cước N…" at bounding box center [386, 181] width 773 height 363
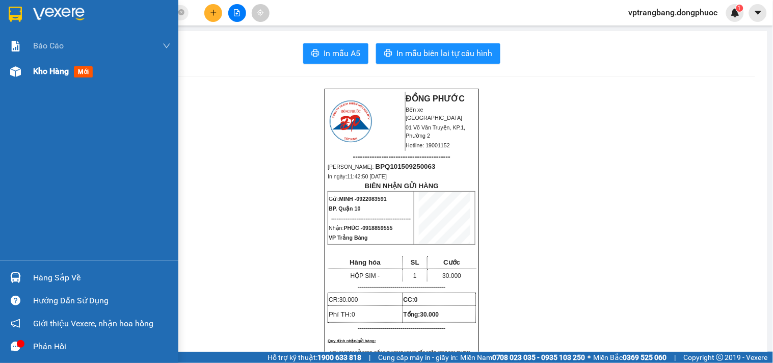
click at [41, 67] on span "Kho hàng" at bounding box center [51, 71] width 36 height 10
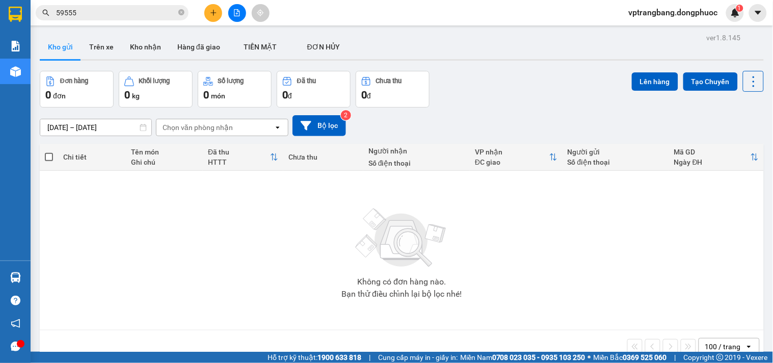
click at [88, 16] on input "59555" at bounding box center [116, 12] width 120 height 11
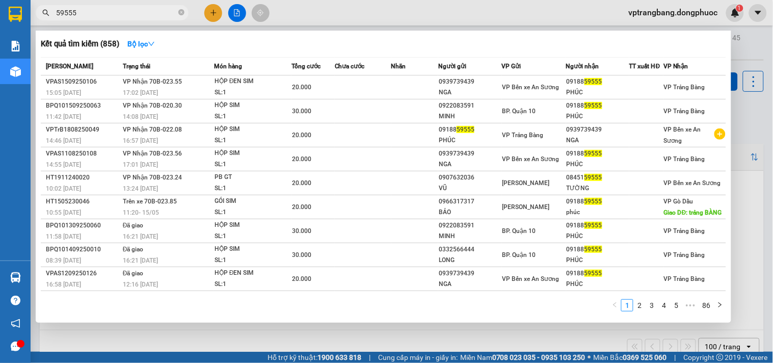
click at [88, 16] on input "59555" at bounding box center [116, 12] width 120 height 11
click at [181, 13] on icon "close-circle" at bounding box center [181, 12] width 6 height 6
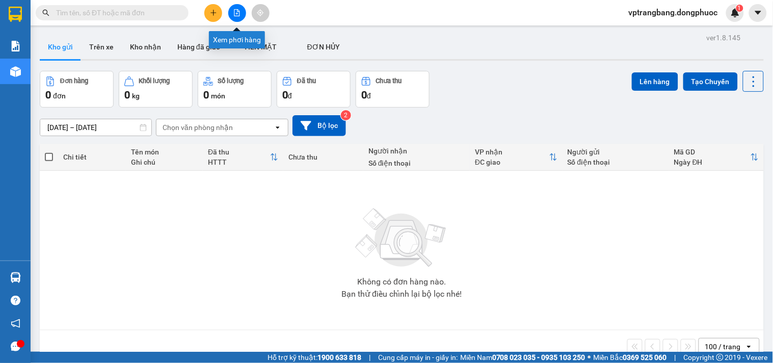
click at [236, 14] on icon "file-add" at bounding box center [236, 12] width 7 height 7
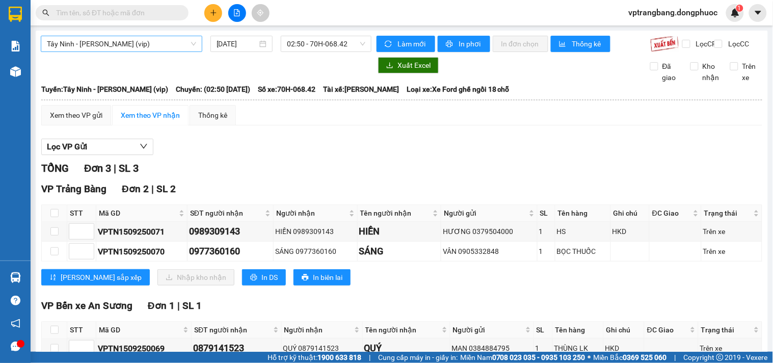
click at [121, 41] on span "Tây Ninh - Hồ Chí Minh (vip)" at bounding box center [121, 43] width 149 height 15
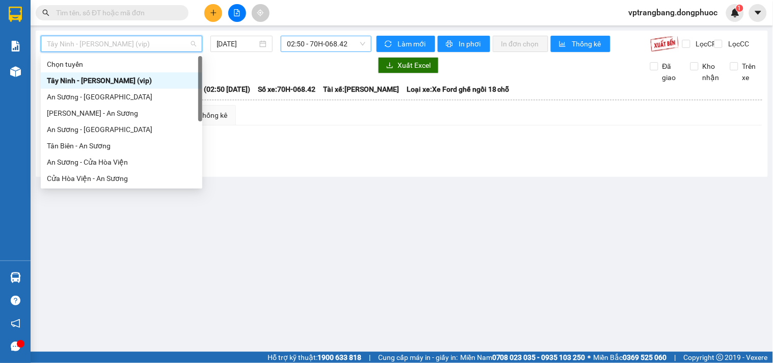
click at [297, 43] on span "02:50 - 70H-068.42" at bounding box center [326, 43] width 78 height 15
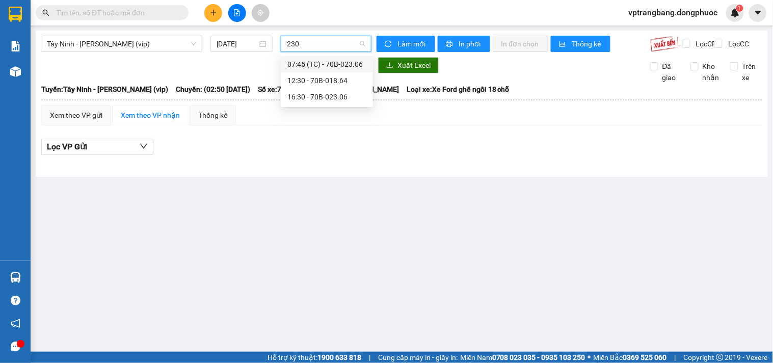
type input "2306"
click at [296, 82] on div "16:30 - 70B-023.06" at bounding box center [326, 80] width 79 height 11
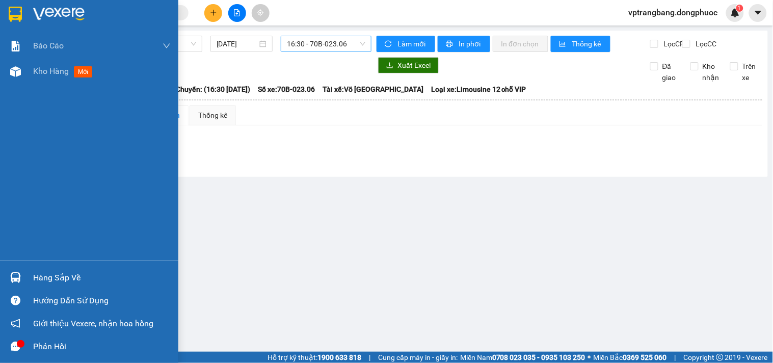
click at [48, 278] on div "Hàng sắp về" at bounding box center [102, 277] width 138 height 15
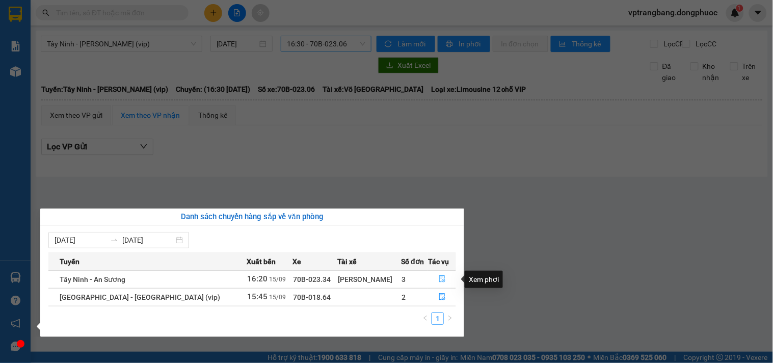
click at [439, 281] on icon "file-done" at bounding box center [442, 278] width 7 height 7
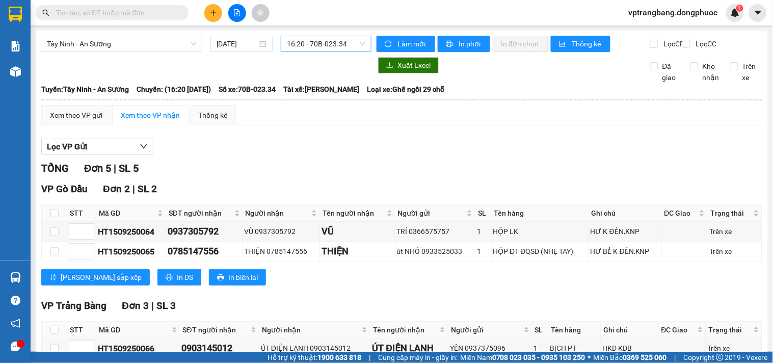
click at [336, 50] on span "16:20 - 70B-023.34" at bounding box center [326, 43] width 78 height 15
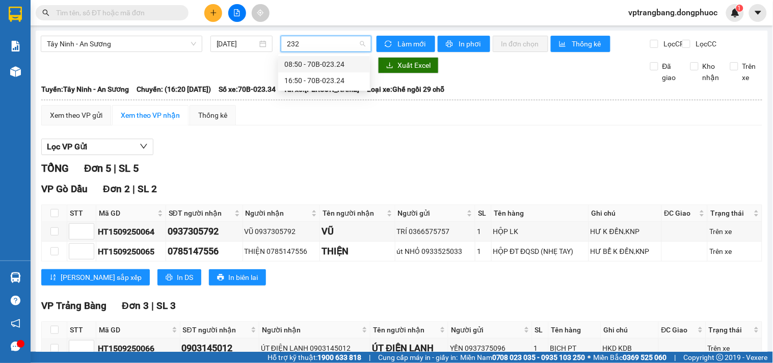
type input "2324"
click at [303, 82] on div "16:50 - 70B-023.24" at bounding box center [323, 80] width 79 height 11
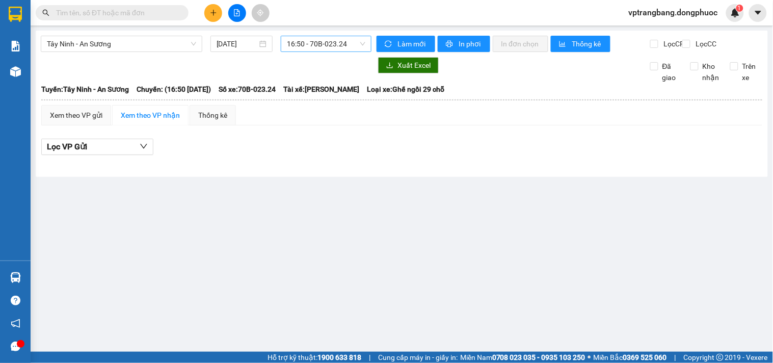
click at [47, 72] on div at bounding box center [206, 65] width 331 height 16
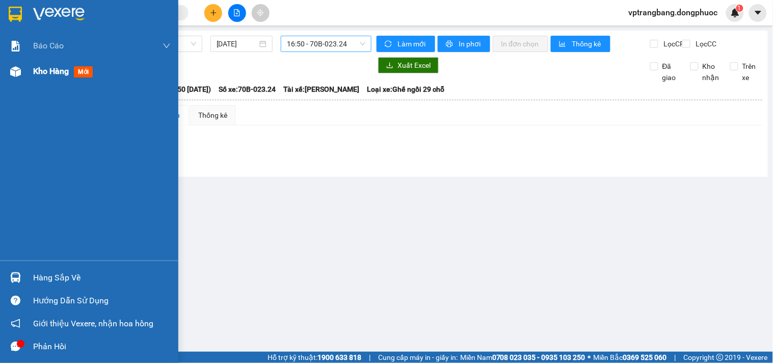
click at [35, 77] on div "Kho hàng mới" at bounding box center [65, 71] width 64 height 13
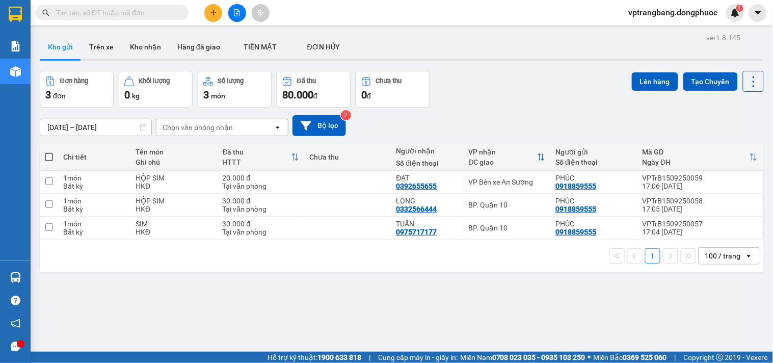
click at [195, 296] on div "ver 1.8.145 Kho gửi Trên xe Kho nhận Hàng đã giao TIỀN MẶT ĐƠN HỦY Đơn hàng 3…" at bounding box center [402, 212] width 732 height 363
click at [240, 13] on icon "file-add" at bounding box center [236, 12] width 7 height 7
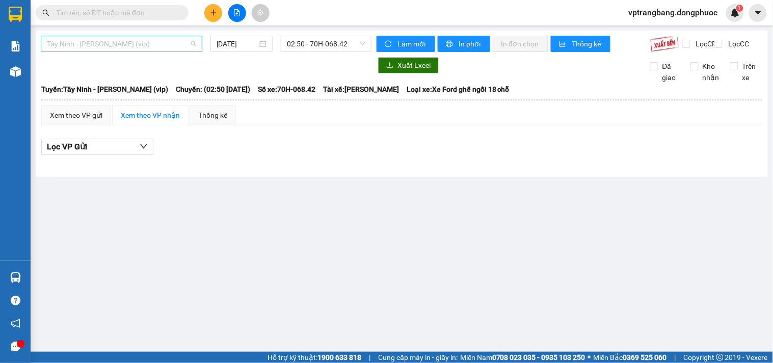
click at [134, 47] on span "Tây Ninh - Hồ Chí Minh (vip)" at bounding box center [121, 43] width 149 height 15
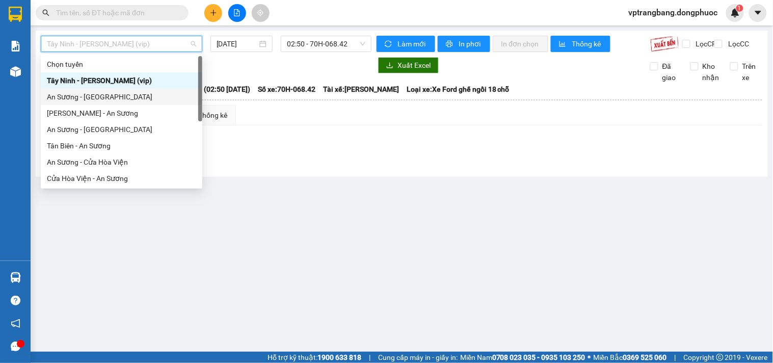
scroll to position [105, 0]
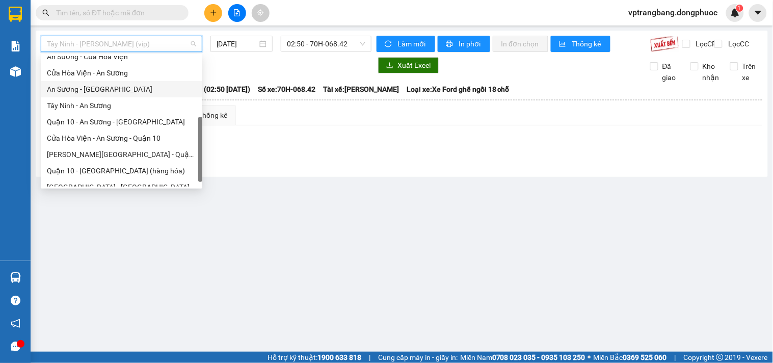
click at [99, 87] on div "An Sương - Tây Ninh" at bounding box center [121, 89] width 149 height 11
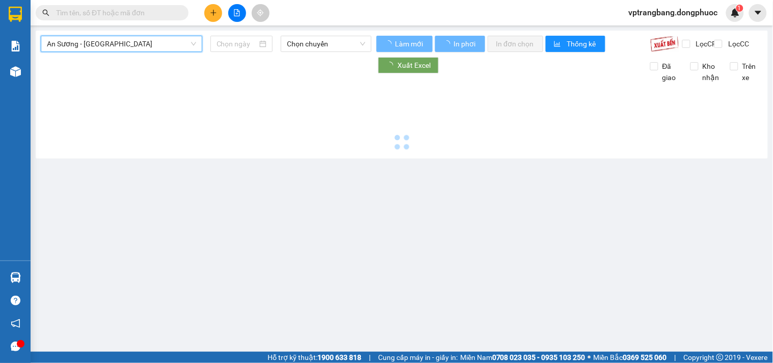
type input "[DATE]"
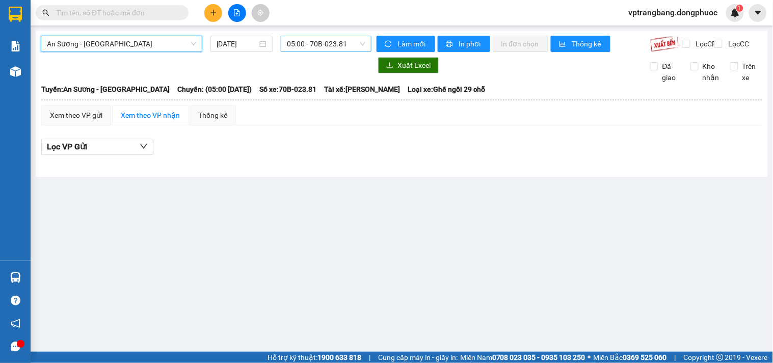
click at [319, 49] on span "05:00 - 70B-023.81" at bounding box center [326, 43] width 78 height 15
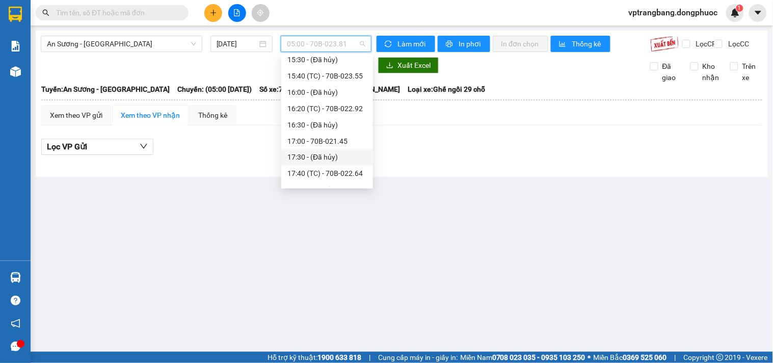
scroll to position [339, 0]
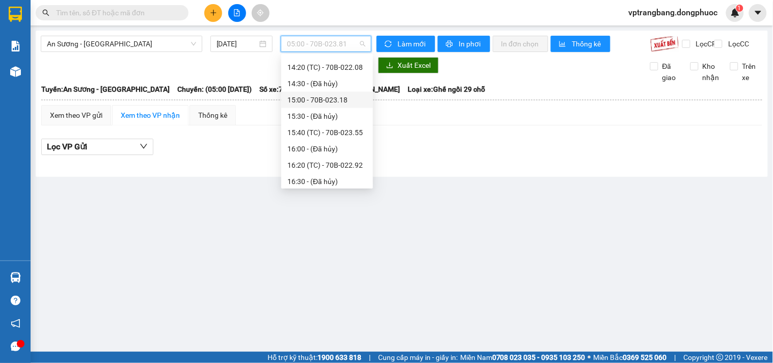
click at [327, 100] on div "15:00 - 70B-023.18" at bounding box center [326, 99] width 79 height 11
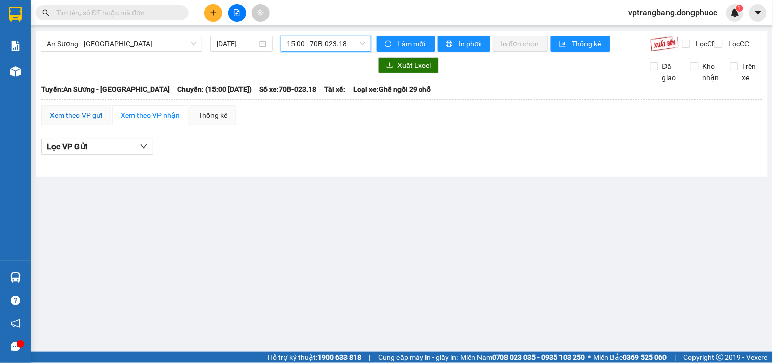
click at [76, 121] on div "Xem theo VP gửi" at bounding box center [76, 115] width 52 height 11
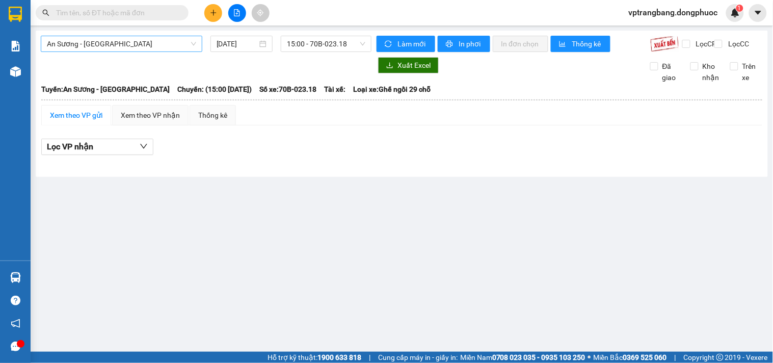
click at [139, 42] on span "An Sương - Tây Ninh" at bounding box center [121, 43] width 149 height 15
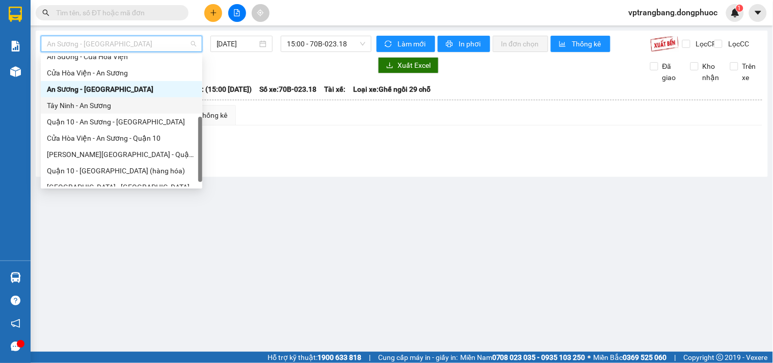
click at [101, 105] on div "Tây Ninh - An Sương" at bounding box center [121, 105] width 149 height 11
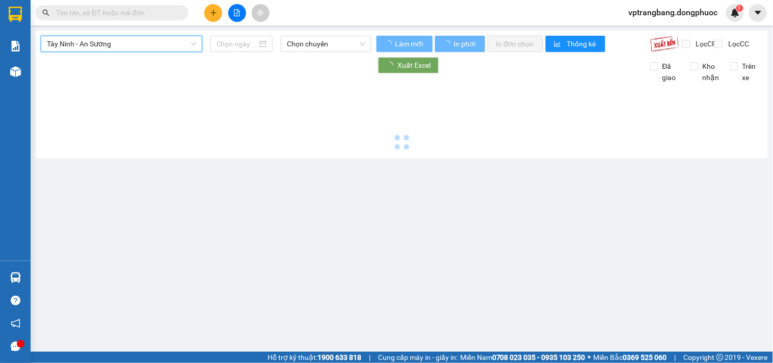
type input "[DATE]"
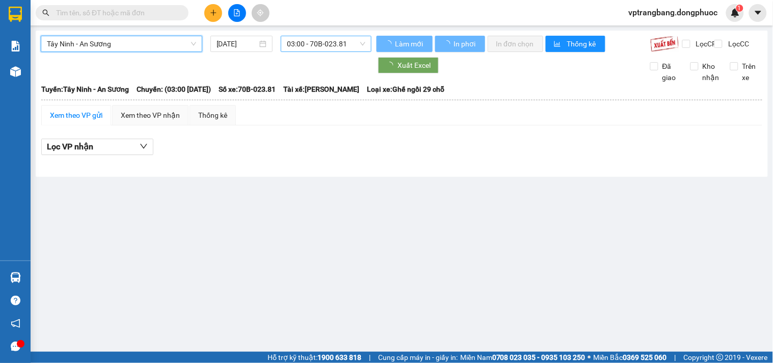
click at [301, 44] on span "03:00 - 70B-023.81" at bounding box center [326, 43] width 78 height 15
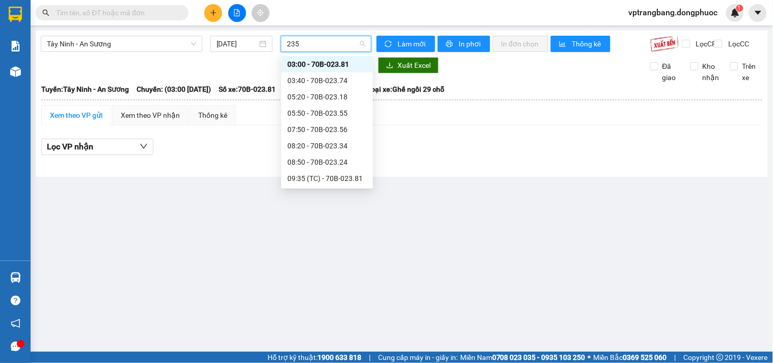
type input "2356"
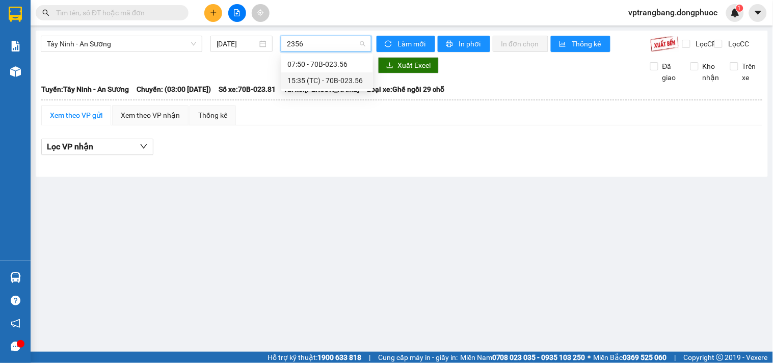
click at [302, 77] on div "15:35 (TC) - 70B-023.56" at bounding box center [326, 80] width 79 height 11
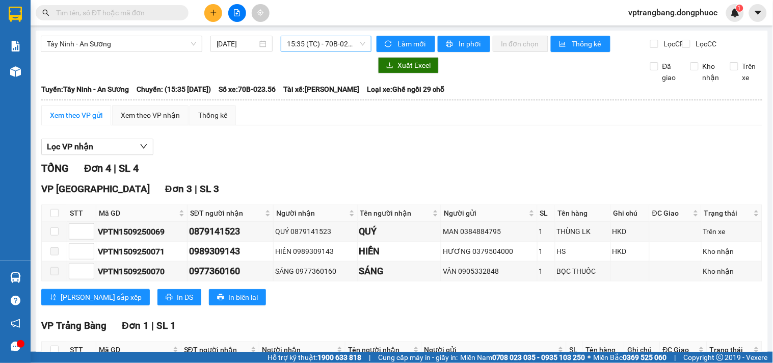
click at [282, 155] on div "Lọc VP nhận" at bounding box center [401, 147] width 721 height 17
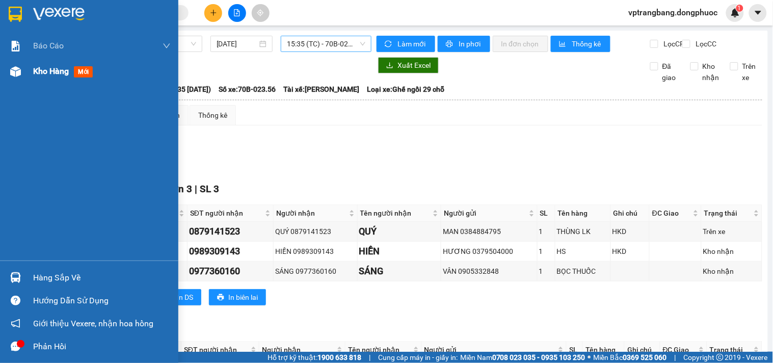
click at [40, 71] on span "Kho hàng" at bounding box center [51, 71] width 36 height 10
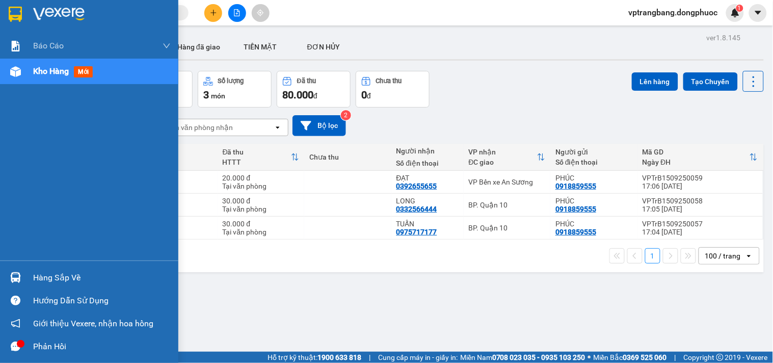
click at [28, 274] on div "Hàng sắp về" at bounding box center [89, 277] width 178 height 23
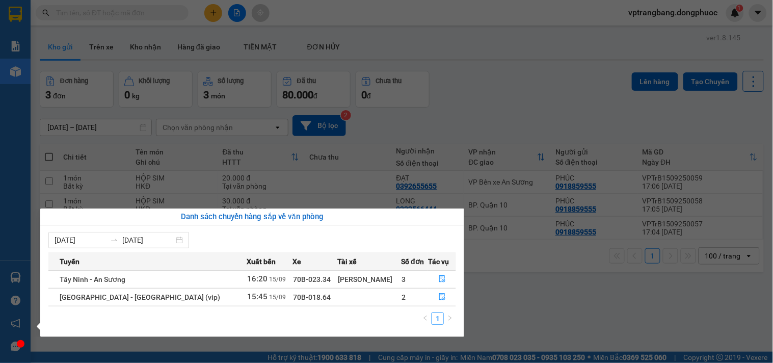
click at [491, 115] on section "Kết quả tìm kiếm ( 858 ) Bộ lọc Mã ĐH Trạng thái Món hàng Tổng cước Chưa cước N…" at bounding box center [386, 181] width 773 height 363
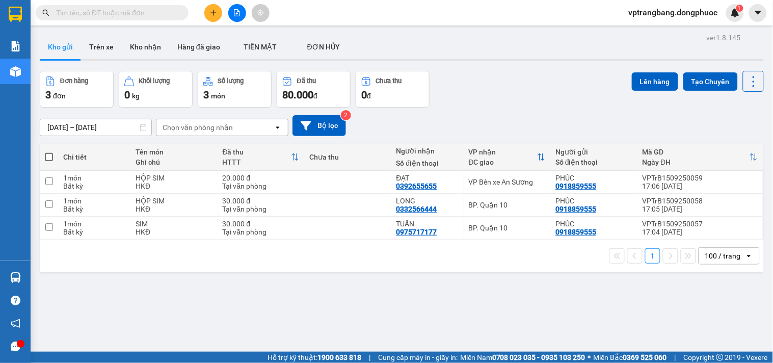
click at [225, 326] on div "ver 1.8.145 Kho gửi Trên xe Kho nhận Hàng đã giao TIỀN MẶT ĐƠN HỦY Đơn hàng 3…" at bounding box center [402, 212] width 732 height 363
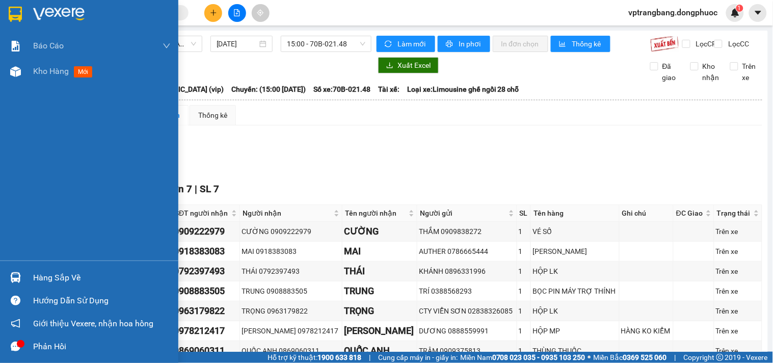
click at [37, 279] on div "Hàng sắp về" at bounding box center [102, 277] width 138 height 15
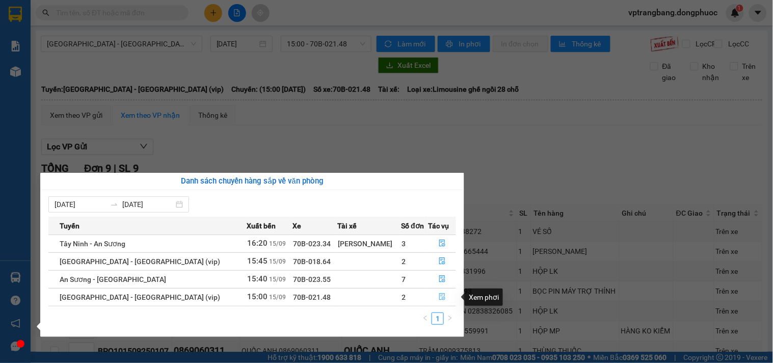
click at [439, 300] on icon "file-done" at bounding box center [442, 296] width 7 height 7
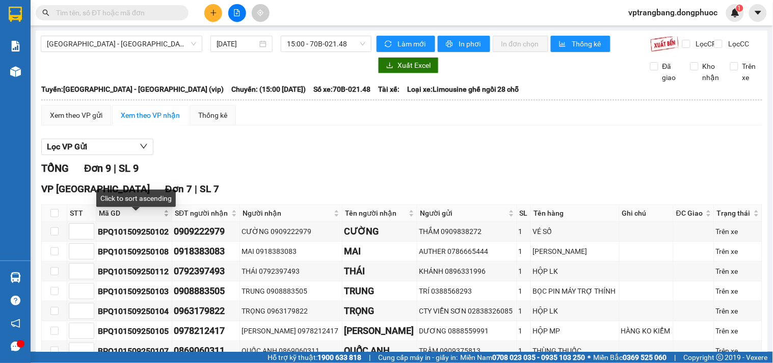
scroll to position [189, 0]
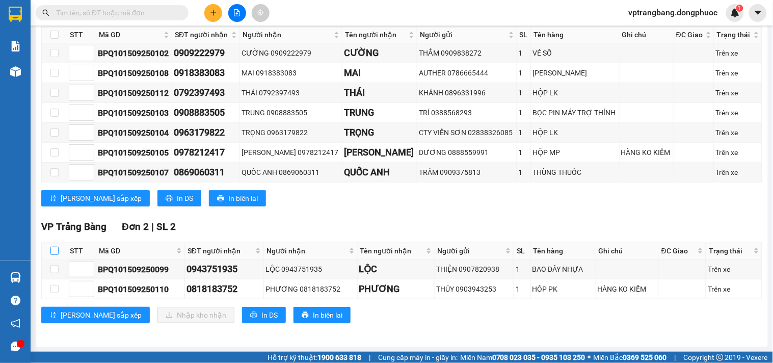
click at [52, 250] on input "checkbox" at bounding box center [54, 251] width 8 height 8
checkbox input "true"
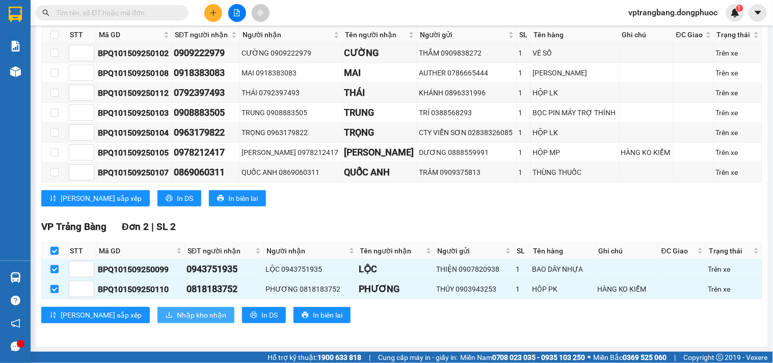
click at [177, 317] on span "Nhập kho nhận" at bounding box center [201, 314] width 49 height 11
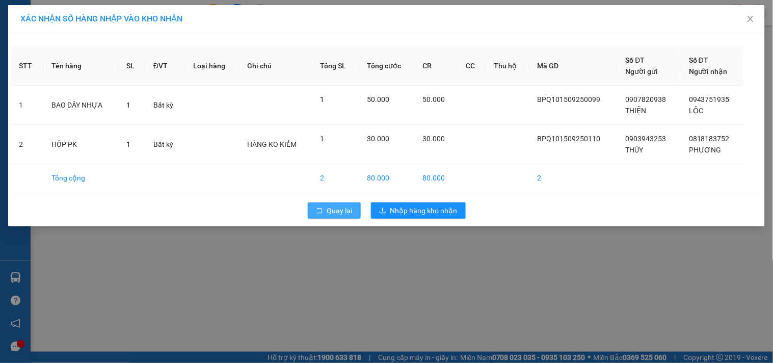
click at [334, 211] on span "Quay lại" at bounding box center [339, 210] width 25 height 11
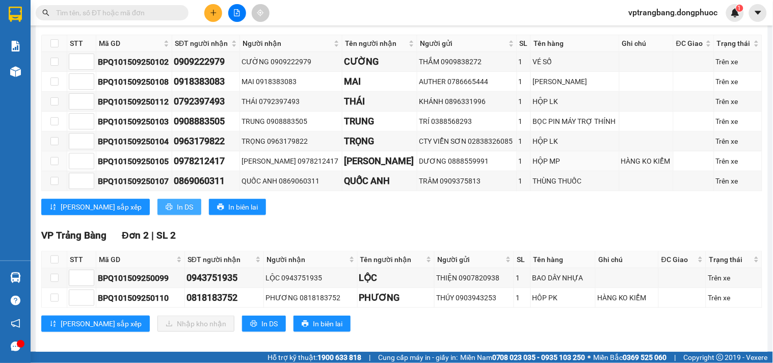
scroll to position [189, 0]
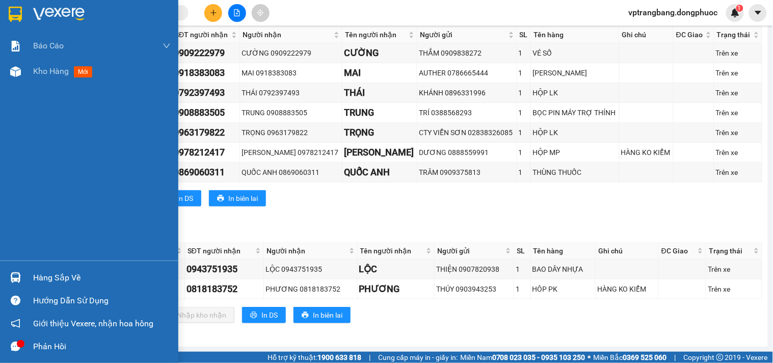
click at [29, 272] on div "Hàng sắp về" at bounding box center [89, 277] width 178 height 23
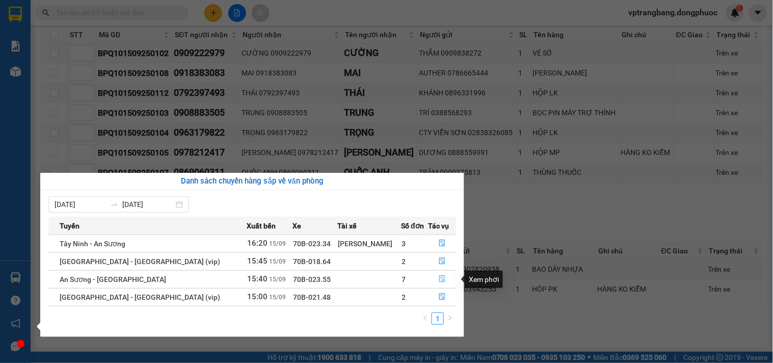
click at [439, 278] on icon "file-done" at bounding box center [442, 278] width 7 height 7
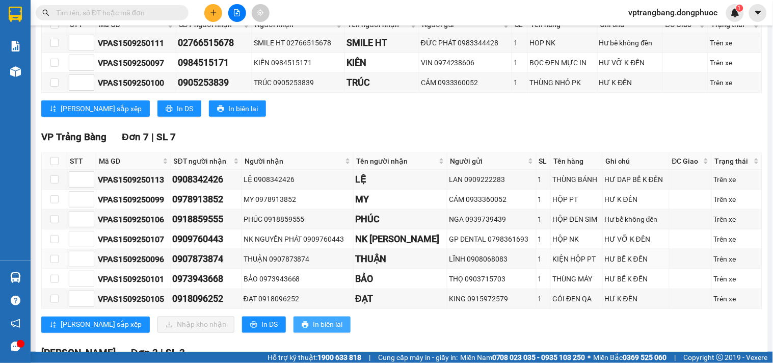
scroll to position [245, 0]
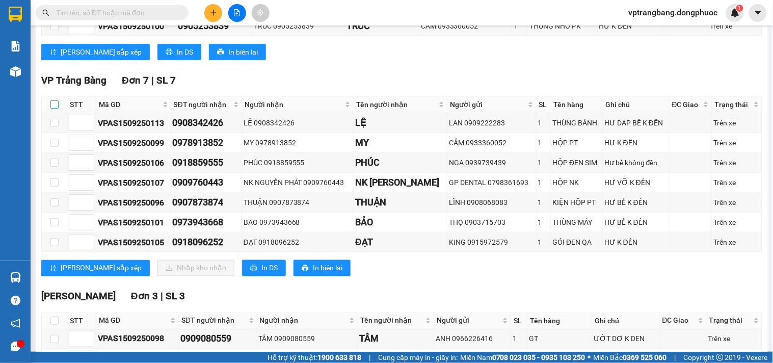
click at [56, 109] on input "checkbox" at bounding box center [54, 104] width 8 height 8
checkbox input "true"
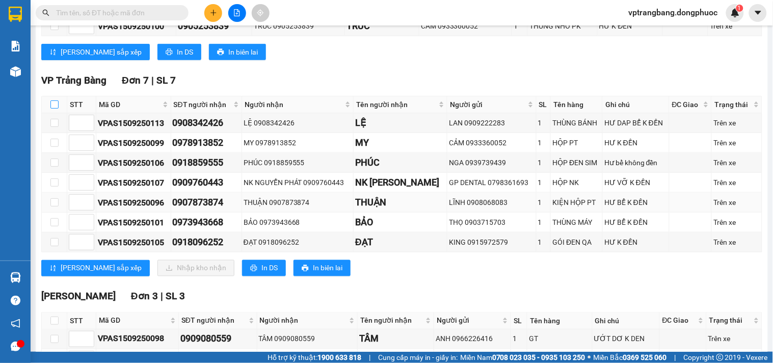
checkbox input "true"
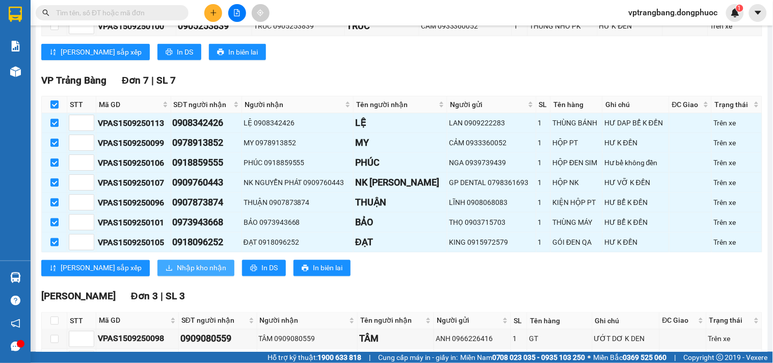
click at [177, 274] on span "Nhập kho nhận" at bounding box center [201, 267] width 49 height 11
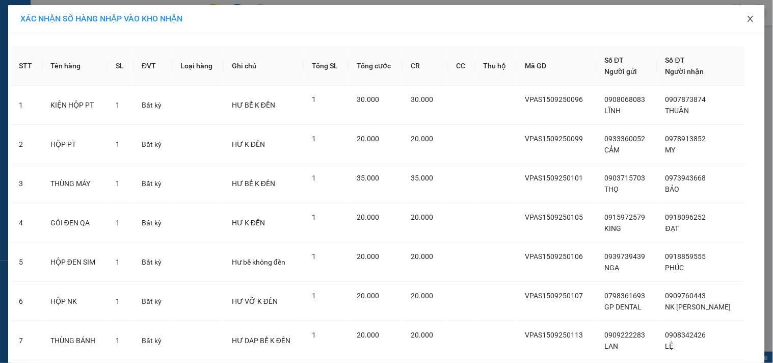
click at [748, 19] on icon "close" at bounding box center [751, 19] width 8 height 8
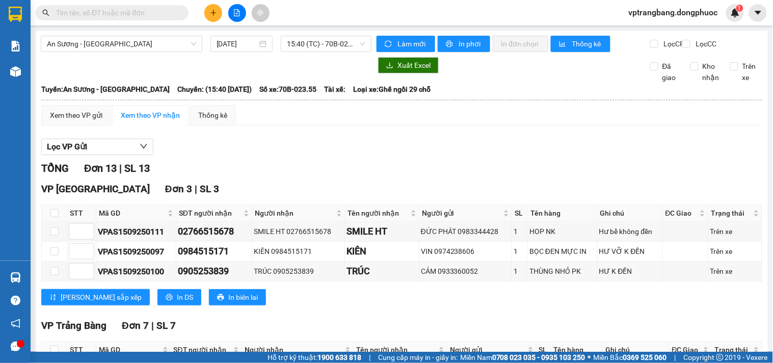
scroll to position [57, 0]
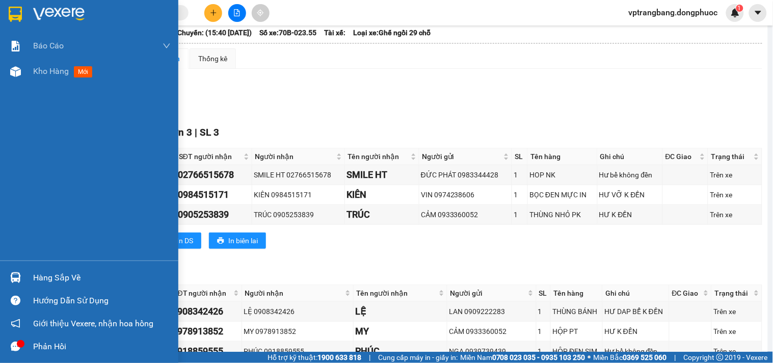
drag, startPoint x: 22, startPoint y: 275, endPoint x: 41, endPoint y: 272, distance: 19.7
click at [22, 276] on div at bounding box center [16, 278] width 18 height 18
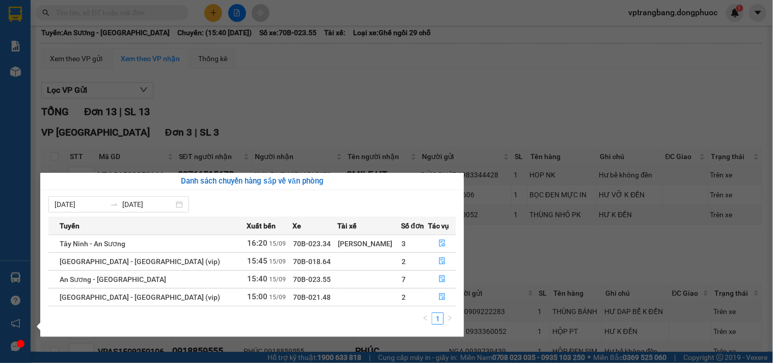
click at [350, 123] on section "Kết quả tìm kiếm ( 0 ) Bộ lọc No Data vptrangbang.dongphuoc 1 Báo cáo Mẫu 1: Bá…" at bounding box center [386, 181] width 773 height 363
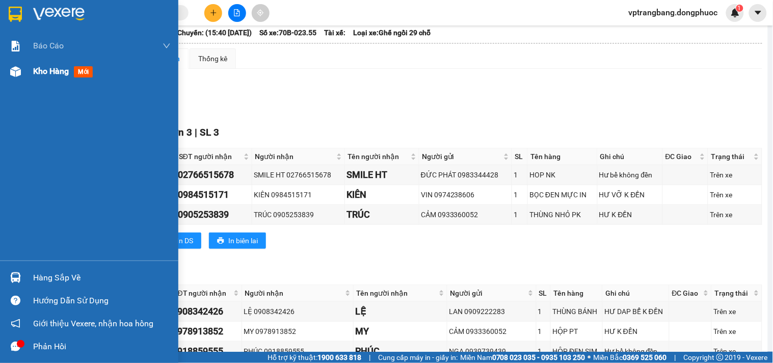
click at [43, 73] on span "Kho hàng" at bounding box center [51, 71] width 36 height 10
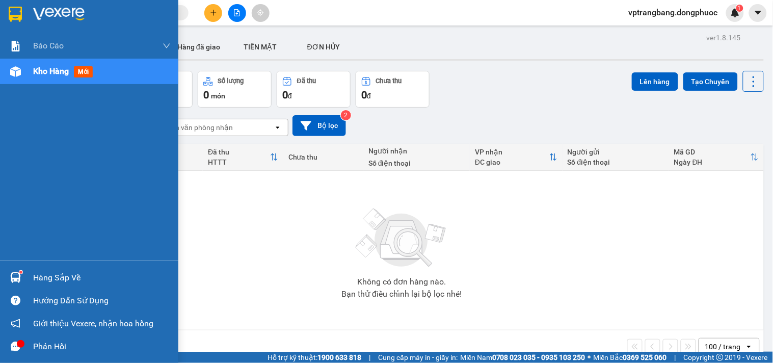
click at [22, 278] on div at bounding box center [16, 278] width 18 height 18
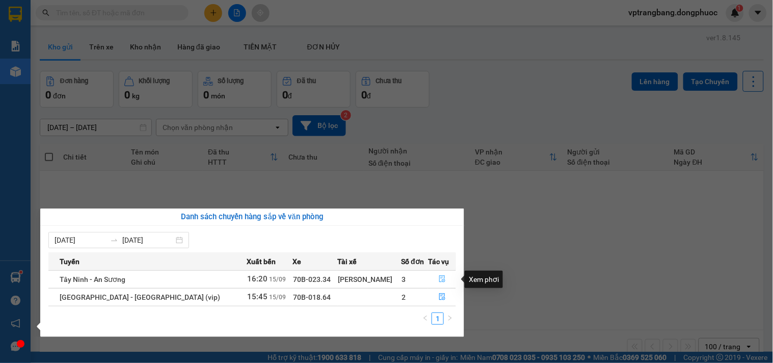
click at [439, 281] on icon "file-done" at bounding box center [442, 278] width 7 height 7
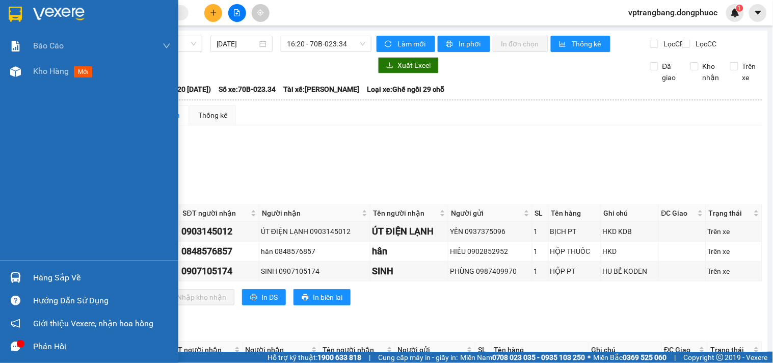
click at [13, 277] on img at bounding box center [15, 277] width 11 height 11
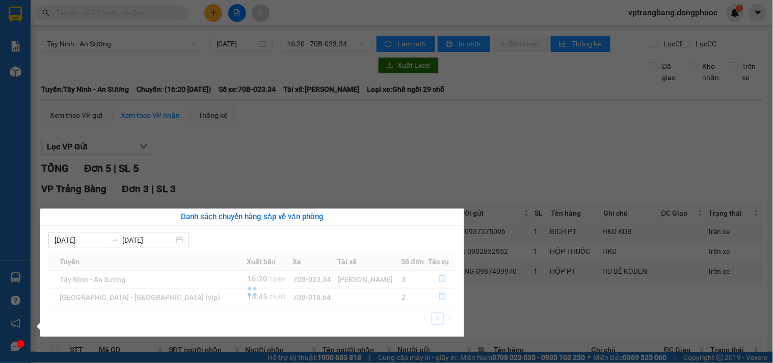
click at [465, 170] on section "Kết quả tìm kiếm ( 0 ) Bộ lọc No Data vptrangbang.dongphuoc 1 Báo cáo Mẫu 1: Bá…" at bounding box center [386, 181] width 773 height 363
